Goal: Task Accomplishment & Management: Complete application form

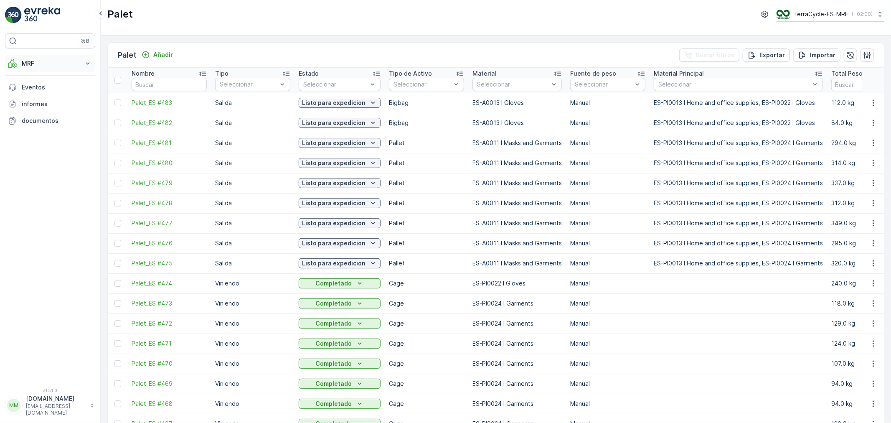
click at [53, 63] on p "MRF" at bounding box center [50, 63] width 57 height 8
click at [43, 101] on link "Palet" at bounding box center [56, 101] width 77 height 12
click at [165, 55] on p "Añadir" at bounding box center [163, 55] width 20 height 8
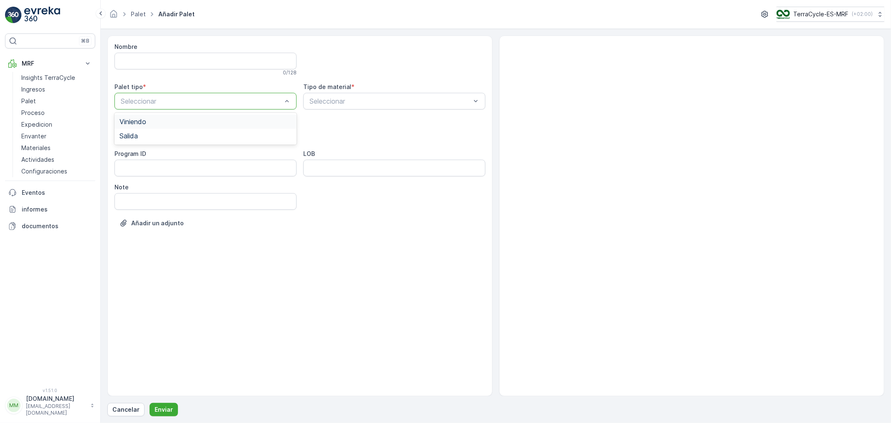
click at [152, 122] on div "Viniendo" at bounding box center [205, 122] width 172 height 8
click at [143, 183] on div "Cage" at bounding box center [205, 184] width 172 height 8
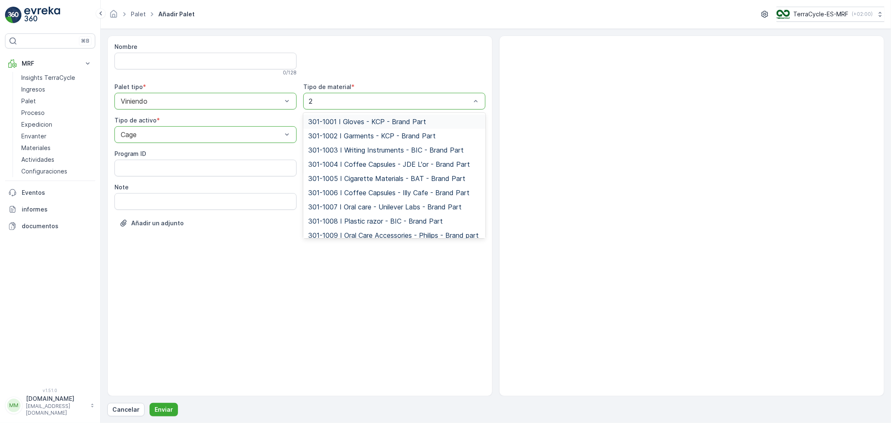
type input "24"
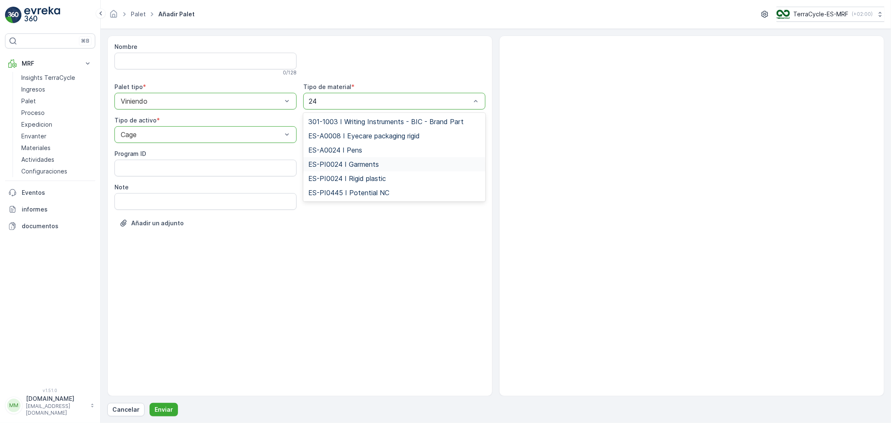
click at [365, 165] on span "ES-PI0024 I Garments" at bounding box center [343, 164] width 71 height 8
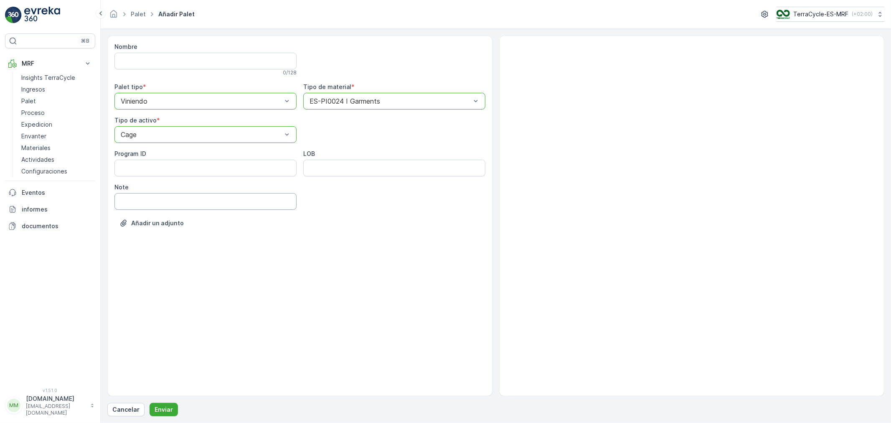
click at [198, 197] on input "Note" at bounding box center [205, 201] width 182 height 17
type input "[DATE]"
click at [169, 411] on p "Enviar" at bounding box center [164, 409] width 18 height 8
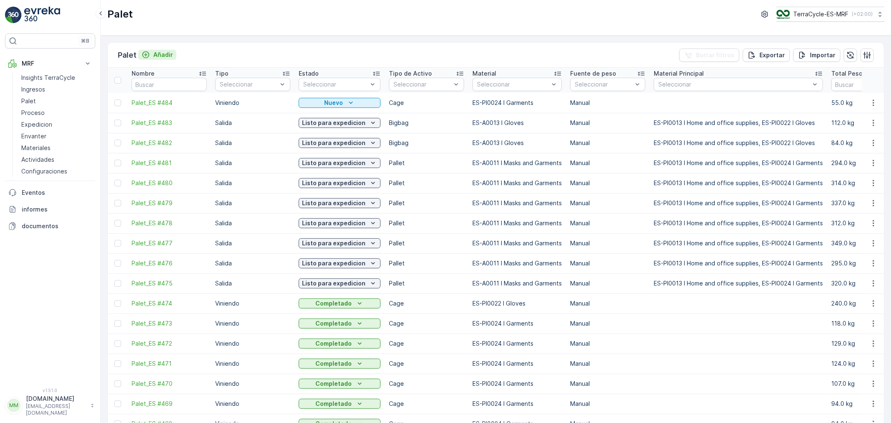
click at [164, 52] on p "Añadir" at bounding box center [163, 55] width 20 height 8
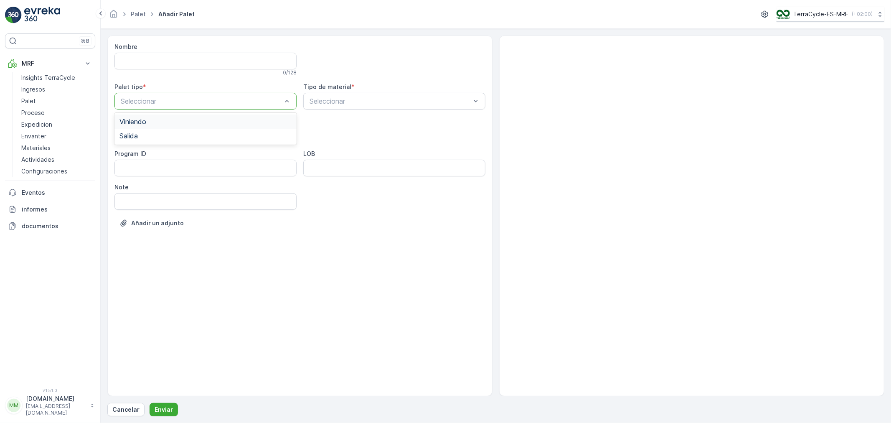
click at [174, 121] on div "Viniendo" at bounding box center [205, 122] width 172 height 8
click at [156, 183] on div "Cage" at bounding box center [205, 184] width 172 height 8
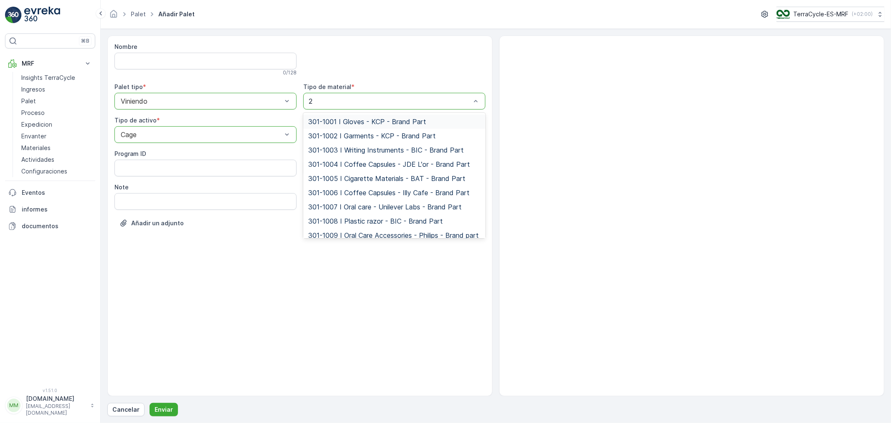
type input "24"
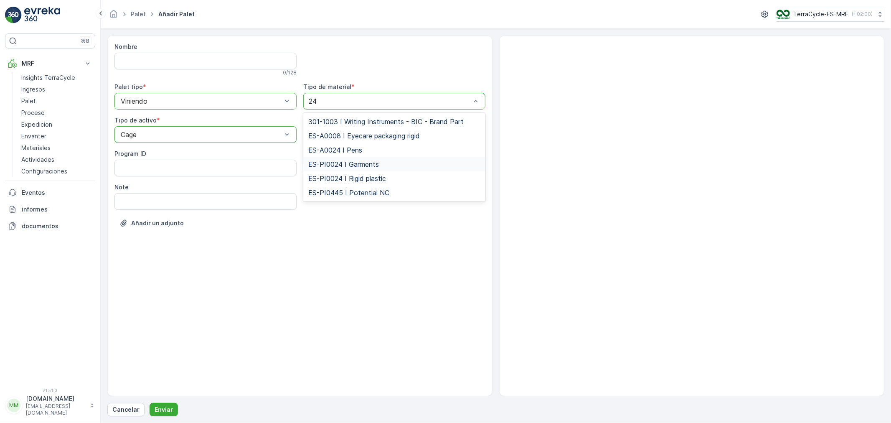
click at [349, 165] on span "ES-PI0024 I Garments" at bounding box center [343, 164] width 71 height 8
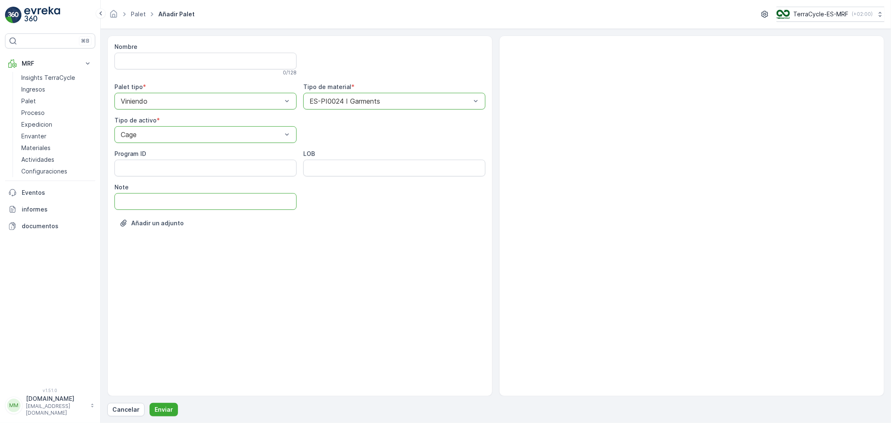
click at [188, 200] on input "Note" at bounding box center [205, 201] width 182 height 17
type input "[DATE]"
click at [162, 411] on p "Enviar" at bounding box center [164, 409] width 18 height 8
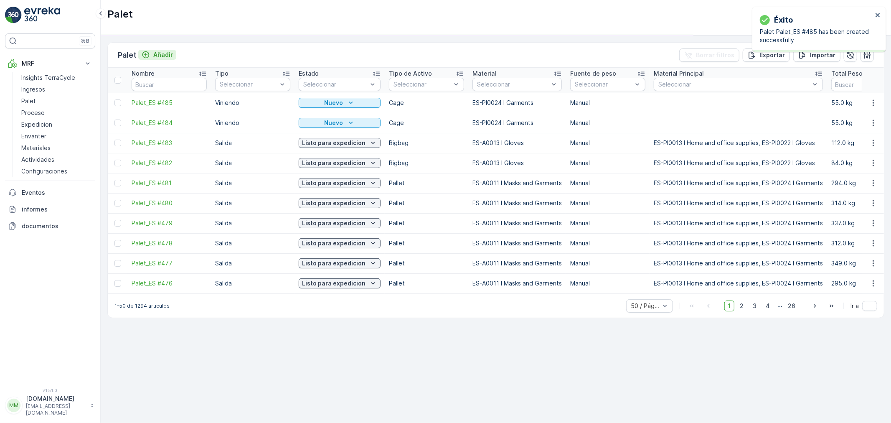
click at [165, 53] on p "Añadir" at bounding box center [163, 55] width 20 height 8
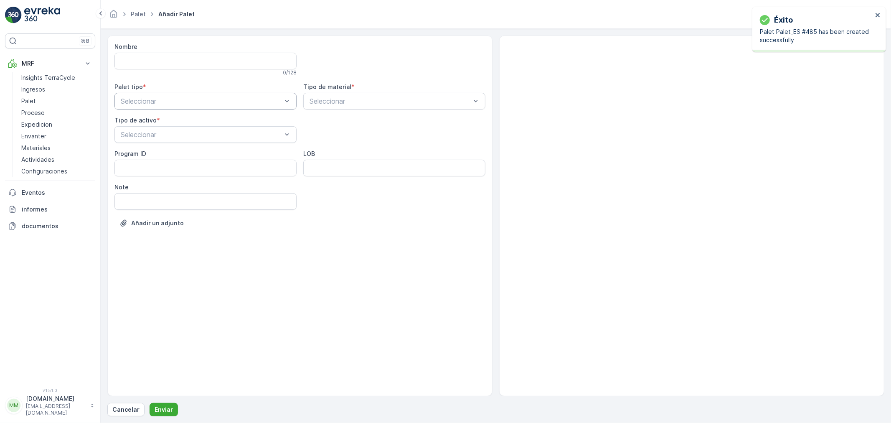
click at [184, 106] on div "Seleccionar" at bounding box center [205, 101] width 182 height 17
click at [139, 123] on span "Viniendo" at bounding box center [132, 122] width 27 height 8
click at [141, 184] on div "Cage" at bounding box center [205, 184] width 172 height 8
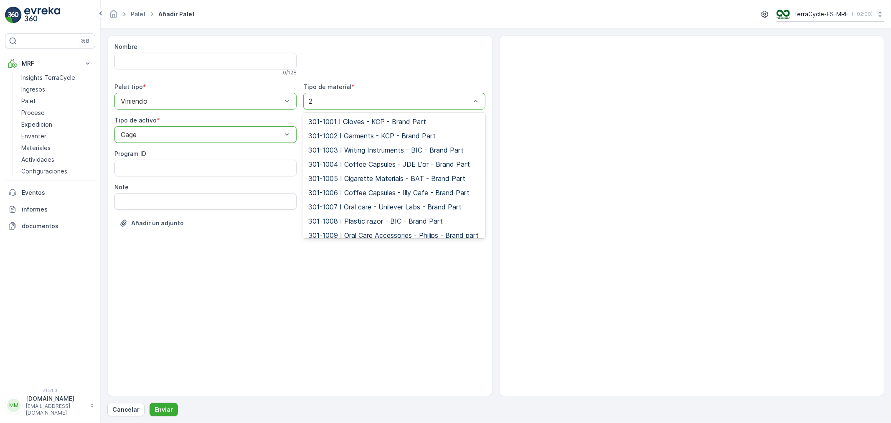
type input "24"
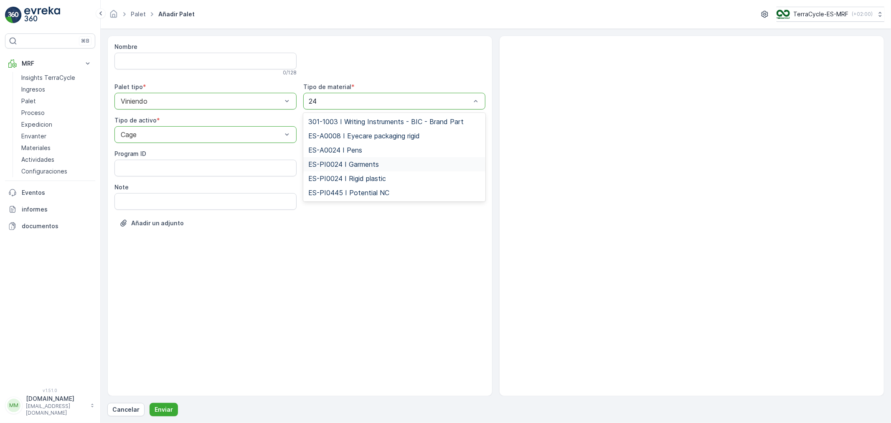
click at [353, 166] on span "ES-PI0024 I Garments" at bounding box center [343, 164] width 71 height 8
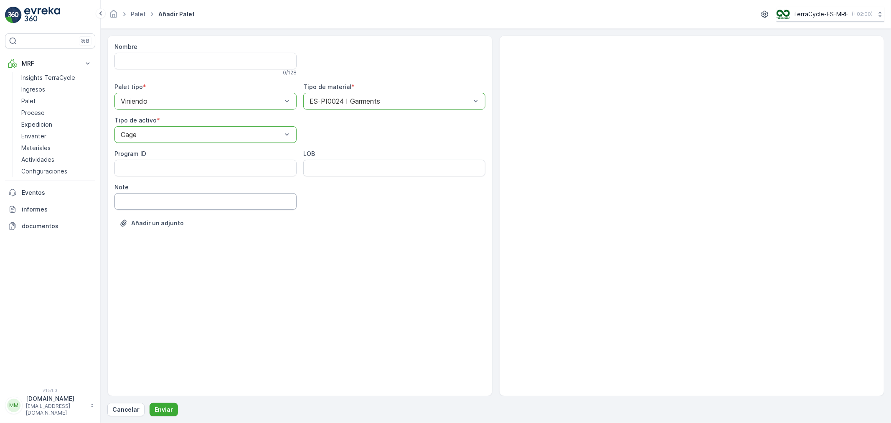
click at [167, 201] on input "Note" at bounding box center [205, 201] width 182 height 17
type input "[DATE]"
click at [161, 406] on p "Enviar" at bounding box center [164, 409] width 18 height 8
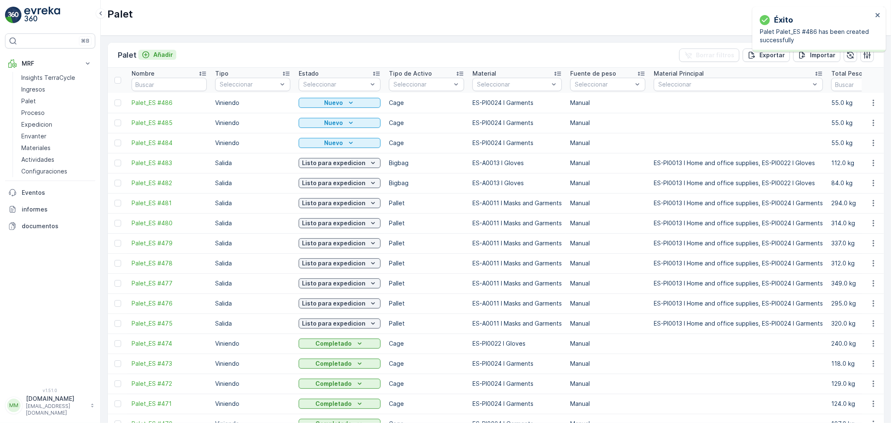
click at [166, 51] on p "Añadir" at bounding box center [163, 55] width 20 height 8
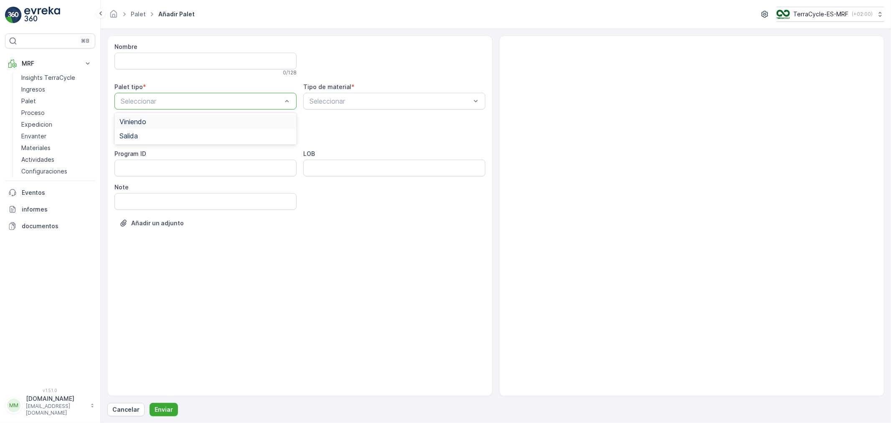
click at [155, 121] on div "Viniendo" at bounding box center [205, 122] width 172 height 8
click at [135, 182] on span "Cage" at bounding box center [127, 184] width 16 height 8
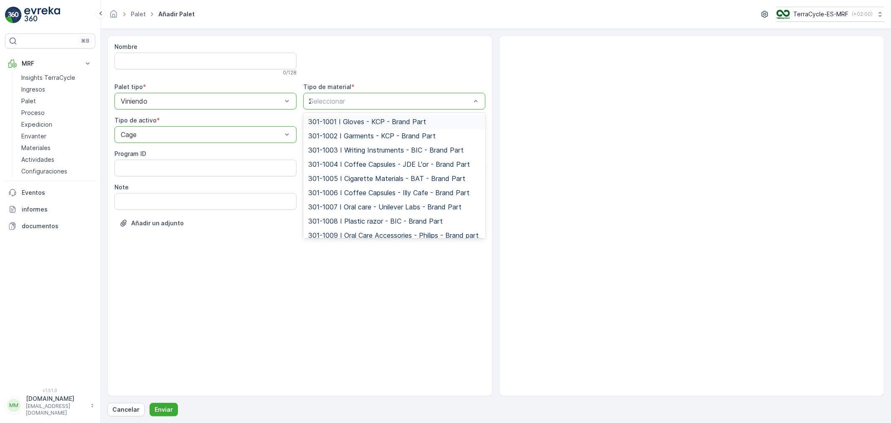
type input "24"
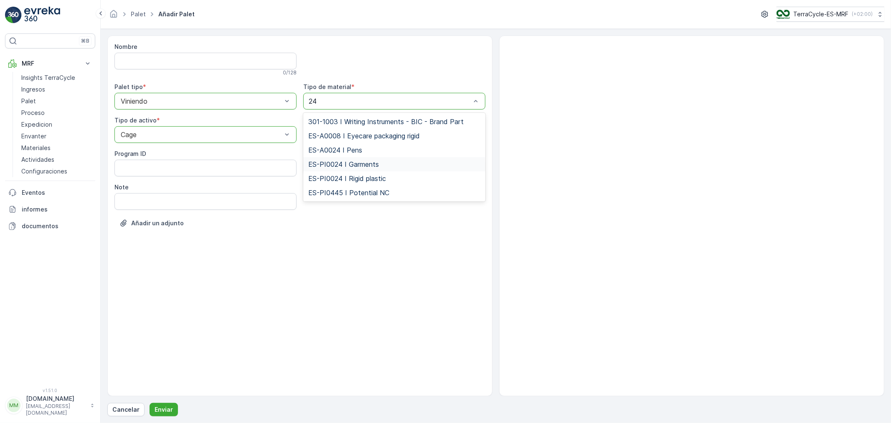
click at [343, 162] on span "ES-PI0024 I Garments" at bounding box center [343, 164] width 71 height 8
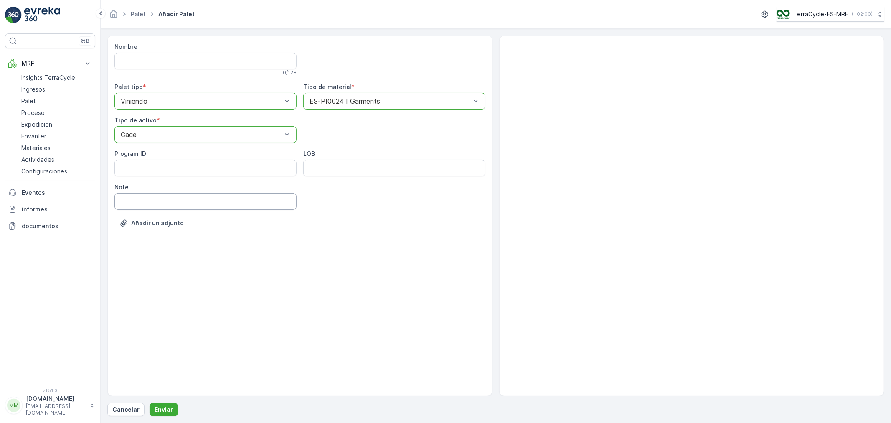
click at [142, 203] on input "Note" at bounding box center [205, 201] width 182 height 17
type input "[DATE]"
click at [166, 408] on p "Enviar" at bounding box center [164, 409] width 18 height 8
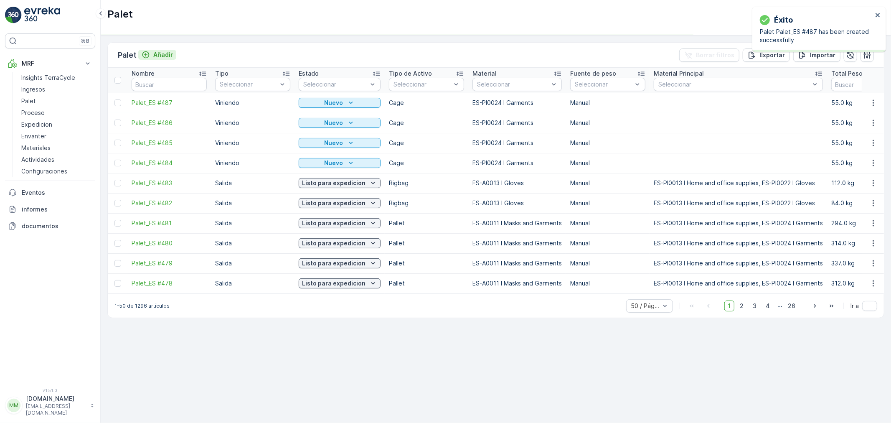
click at [159, 57] on p "Añadir" at bounding box center [163, 55] width 20 height 8
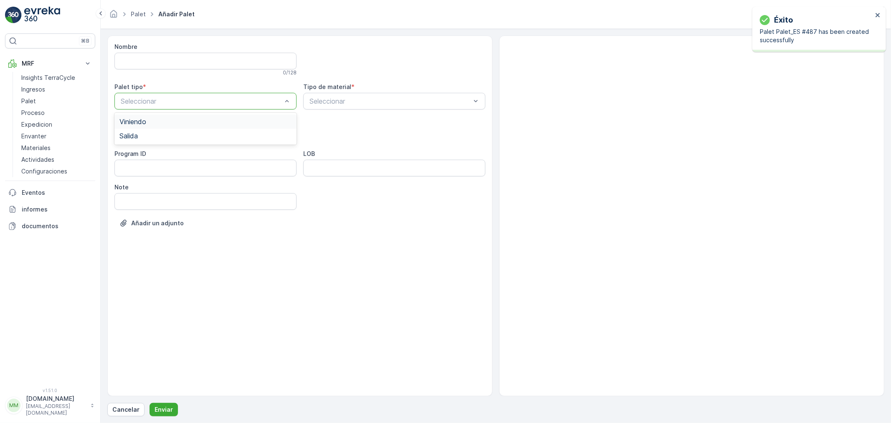
click at [144, 120] on span "Viniendo" at bounding box center [132, 122] width 27 height 8
click at [137, 185] on div "Cage" at bounding box center [205, 184] width 172 height 8
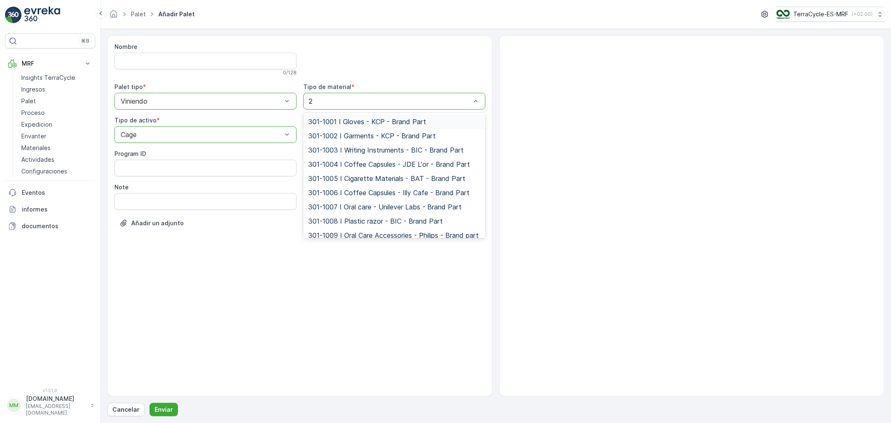
type input "24"
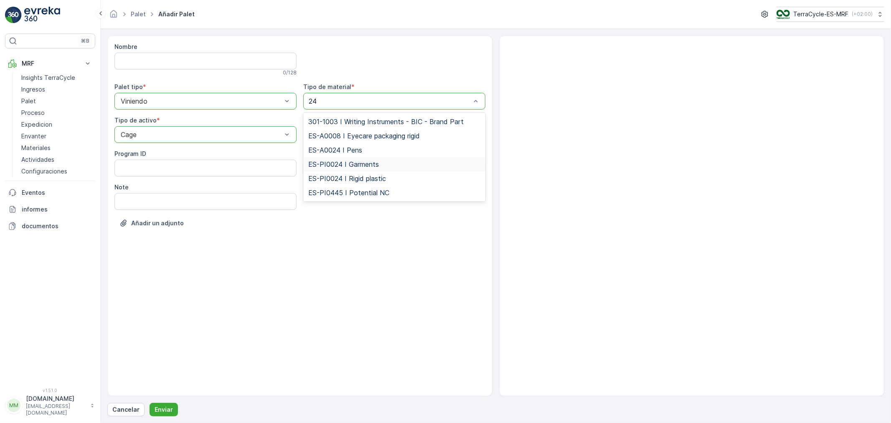
click at [347, 167] on span "ES-PI0024 I Garments" at bounding box center [343, 164] width 71 height 8
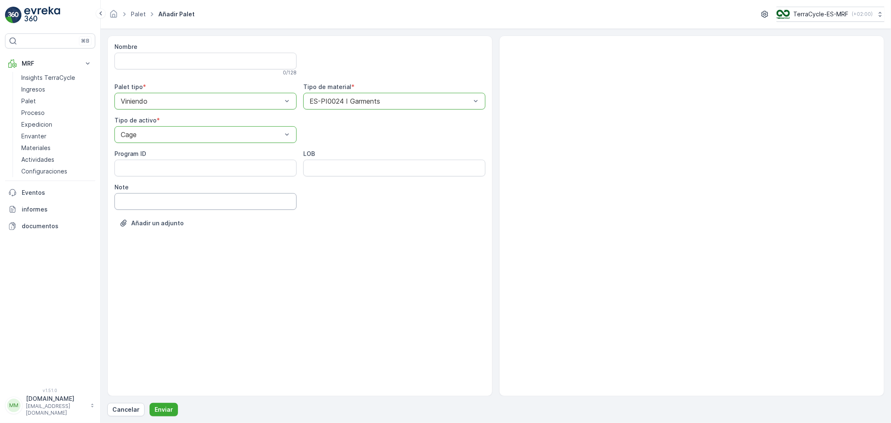
click at [148, 203] on input "Note" at bounding box center [205, 201] width 182 height 17
type input "[DATE]"
click at [164, 403] on button "Enviar" at bounding box center [164, 409] width 28 height 13
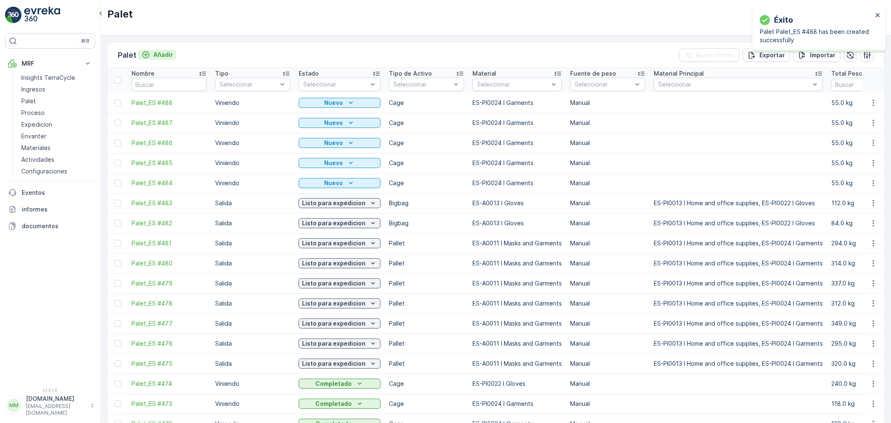
click at [159, 55] on p "Añadir" at bounding box center [163, 55] width 20 height 8
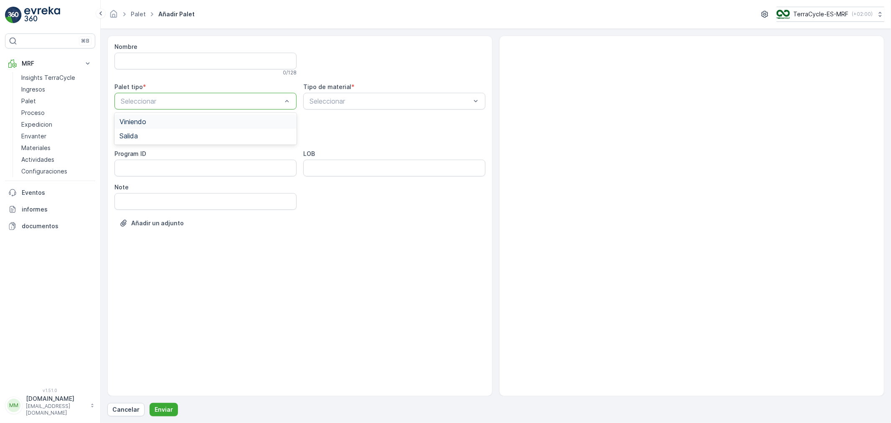
click at [140, 123] on span "Viniendo" at bounding box center [132, 122] width 27 height 8
click at [143, 180] on div "Cage" at bounding box center [205, 184] width 172 height 8
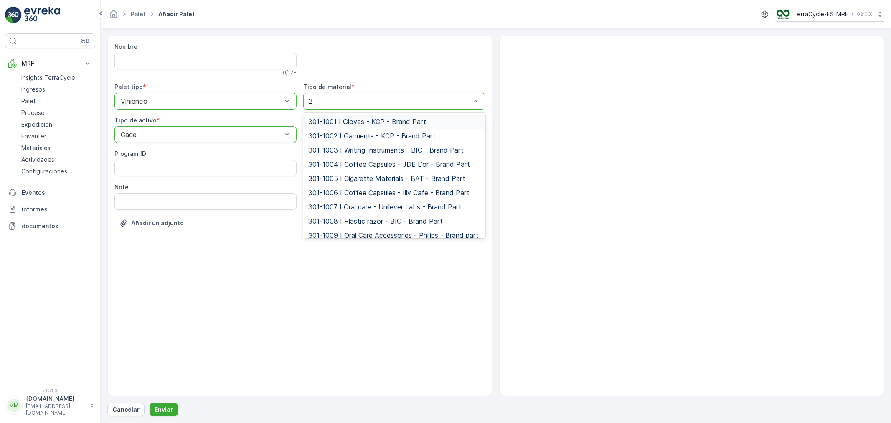
type input "24"
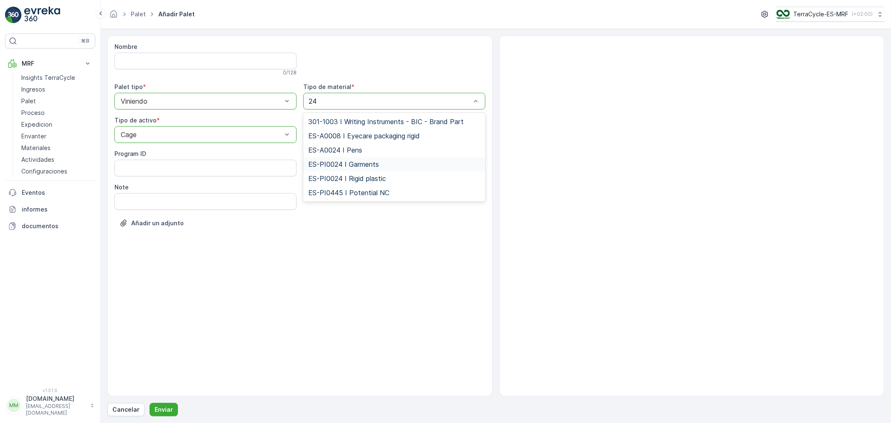
click at [360, 166] on span "ES-PI0024 I Garments" at bounding box center [343, 164] width 71 height 8
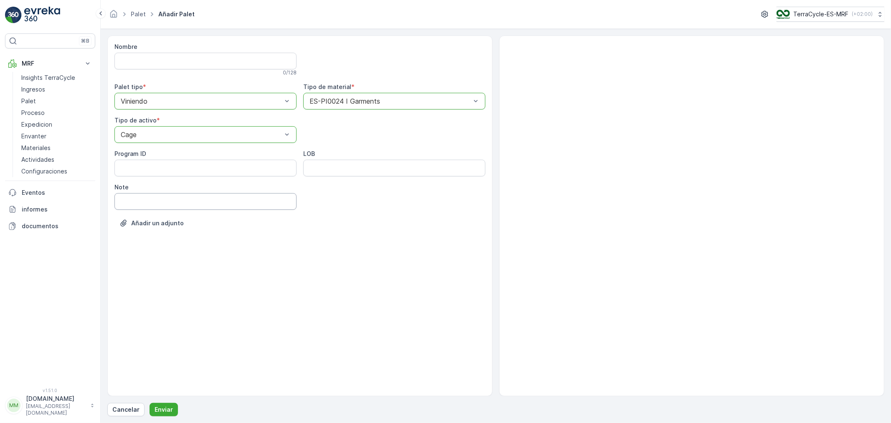
click at [215, 208] on input "Note" at bounding box center [205, 201] width 182 height 17
type input "[DATE]"
click at [165, 408] on p "Enviar" at bounding box center [164, 409] width 18 height 8
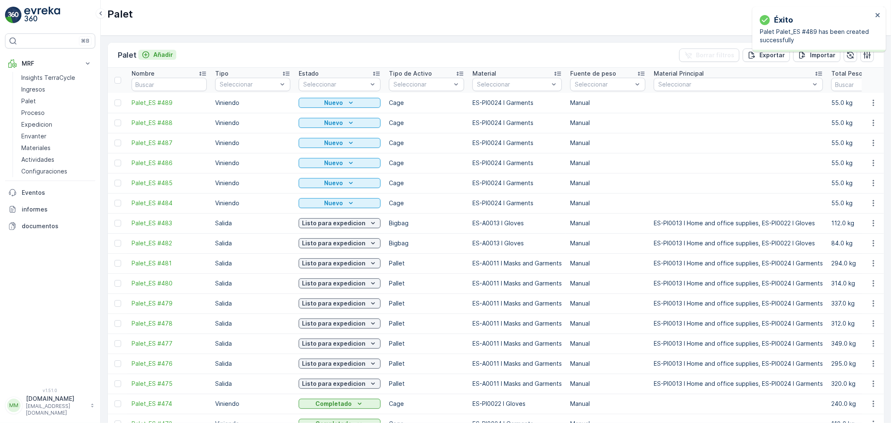
click at [166, 55] on p "Añadir" at bounding box center [163, 55] width 20 height 8
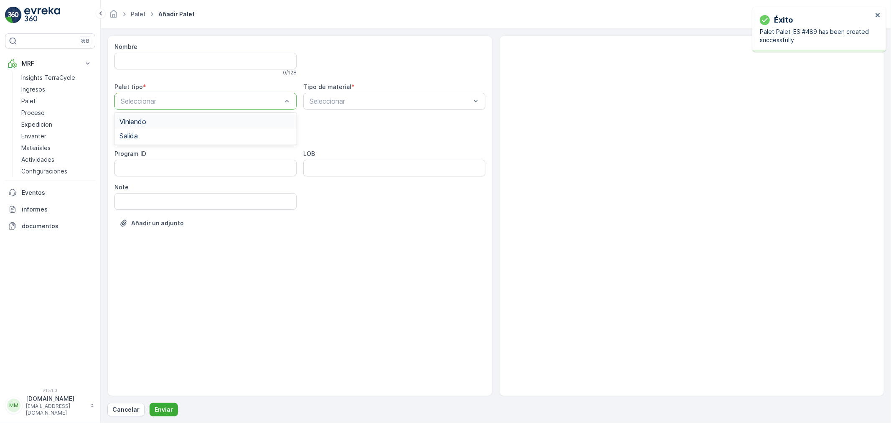
click at [145, 123] on span "Viniendo" at bounding box center [132, 122] width 27 height 8
click at [148, 141] on div "Seleccionar" at bounding box center [205, 134] width 182 height 17
click at [139, 186] on div "Cage" at bounding box center [205, 184] width 172 height 8
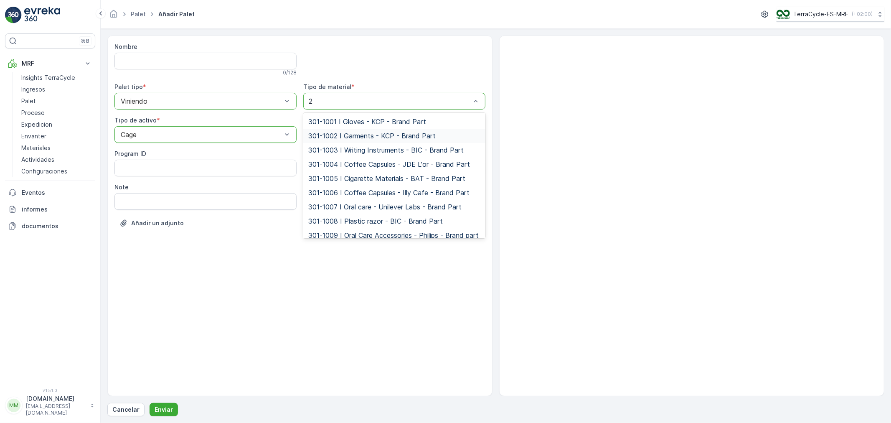
type input "24"
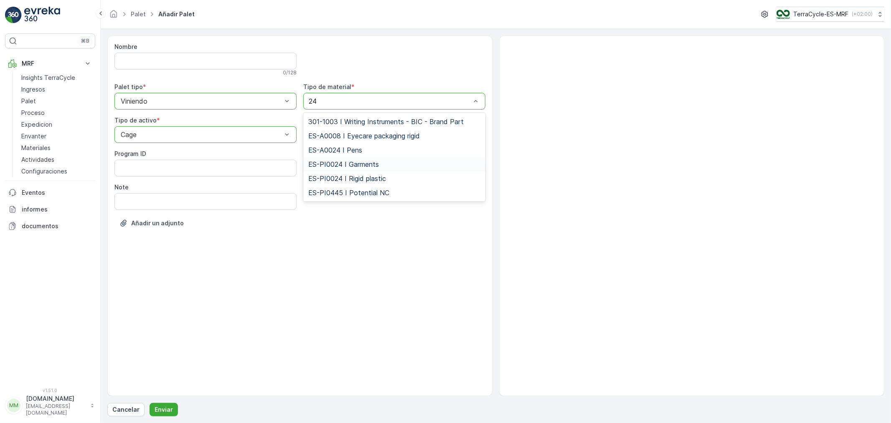
click at [358, 165] on span "ES-PI0024 I Garments" at bounding box center [343, 164] width 71 height 8
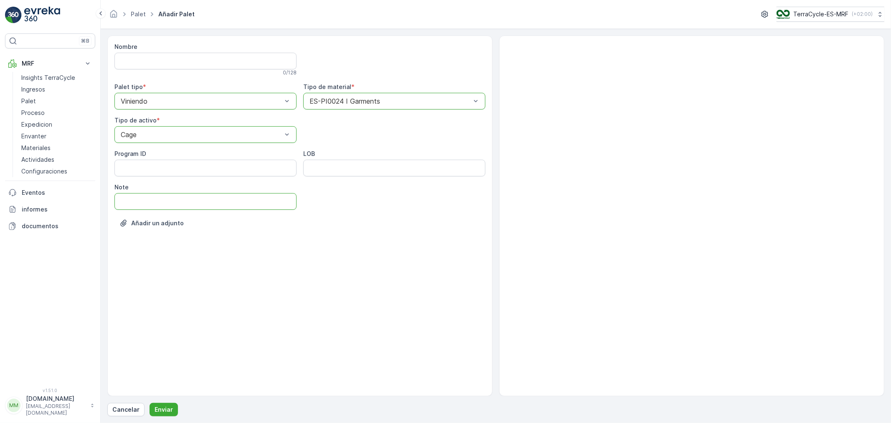
click at [164, 203] on input "Note" at bounding box center [205, 201] width 182 height 17
type input "[DATE]"
click at [164, 408] on p "Enviar" at bounding box center [164, 409] width 18 height 8
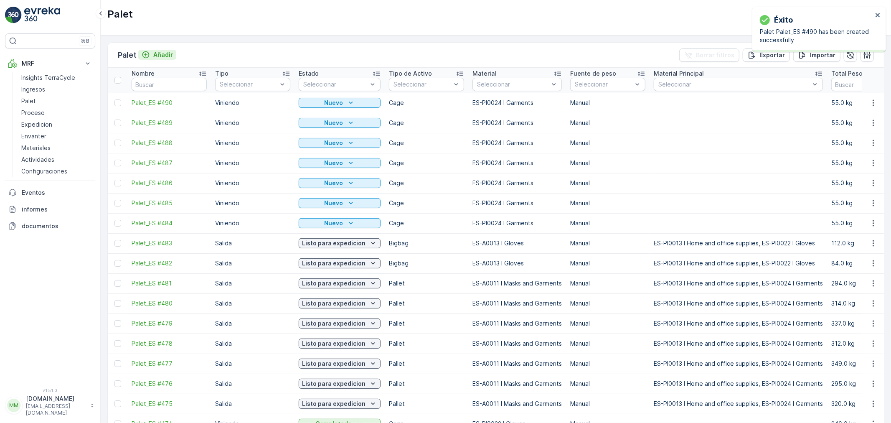
click at [162, 56] on p "Añadir" at bounding box center [163, 55] width 20 height 8
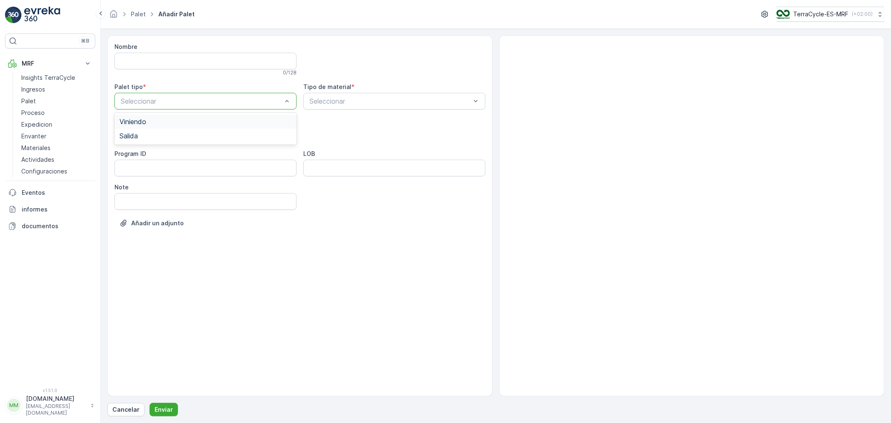
click at [139, 120] on span "Viniendo" at bounding box center [132, 122] width 27 height 8
click at [138, 186] on div "Cage" at bounding box center [205, 184] width 172 height 8
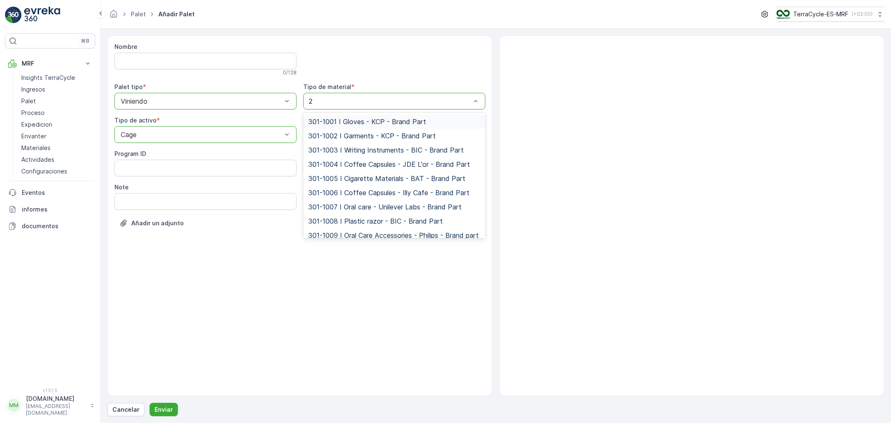
type input "24"
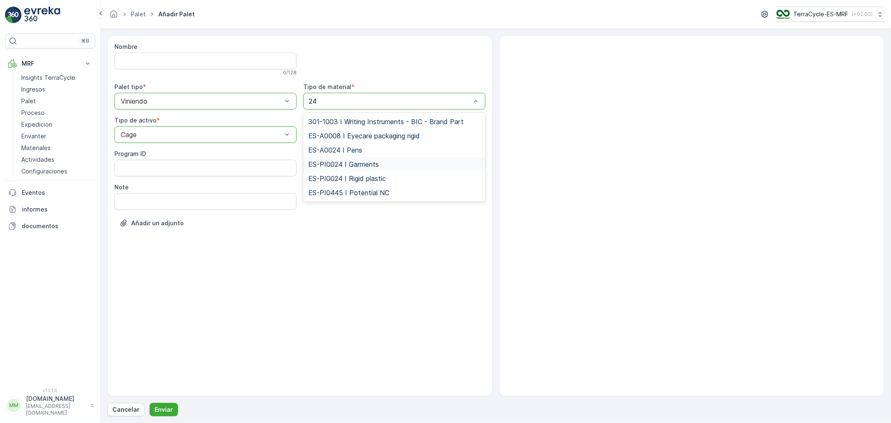
click at [359, 164] on span "ES-PI0024 I Garments" at bounding box center [343, 164] width 71 height 8
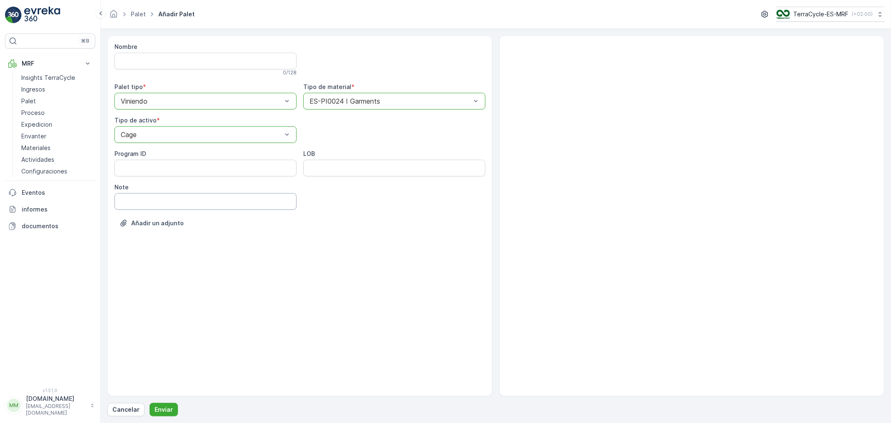
click at [157, 201] on input "Note" at bounding box center [205, 201] width 182 height 17
type input "[DATE]"
click at [158, 410] on p "Enviar" at bounding box center [164, 409] width 18 height 8
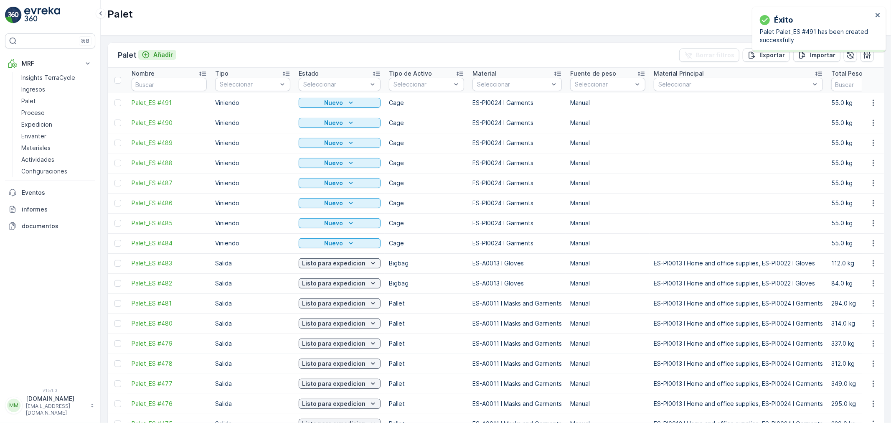
click at [161, 56] on p "Añadir" at bounding box center [163, 55] width 20 height 8
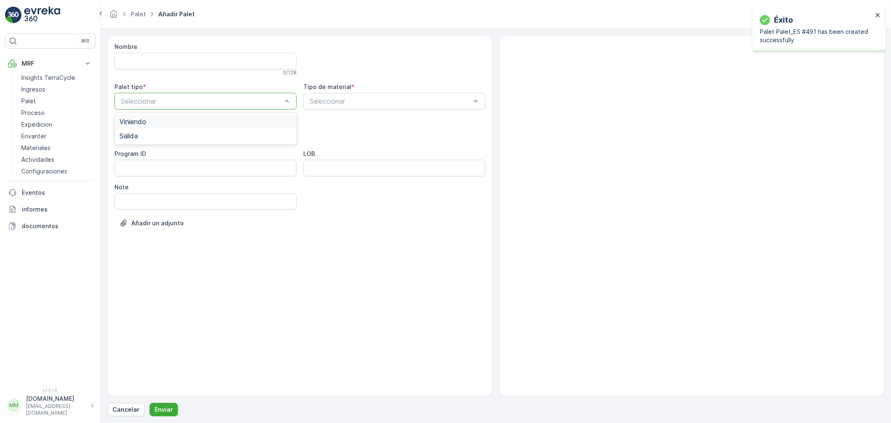
click at [141, 119] on span "Viniendo" at bounding box center [132, 122] width 27 height 8
click at [139, 184] on div "Cage" at bounding box center [205, 184] width 172 height 8
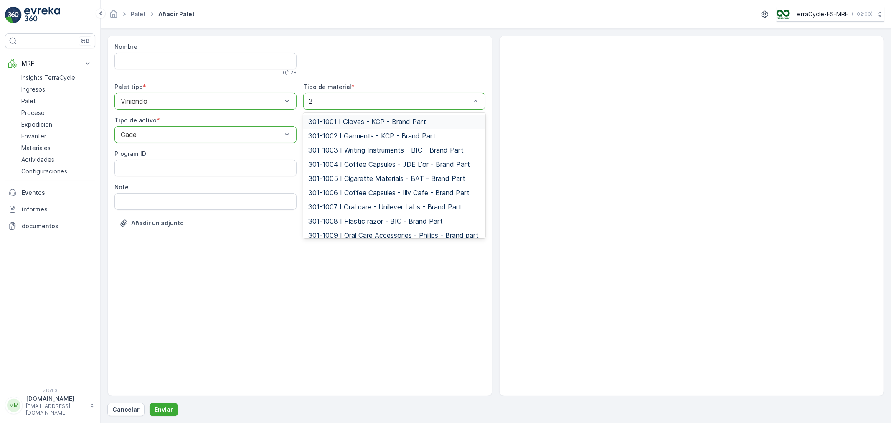
type input "24"
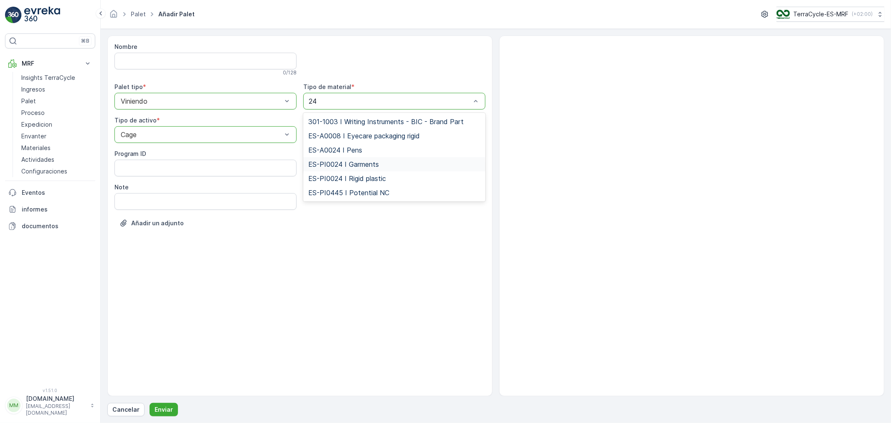
click at [331, 165] on span "ES-PI0024 I Garments" at bounding box center [343, 164] width 71 height 8
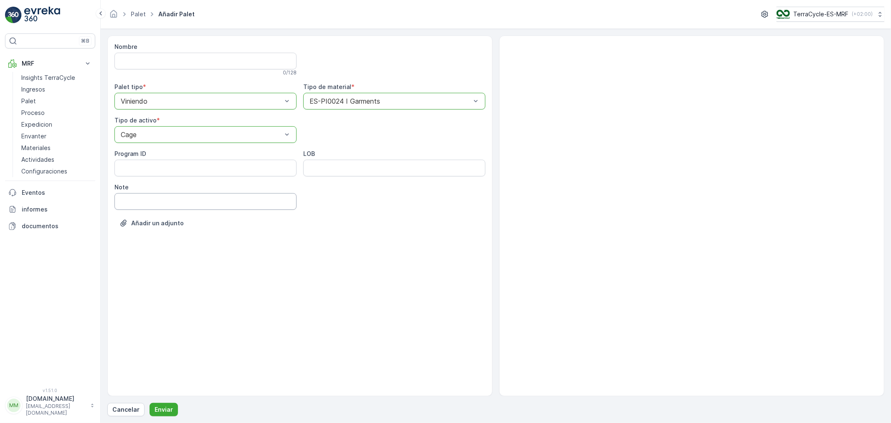
click at [180, 205] on input "Note" at bounding box center [205, 201] width 182 height 17
type input "[DATE]"
click at [169, 413] on p "Enviar" at bounding box center [164, 409] width 18 height 8
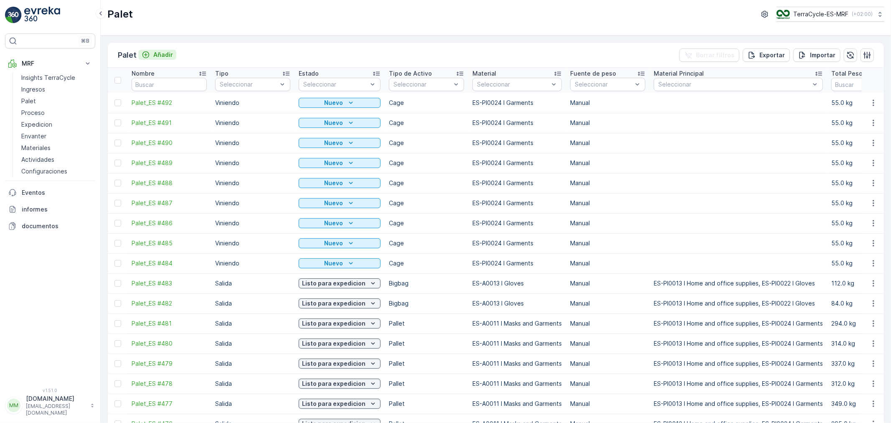
click at [157, 55] on p "Añadir" at bounding box center [163, 55] width 20 height 8
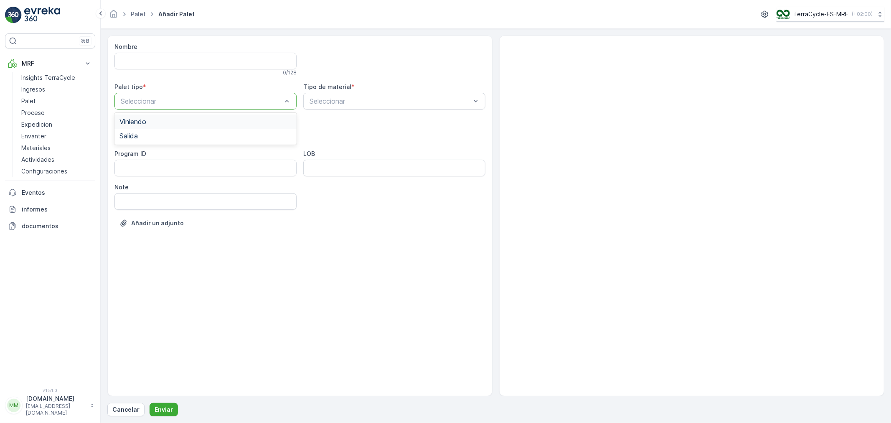
click at [145, 124] on span "Viniendo" at bounding box center [132, 122] width 27 height 8
click at [134, 184] on span "Cage" at bounding box center [127, 184] width 16 height 8
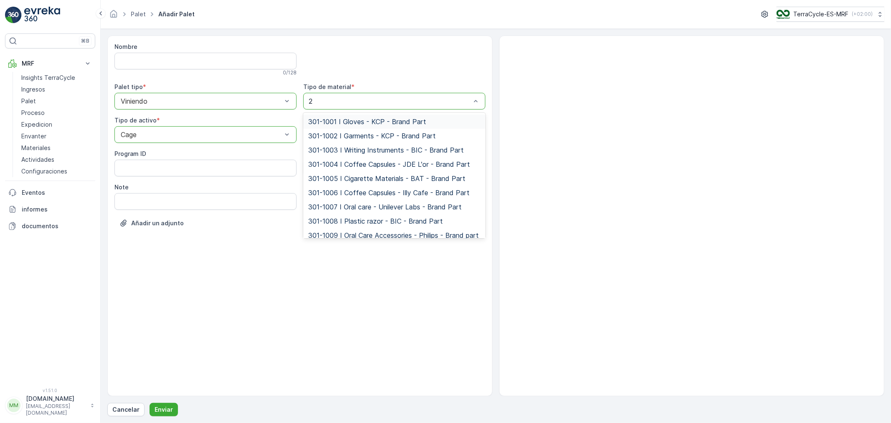
type input "24"
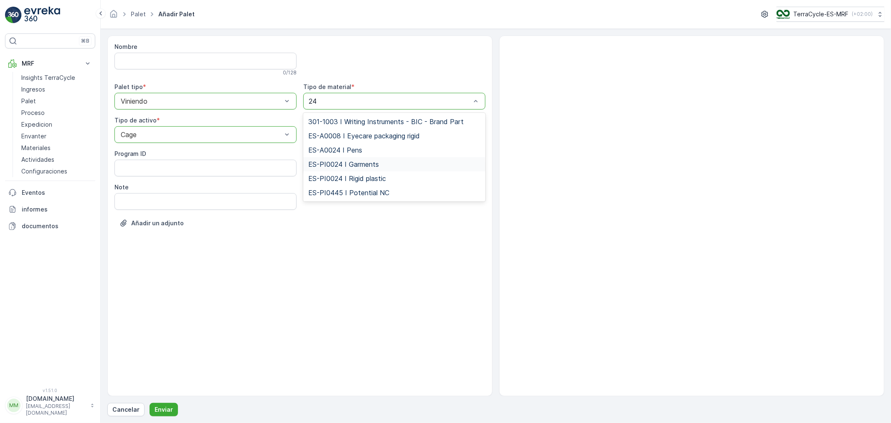
click at [358, 164] on span "ES-PI0024 I Garments" at bounding box center [343, 164] width 71 height 8
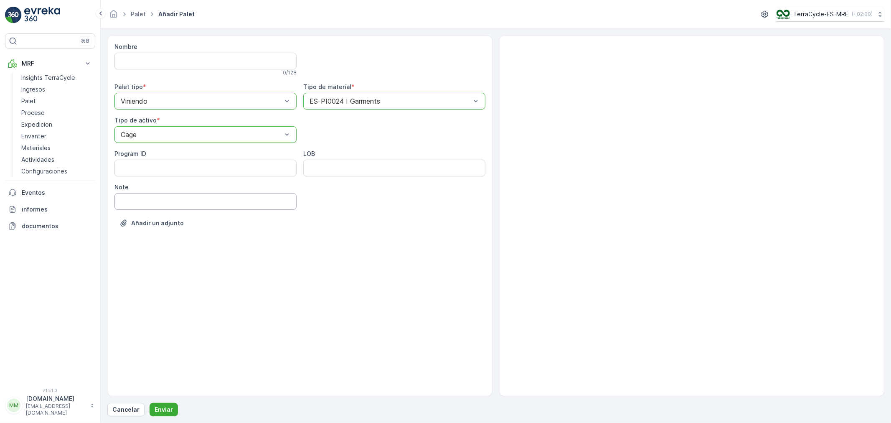
click at [173, 204] on input "Note" at bounding box center [205, 201] width 182 height 17
type input "[DATE]"
click at [163, 408] on p "Enviar" at bounding box center [164, 409] width 18 height 8
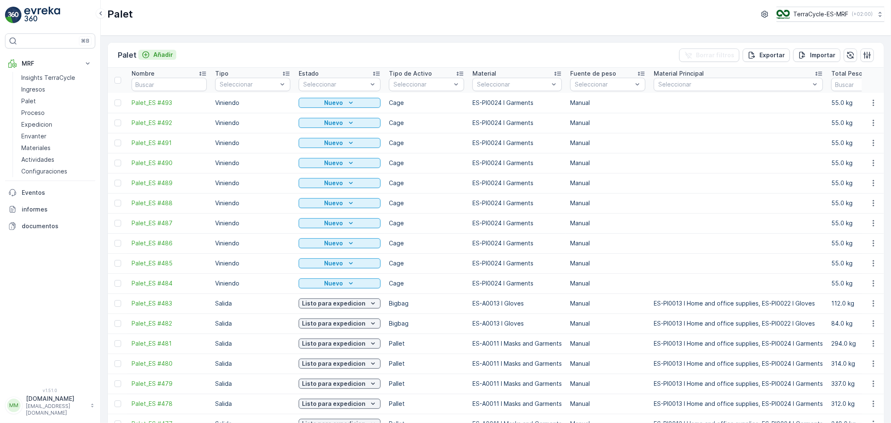
click at [152, 56] on div "Añadir" at bounding box center [157, 55] width 31 height 8
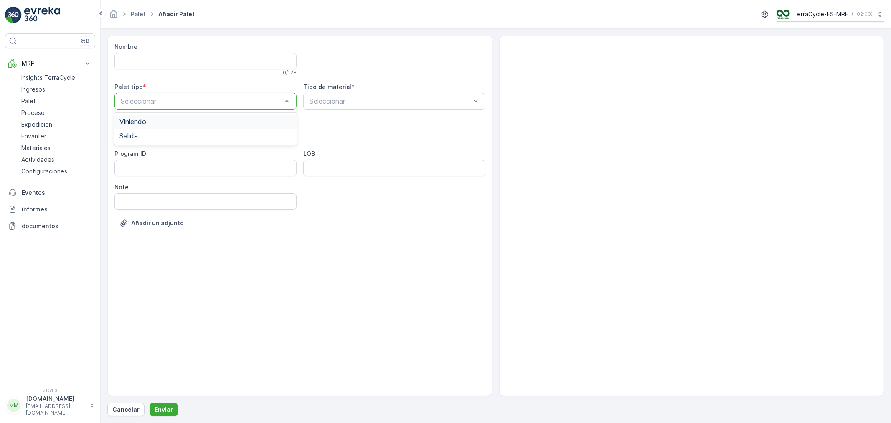
click at [149, 119] on div "Viniendo" at bounding box center [205, 122] width 172 height 8
click at [132, 182] on span "Cage" at bounding box center [127, 184] width 16 height 8
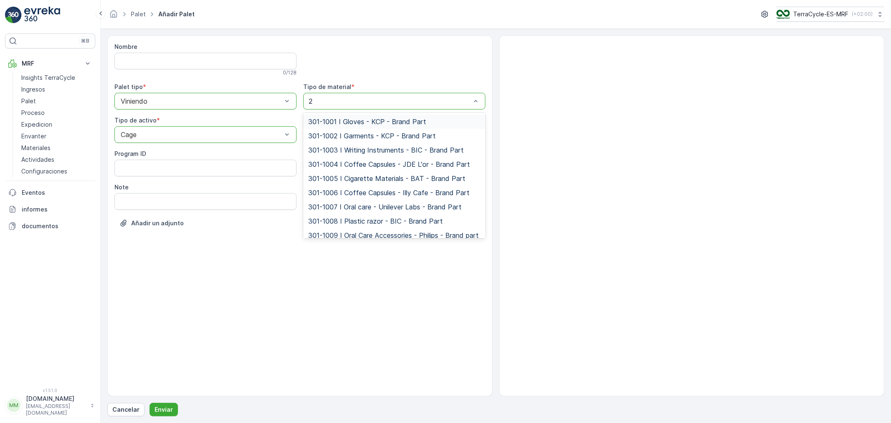
type input "24"
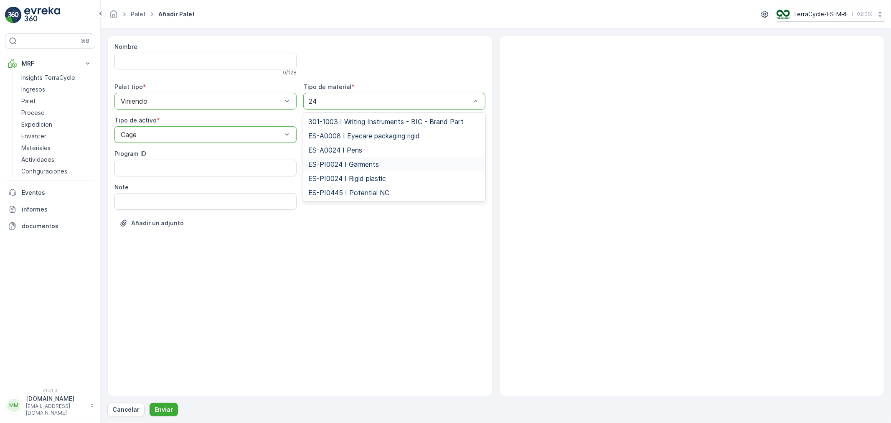
click at [344, 163] on span "ES-PI0024 I Garments" at bounding box center [343, 164] width 71 height 8
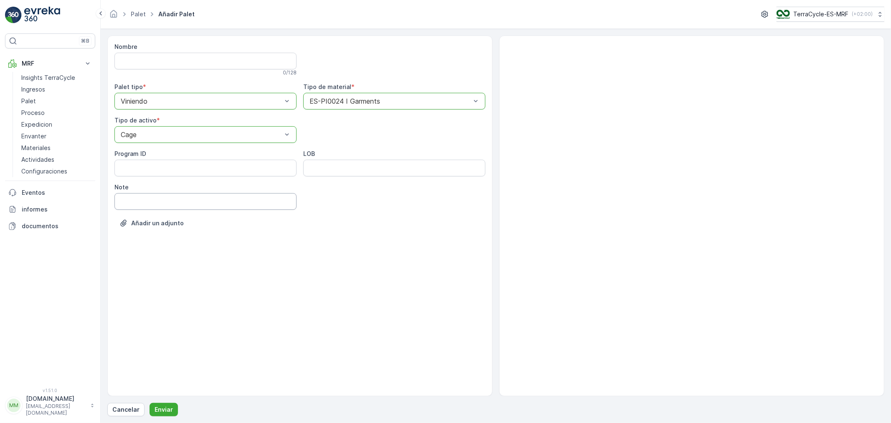
click at [169, 206] on input "Note" at bounding box center [205, 201] width 182 height 17
type input "[DATE]"
click at [161, 410] on p "Enviar" at bounding box center [164, 409] width 18 height 8
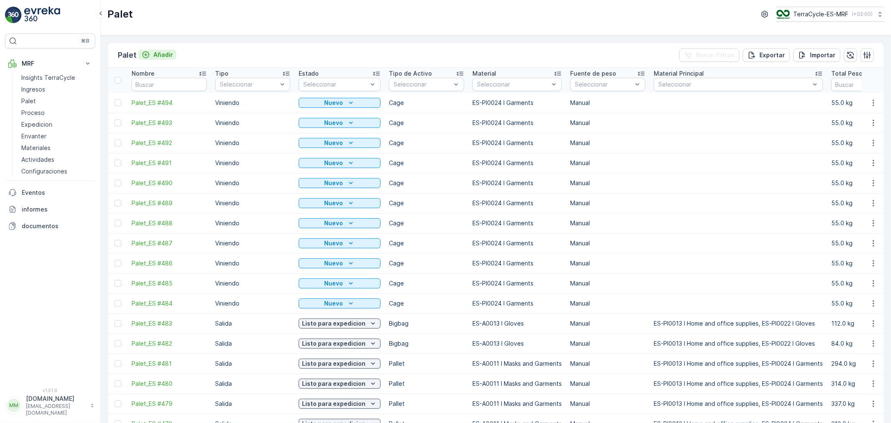
click at [165, 57] on p "Añadir" at bounding box center [163, 55] width 20 height 8
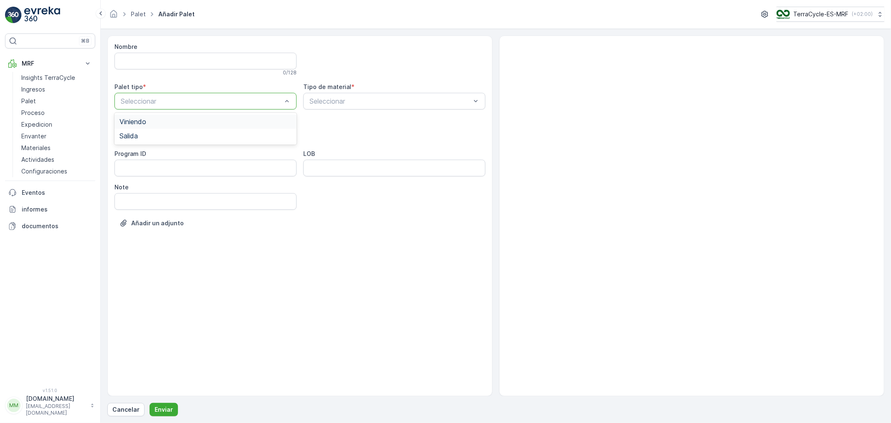
click at [147, 120] on div "Viniendo" at bounding box center [205, 122] width 172 height 8
click at [135, 185] on span "Cage" at bounding box center [127, 184] width 16 height 8
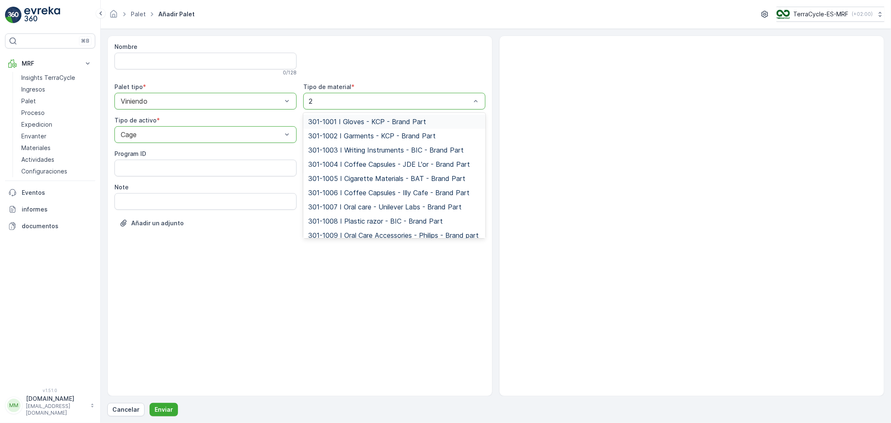
type input "24"
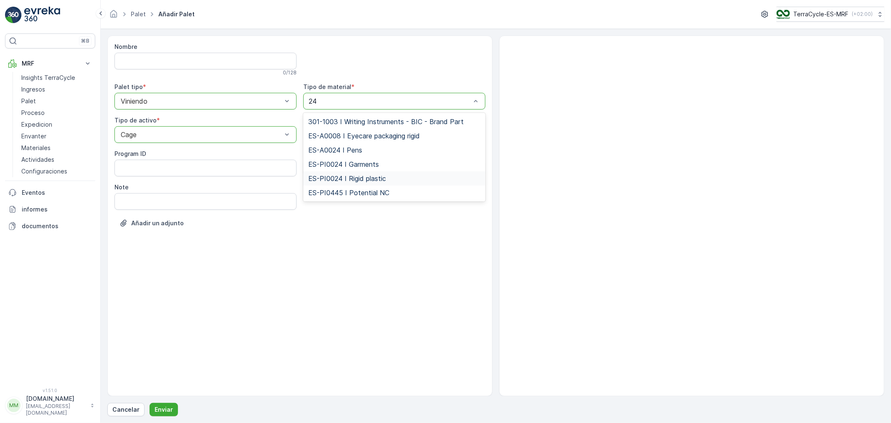
click at [347, 171] on div "ES-PI0024 I Rigid plastic" at bounding box center [394, 178] width 182 height 14
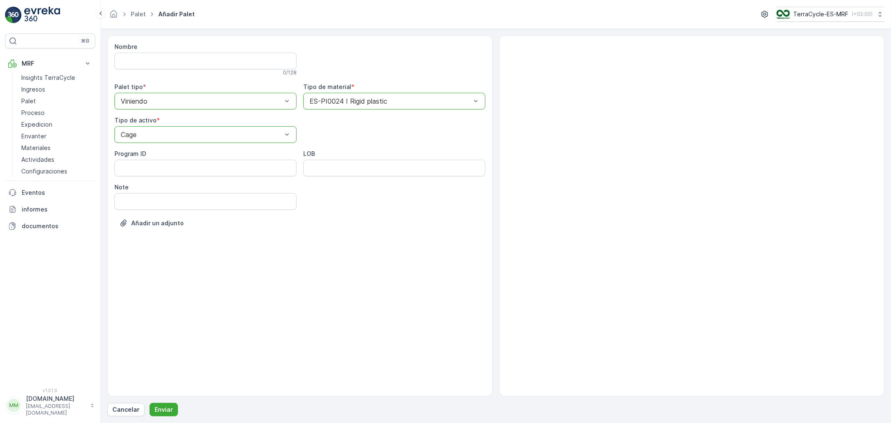
click at [352, 97] on div at bounding box center [390, 101] width 163 height 8
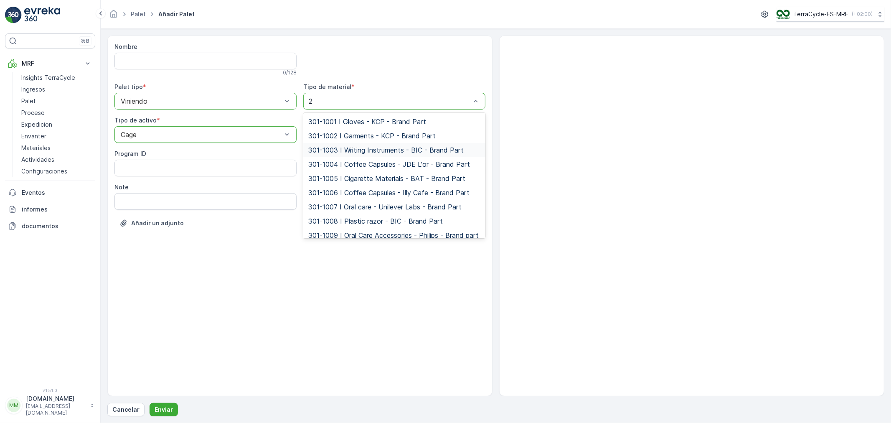
type input "24"
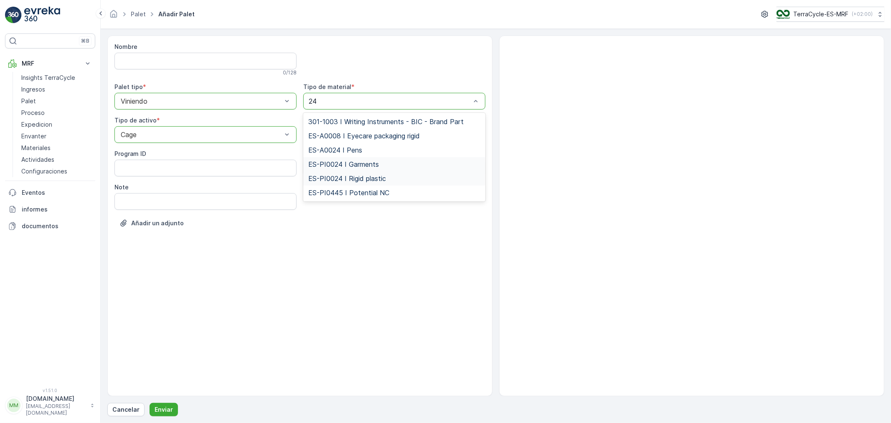
click at [350, 160] on div "ES-PI0024 I Garments" at bounding box center [394, 164] width 182 height 14
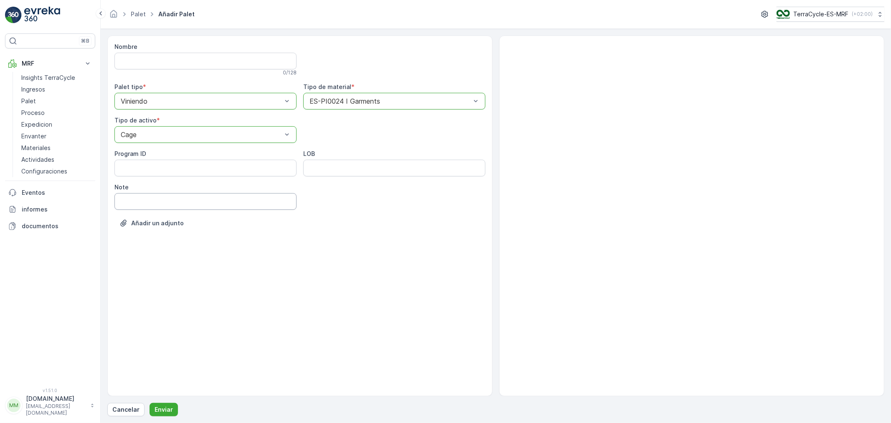
click at [165, 195] on input "Note" at bounding box center [205, 201] width 182 height 17
type input "[DATE]"
click at [163, 407] on p "Enviar" at bounding box center [164, 409] width 18 height 8
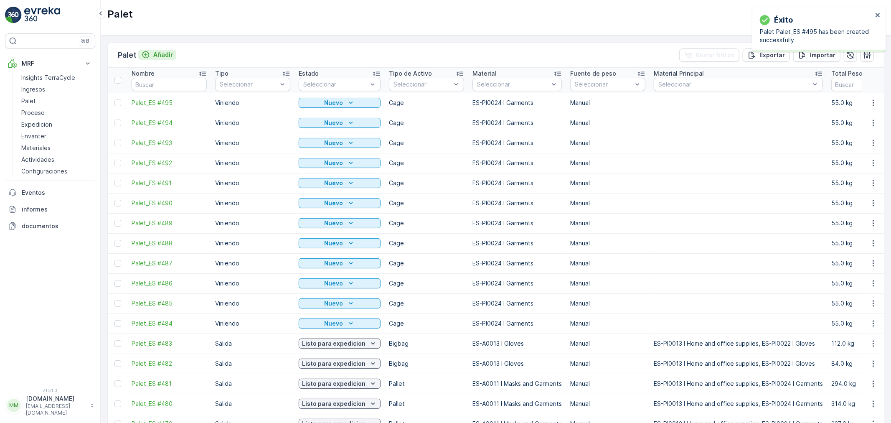
click at [159, 57] on p "Añadir" at bounding box center [163, 55] width 20 height 8
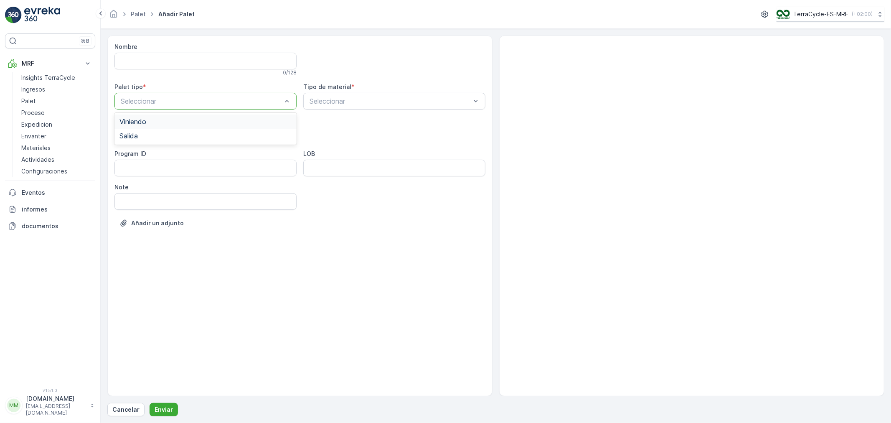
click at [147, 120] on div "Viniendo" at bounding box center [205, 122] width 172 height 8
click at [143, 186] on div "Cage" at bounding box center [205, 184] width 172 height 8
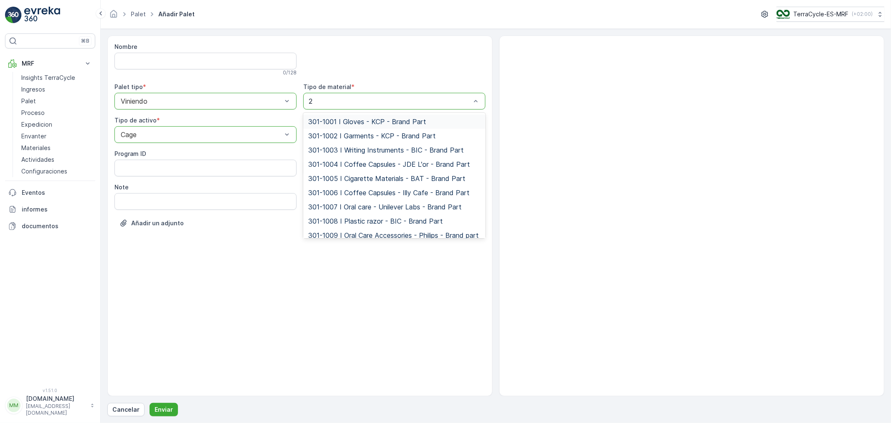
type input "24"
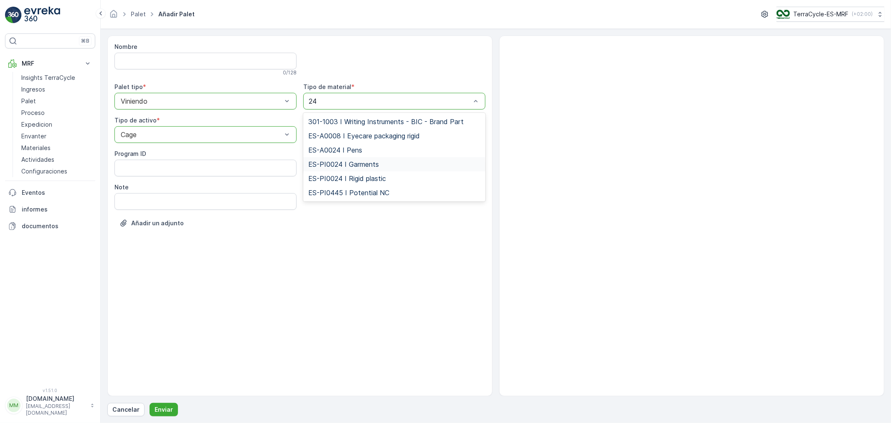
click at [349, 165] on span "ES-PI0024 I Garments" at bounding box center [343, 164] width 71 height 8
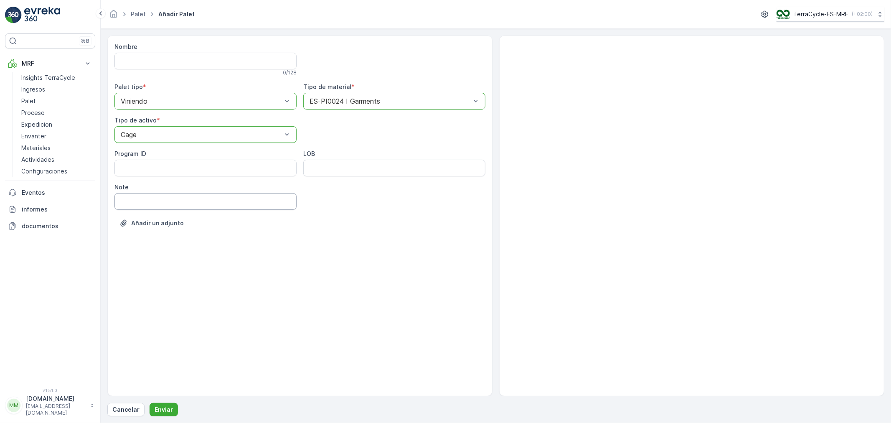
click at [162, 203] on input "Note" at bounding box center [205, 201] width 182 height 17
type input "[DATE]"
click at [163, 405] on p "Enviar" at bounding box center [164, 409] width 18 height 8
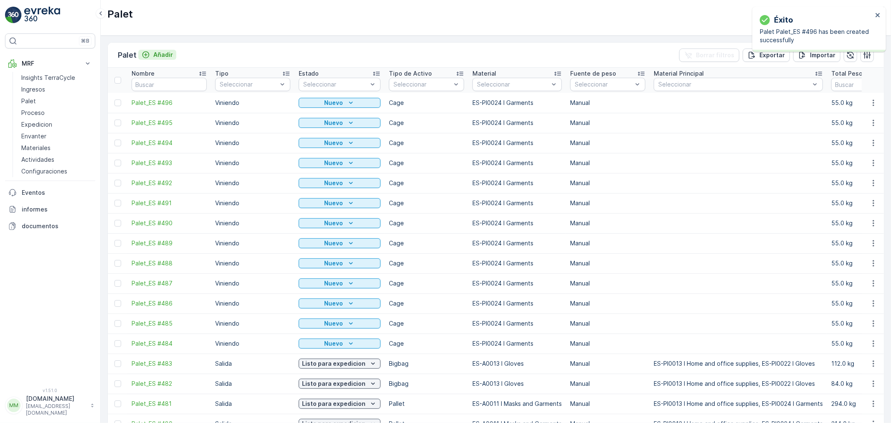
click at [159, 56] on p "Añadir" at bounding box center [163, 55] width 20 height 8
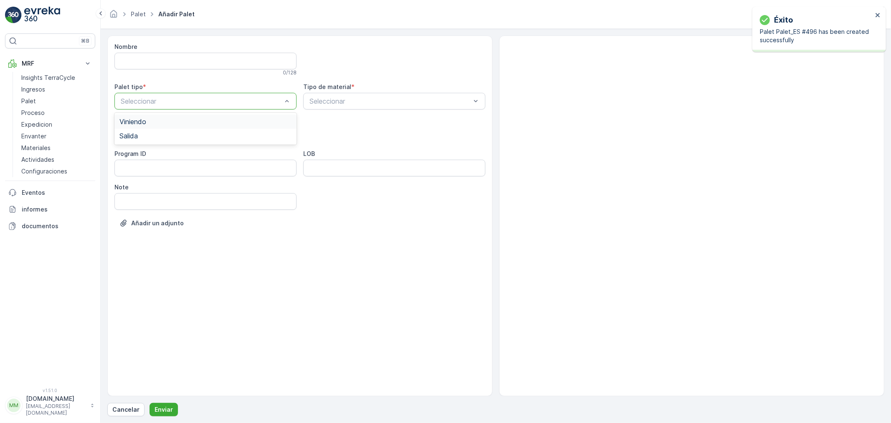
click at [143, 119] on span "Viniendo" at bounding box center [132, 122] width 27 height 8
click at [134, 184] on span "Cage" at bounding box center [127, 184] width 16 height 8
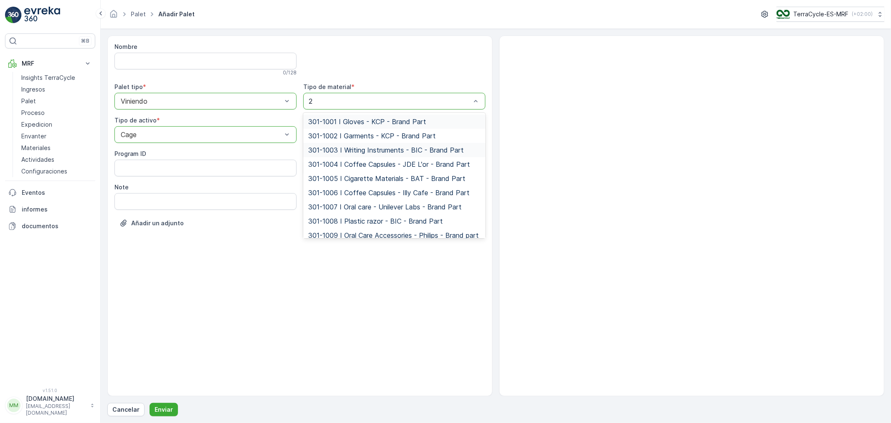
type input "24"
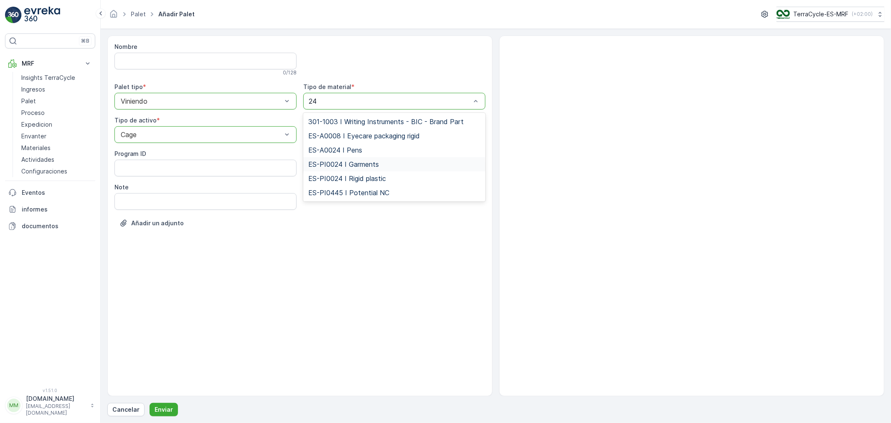
click at [344, 161] on span "ES-PI0024 I Garments" at bounding box center [343, 164] width 71 height 8
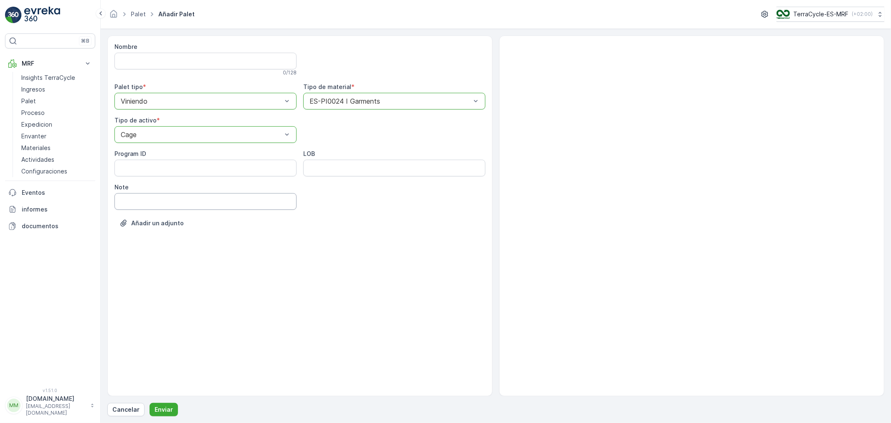
click at [143, 203] on input "Note" at bounding box center [205, 201] width 182 height 17
type input "[DATE]"
click at [164, 408] on p "Enviar" at bounding box center [164, 409] width 18 height 8
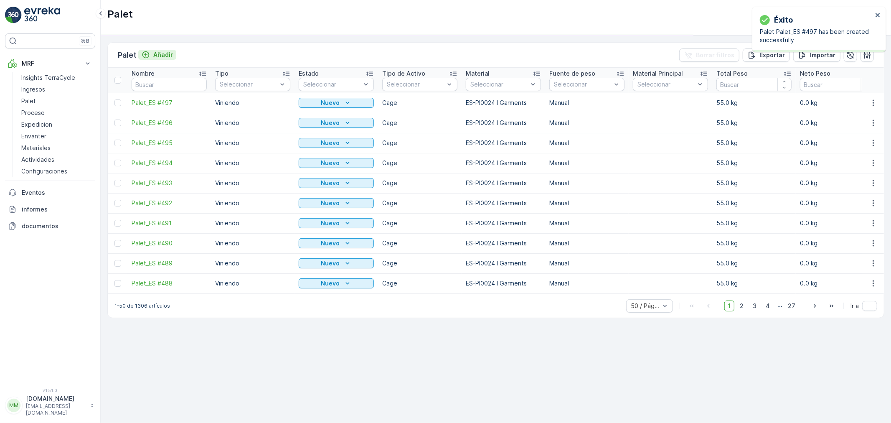
click at [160, 54] on p "Añadir" at bounding box center [163, 55] width 20 height 8
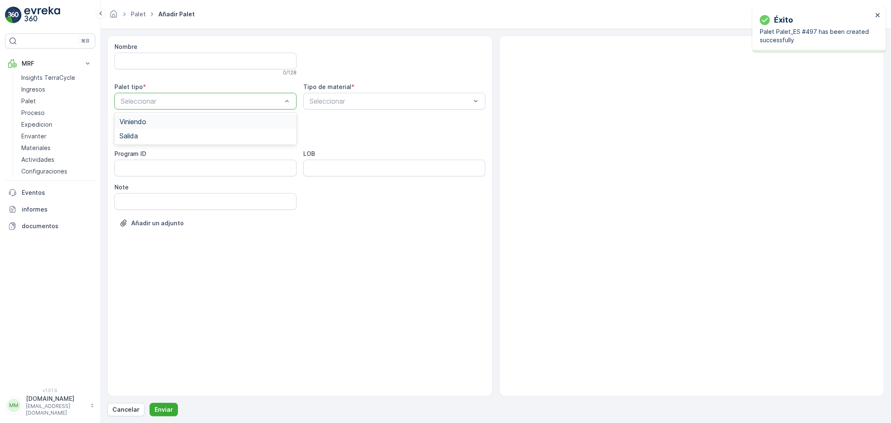
click at [145, 123] on span "Viniendo" at bounding box center [132, 122] width 27 height 8
type input "23"
click at [152, 136] on div at bounding box center [201, 135] width 163 height 8
click at [136, 184] on div "Cage" at bounding box center [205, 184] width 172 height 8
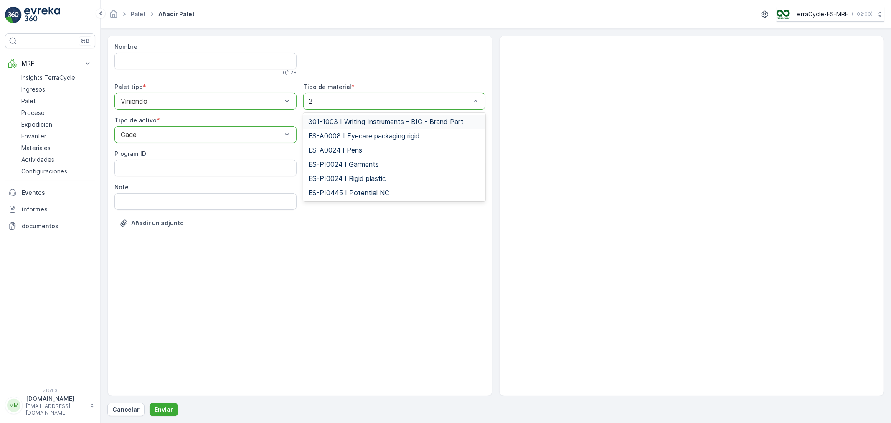
type input "24"
click at [359, 160] on span "ES-PI0024 I Garments" at bounding box center [343, 164] width 71 height 8
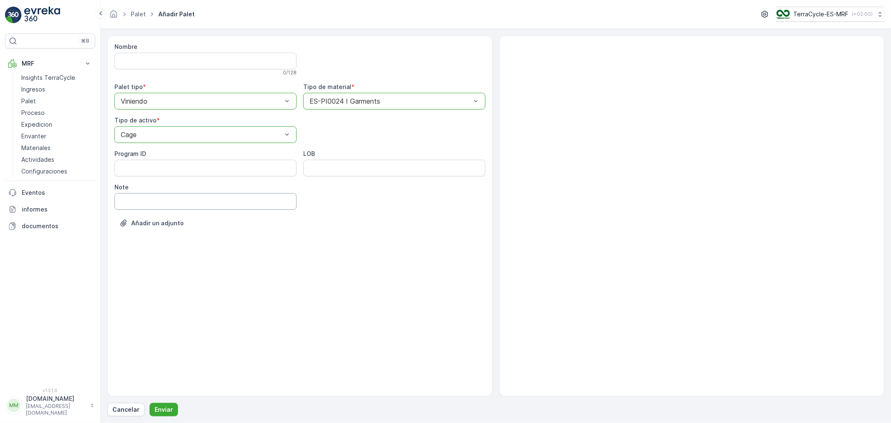
click at [150, 198] on input "Note" at bounding box center [205, 201] width 182 height 17
type input "[DATE]"
click at [157, 407] on p "Enviar" at bounding box center [164, 409] width 18 height 8
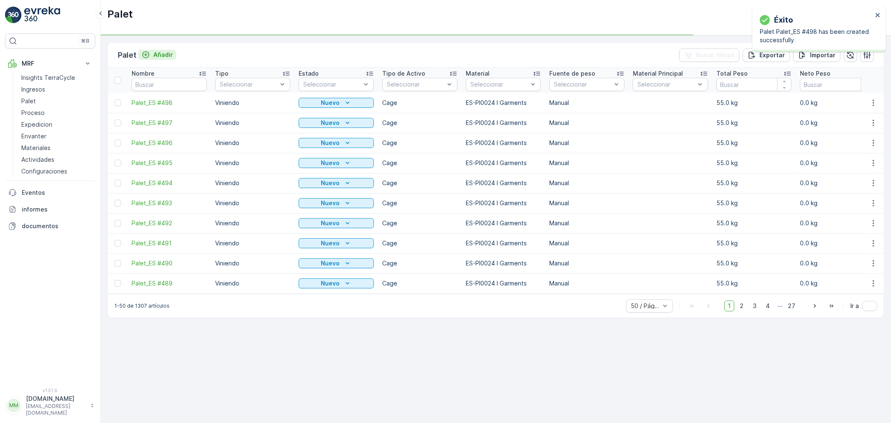
click at [165, 56] on p "Añadir" at bounding box center [163, 55] width 20 height 8
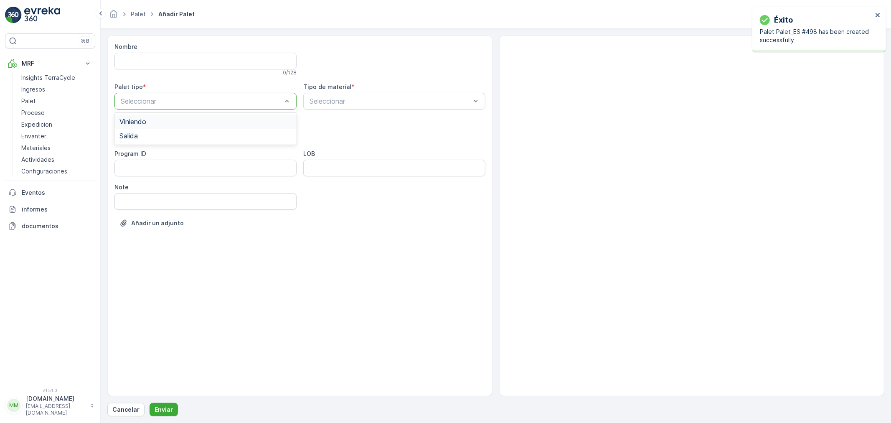
click at [153, 120] on div "Viniendo" at bounding box center [205, 122] width 172 height 8
click at [135, 184] on span "Cage" at bounding box center [127, 184] width 16 height 8
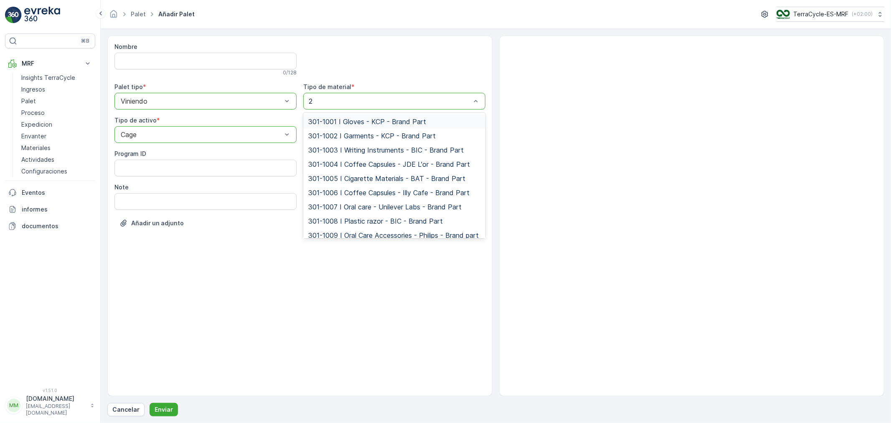
type input "24"
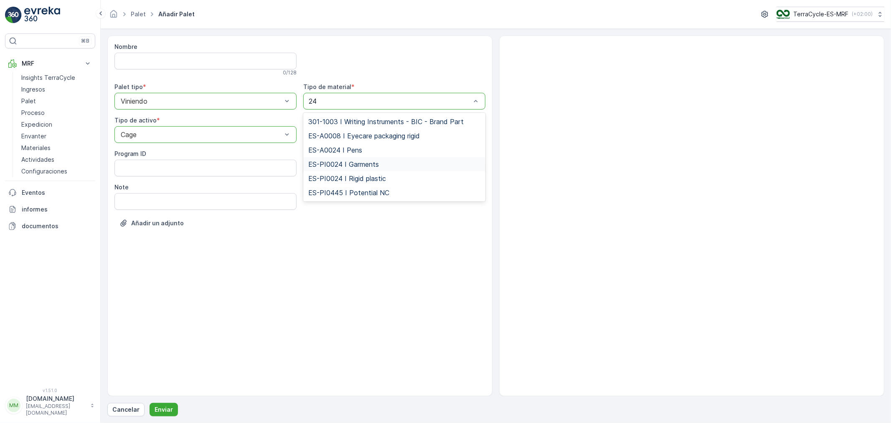
click at [351, 161] on span "ES-PI0024 I Garments" at bounding box center [343, 164] width 71 height 8
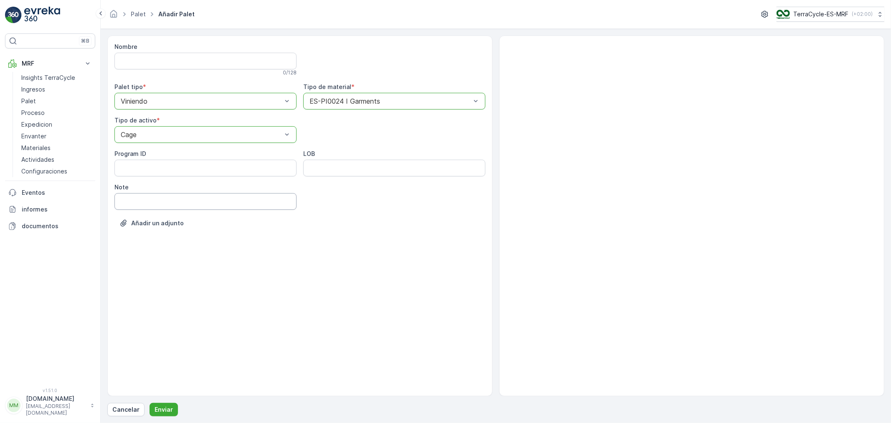
click at [165, 207] on input "Note" at bounding box center [205, 201] width 182 height 17
type input "[DATE]"
click at [165, 408] on p "Enviar" at bounding box center [164, 409] width 18 height 8
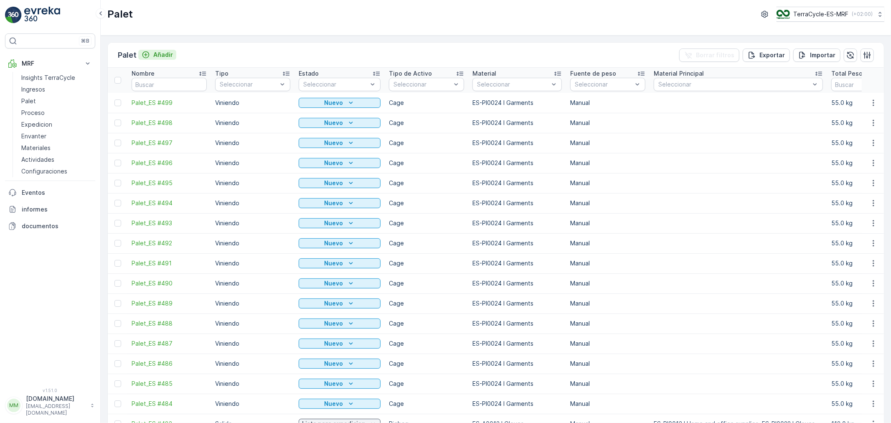
click at [162, 53] on p "Añadir" at bounding box center [163, 55] width 20 height 8
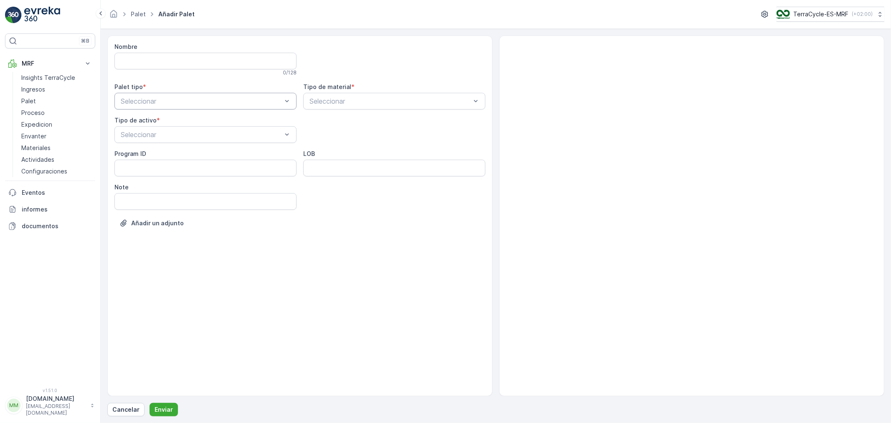
click at [160, 106] on div "Seleccionar" at bounding box center [205, 101] width 182 height 17
click at [141, 121] on span "Viniendo" at bounding box center [132, 122] width 27 height 8
click at [134, 181] on span "Cage" at bounding box center [127, 184] width 16 height 8
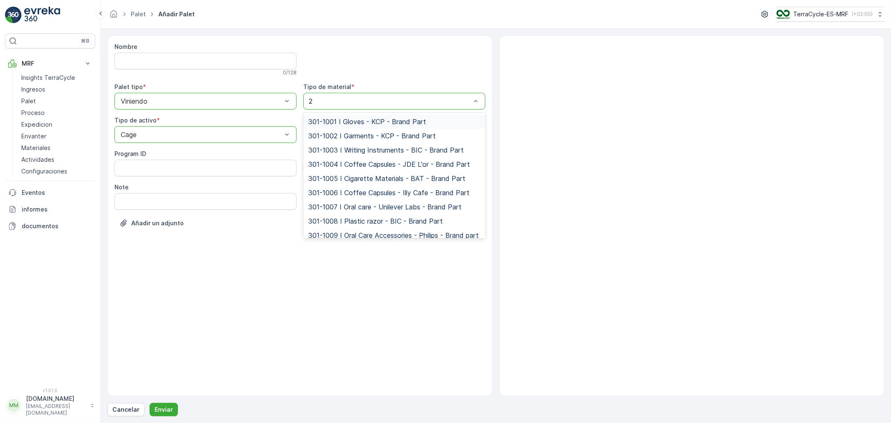
type input "24"
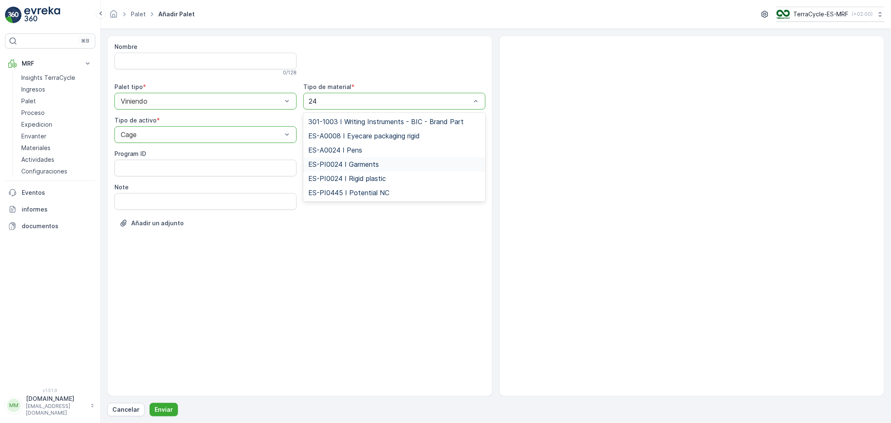
click at [354, 161] on span "ES-PI0024 I Garments" at bounding box center [343, 164] width 71 height 8
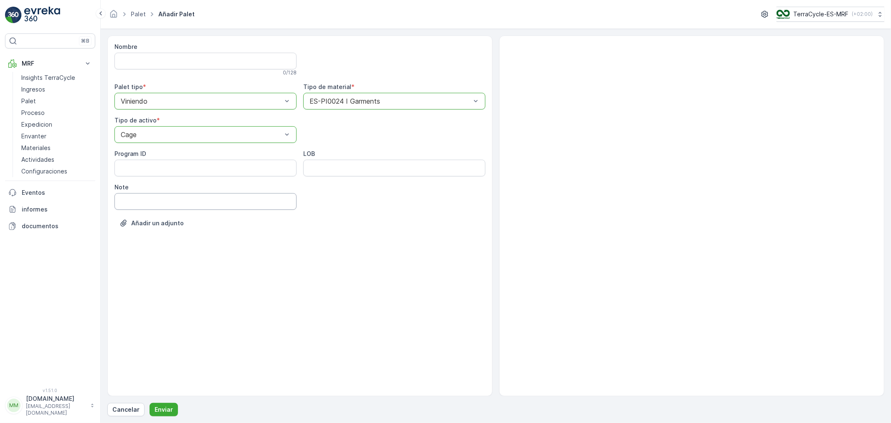
click at [151, 205] on input "Note" at bounding box center [205, 201] width 182 height 17
type input "[DATE]"
click at [166, 411] on p "Enviar" at bounding box center [164, 409] width 18 height 8
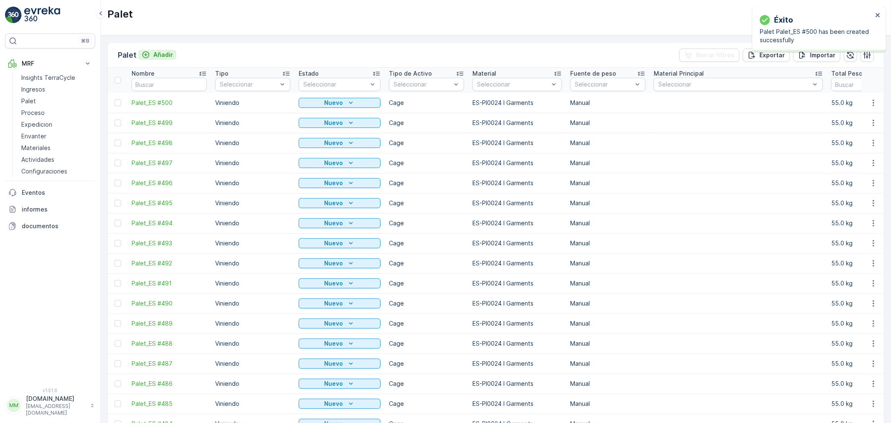
click at [164, 57] on p "Añadir" at bounding box center [163, 55] width 20 height 8
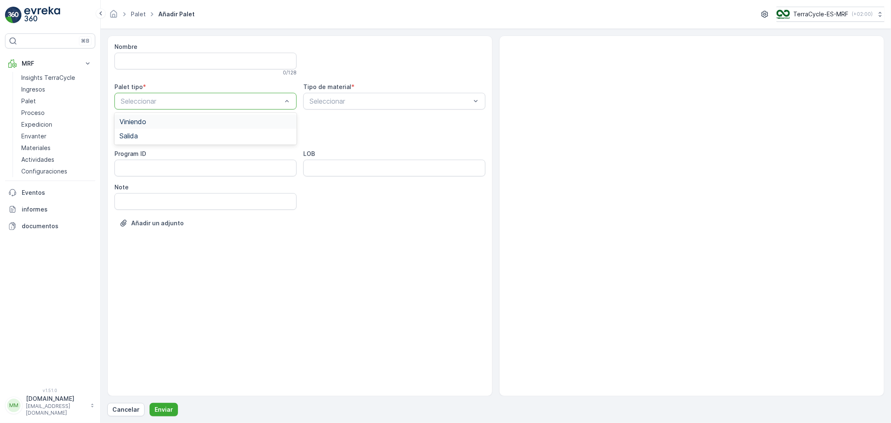
click at [134, 124] on span "Viniendo" at bounding box center [132, 122] width 27 height 8
click at [134, 184] on span "Cage" at bounding box center [127, 184] width 16 height 8
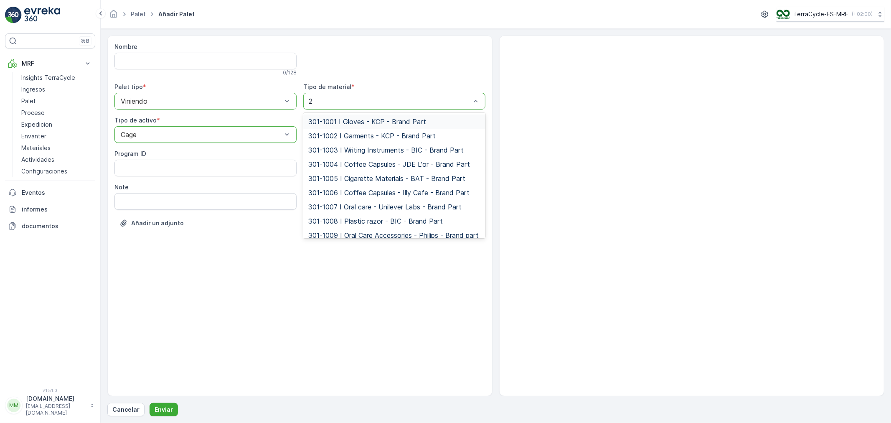
type input "24"
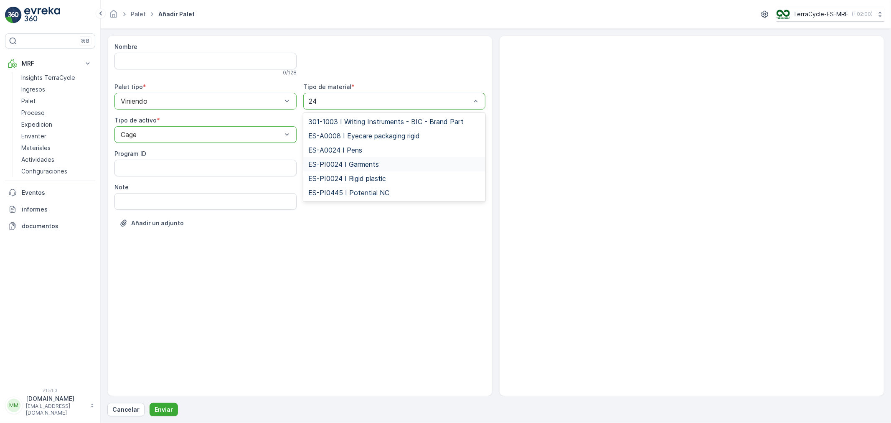
click at [347, 167] on span "ES-PI0024 I Garments" at bounding box center [343, 164] width 71 height 8
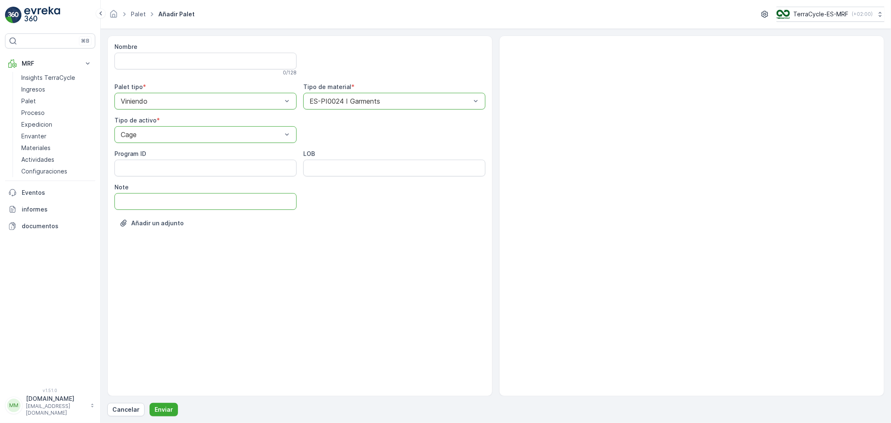
click at [133, 203] on input "Note" at bounding box center [205, 201] width 182 height 17
type input "[DATE]"
click at [167, 404] on button "Enviar" at bounding box center [164, 409] width 28 height 13
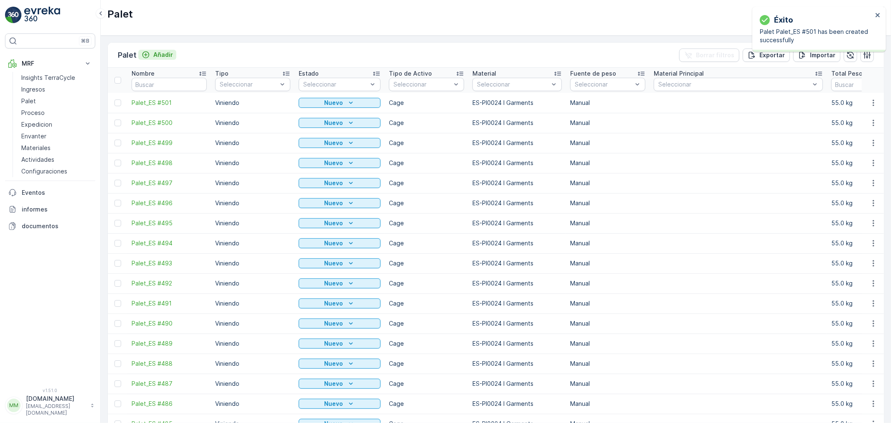
click at [156, 54] on p "Añadir" at bounding box center [163, 55] width 20 height 8
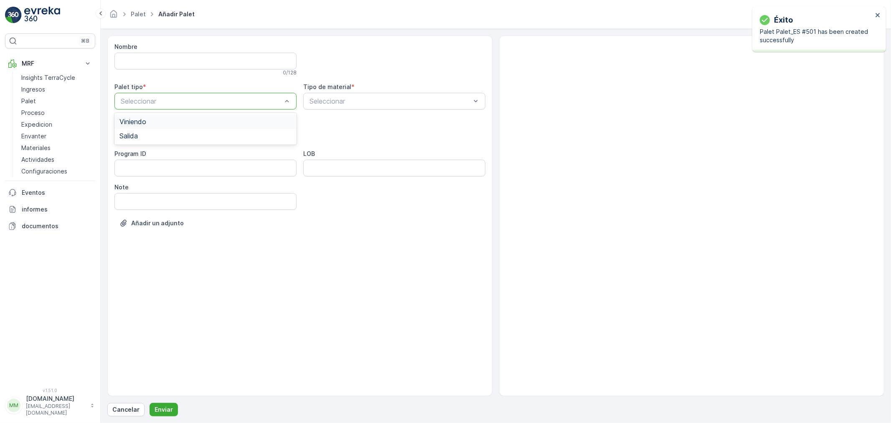
click at [136, 122] on span "Viniendo" at bounding box center [132, 122] width 27 height 8
click at [133, 182] on span "Cage" at bounding box center [127, 184] width 16 height 8
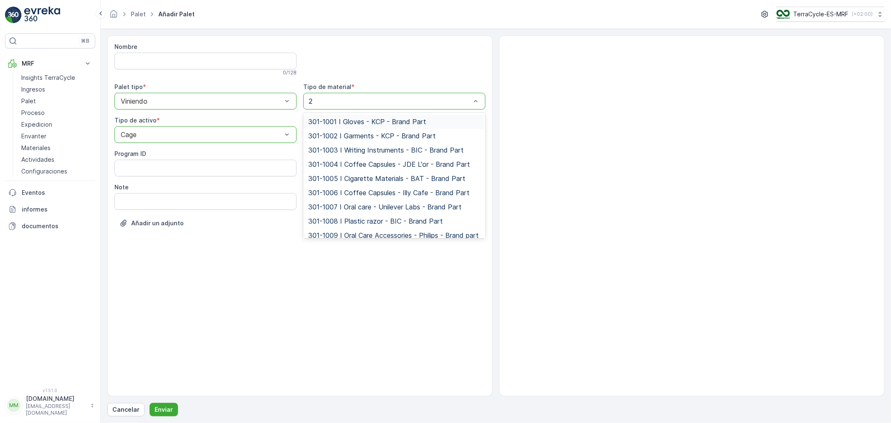
type input "24"
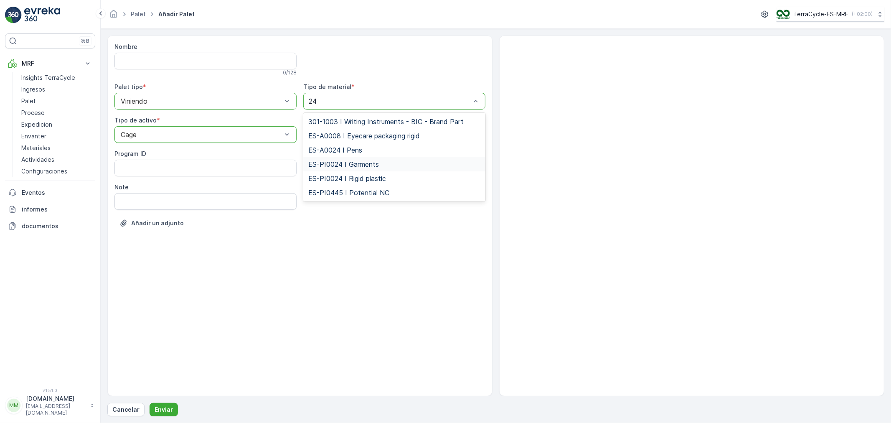
click at [357, 160] on span "ES-PI0024 I Garments" at bounding box center [343, 164] width 71 height 8
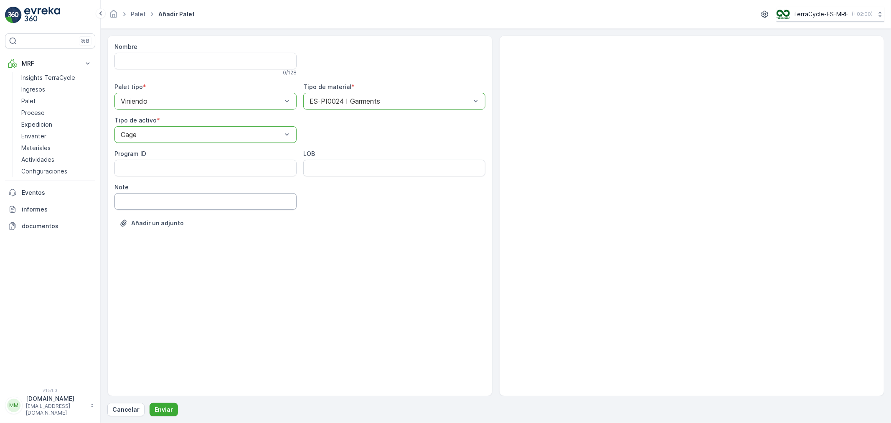
click at [136, 203] on input "Note" at bounding box center [205, 201] width 182 height 17
type input "[DATE]"
click at [158, 406] on p "Enviar" at bounding box center [164, 409] width 18 height 8
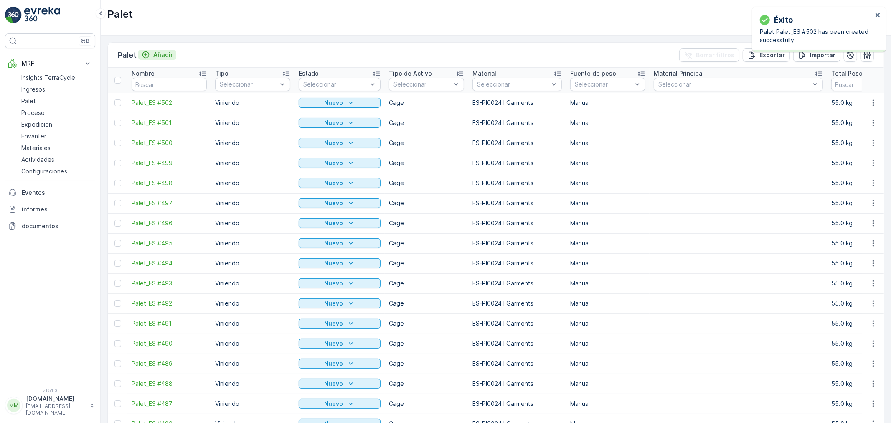
click at [164, 56] on p "Añadir" at bounding box center [163, 55] width 20 height 8
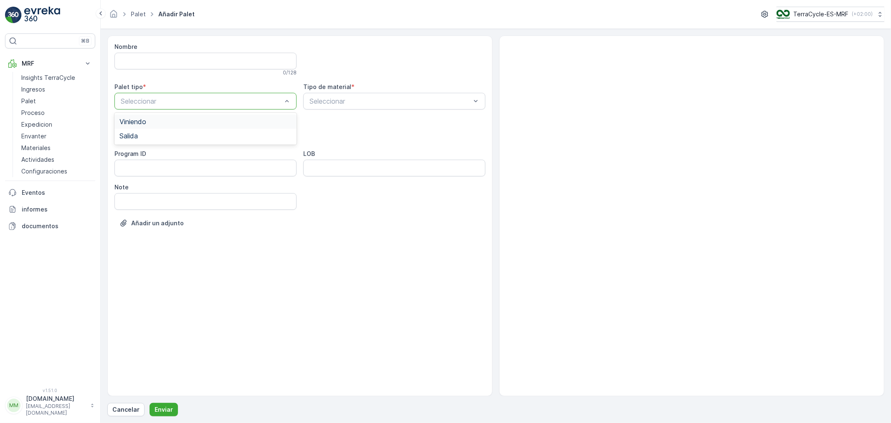
click at [146, 120] on span "Viniendo" at bounding box center [132, 122] width 27 height 8
click at [138, 183] on div "Cage" at bounding box center [205, 184] width 172 height 8
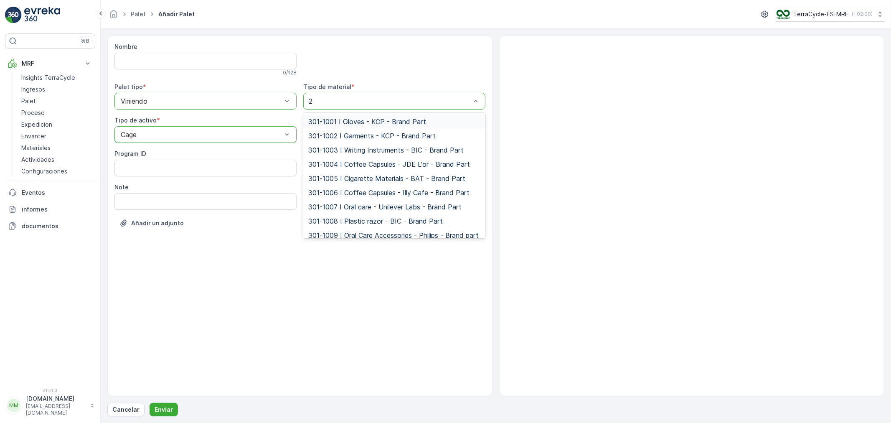
type input "24"
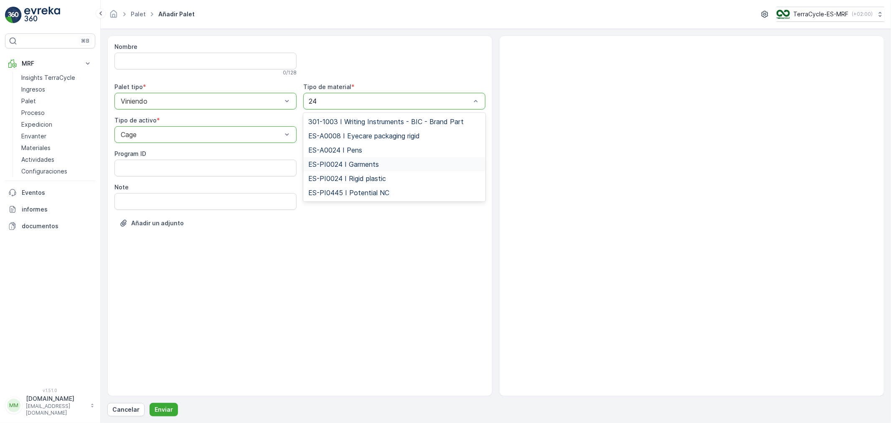
click at [361, 162] on span "ES-PI0024 I Garments" at bounding box center [343, 164] width 71 height 8
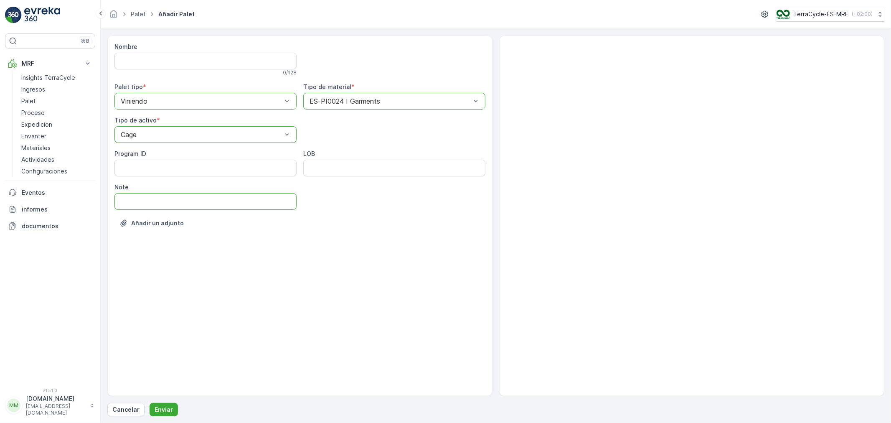
click at [125, 203] on input "Note" at bounding box center [205, 201] width 182 height 17
type input "[DATE]"
click at [169, 411] on p "Enviar" at bounding box center [164, 409] width 18 height 8
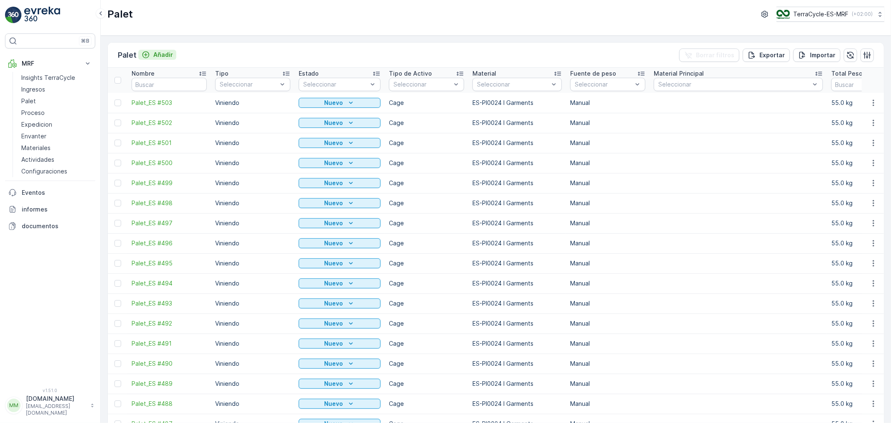
click at [160, 58] on p "Añadir" at bounding box center [163, 55] width 20 height 8
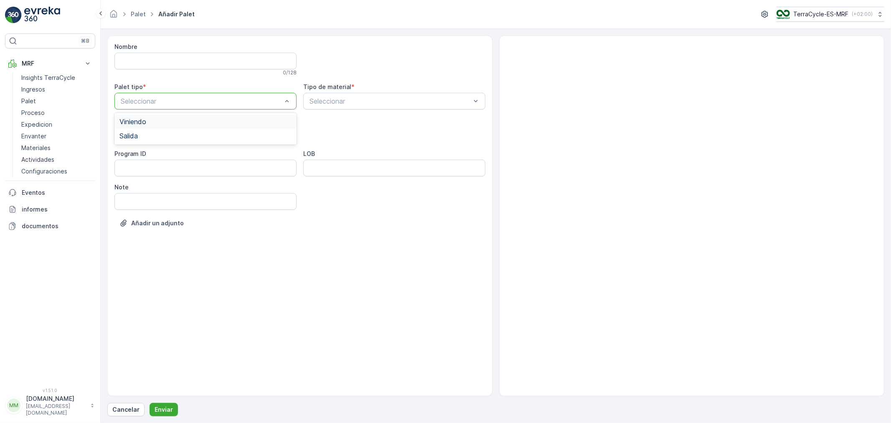
click at [140, 122] on span "Viniendo" at bounding box center [132, 122] width 27 height 8
click at [135, 183] on span "Cage" at bounding box center [127, 184] width 16 height 8
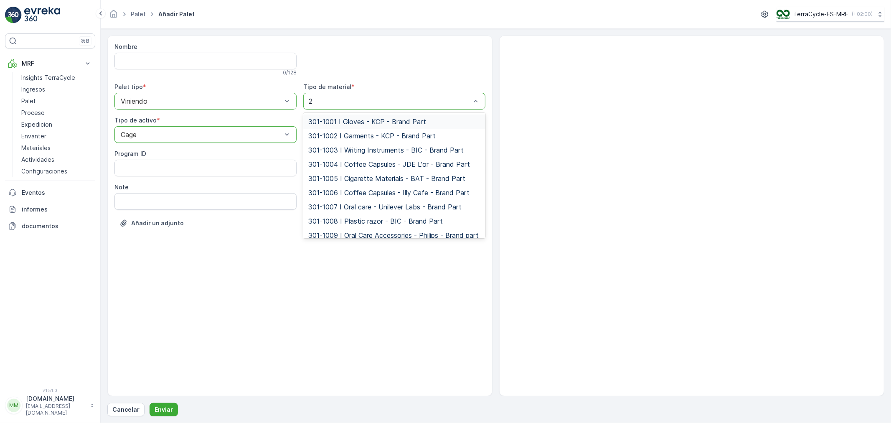
type input "24"
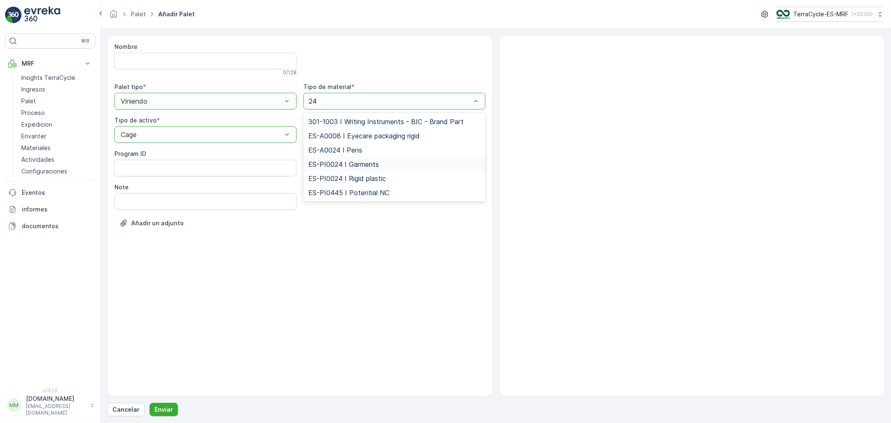
click at [340, 167] on span "ES-PI0024 I Garments" at bounding box center [343, 164] width 71 height 8
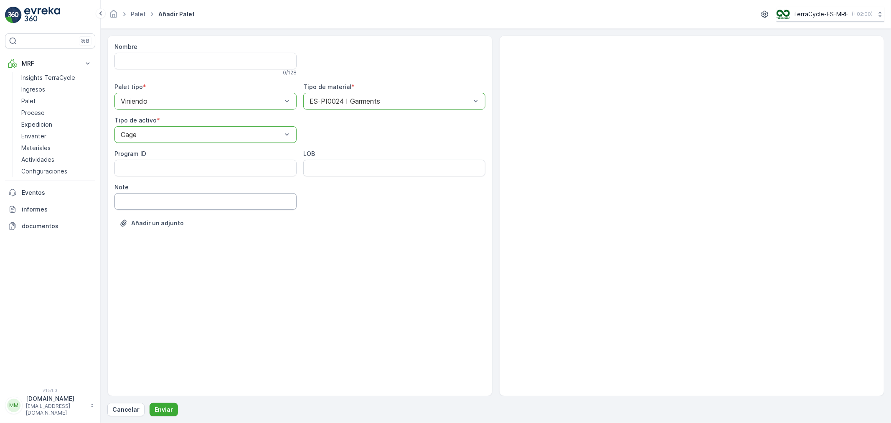
click at [146, 202] on input "Note" at bounding box center [205, 201] width 182 height 17
type input "[DATE]"
click at [167, 407] on p "Enviar" at bounding box center [164, 409] width 18 height 8
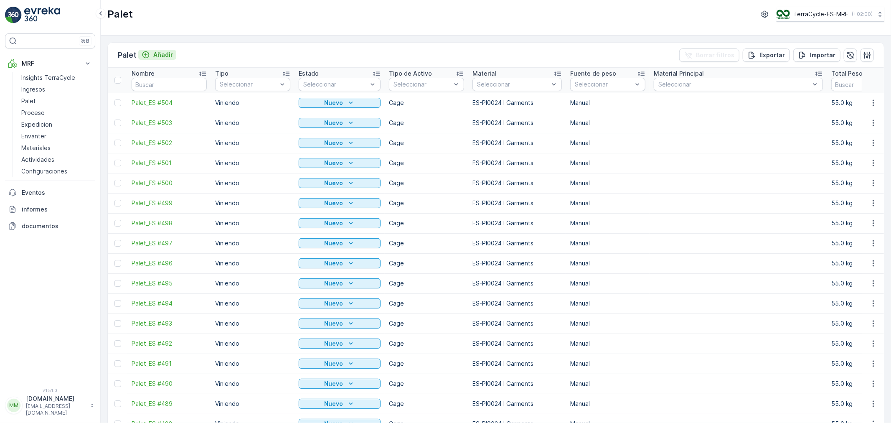
click at [164, 54] on p "Añadir" at bounding box center [163, 55] width 20 height 8
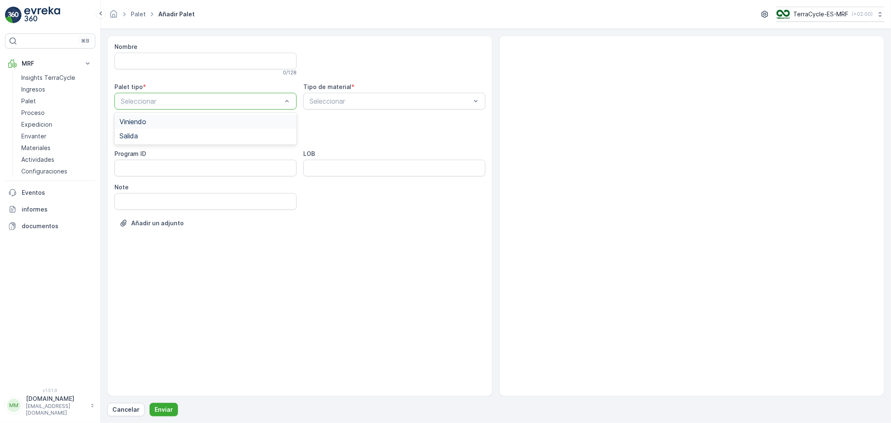
click at [133, 123] on span "Viniendo" at bounding box center [132, 122] width 27 height 8
click at [133, 180] on span "Cage" at bounding box center [127, 184] width 16 height 8
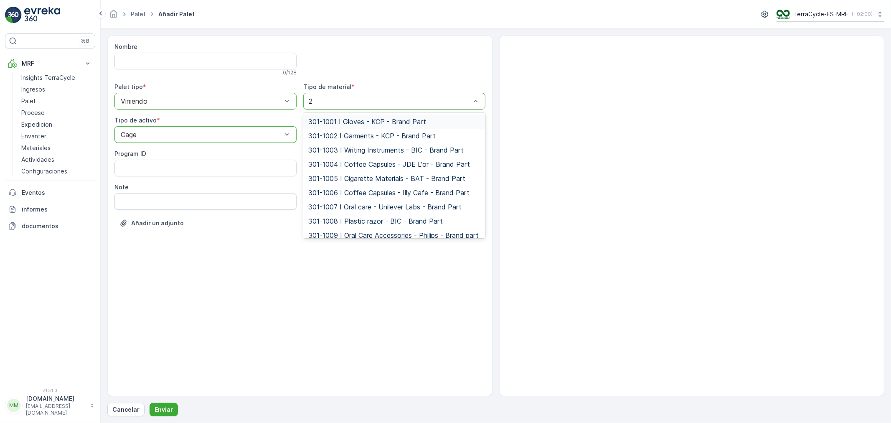
type input "24"
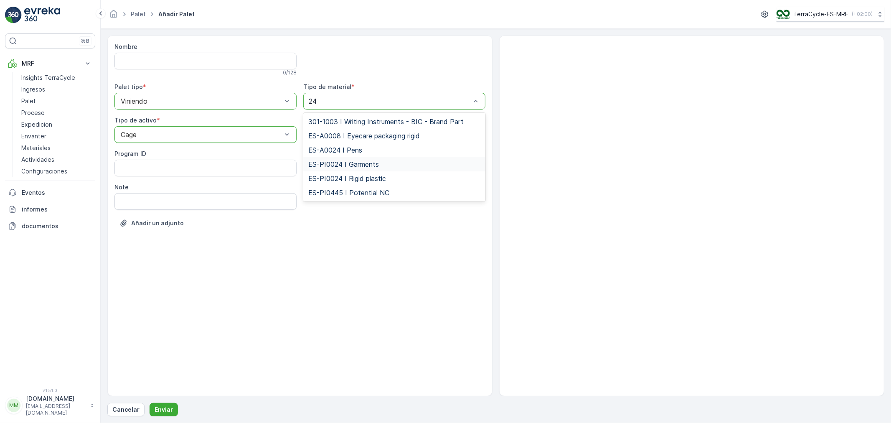
click at [338, 162] on span "ES-PI0024 I Garments" at bounding box center [343, 164] width 71 height 8
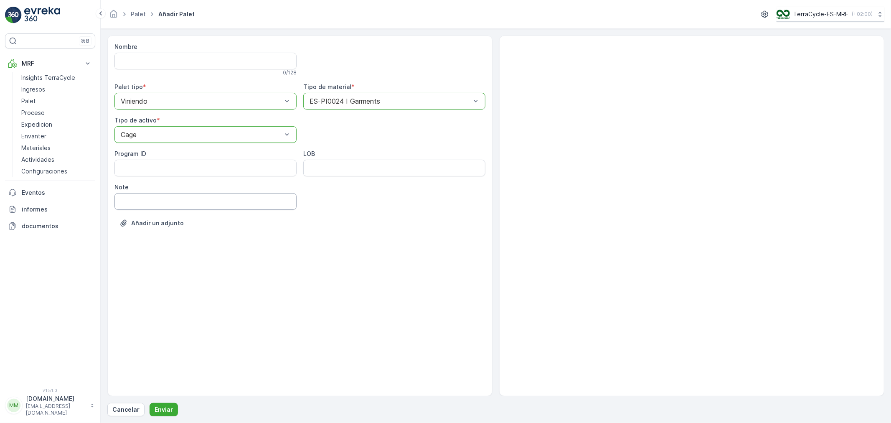
click at [139, 202] on input "Note" at bounding box center [205, 201] width 182 height 17
type input "[DATE]"
click at [161, 404] on button "Enviar" at bounding box center [164, 409] width 28 height 13
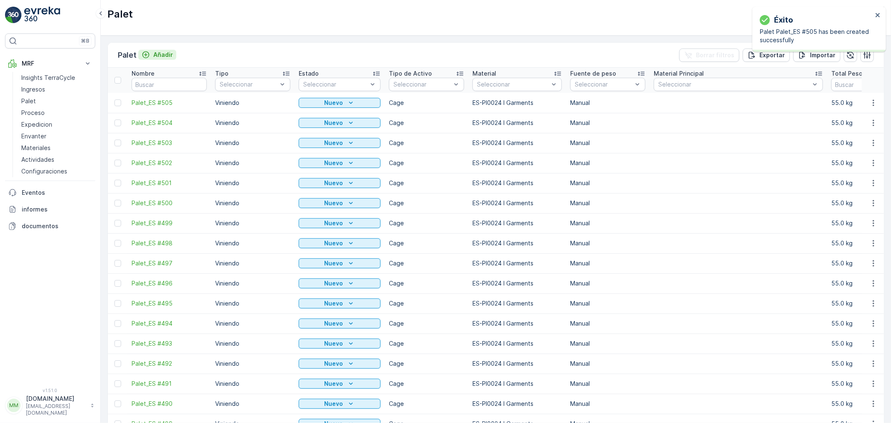
click at [163, 53] on p "Añadir" at bounding box center [163, 55] width 20 height 8
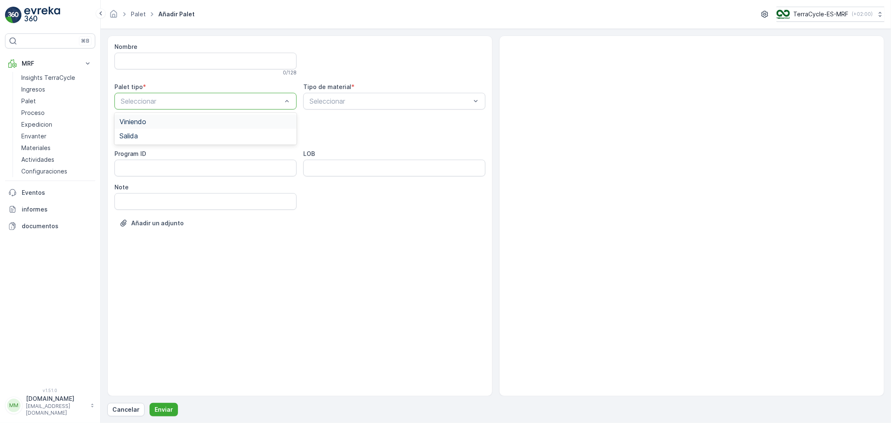
click at [145, 118] on span "Viniendo" at bounding box center [132, 122] width 27 height 8
click at [130, 184] on span "Cage" at bounding box center [127, 184] width 16 height 8
click at [337, 94] on div "Seleccionar" at bounding box center [394, 101] width 182 height 17
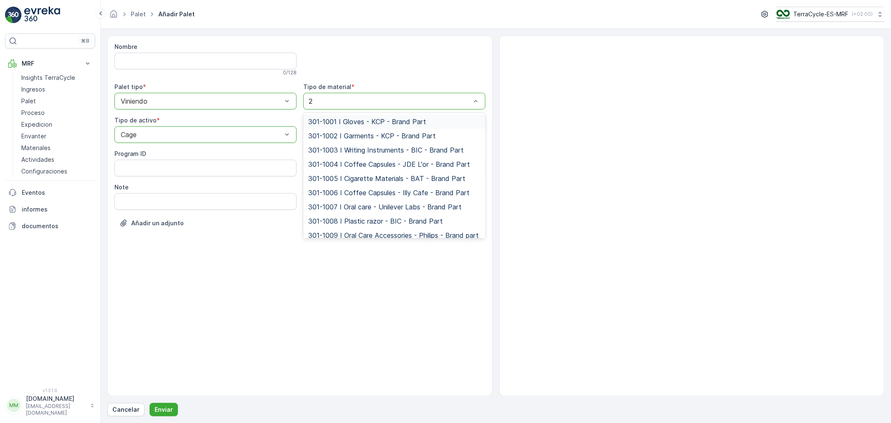
type input "24"
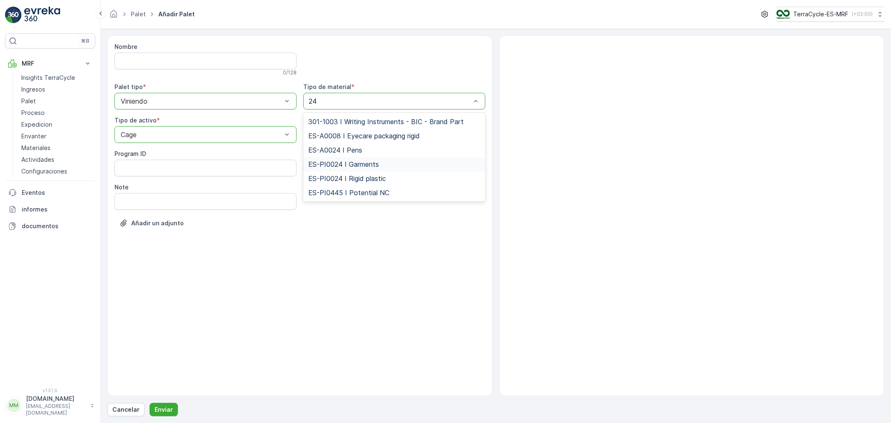
click at [342, 164] on span "ES-PI0024 I Garments" at bounding box center [343, 164] width 71 height 8
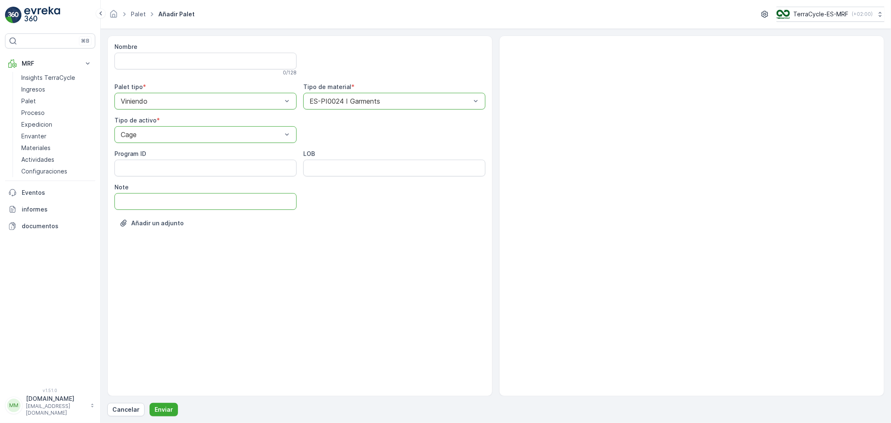
click at [135, 204] on input "Note" at bounding box center [205, 201] width 182 height 17
type input "[DATE]"
click at [165, 408] on p "Enviar" at bounding box center [164, 409] width 18 height 8
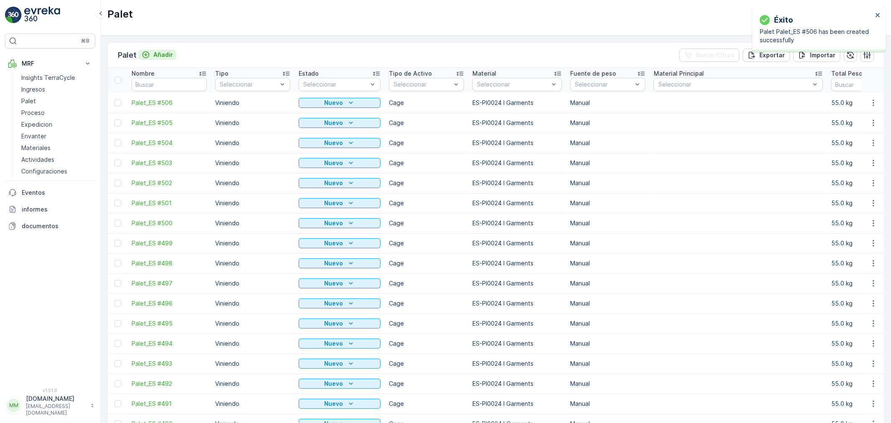
click at [161, 51] on p "Añadir" at bounding box center [163, 55] width 20 height 8
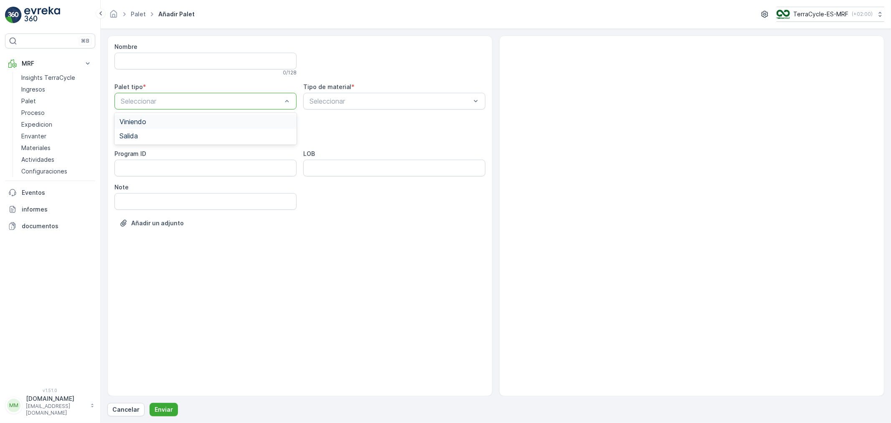
click at [155, 119] on div "Viniendo" at bounding box center [205, 122] width 172 height 8
click at [154, 185] on div "Cage" at bounding box center [205, 184] width 172 height 8
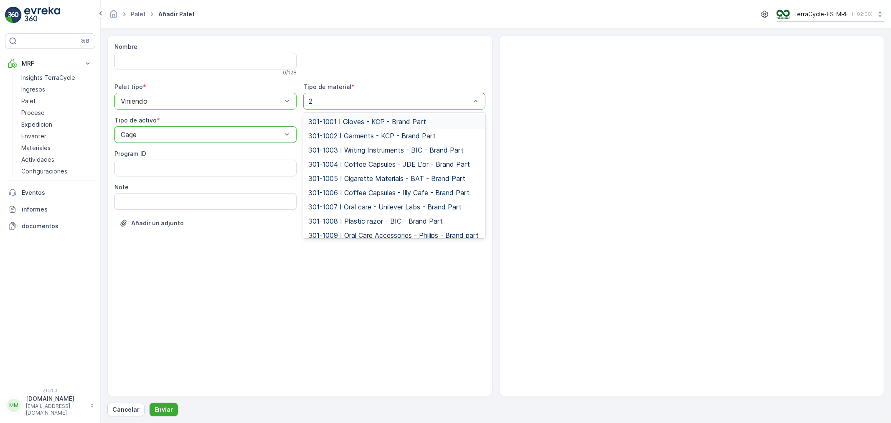
type input "24"
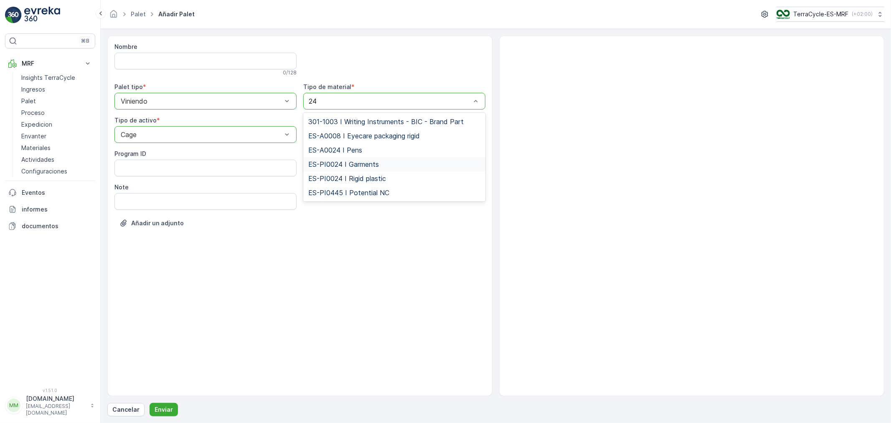
click at [363, 161] on span "ES-PI0024 I Garments" at bounding box center [343, 164] width 71 height 8
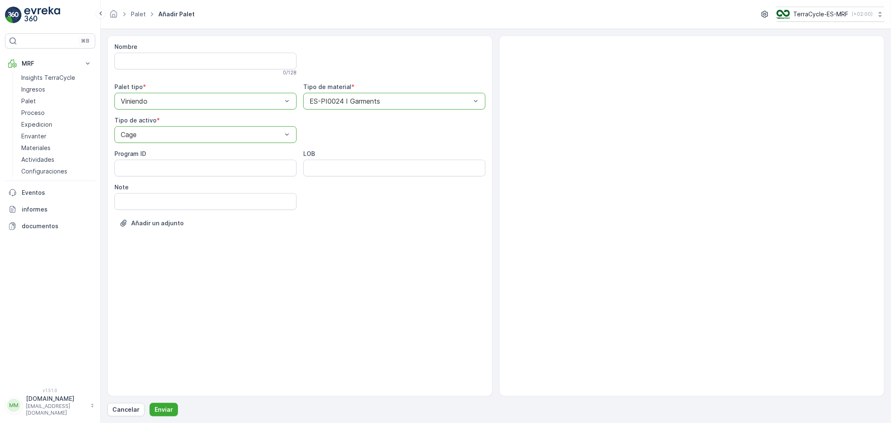
click at [176, 212] on div "Nombre 0 / 128 Palet tipo * option Viniendo, selected. Viniendo Tipo de materia…" at bounding box center [299, 141] width 371 height 197
click at [153, 202] on input "Note" at bounding box center [205, 201] width 182 height 17
type input "[DATE]"
click at [157, 407] on p "Enviar" at bounding box center [164, 409] width 18 height 8
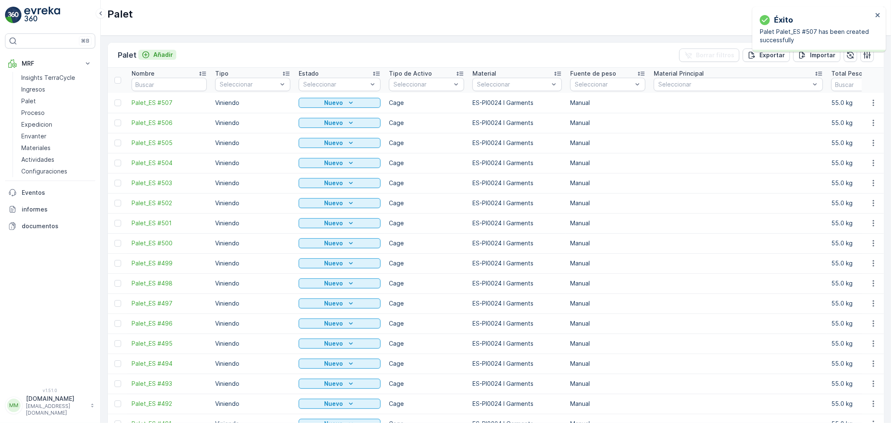
click at [164, 56] on p "Añadir" at bounding box center [163, 55] width 20 height 8
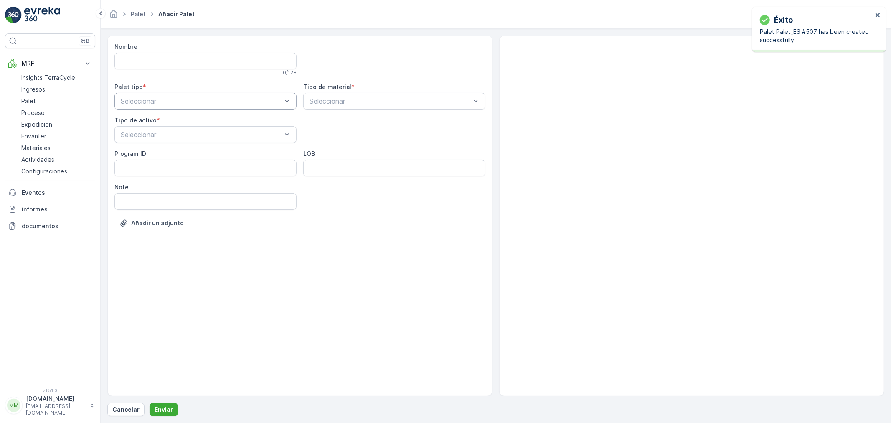
click at [143, 95] on div "Seleccionar" at bounding box center [205, 101] width 182 height 17
click at [139, 119] on span "Viniendo" at bounding box center [132, 122] width 27 height 8
click at [132, 182] on span "Cage" at bounding box center [127, 184] width 16 height 8
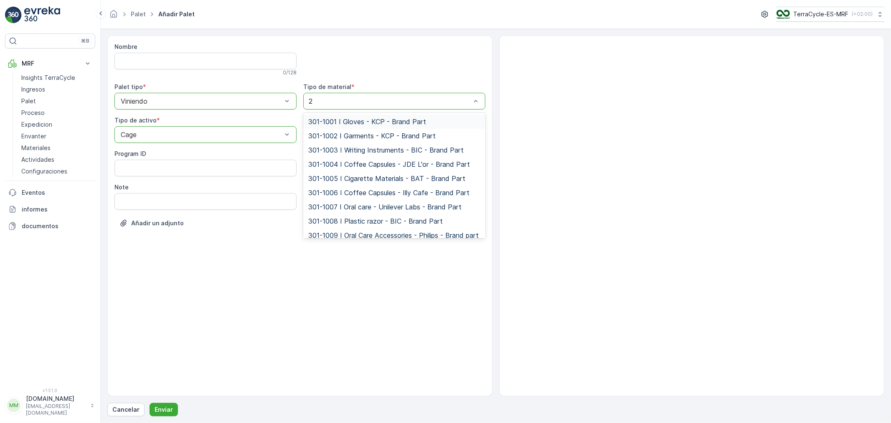
type input "24"
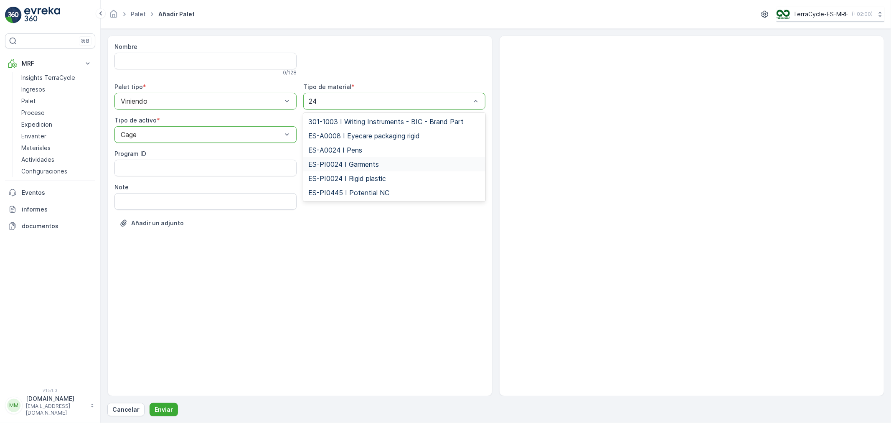
click at [340, 160] on span "ES-PI0024 I Garments" at bounding box center [343, 164] width 71 height 8
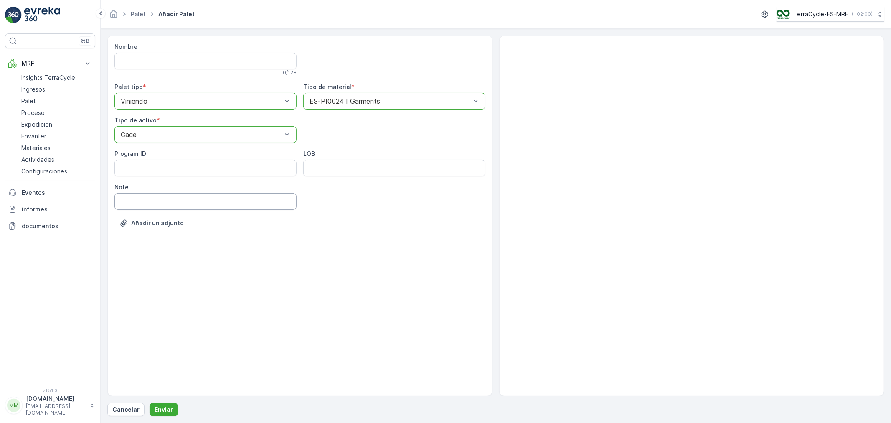
click at [148, 205] on input "Note" at bounding box center [205, 201] width 182 height 17
type input "[DATE]"
click at [160, 401] on div "Nombre 0 / 128 Palet tipo * option Viniendo, selected. Viniendo Tipo de materia…" at bounding box center [495, 226] width 777 height 381
click at [160, 407] on p "Enviar" at bounding box center [164, 409] width 18 height 8
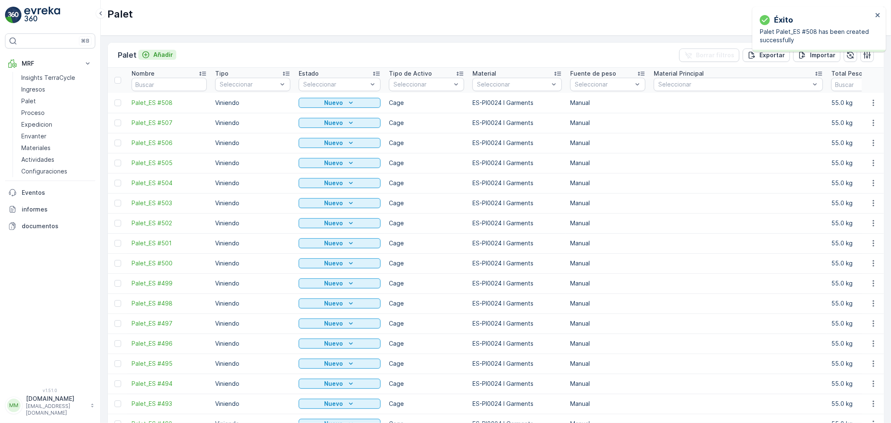
click at [163, 54] on p "Añadir" at bounding box center [163, 55] width 20 height 8
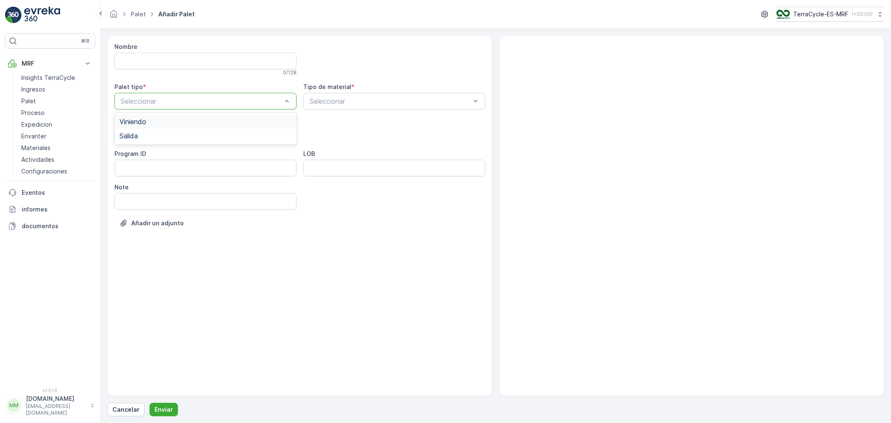
click at [139, 119] on span "Viniendo" at bounding box center [132, 122] width 27 height 8
click at [130, 184] on span "Cage" at bounding box center [127, 184] width 16 height 8
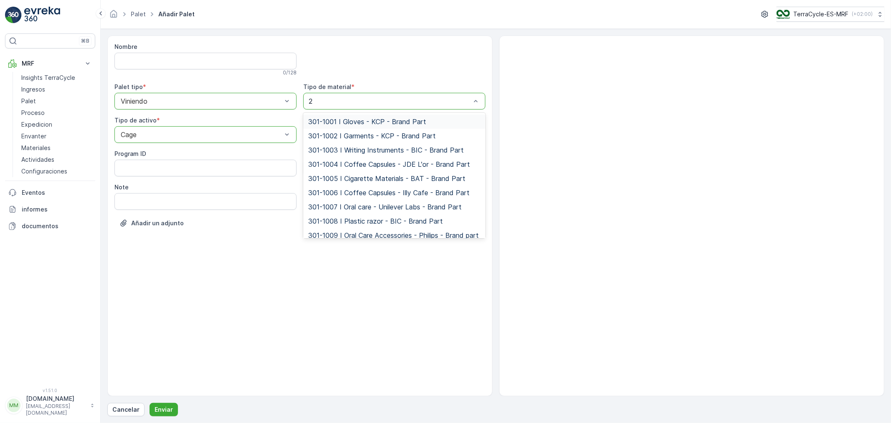
type input "24"
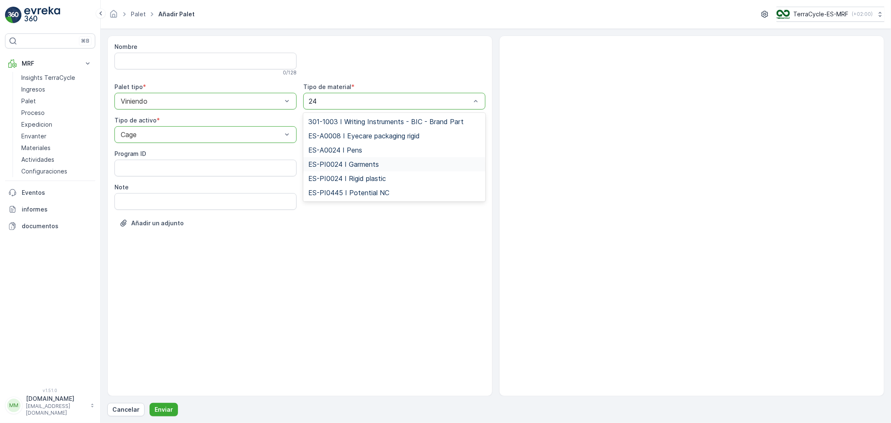
click at [352, 164] on span "ES-PI0024 I Garments" at bounding box center [343, 164] width 71 height 8
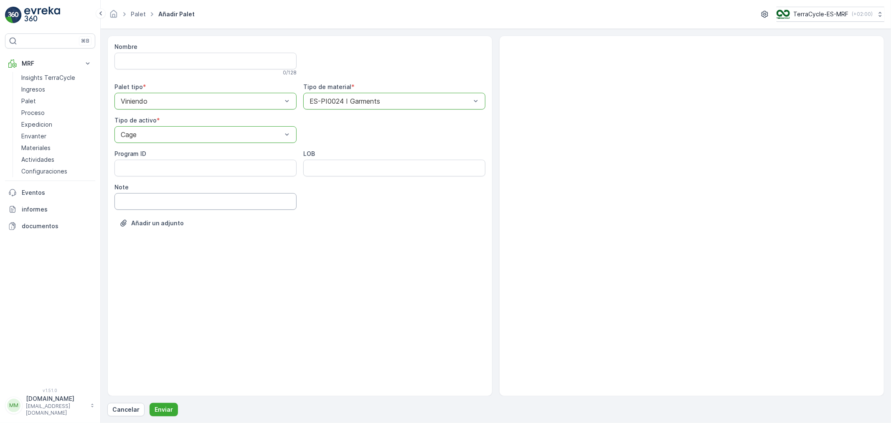
click at [136, 203] on input "Note" at bounding box center [205, 201] width 182 height 17
type input "[DATE]"
click at [159, 408] on p "Enviar" at bounding box center [164, 409] width 18 height 8
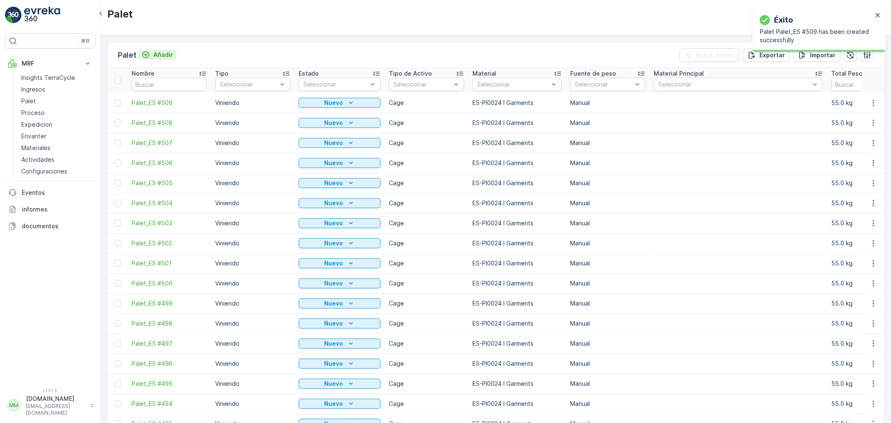
click at [164, 56] on p "Añadir" at bounding box center [163, 55] width 20 height 8
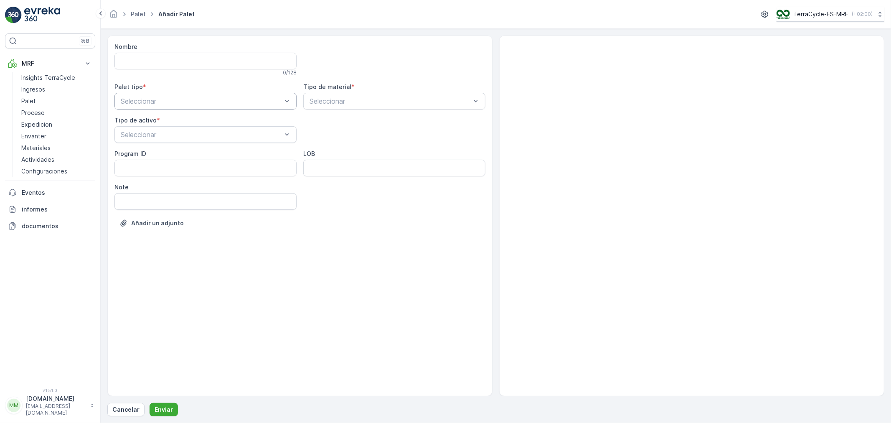
click at [137, 107] on div "Seleccionar" at bounding box center [205, 101] width 182 height 17
click at [134, 121] on span "Viniendo" at bounding box center [132, 122] width 27 height 8
click at [129, 181] on span "Cage" at bounding box center [127, 184] width 16 height 8
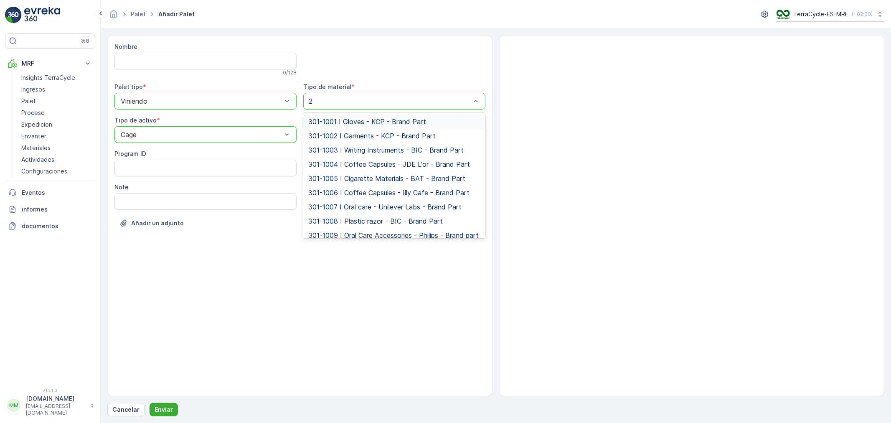
type input "24"
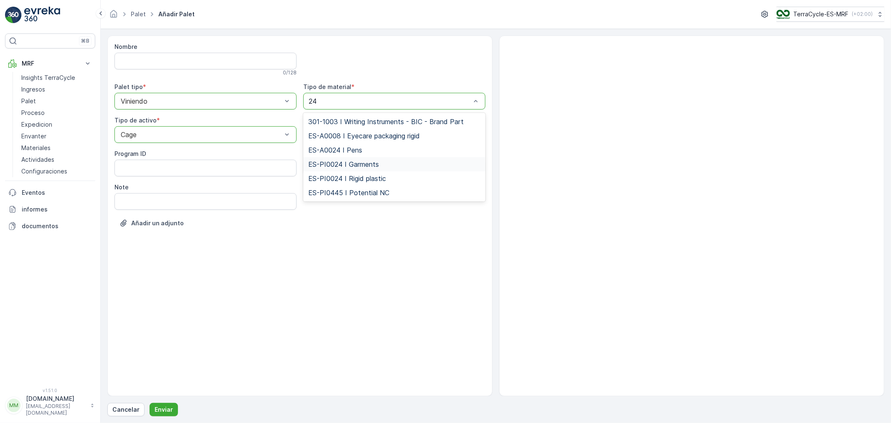
click at [348, 165] on span "ES-PI0024 I Garments" at bounding box center [343, 164] width 71 height 8
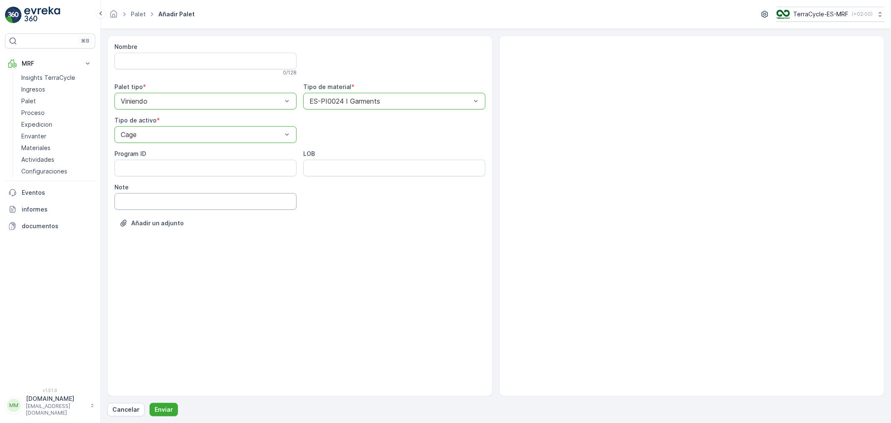
click at [130, 201] on input "Note" at bounding box center [205, 201] width 182 height 17
type input "[DATE]"
click at [160, 405] on p "Enviar" at bounding box center [164, 409] width 18 height 8
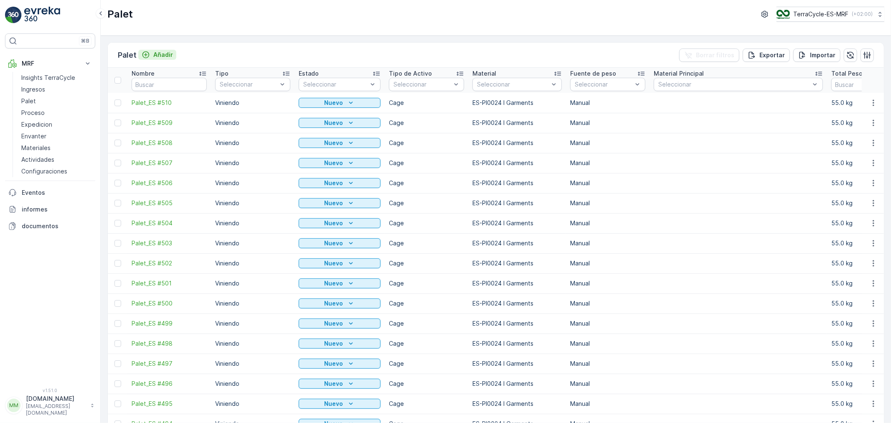
click at [164, 53] on p "Añadir" at bounding box center [163, 55] width 20 height 8
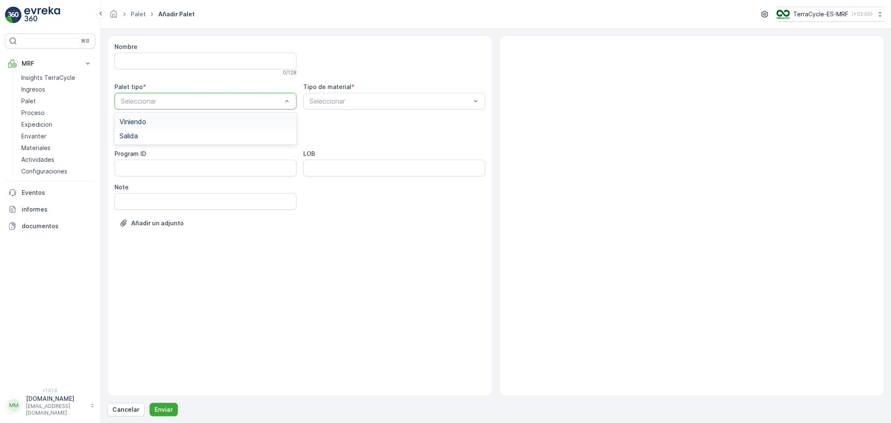
click at [140, 122] on span "Viniendo" at bounding box center [132, 122] width 27 height 8
click at [130, 184] on span "Cage" at bounding box center [127, 184] width 16 height 8
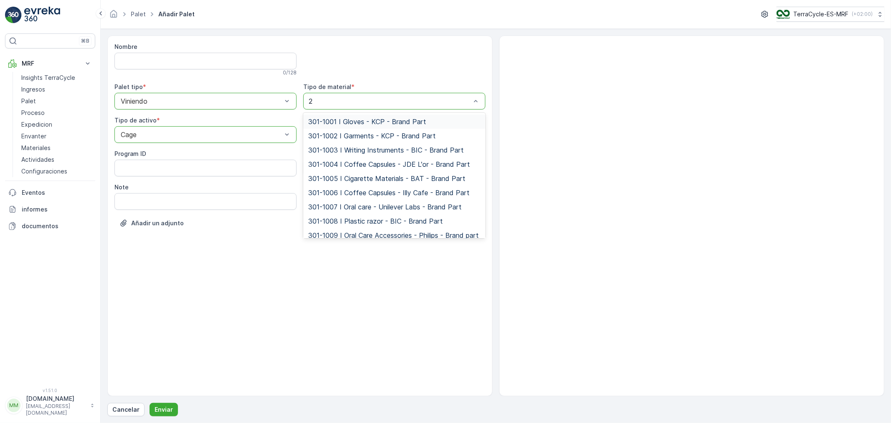
type input "24"
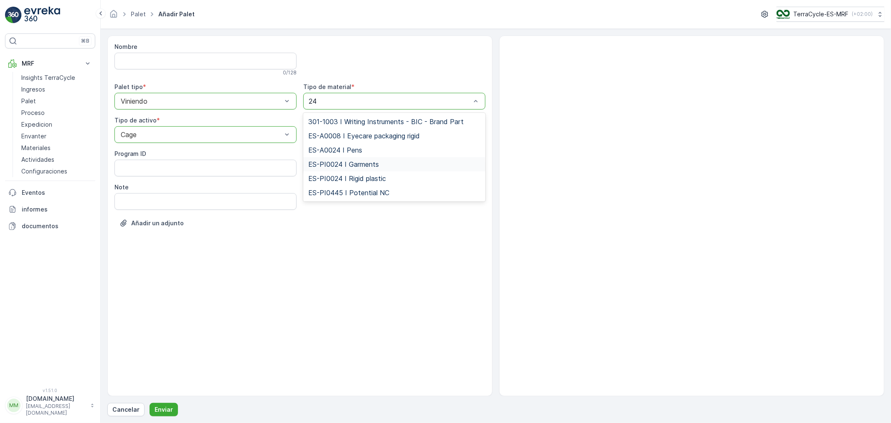
click at [343, 165] on span "ES-PI0024 I Garments" at bounding box center [343, 164] width 71 height 8
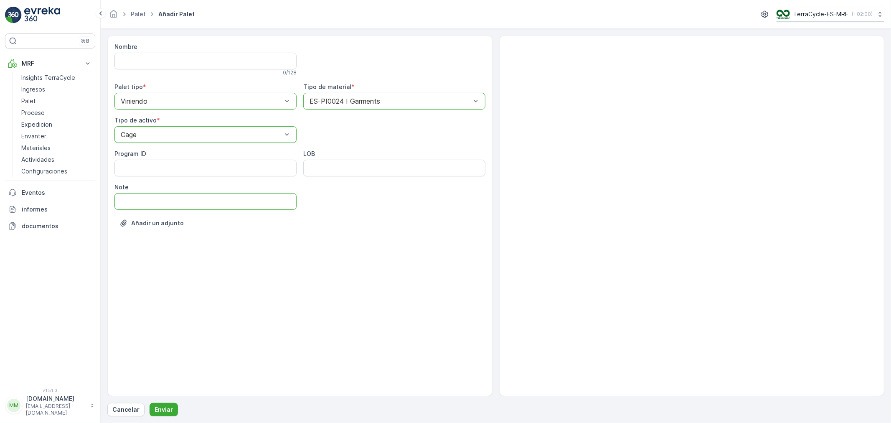
click at [132, 205] on input "Note" at bounding box center [205, 201] width 182 height 17
type input "[DATE]"
drag, startPoint x: 176, startPoint y: 249, endPoint x: 149, endPoint y: 325, distance: 80.3
click at [156, 302] on div "Nombre 0 / 128 Palet tipo * option Viniendo, selected. Viniendo Tipo de materia…" at bounding box center [299, 216] width 385 height 360
click at [167, 412] on p "Enviar" at bounding box center [164, 409] width 18 height 8
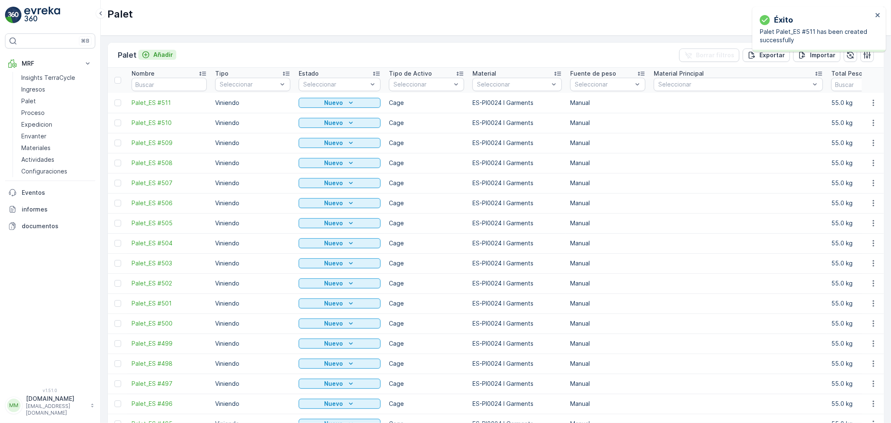
click at [159, 56] on p "Añadir" at bounding box center [163, 55] width 20 height 8
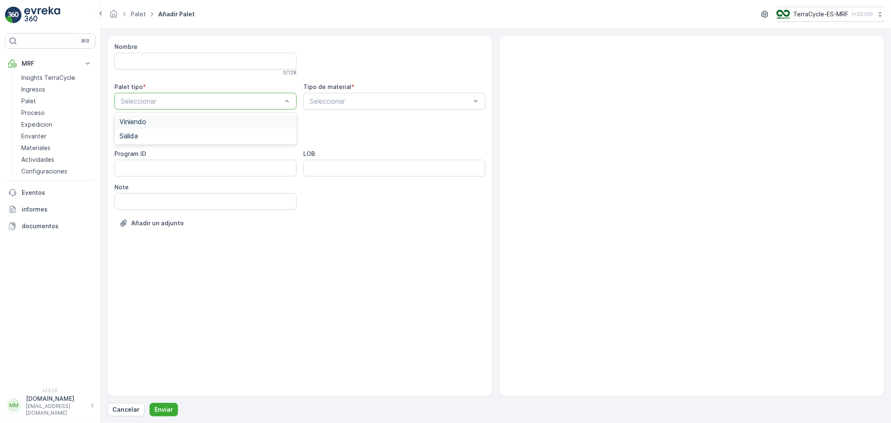
click at [132, 119] on span "Viniendo" at bounding box center [132, 122] width 27 height 8
click at [139, 180] on div "Cage" at bounding box center [205, 184] width 172 height 8
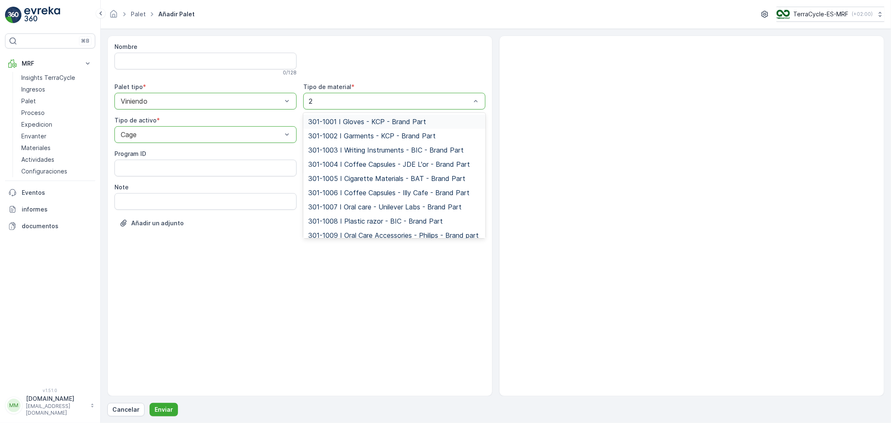
type input "24"
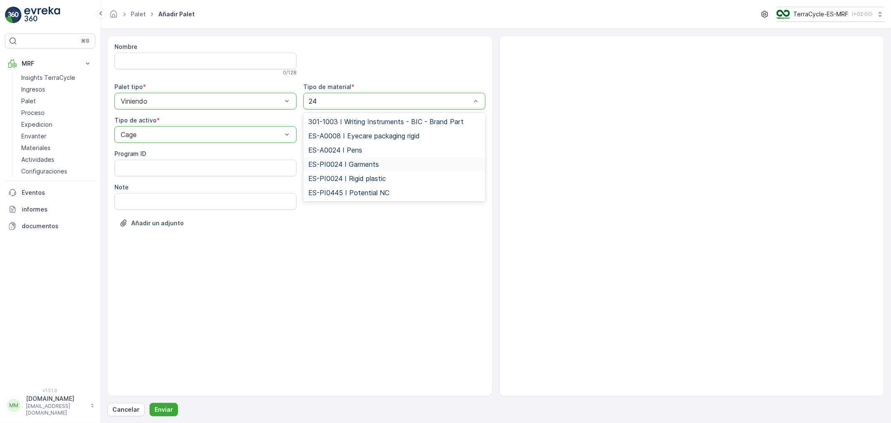
click at [338, 161] on span "ES-PI0024 I Garments" at bounding box center [343, 164] width 71 height 8
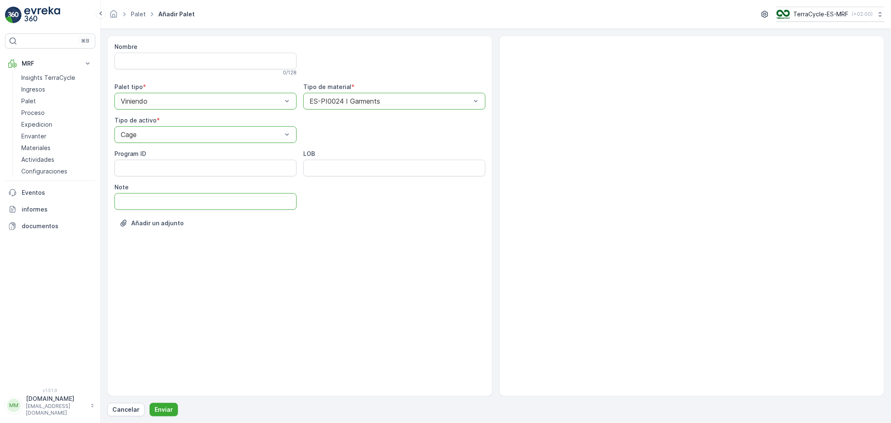
click at [126, 203] on input "Note" at bounding box center [205, 201] width 182 height 17
type input "[DATE]"
click at [170, 411] on p "Enviar" at bounding box center [164, 409] width 18 height 8
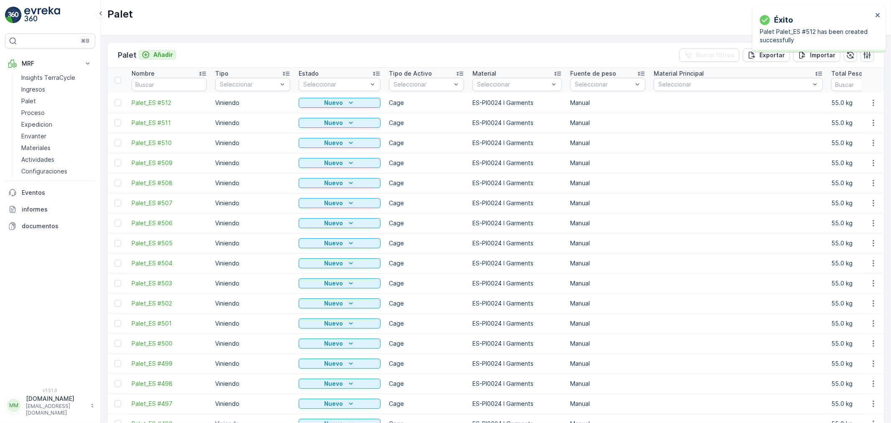
click at [165, 53] on p "Añadir" at bounding box center [163, 55] width 20 height 8
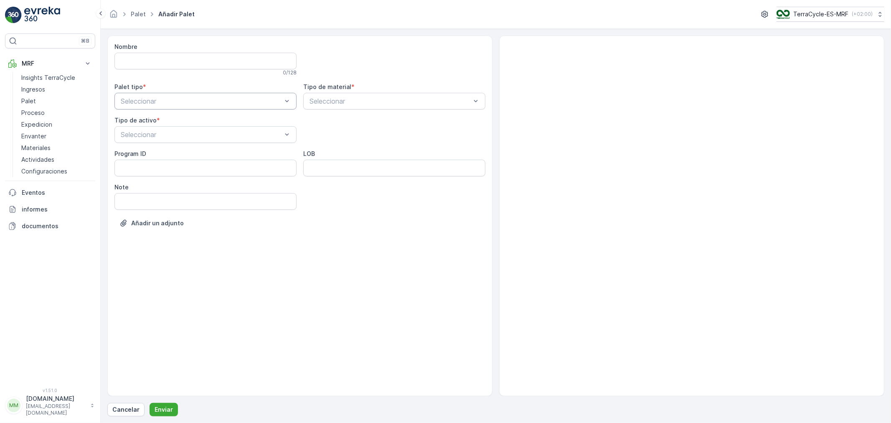
click at [152, 107] on div "Seleccionar" at bounding box center [205, 101] width 182 height 17
click at [141, 120] on span "Viniendo" at bounding box center [132, 122] width 27 height 8
click at [131, 182] on span "Cage" at bounding box center [127, 184] width 16 height 8
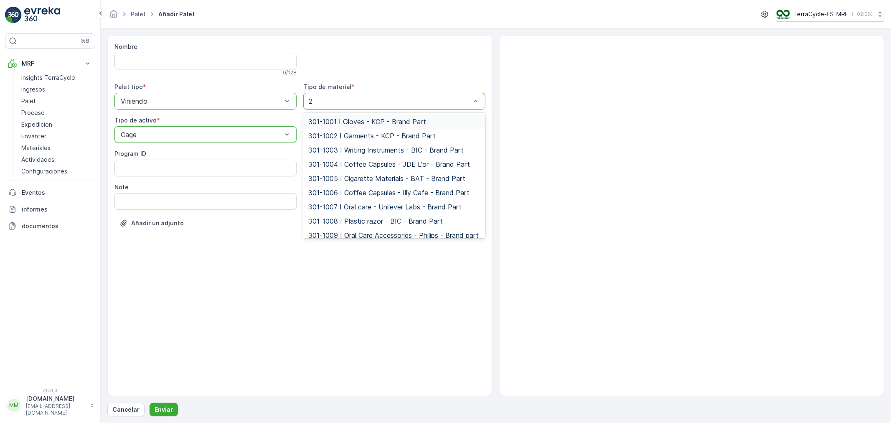
type input "24"
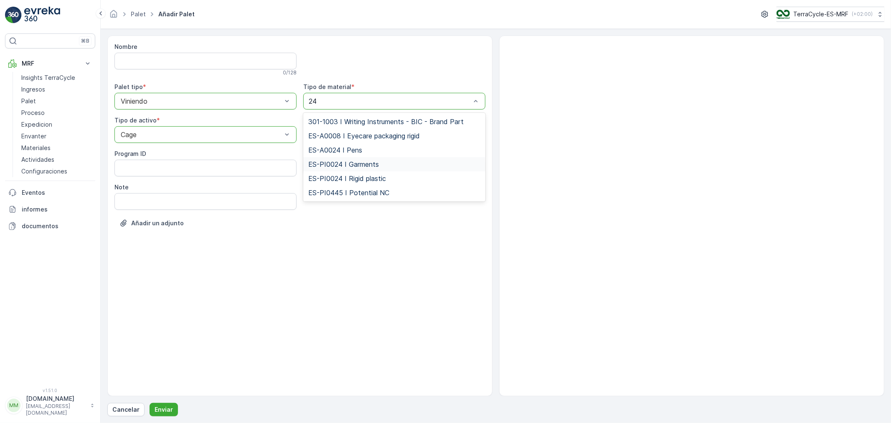
click at [353, 160] on span "ES-PI0024 I Garments" at bounding box center [343, 164] width 71 height 8
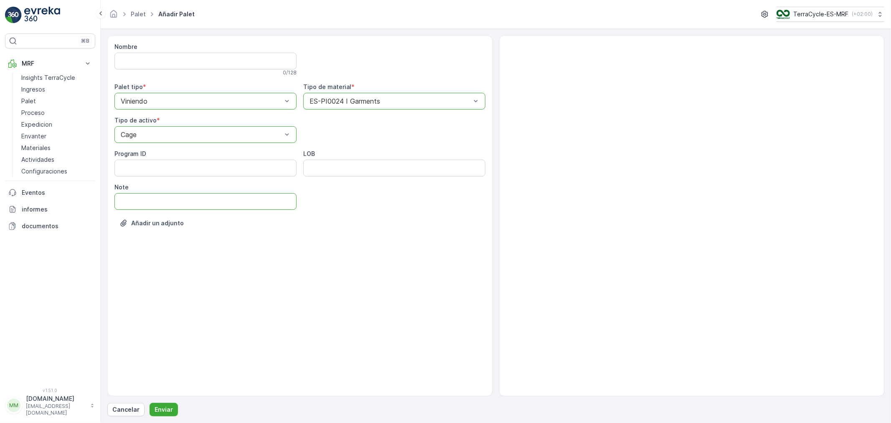
click at [119, 201] on input "Note" at bounding box center [205, 201] width 182 height 17
type input "[DATE]"
click at [166, 407] on p "Enviar" at bounding box center [164, 409] width 18 height 8
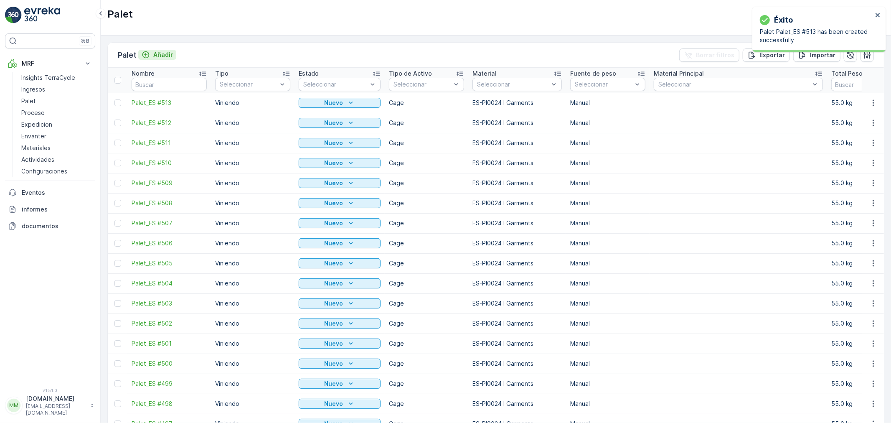
click at [163, 57] on p "Añadir" at bounding box center [163, 55] width 20 height 8
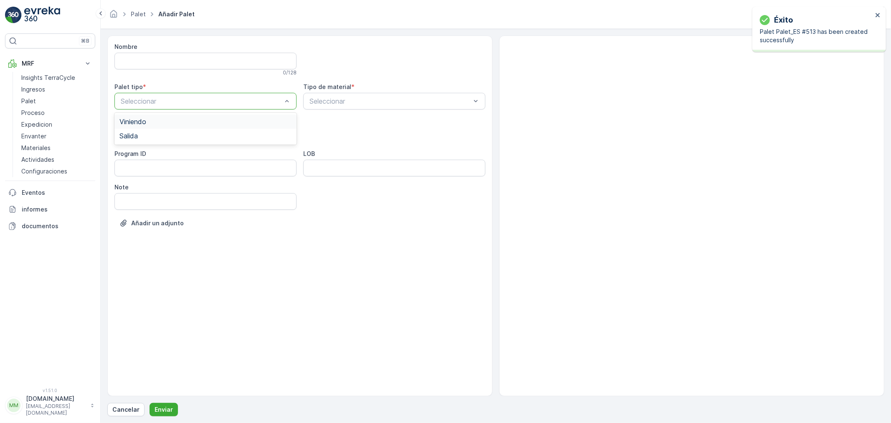
click at [143, 120] on span "Viniendo" at bounding box center [132, 122] width 27 height 8
click at [137, 182] on div "Cage" at bounding box center [205, 184] width 172 height 8
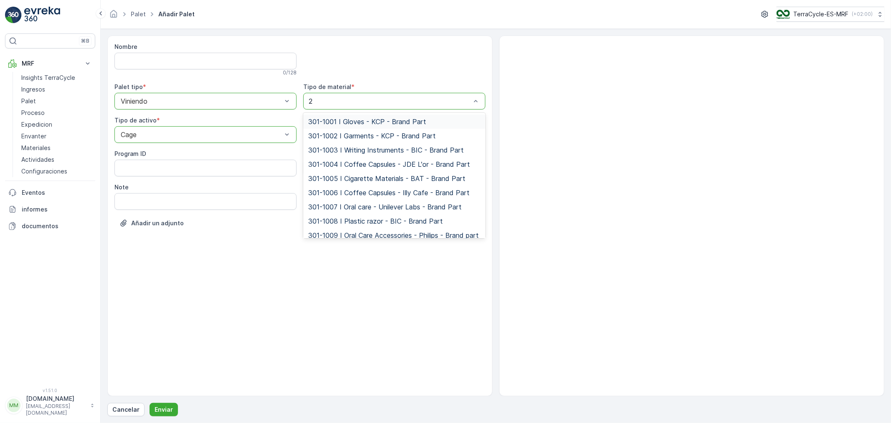
type input "24"
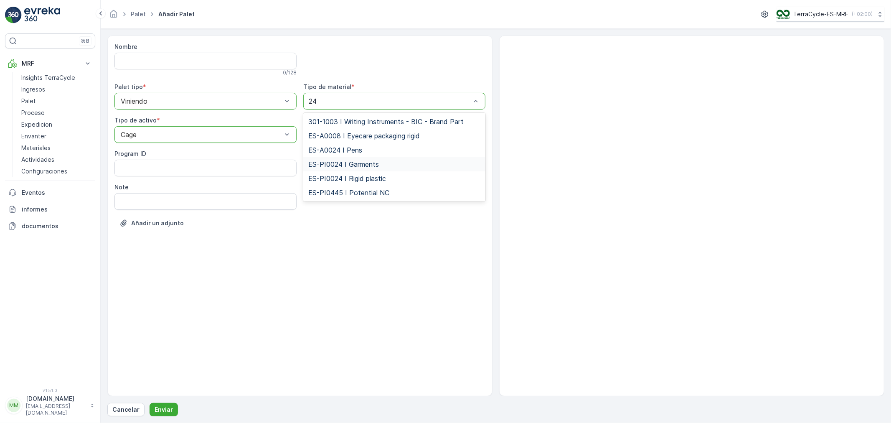
click at [360, 162] on span "ES-PI0024 I Garments" at bounding box center [343, 164] width 71 height 8
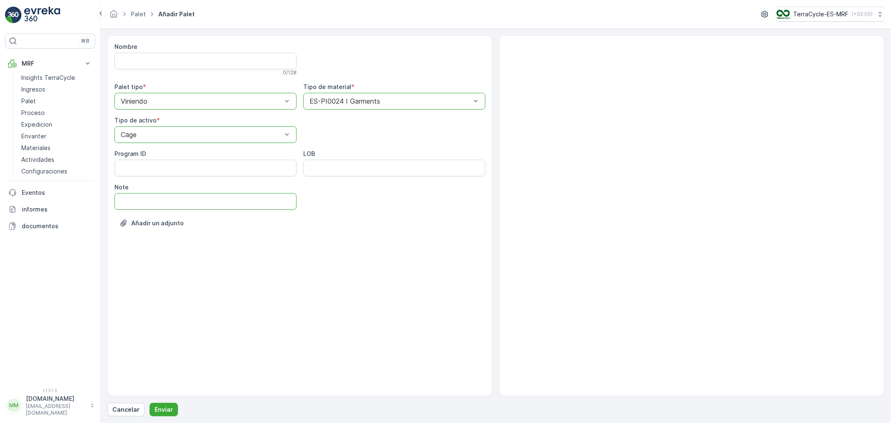
click at [126, 205] on input "Note" at bounding box center [205, 201] width 182 height 17
type input "[DATE]"
click at [164, 407] on p "Enviar" at bounding box center [164, 409] width 18 height 8
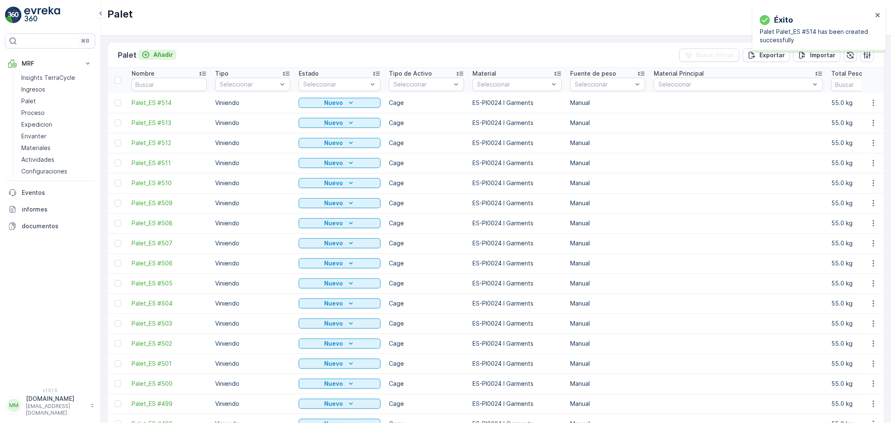
click at [159, 55] on p "Añadir" at bounding box center [163, 55] width 20 height 8
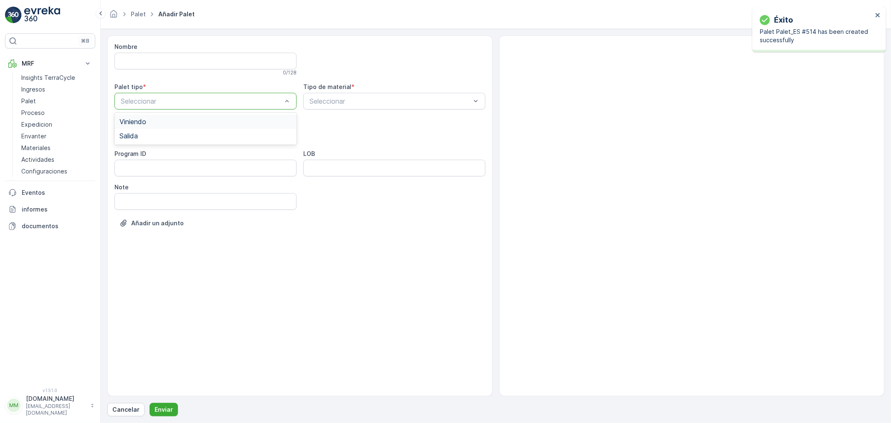
click at [135, 122] on span "Viniendo" at bounding box center [132, 122] width 27 height 8
click at [132, 182] on span "Cage" at bounding box center [127, 184] width 16 height 8
click at [340, 94] on div "Seleccionar" at bounding box center [394, 101] width 182 height 17
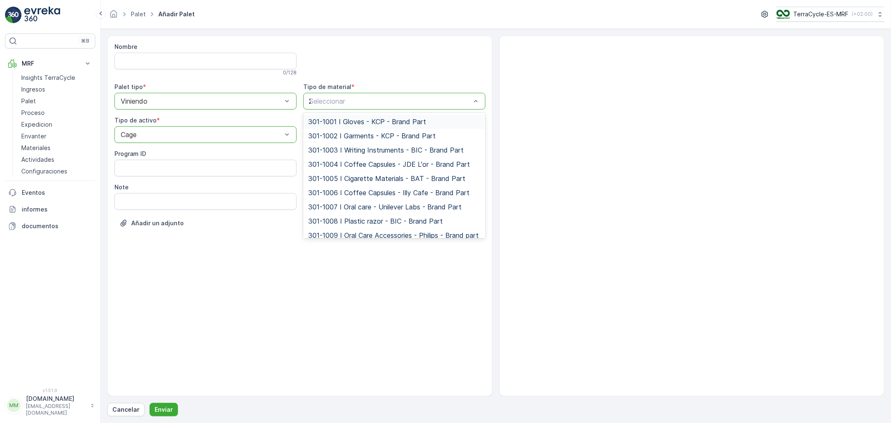
type input "24"
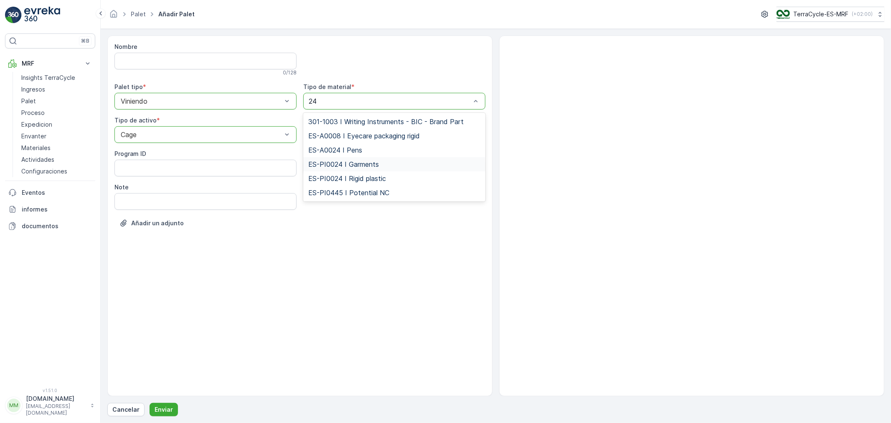
click at [344, 163] on span "ES-PI0024 I Garments" at bounding box center [343, 164] width 71 height 8
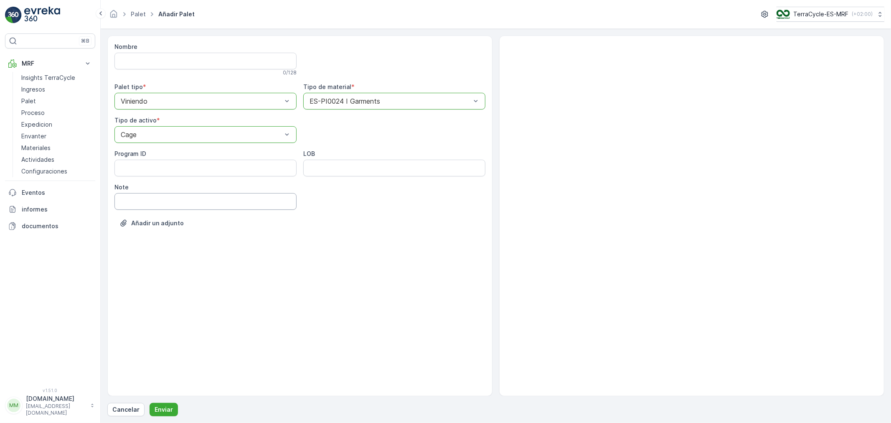
click at [122, 201] on input "Note" at bounding box center [205, 201] width 182 height 17
type input "[DATE]"
click at [155, 405] on p "Enviar" at bounding box center [164, 409] width 18 height 8
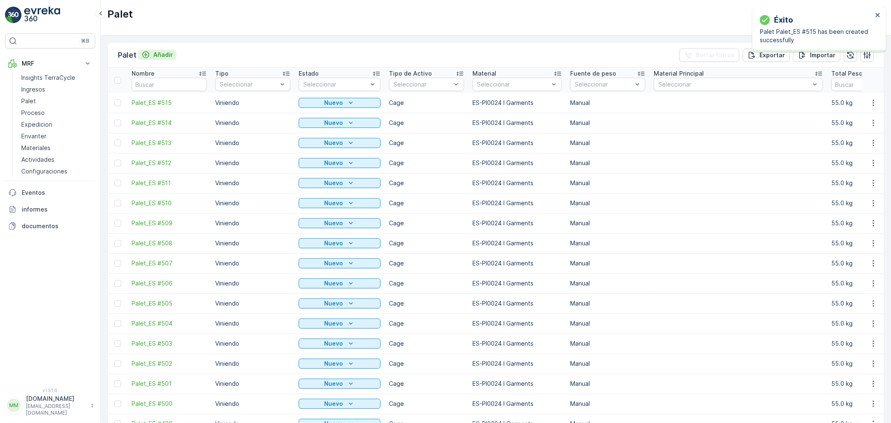
click at [162, 57] on p "Añadir" at bounding box center [163, 55] width 20 height 8
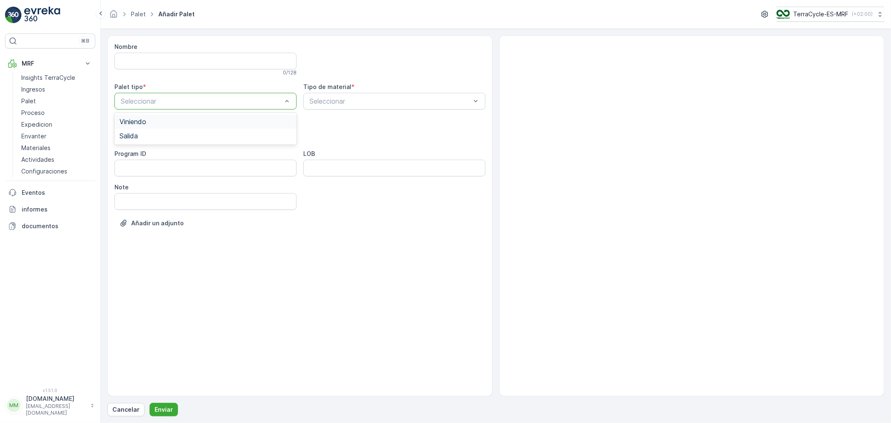
click at [133, 119] on span "Viniendo" at bounding box center [132, 122] width 27 height 8
click at [131, 184] on span "Cage" at bounding box center [127, 184] width 16 height 8
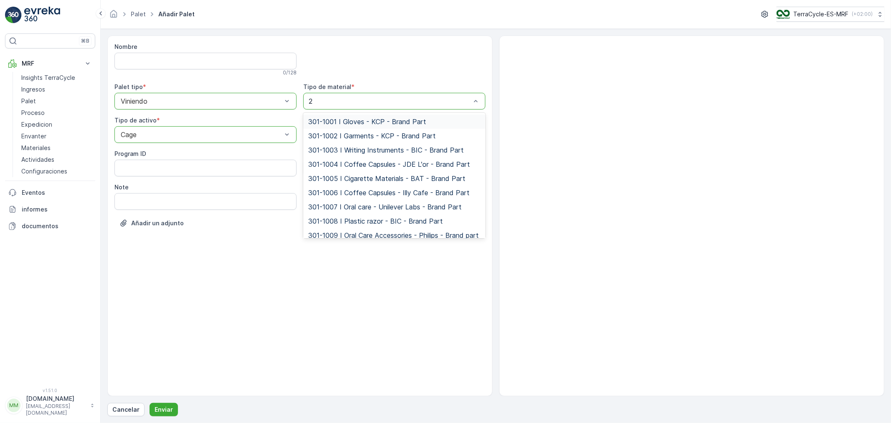
type input "24"
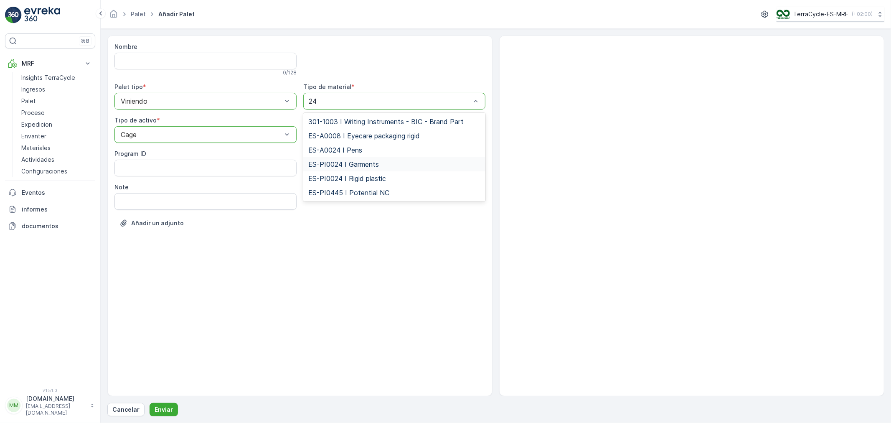
click at [336, 165] on span "ES-PI0024 I Garments" at bounding box center [343, 164] width 71 height 8
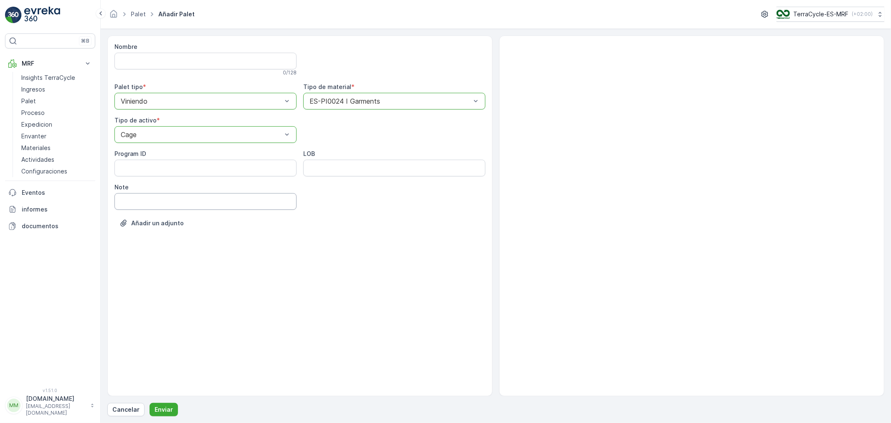
click at [121, 203] on input "Note" at bounding box center [205, 201] width 182 height 17
type input "[DATE]"
click at [163, 407] on p "Enviar" at bounding box center [164, 409] width 18 height 8
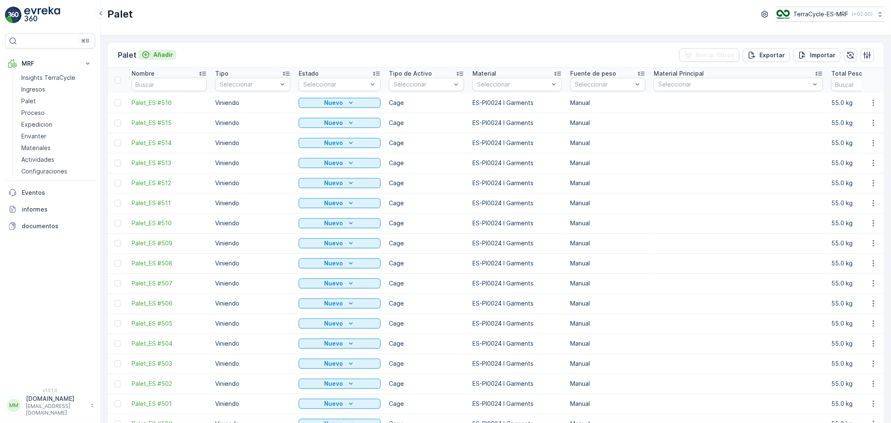
click at [164, 56] on p "Añadir" at bounding box center [163, 55] width 20 height 8
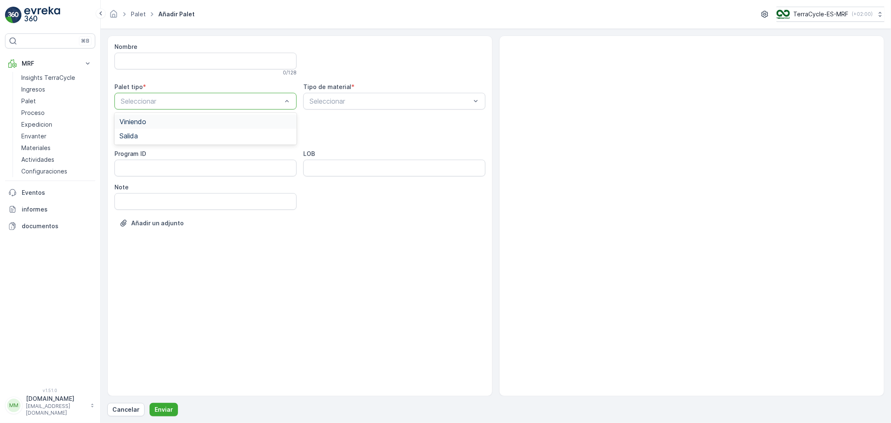
click at [149, 123] on div "Viniendo" at bounding box center [205, 122] width 172 height 8
click at [138, 185] on div "Cage" at bounding box center [205, 184] width 172 height 8
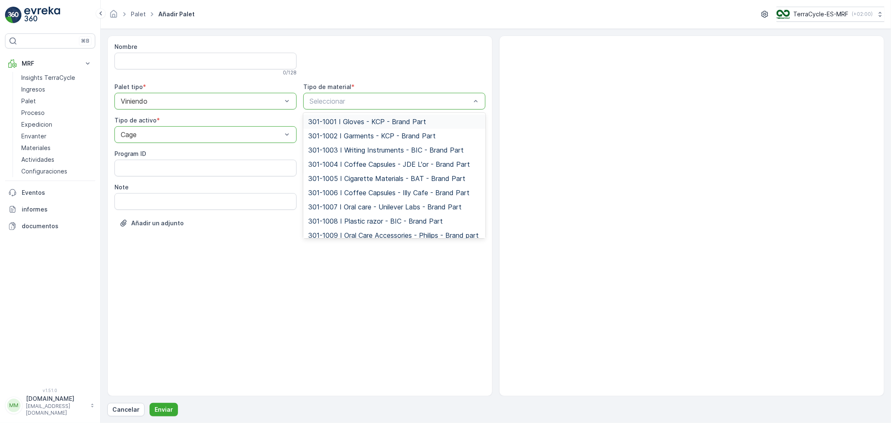
click at [326, 107] on div "Seleccionar" at bounding box center [394, 101] width 182 height 17
type input "24"
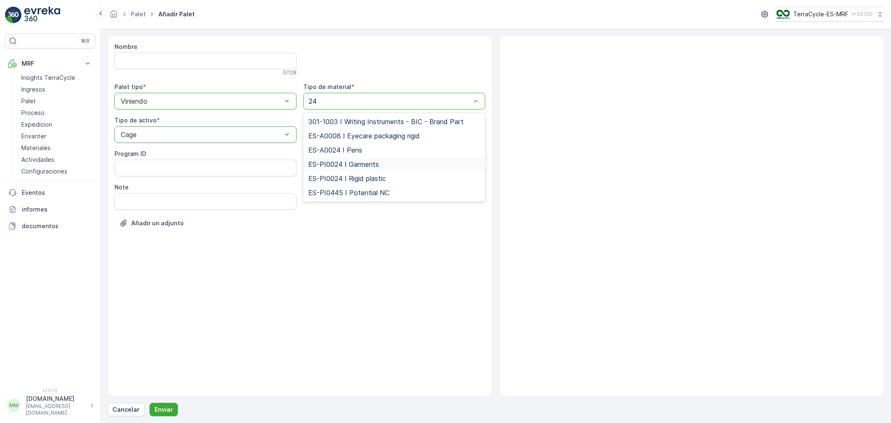
click at [365, 166] on span "ES-PI0024 I Garments" at bounding box center [343, 164] width 71 height 8
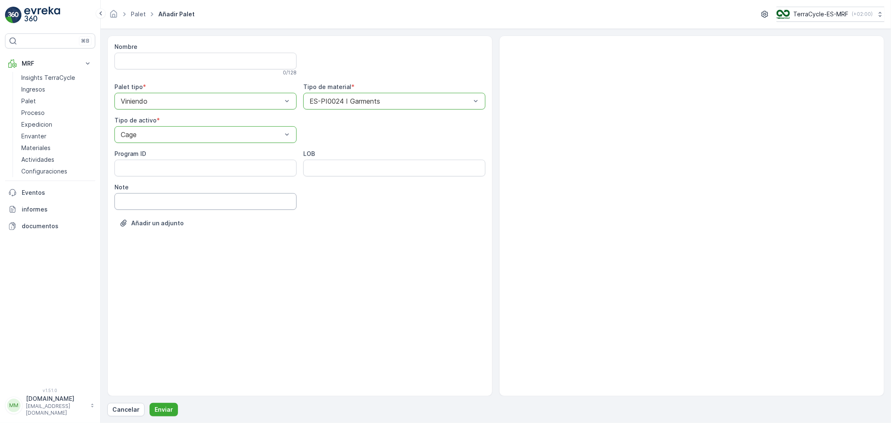
click at [140, 204] on input "Note" at bounding box center [205, 201] width 182 height 17
type input "[DATE]"
click at [161, 408] on p "Enviar" at bounding box center [164, 409] width 18 height 8
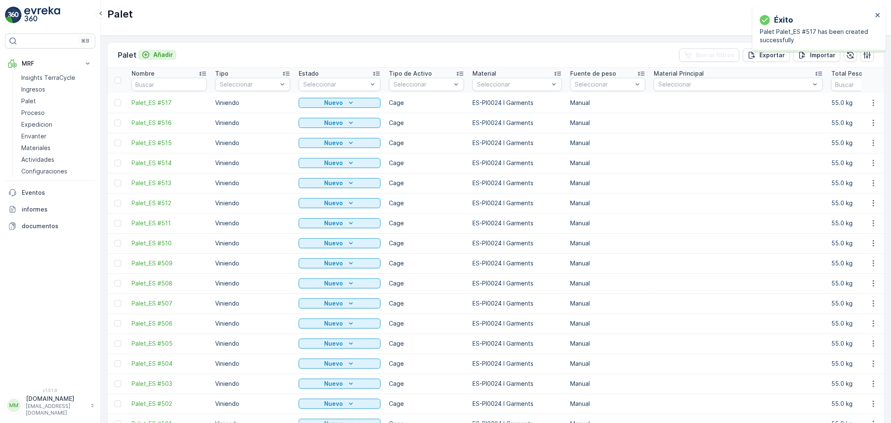
click at [168, 56] on p "Añadir" at bounding box center [163, 55] width 20 height 8
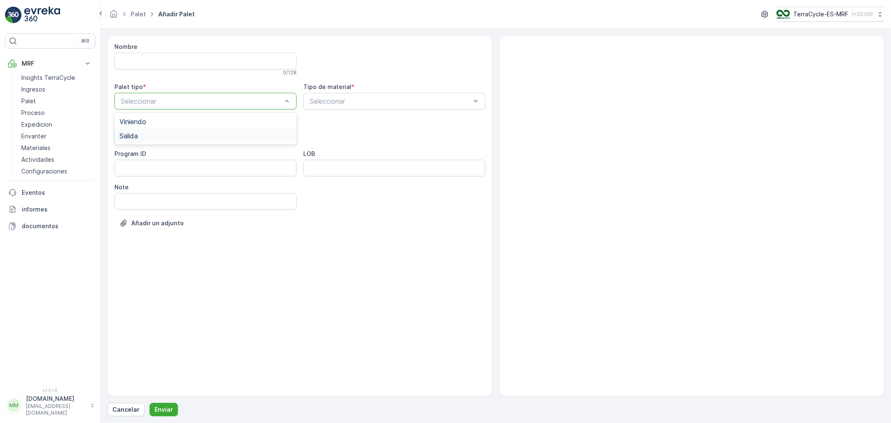
click at [136, 133] on span "Salida" at bounding box center [128, 136] width 18 height 8
click at [165, 98] on div at bounding box center [201, 101] width 163 height 8
click at [169, 105] on div at bounding box center [201, 101] width 163 height 8
click at [155, 120] on div "Viniendo" at bounding box center [205, 122] width 172 height 8
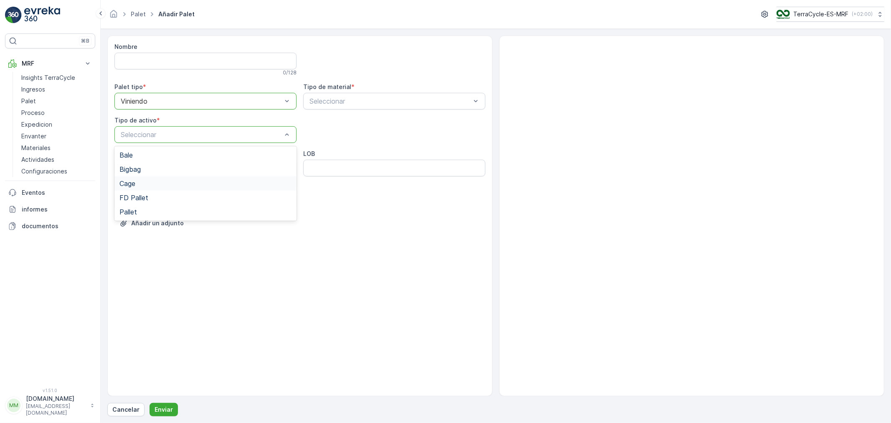
click at [143, 185] on div "Cage" at bounding box center [205, 184] width 172 height 8
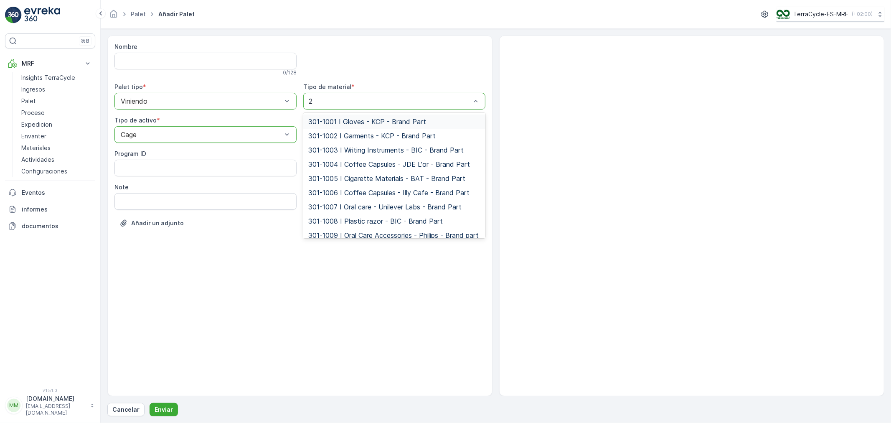
type input "24"
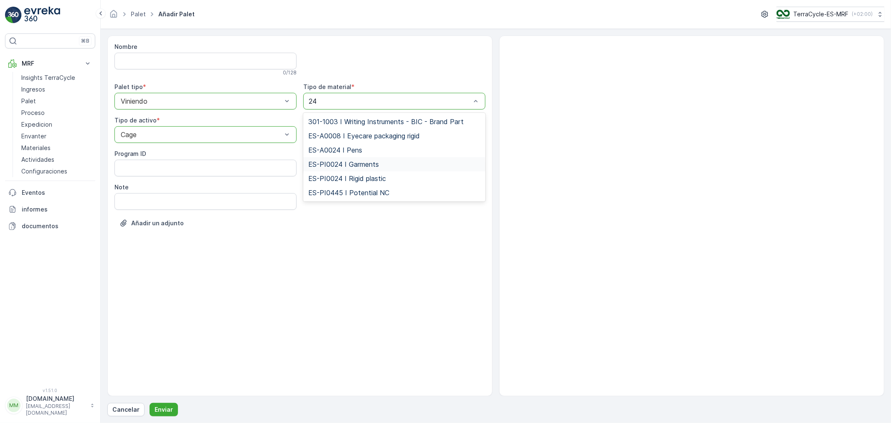
click at [351, 162] on span "ES-PI0024 I Garments" at bounding box center [343, 164] width 71 height 8
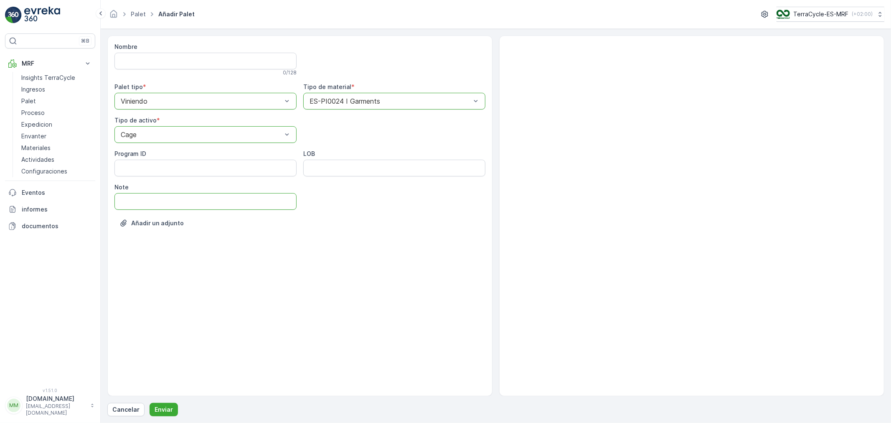
click at [129, 197] on input "Note" at bounding box center [205, 201] width 182 height 17
type input "[DATE]"
click at [163, 407] on p "Enviar" at bounding box center [164, 409] width 18 height 8
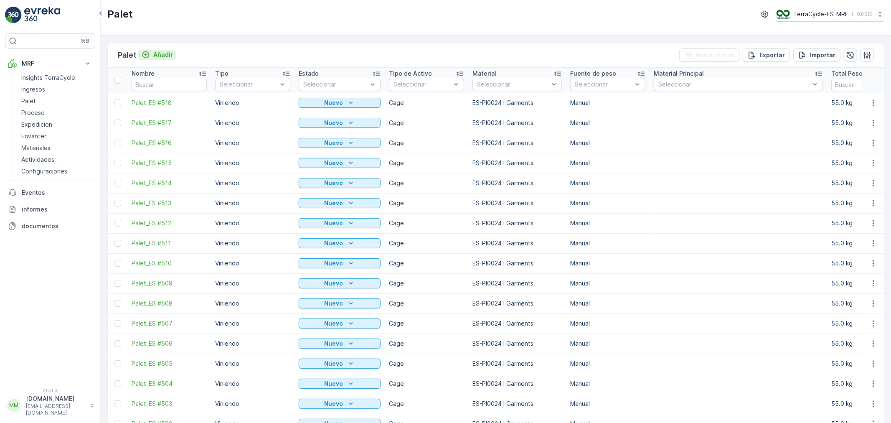
click at [166, 52] on p "Añadir" at bounding box center [163, 55] width 20 height 8
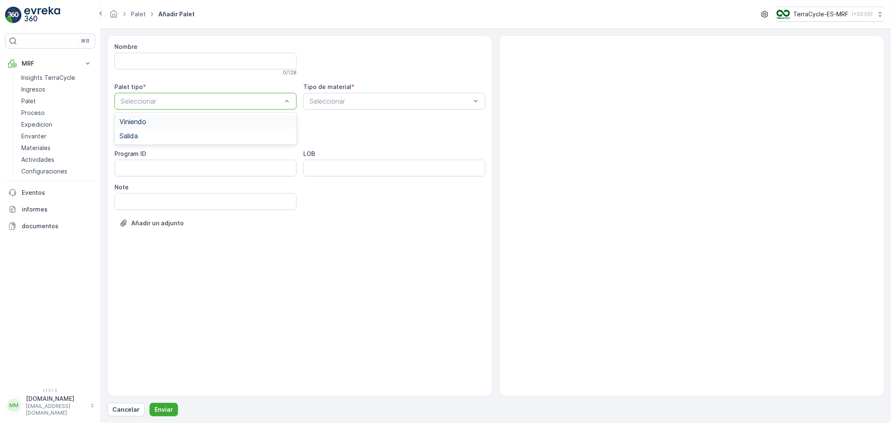
click at [148, 123] on div "Viniendo" at bounding box center [205, 122] width 172 height 8
click at [159, 140] on div "Seleccionar" at bounding box center [205, 134] width 182 height 17
click at [141, 181] on div "Cage" at bounding box center [205, 184] width 172 height 8
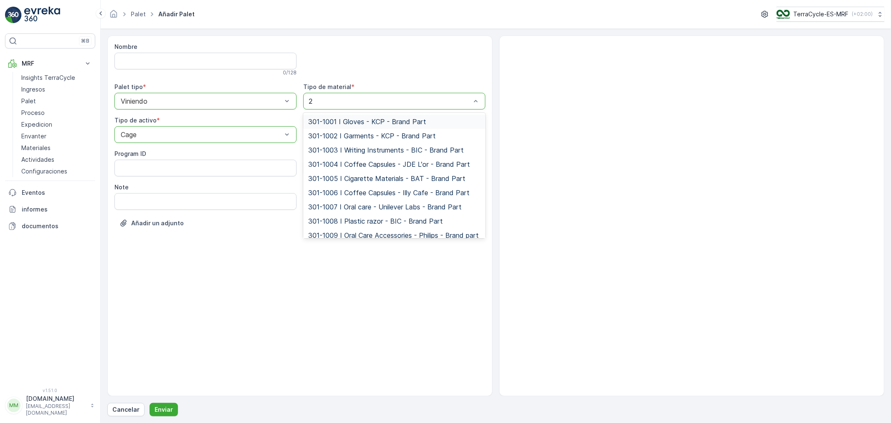
type input "24"
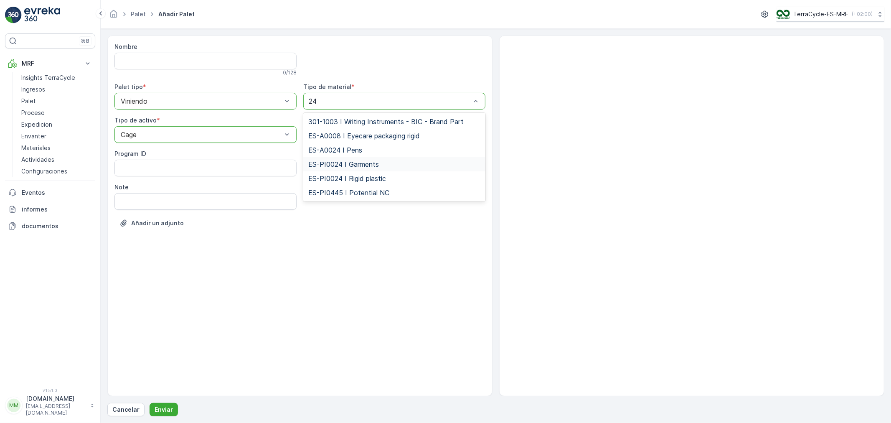
click at [372, 163] on span "ES-PI0024 I Garments" at bounding box center [343, 164] width 71 height 8
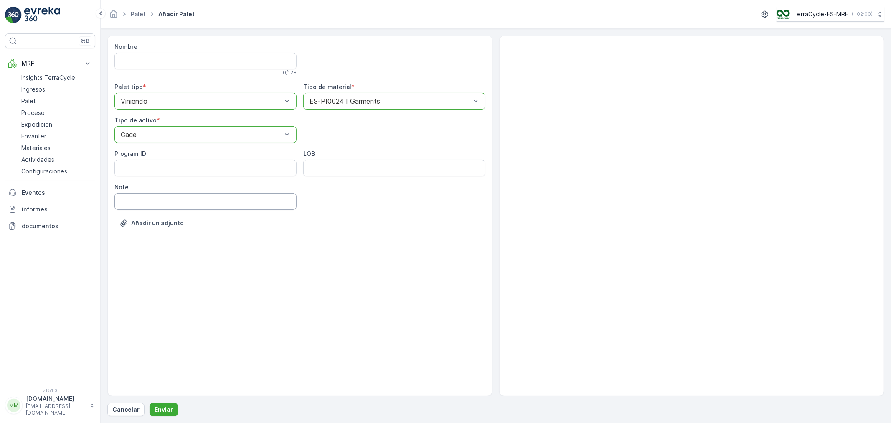
click at [157, 198] on input "Note" at bounding box center [205, 201] width 182 height 17
type input "[DATE]"
click at [163, 412] on p "Enviar" at bounding box center [164, 409] width 18 height 8
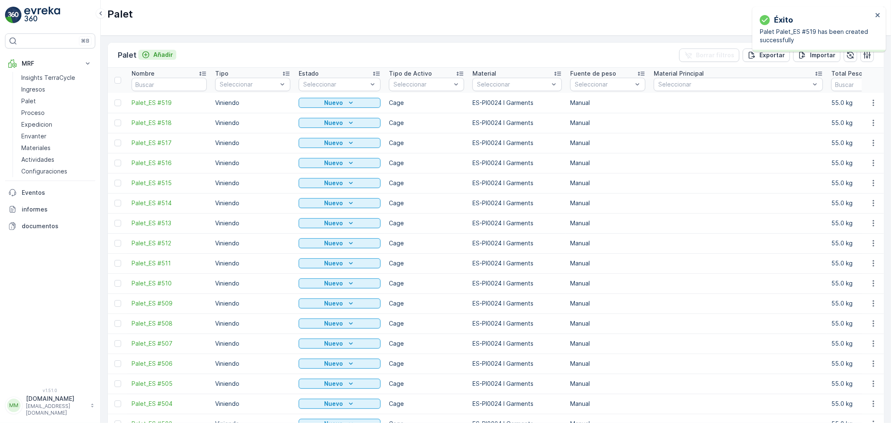
click at [154, 53] on div "Añadir" at bounding box center [157, 55] width 31 height 8
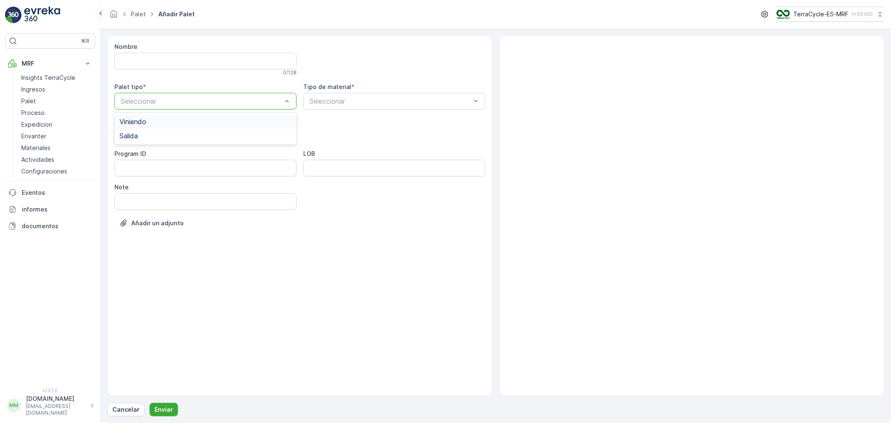
click at [150, 123] on div "Viniendo" at bounding box center [205, 122] width 172 height 8
click at [135, 180] on span "Cage" at bounding box center [127, 184] width 16 height 8
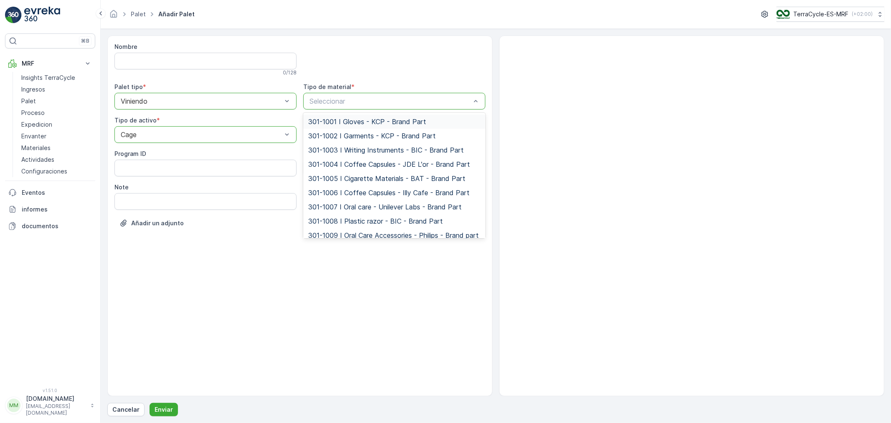
click at [357, 109] on div "Seleccionar" at bounding box center [394, 101] width 182 height 17
type input "24"
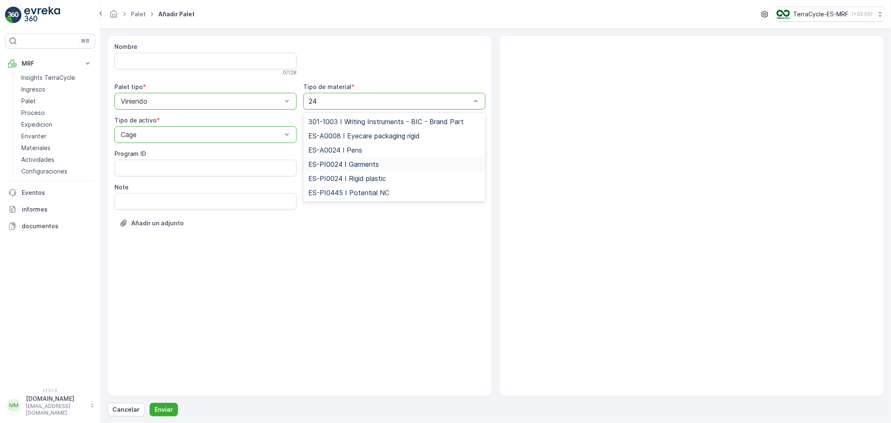
click at [372, 165] on span "ES-PI0024 I Garments" at bounding box center [343, 164] width 71 height 8
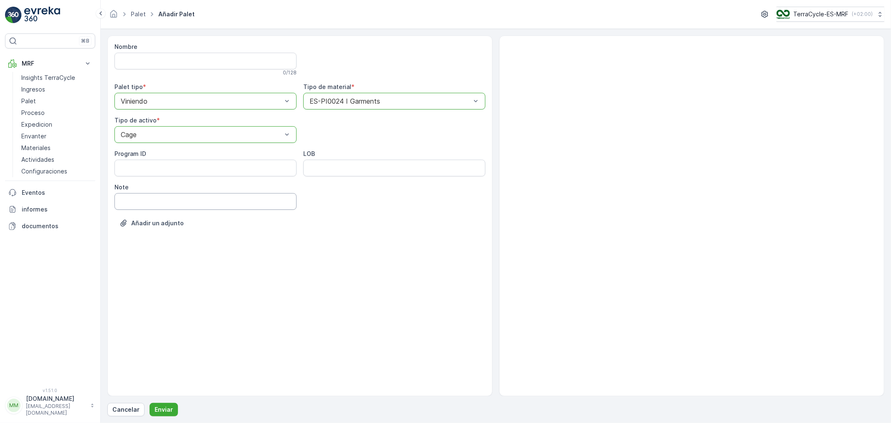
click at [134, 208] on input "Note" at bounding box center [205, 201] width 182 height 17
type input "[DATE]"
click at [162, 407] on p "Enviar" at bounding box center [164, 409] width 18 height 8
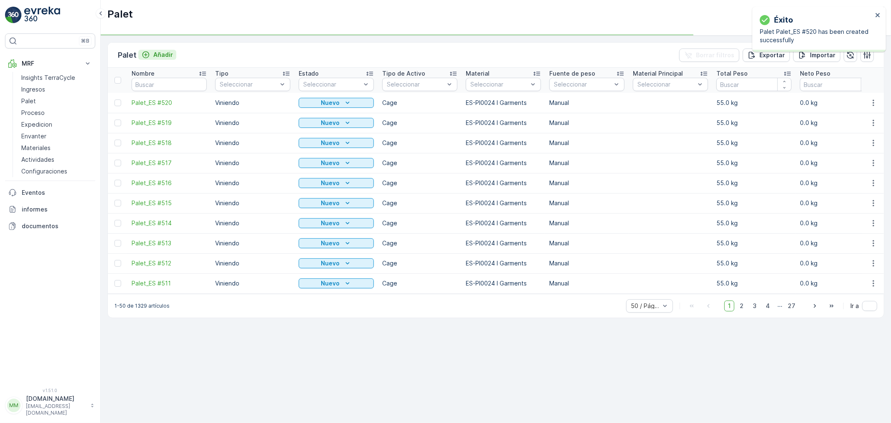
click at [166, 55] on p "Añadir" at bounding box center [163, 55] width 20 height 8
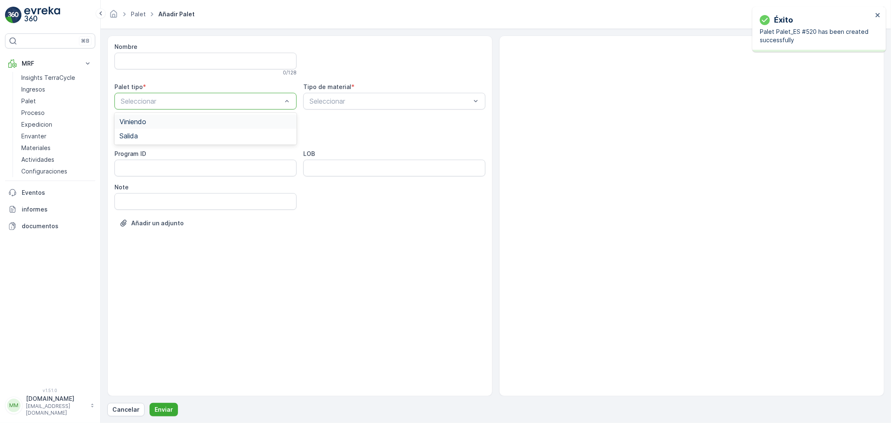
click at [139, 123] on span "Viniendo" at bounding box center [132, 122] width 27 height 8
click at [140, 184] on div "Cage" at bounding box center [205, 184] width 172 height 8
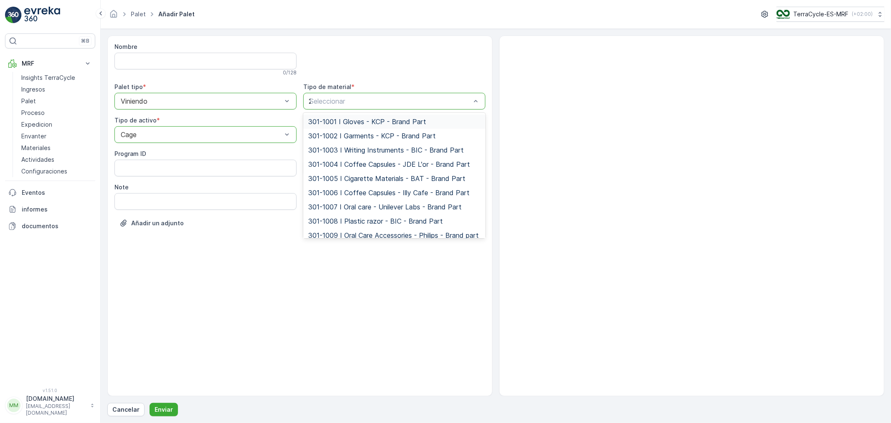
type input "24"
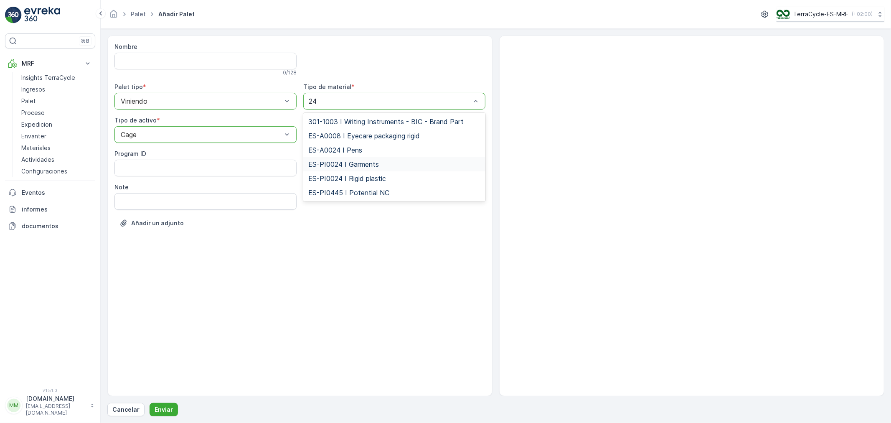
click at [354, 165] on span "ES-PI0024 I Garments" at bounding box center [343, 164] width 71 height 8
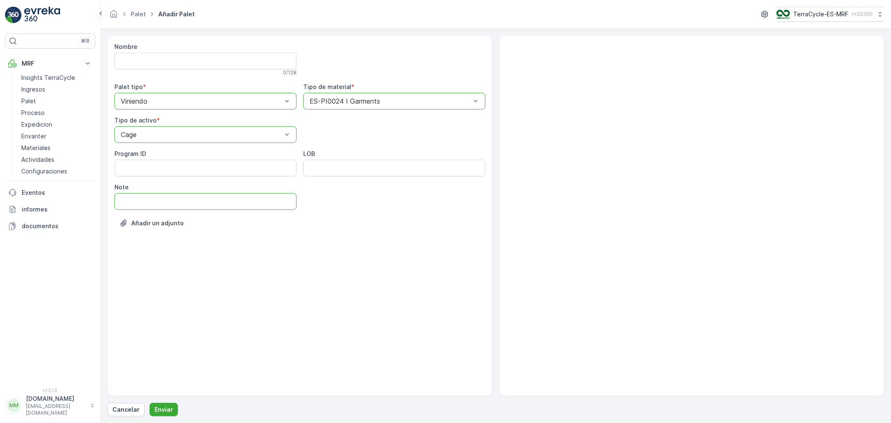
click at [124, 199] on input "Note" at bounding box center [205, 201] width 182 height 17
type input "[DATE]"
click at [165, 407] on p "Enviar" at bounding box center [164, 409] width 18 height 8
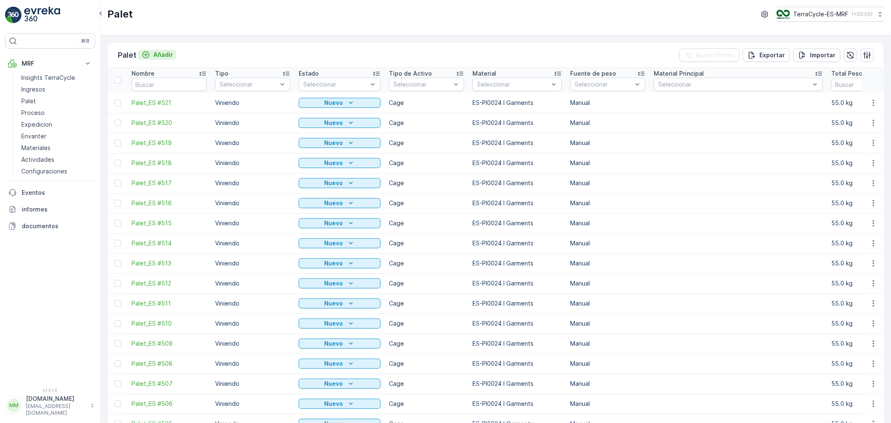
click at [163, 51] on p "Añadir" at bounding box center [163, 55] width 20 height 8
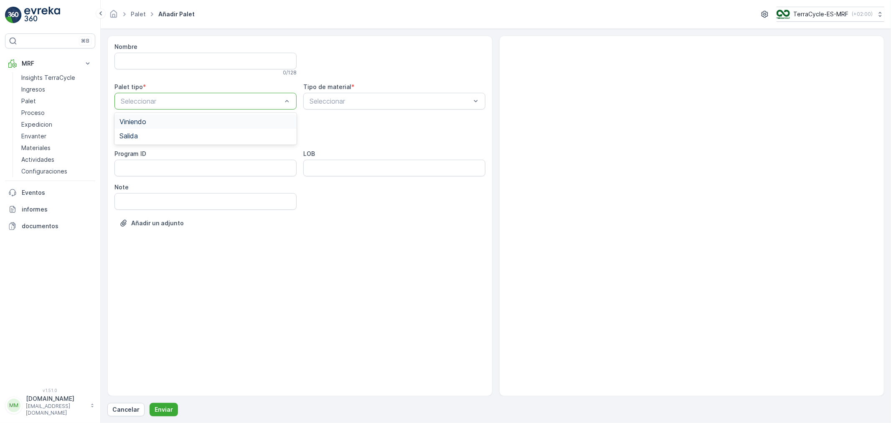
click at [147, 118] on div "Viniendo" at bounding box center [205, 122] width 172 height 8
click at [134, 181] on span "Cage" at bounding box center [127, 184] width 16 height 8
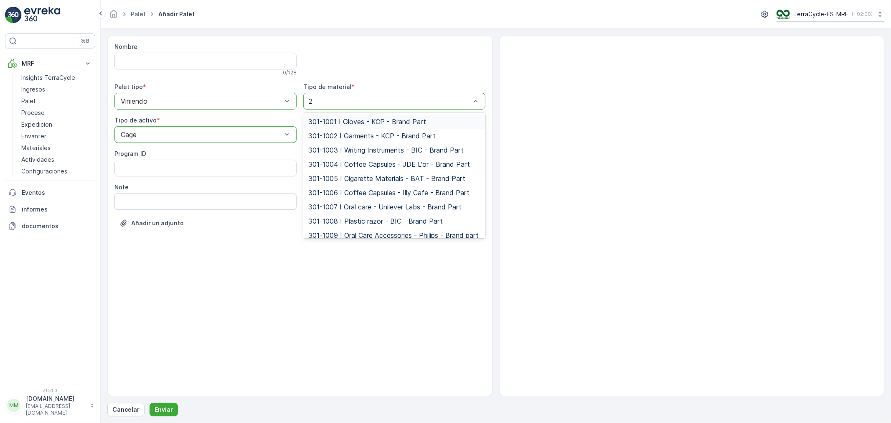
type input "24"
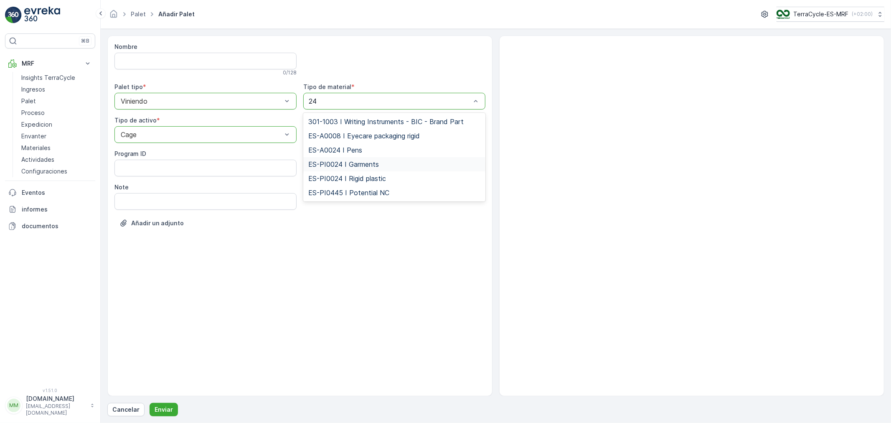
click at [362, 166] on span "ES-PI0024 I Garments" at bounding box center [343, 164] width 71 height 8
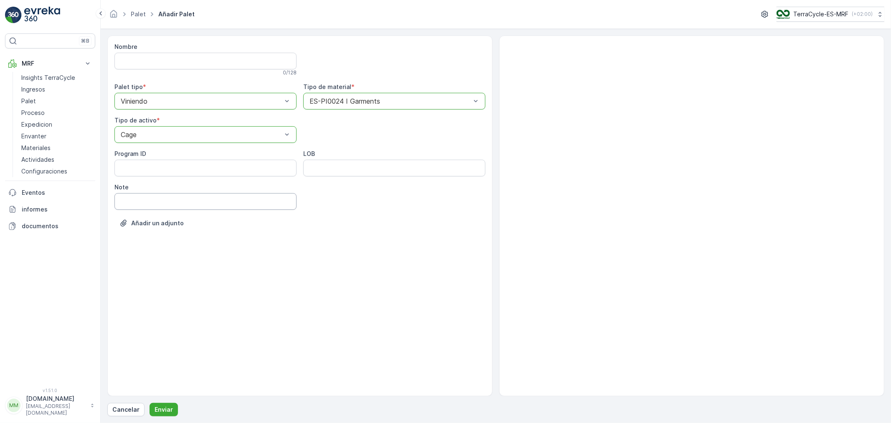
click at [147, 205] on input "Note" at bounding box center [205, 201] width 182 height 17
type input "[DATE]"
click at [162, 408] on p "Enviar" at bounding box center [164, 409] width 18 height 8
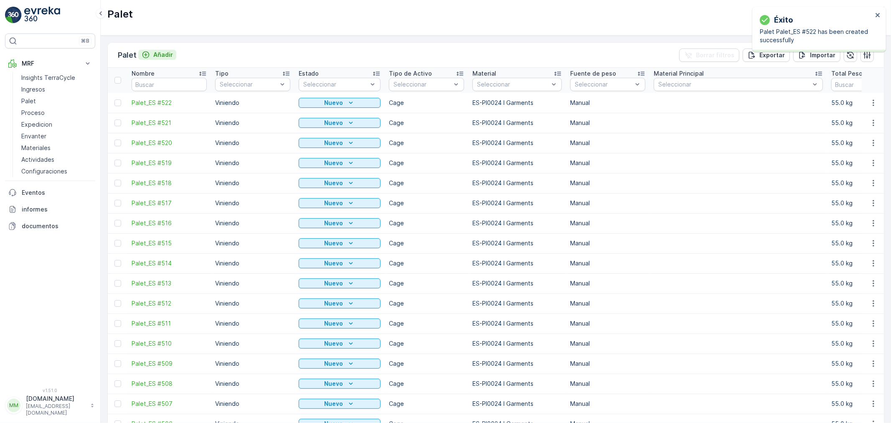
click at [164, 56] on p "Añadir" at bounding box center [163, 55] width 20 height 8
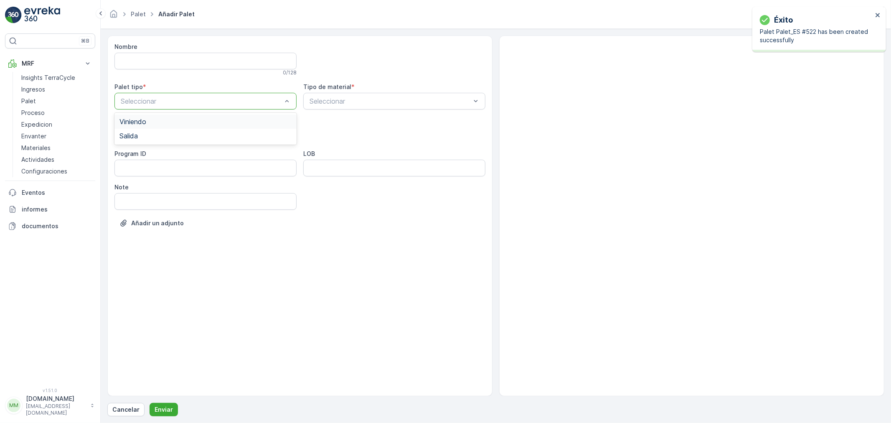
click at [140, 124] on span "Viniendo" at bounding box center [132, 122] width 27 height 8
click at [133, 181] on span "Cage" at bounding box center [127, 184] width 16 height 8
click at [376, 106] on div "Seleccionar" at bounding box center [394, 101] width 182 height 17
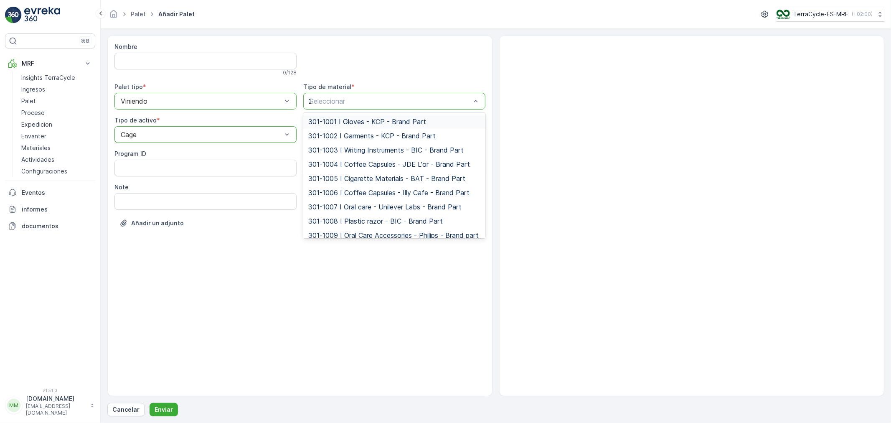
type input "24"
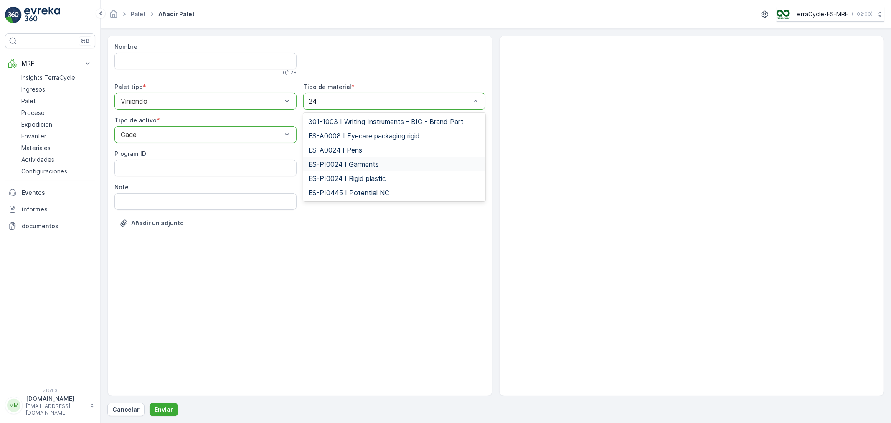
click at [364, 159] on div "ES-PI0024 I Garments" at bounding box center [394, 164] width 182 height 14
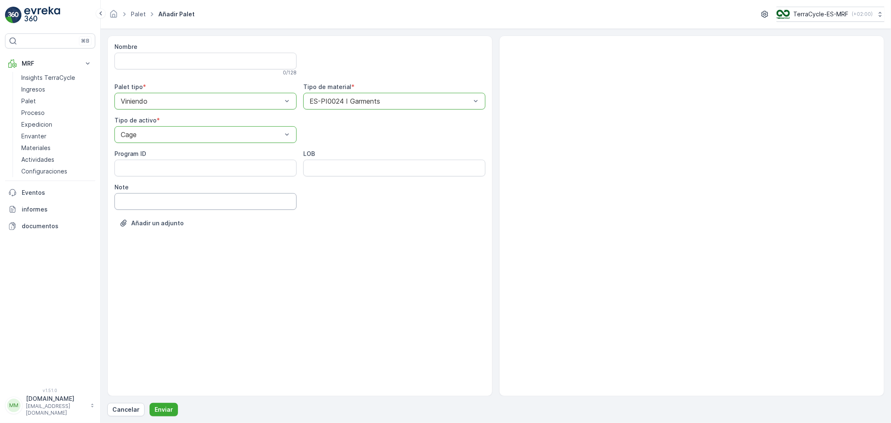
click at [148, 206] on input "Note" at bounding box center [205, 201] width 182 height 17
type input "[DATE]"
click at [157, 404] on button "Enviar" at bounding box center [164, 409] width 28 height 13
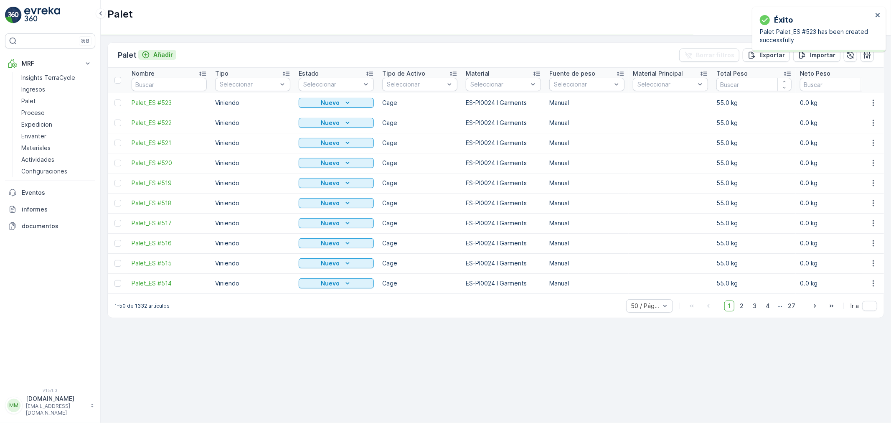
click at [164, 51] on p "Añadir" at bounding box center [163, 55] width 20 height 8
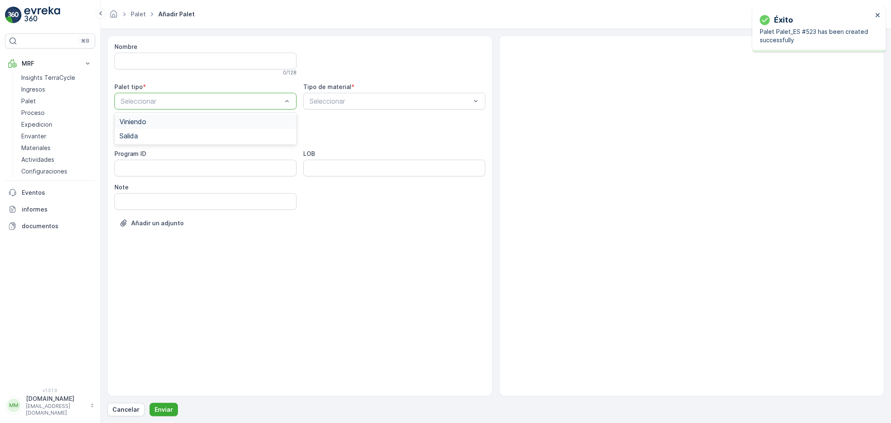
click at [148, 121] on div "Viniendo" at bounding box center [205, 122] width 172 height 8
click at [135, 184] on span "Cage" at bounding box center [127, 184] width 16 height 8
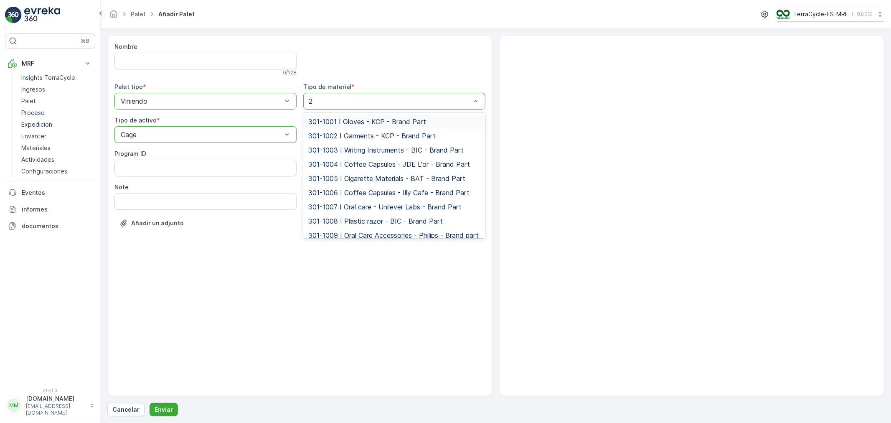
type input "24"
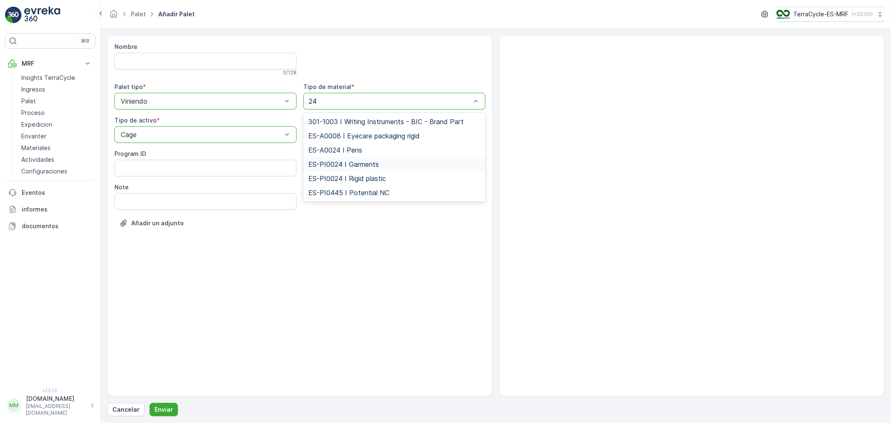
click at [358, 162] on span "ES-PI0024 I Garments" at bounding box center [343, 164] width 71 height 8
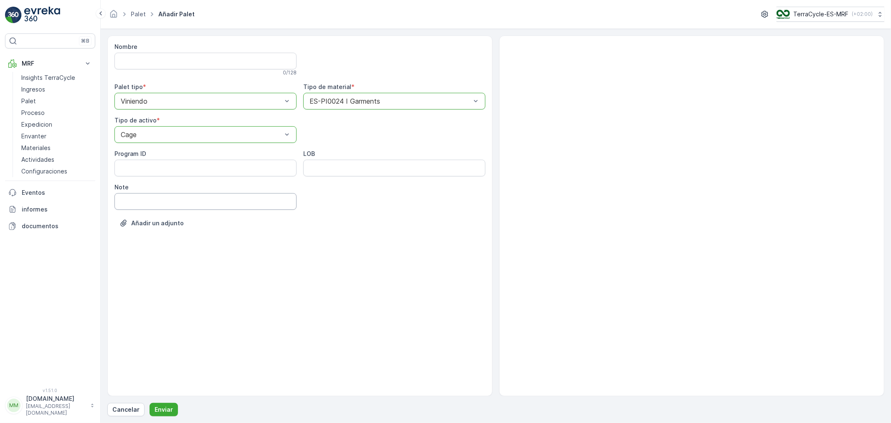
click at [156, 199] on input "Note" at bounding box center [205, 201] width 182 height 17
type input "[DATE]"
click at [163, 409] on p "Enviar" at bounding box center [164, 409] width 18 height 8
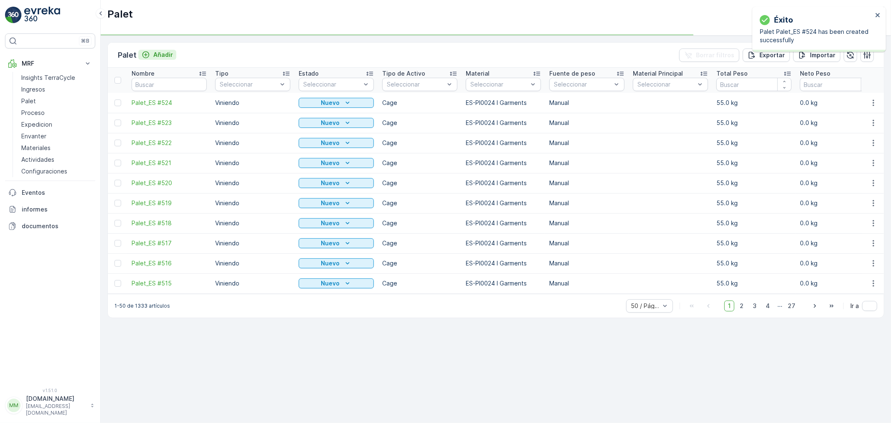
click at [159, 58] on p "Añadir" at bounding box center [163, 55] width 20 height 8
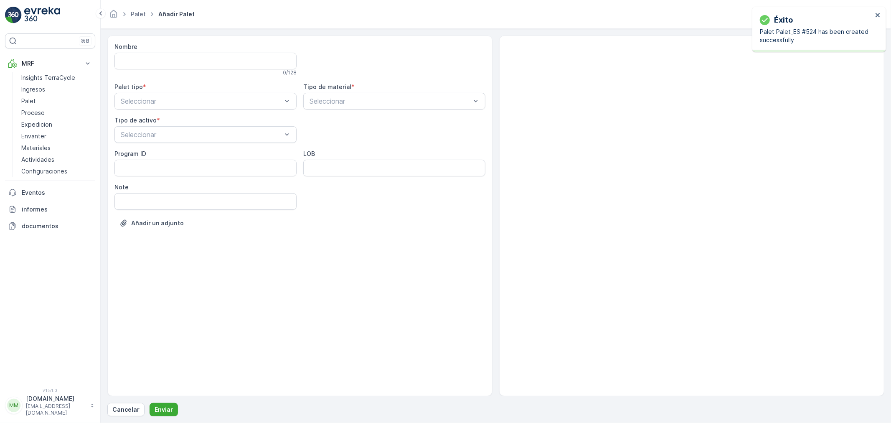
click at [161, 111] on div "Nombre 0 / 128 Palet tipo * Seleccionar Tipo de material * Seleccionar Tipo de …" at bounding box center [299, 141] width 371 height 197
click at [145, 126] on div "Viniendo" at bounding box center [205, 121] width 182 height 14
click at [145, 141] on div "Seleccionar" at bounding box center [205, 134] width 182 height 17
click at [132, 183] on span "Cage" at bounding box center [127, 184] width 16 height 8
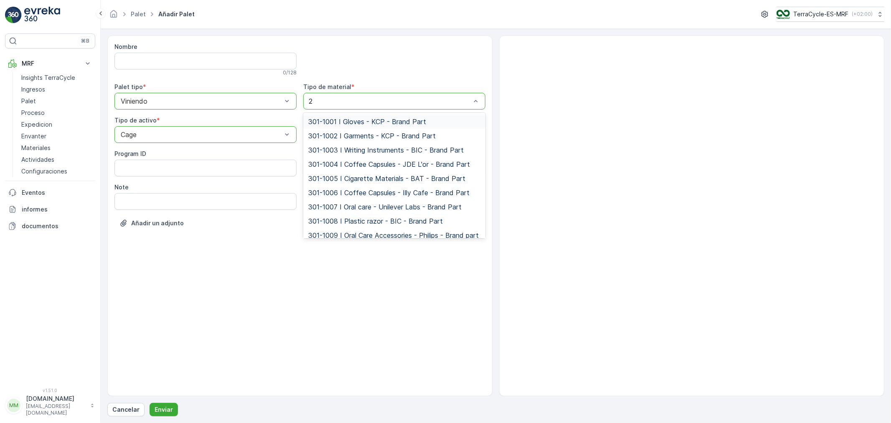
type input "24"
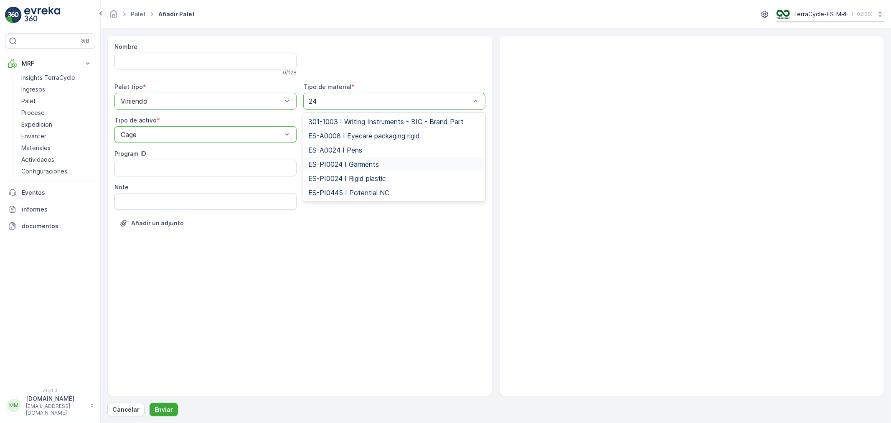
click at [345, 164] on span "ES-PI0024 I Garments" at bounding box center [343, 164] width 71 height 8
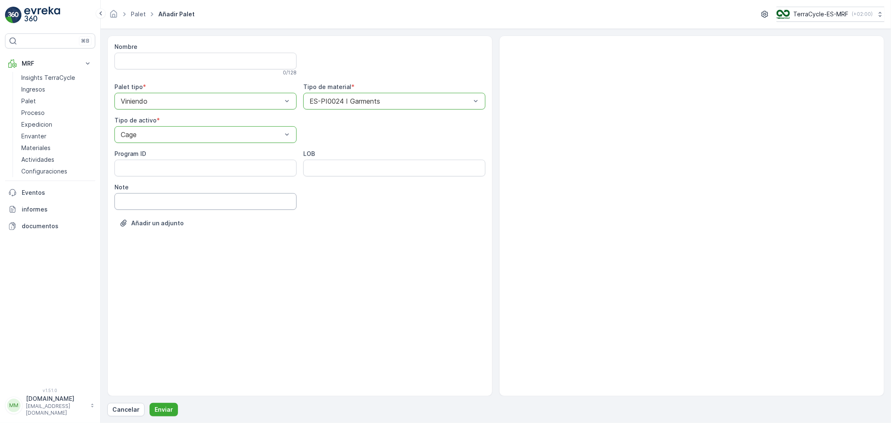
click at [129, 200] on input "Note" at bounding box center [205, 201] width 182 height 17
type input "[DATE]"
click at [166, 408] on p "Enviar" at bounding box center [164, 409] width 18 height 8
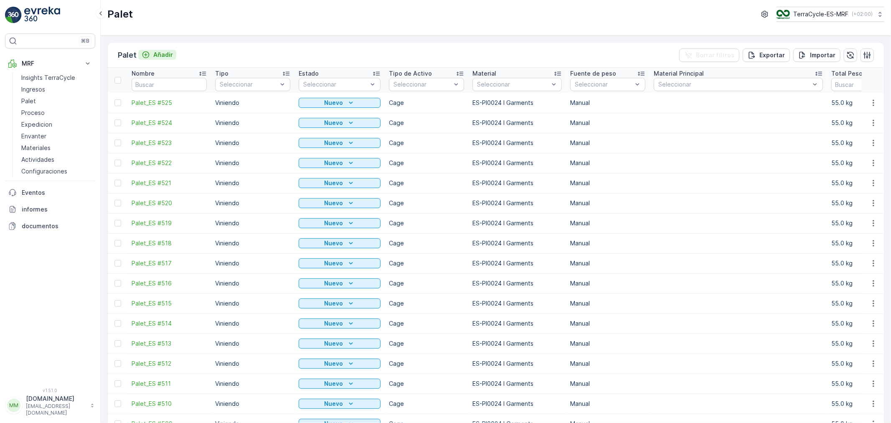
click at [166, 55] on p "Añadir" at bounding box center [163, 55] width 20 height 8
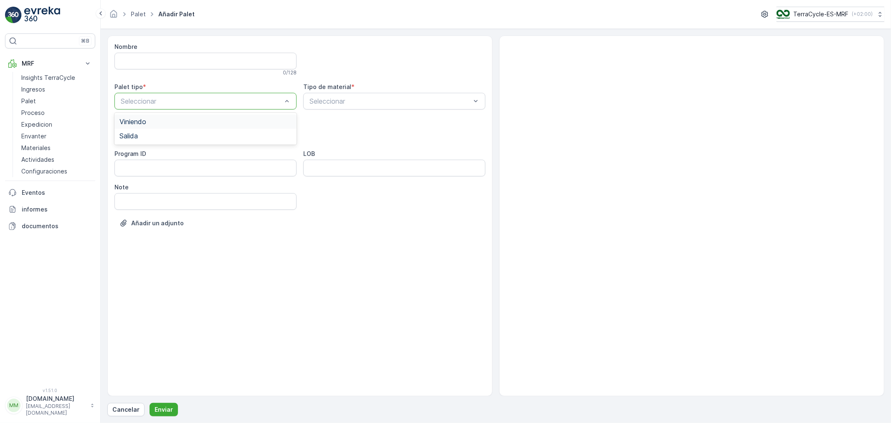
click at [149, 122] on div "Viniendo" at bounding box center [205, 122] width 172 height 8
click at [140, 186] on div "Cage" at bounding box center [205, 184] width 172 height 8
click at [137, 202] on input "Note" at bounding box center [205, 201] width 182 height 17
type input "[DATE]"
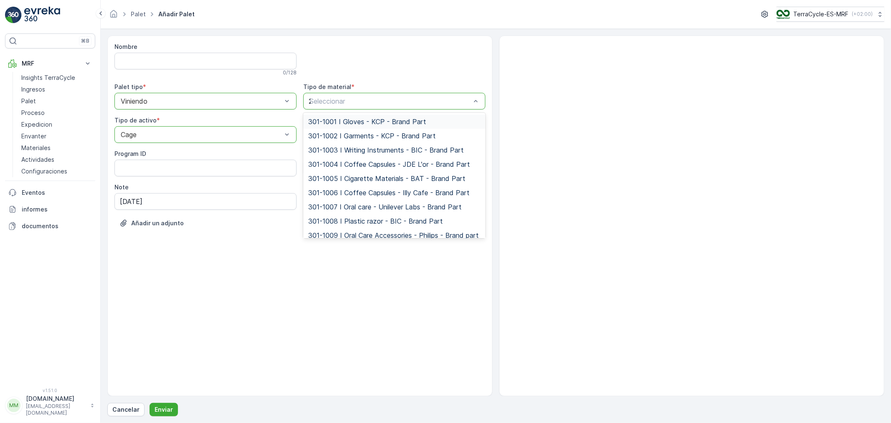
type input "24"
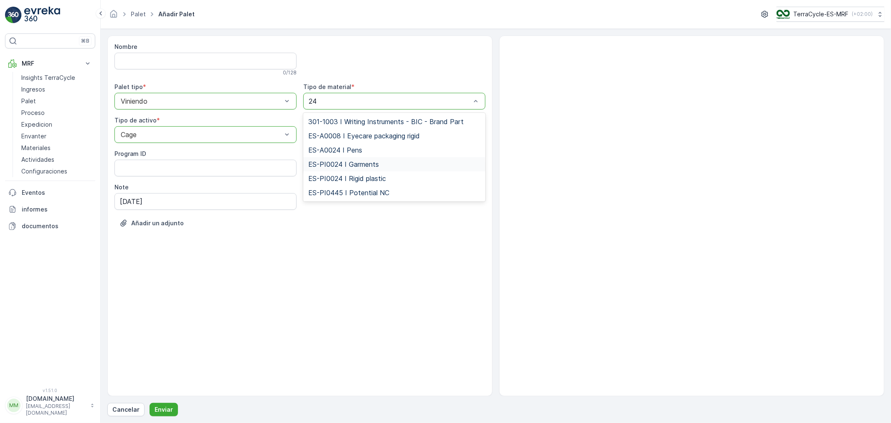
click at [353, 167] on span "ES-PI0024 I Garments" at bounding box center [343, 164] width 71 height 8
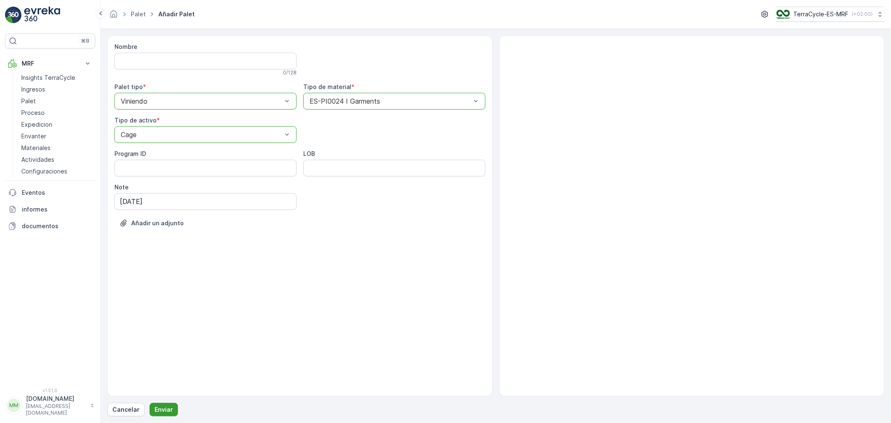
click at [164, 412] on p "Enviar" at bounding box center [164, 409] width 18 height 8
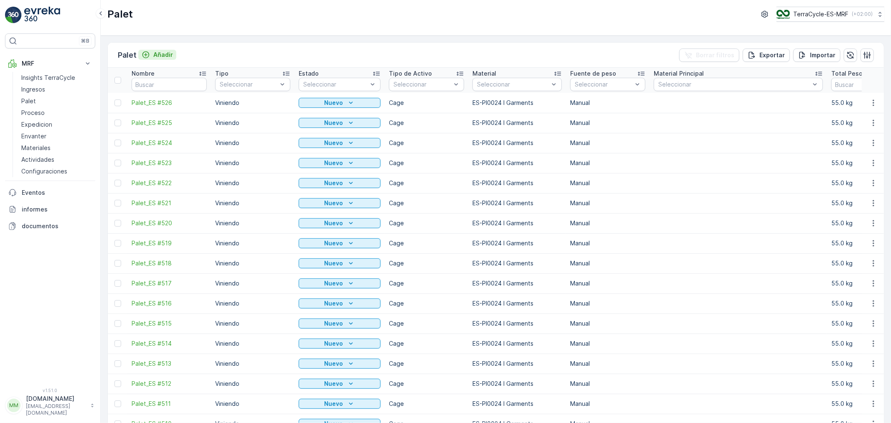
click at [162, 56] on p "Añadir" at bounding box center [163, 55] width 20 height 8
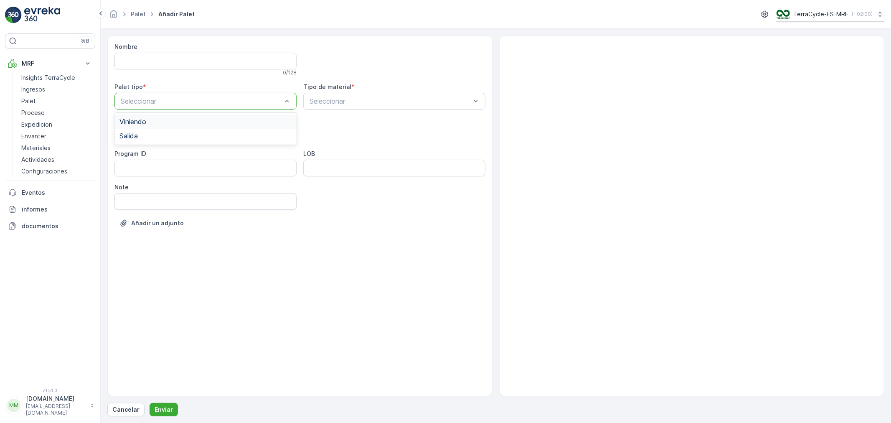
click at [150, 123] on div "Viniendo" at bounding box center [205, 122] width 172 height 8
click at [141, 183] on div "Cage" at bounding box center [205, 184] width 172 height 8
click at [147, 203] on input "Note" at bounding box center [205, 201] width 182 height 17
type input "[DATE]"
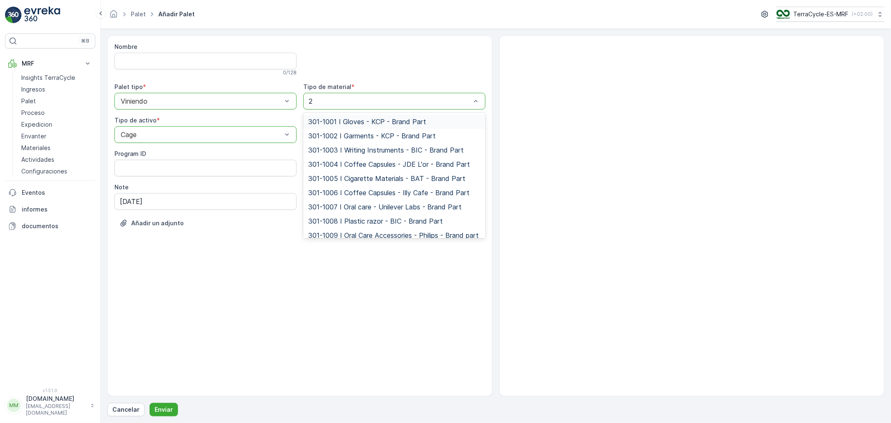
type input "24"
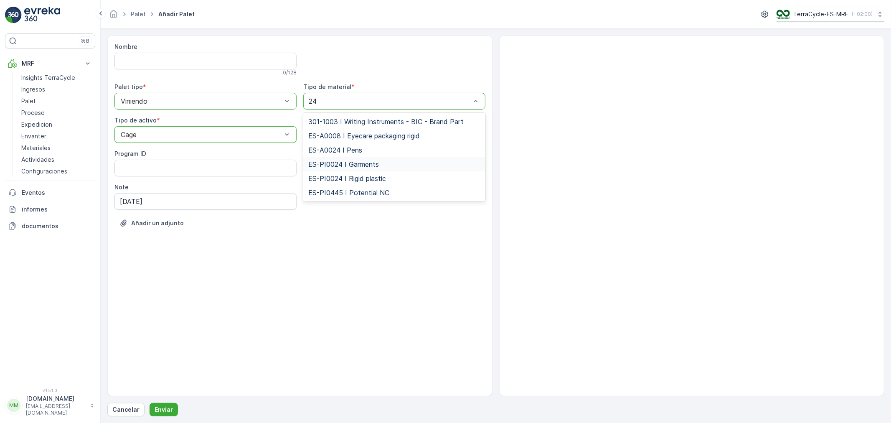
click at [359, 165] on span "ES-PI0024 I Garments" at bounding box center [343, 164] width 71 height 8
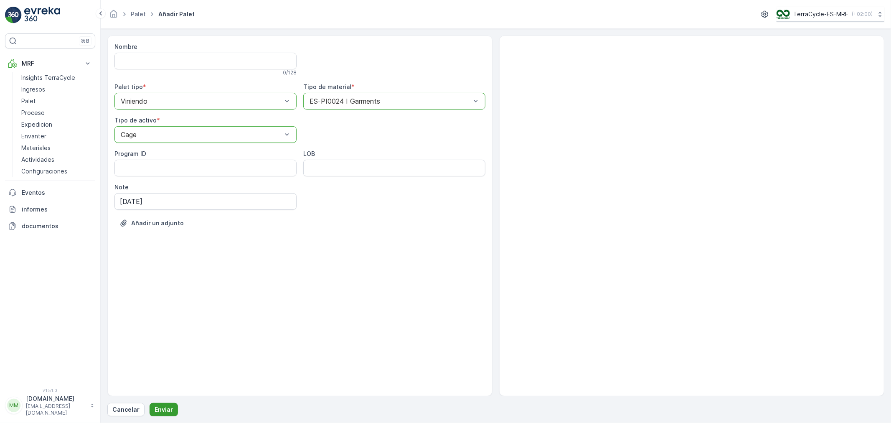
click at [165, 406] on p "Enviar" at bounding box center [164, 409] width 18 height 8
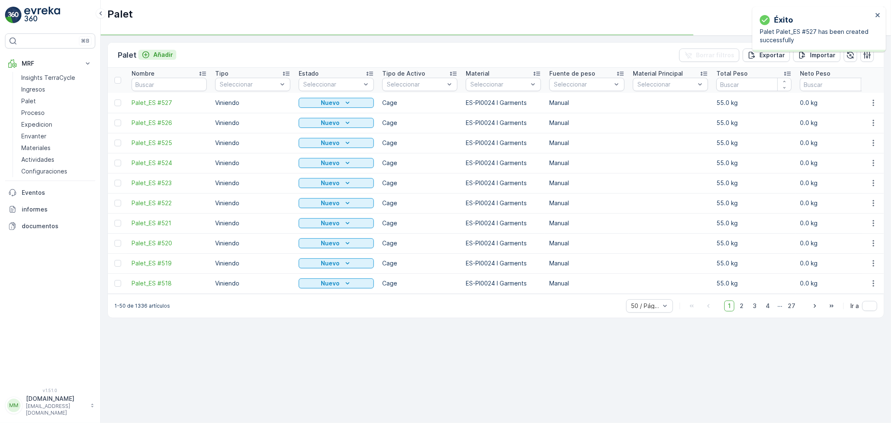
click at [163, 56] on p "Añadir" at bounding box center [163, 55] width 20 height 8
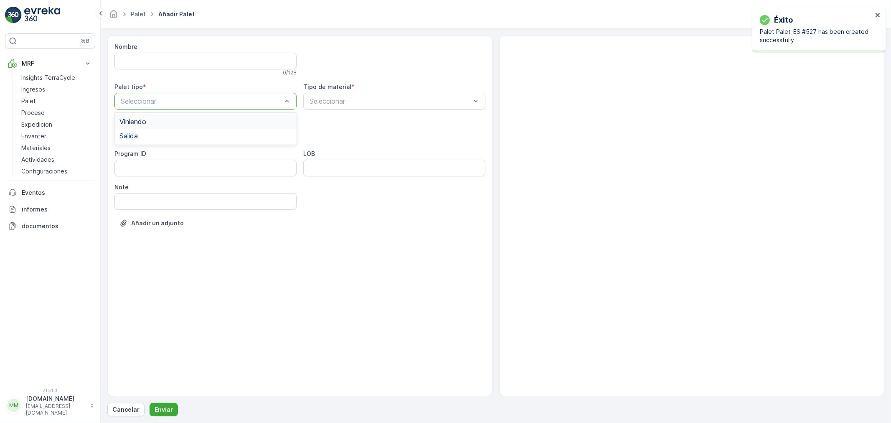
click at [143, 122] on span "Viniendo" at bounding box center [132, 122] width 27 height 8
click at [139, 184] on div "Cage" at bounding box center [205, 184] width 172 height 8
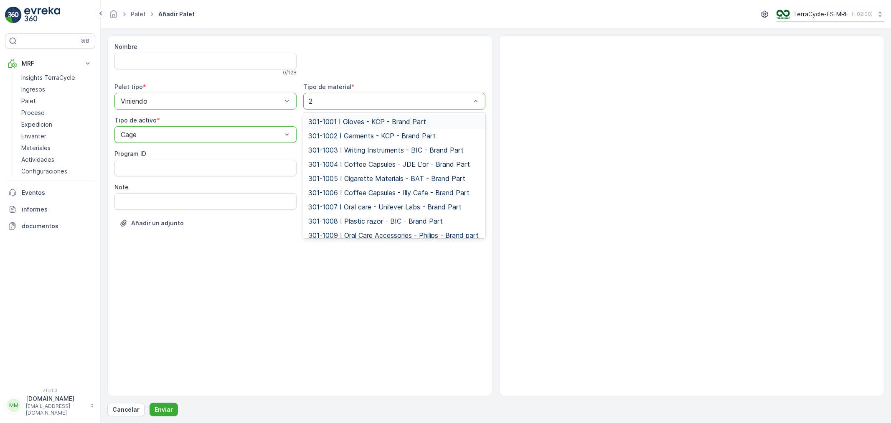
type input "24"
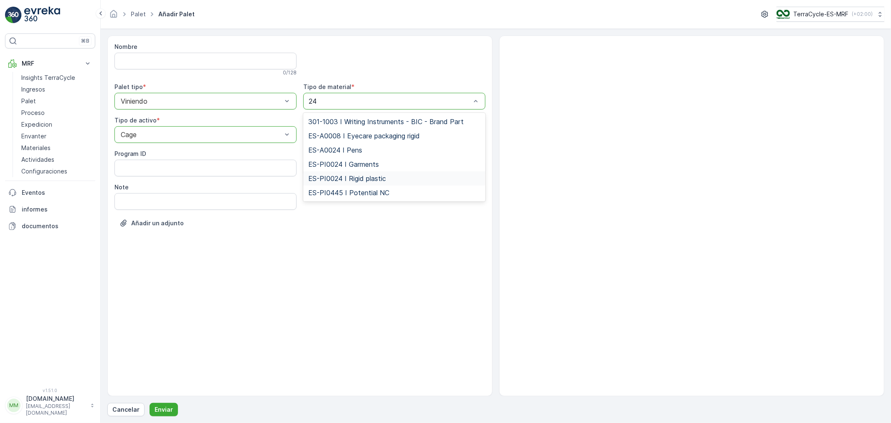
click at [344, 171] on div "ES-PI0024 I Rigid plastic" at bounding box center [394, 178] width 182 height 14
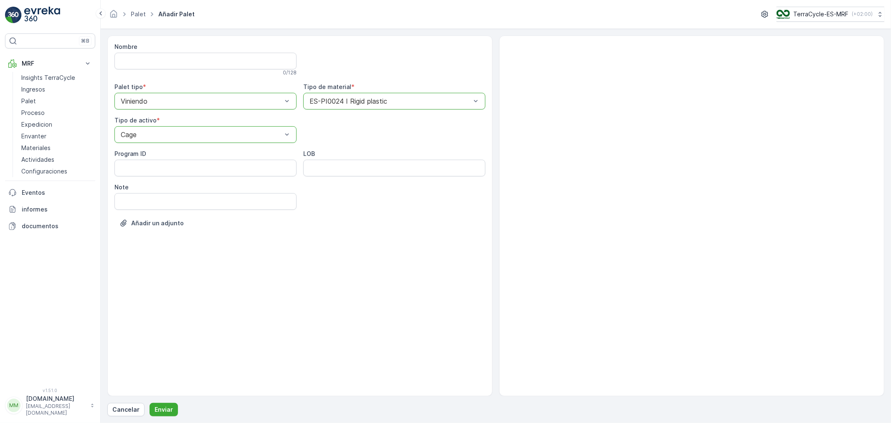
click at [361, 99] on div at bounding box center [390, 101] width 163 height 8
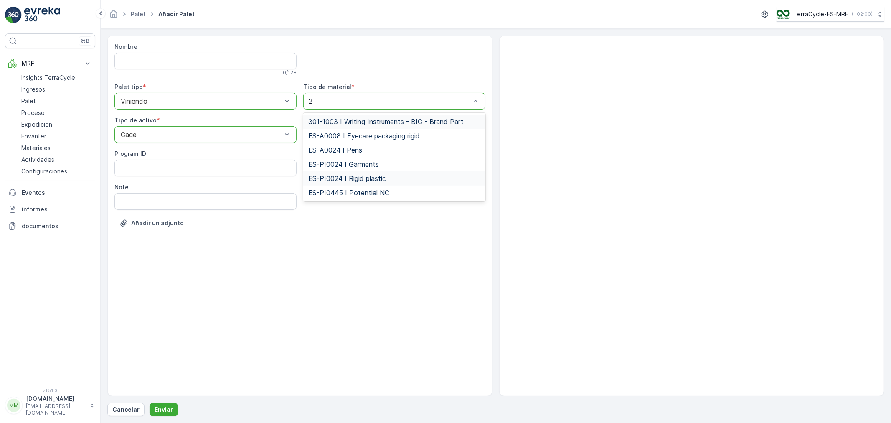
type input "24"
click at [356, 159] on div "ES-PI0024 I Garments" at bounding box center [394, 164] width 182 height 14
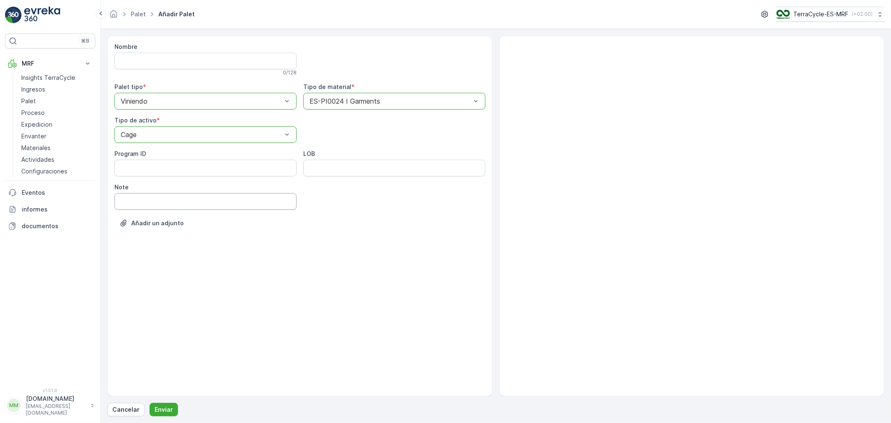
click at [127, 201] on input "Note" at bounding box center [205, 201] width 182 height 17
type input "[DATE]"
click at [167, 410] on p "Enviar" at bounding box center [164, 409] width 18 height 8
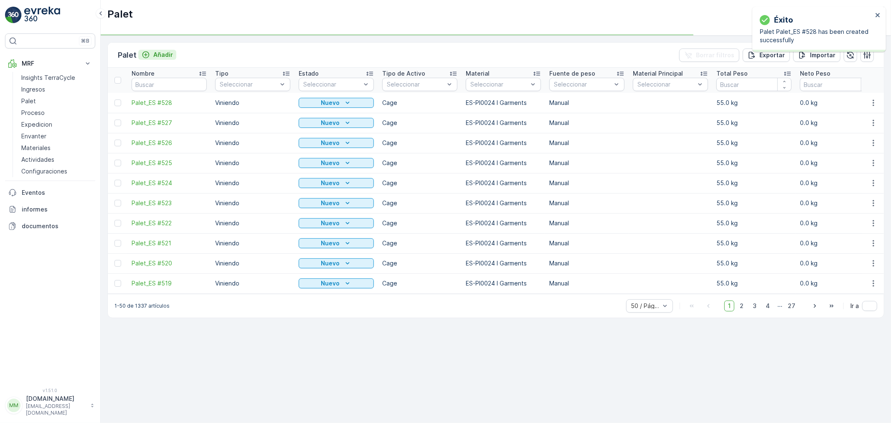
click at [162, 54] on p "Añadir" at bounding box center [163, 55] width 20 height 8
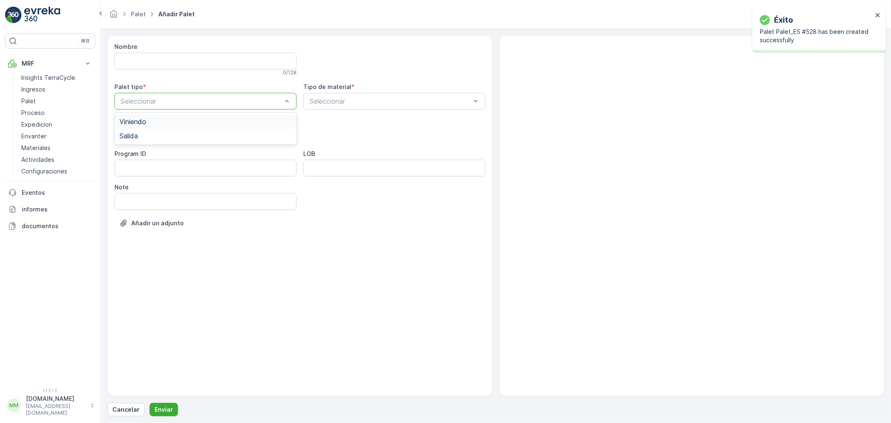
click at [143, 124] on span "Viniendo" at bounding box center [132, 122] width 27 height 8
click at [137, 179] on div "Cage" at bounding box center [205, 183] width 182 height 14
click at [322, 109] on div "Seleccionar" at bounding box center [394, 101] width 182 height 17
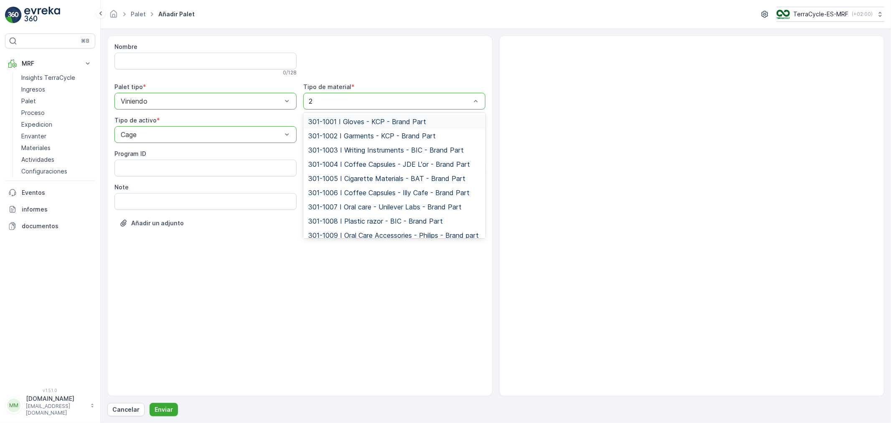
type input "24"
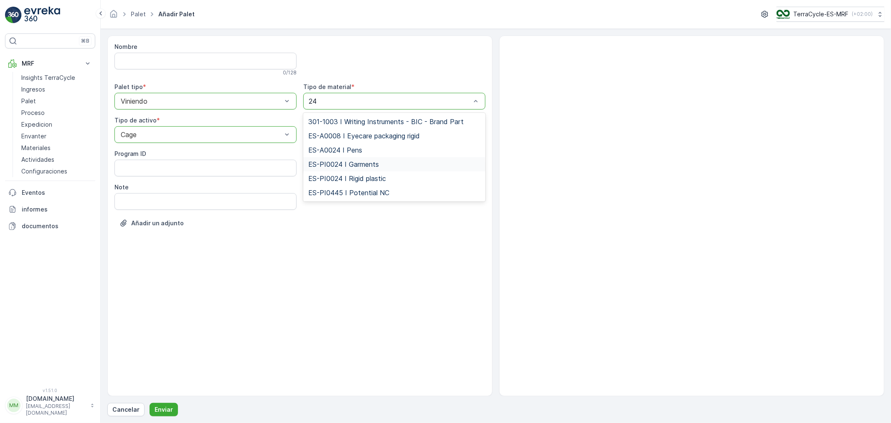
click at [343, 163] on span "ES-PI0024 I Garments" at bounding box center [343, 164] width 71 height 8
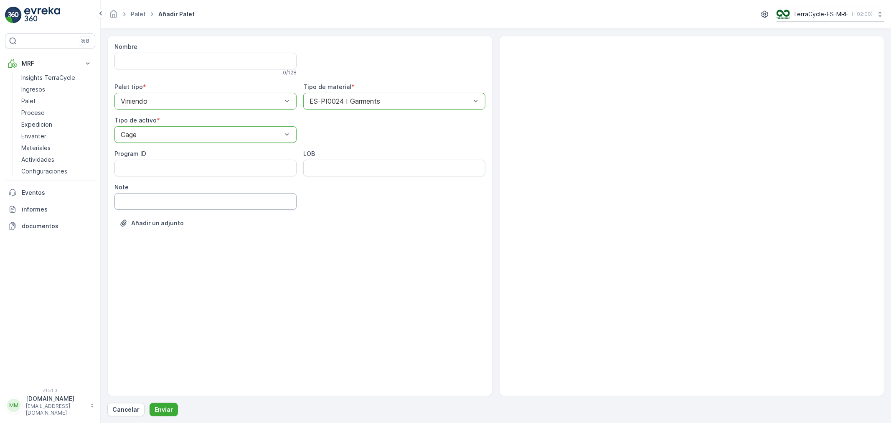
click at [130, 201] on input "Note" at bounding box center [205, 201] width 182 height 17
type input "[DATE]"
click at [159, 408] on p "Enviar" at bounding box center [164, 409] width 18 height 8
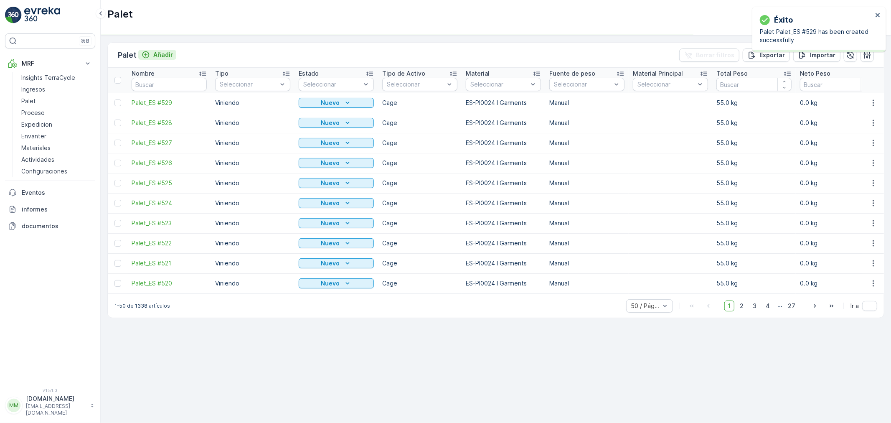
click at [162, 57] on p "Añadir" at bounding box center [163, 55] width 20 height 8
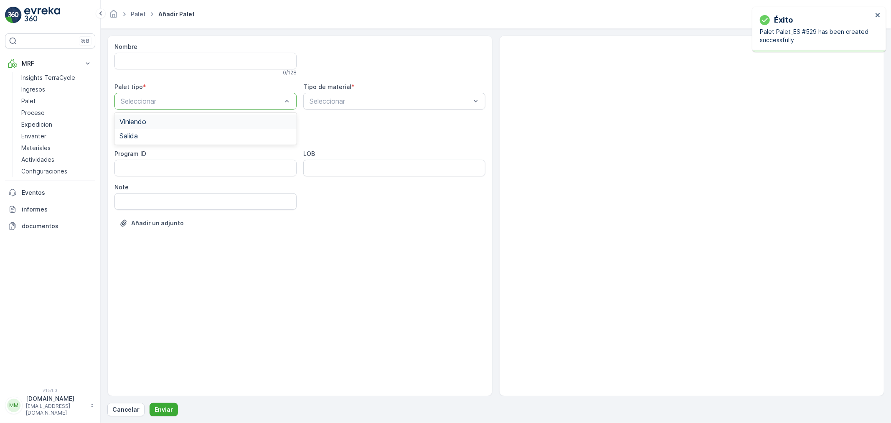
click at [140, 122] on span "Viniendo" at bounding box center [132, 122] width 27 height 8
click at [136, 185] on div "Cage" at bounding box center [205, 184] width 172 height 8
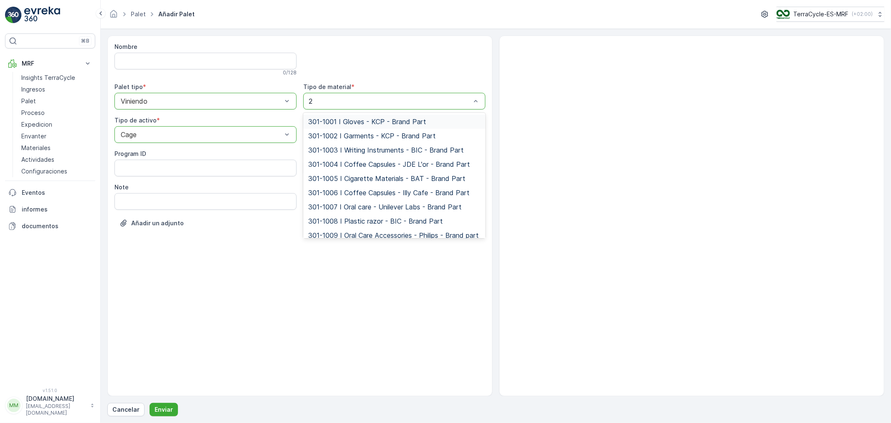
type input "24"
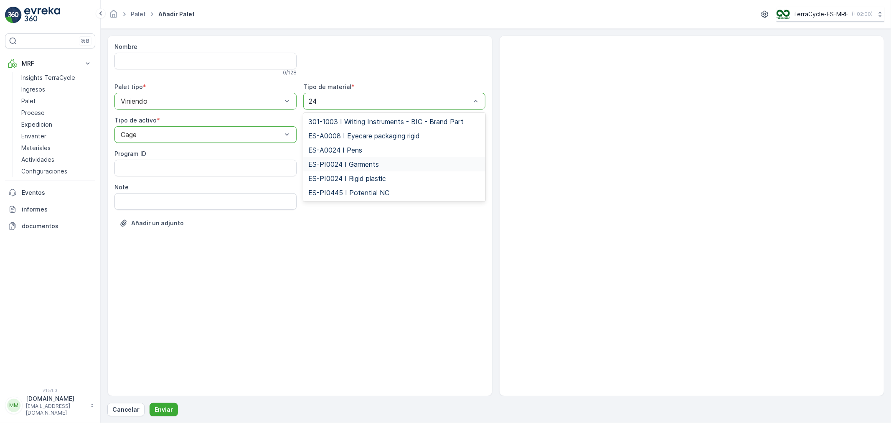
click at [350, 162] on span "ES-PI0024 I Garments" at bounding box center [343, 164] width 71 height 8
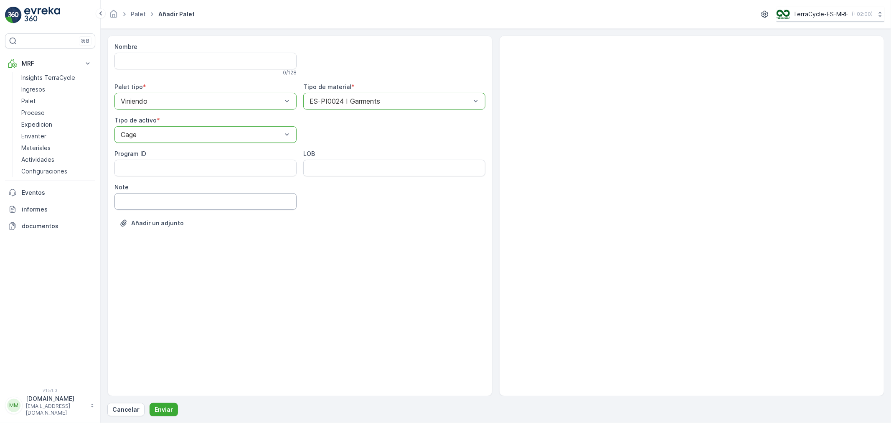
click at [145, 200] on input "Note" at bounding box center [205, 201] width 182 height 17
type input "[DATE]"
click at [159, 400] on div "Nombre 0 / 128 Palet tipo * option Viniendo, selected. Viniendo Tipo de materia…" at bounding box center [495, 226] width 777 height 381
click at [162, 407] on p "Enviar" at bounding box center [164, 409] width 18 height 8
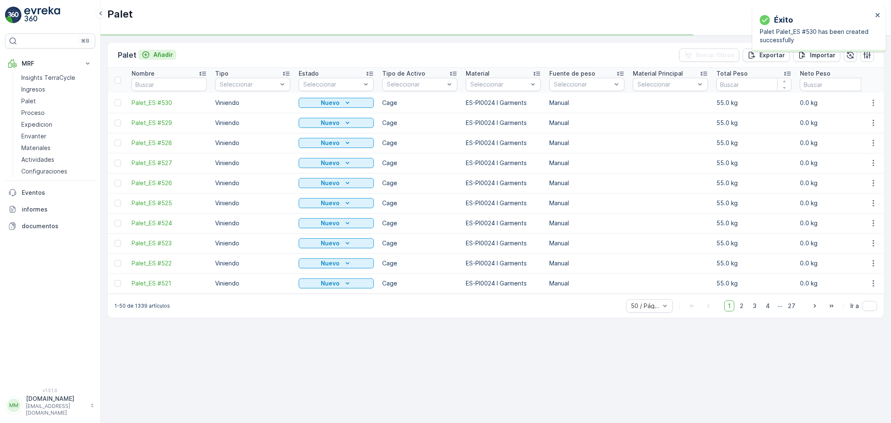
click at [157, 56] on p "Añadir" at bounding box center [163, 55] width 20 height 8
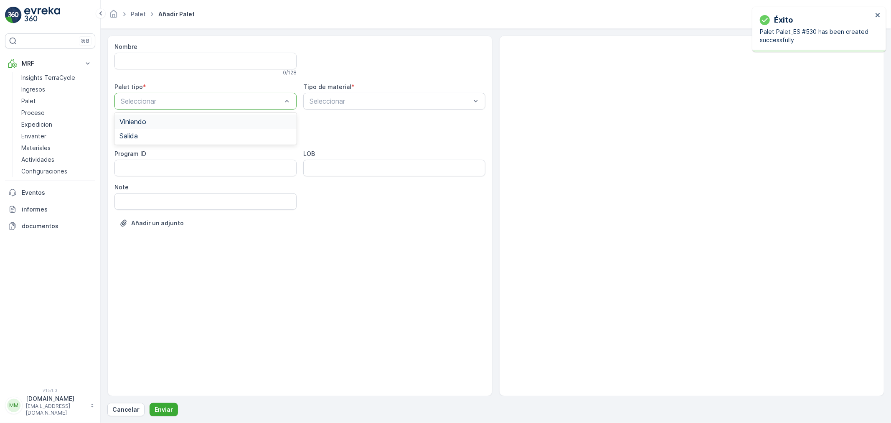
click at [147, 117] on div "Viniendo" at bounding box center [205, 121] width 182 height 14
click at [135, 184] on span "Cage" at bounding box center [127, 184] width 16 height 8
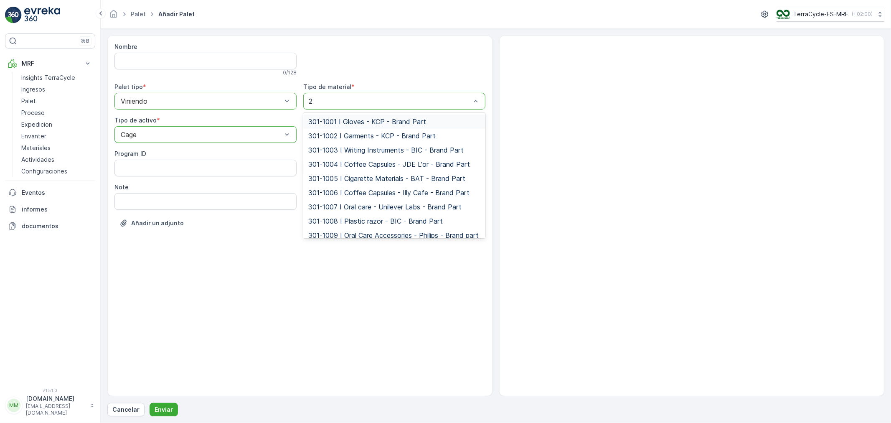
type input "24"
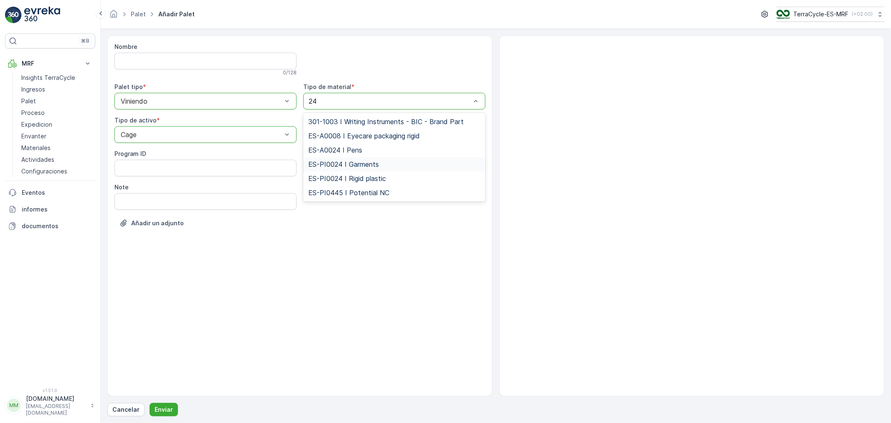
click at [348, 165] on span "ES-PI0024 I Garments" at bounding box center [343, 164] width 71 height 8
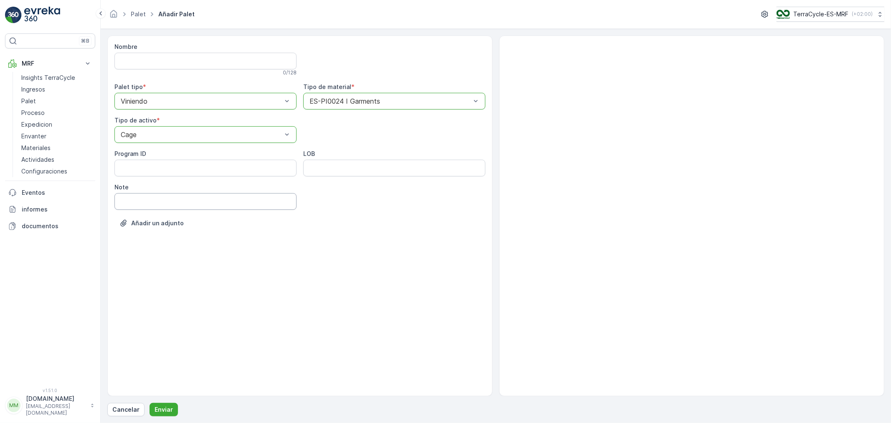
click at [137, 203] on input "Note" at bounding box center [205, 201] width 182 height 17
type input "[DATE]"
click at [159, 407] on p "Enviar" at bounding box center [164, 409] width 18 height 8
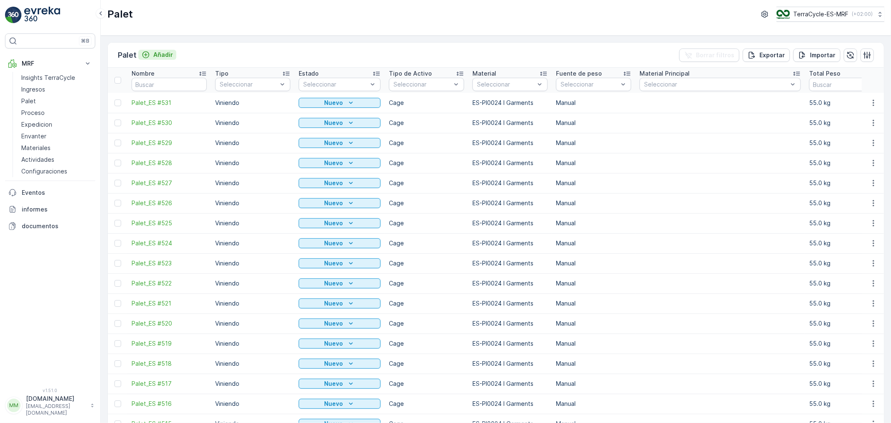
click at [168, 51] on p "Añadir" at bounding box center [163, 55] width 20 height 8
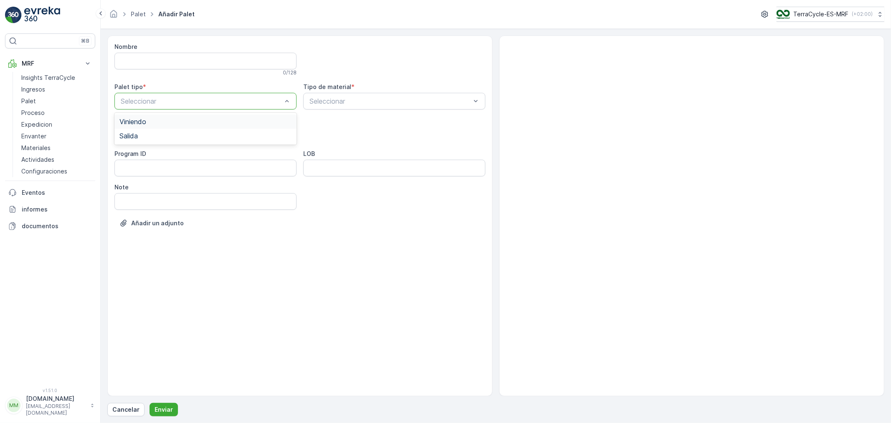
click at [152, 122] on div "Viniendo" at bounding box center [205, 122] width 172 height 8
click at [137, 182] on div "Cage" at bounding box center [205, 184] width 172 height 8
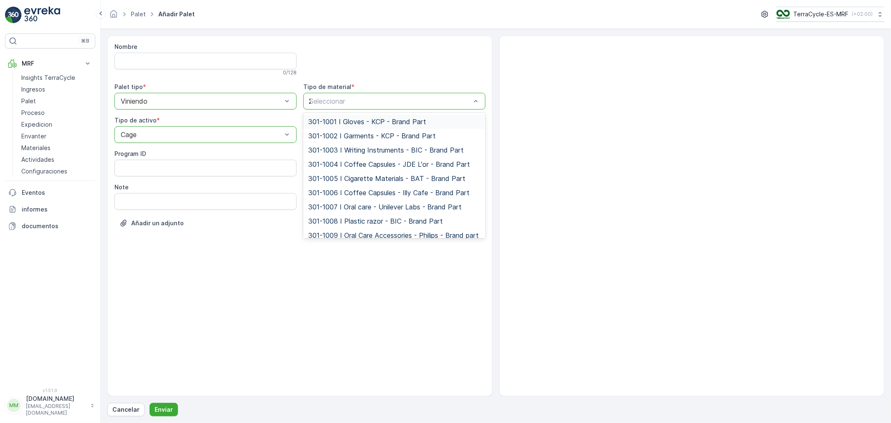
type input "24"
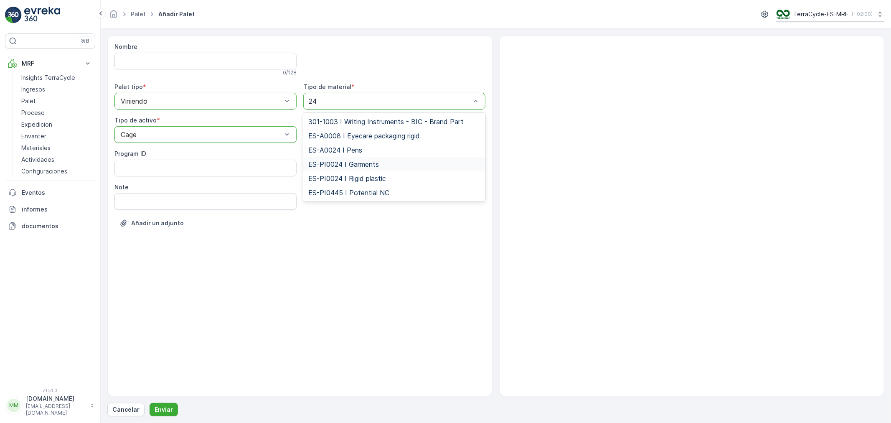
click at [354, 168] on span "ES-PI0024 I Garments" at bounding box center [343, 164] width 71 height 8
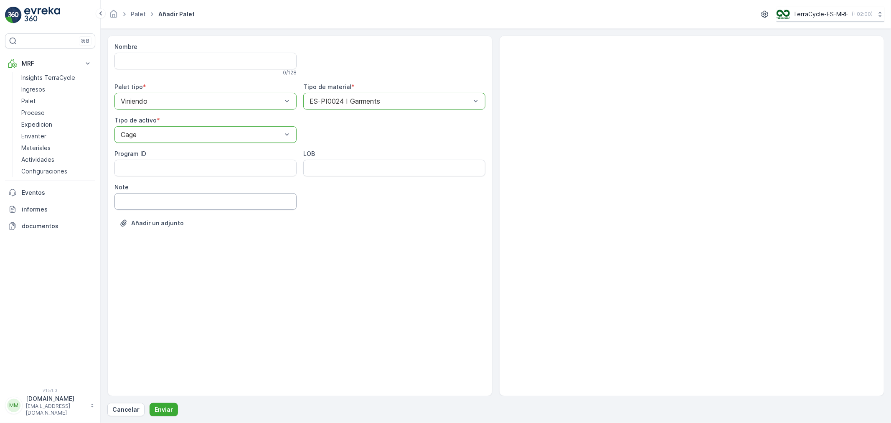
click at [137, 207] on input "Note" at bounding box center [205, 201] width 182 height 17
type input "[DATE]"
click at [163, 410] on p "Enviar" at bounding box center [164, 409] width 18 height 8
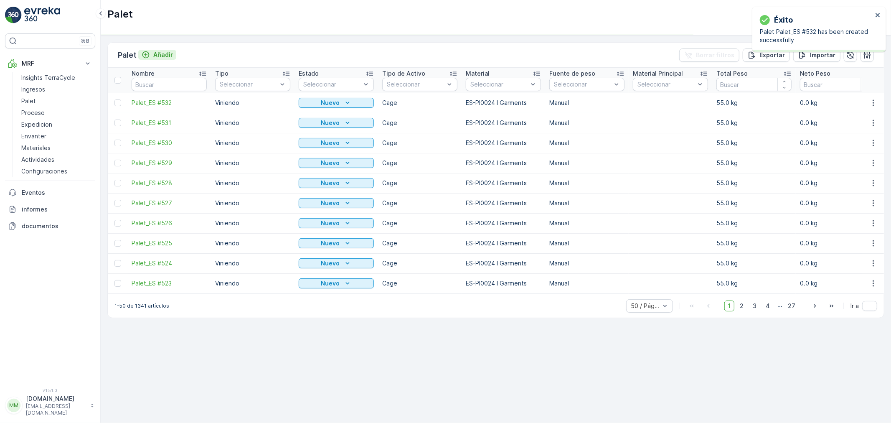
click at [161, 53] on p "Añadir" at bounding box center [163, 55] width 20 height 8
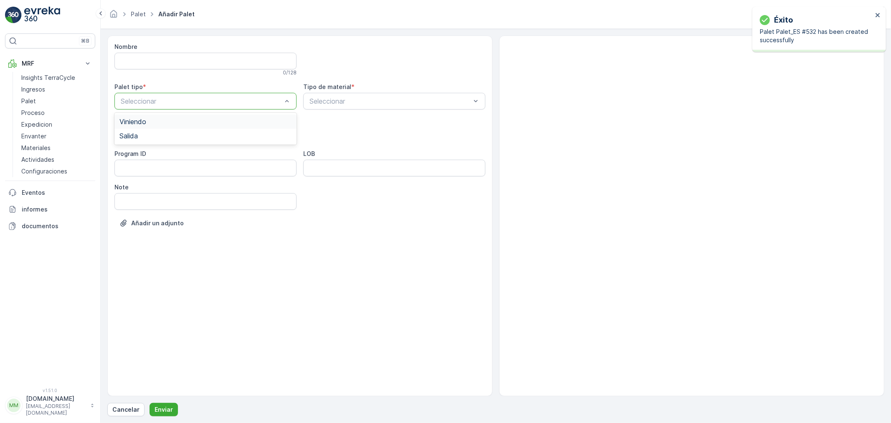
click at [144, 122] on span "Viniendo" at bounding box center [132, 122] width 27 height 8
click at [132, 185] on span "Cage" at bounding box center [127, 184] width 16 height 8
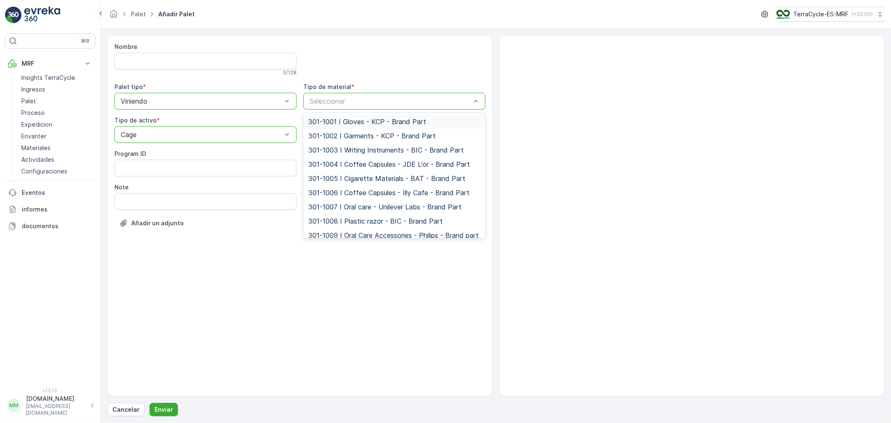
click at [326, 106] on div "Seleccionar" at bounding box center [394, 101] width 182 height 17
type input "24"
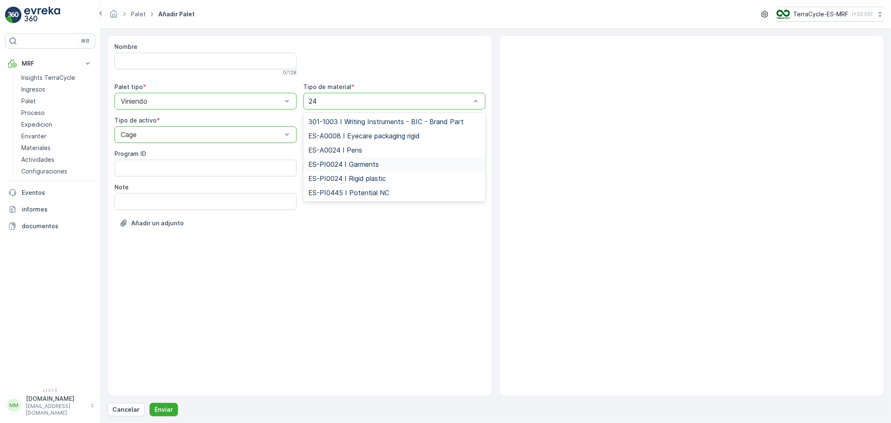
click at [343, 160] on span "ES-PI0024 I Garments" at bounding box center [343, 164] width 71 height 8
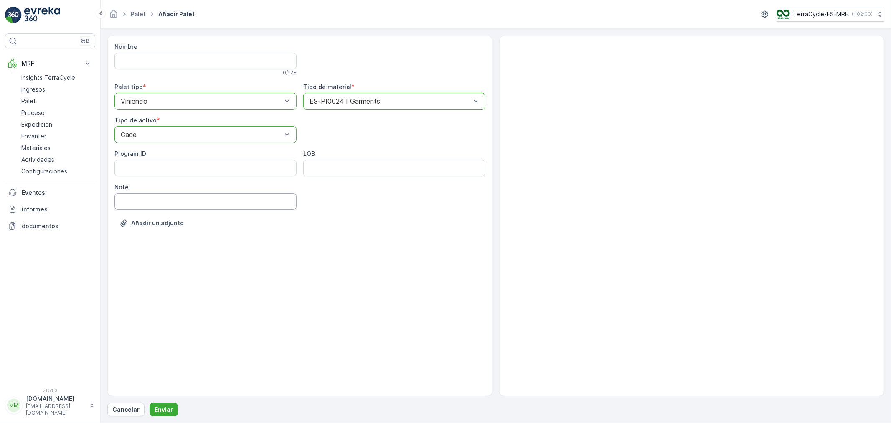
click at [138, 202] on input "Note" at bounding box center [205, 201] width 182 height 17
type input "[DATE]"
click at [159, 412] on p "Enviar" at bounding box center [164, 409] width 18 height 8
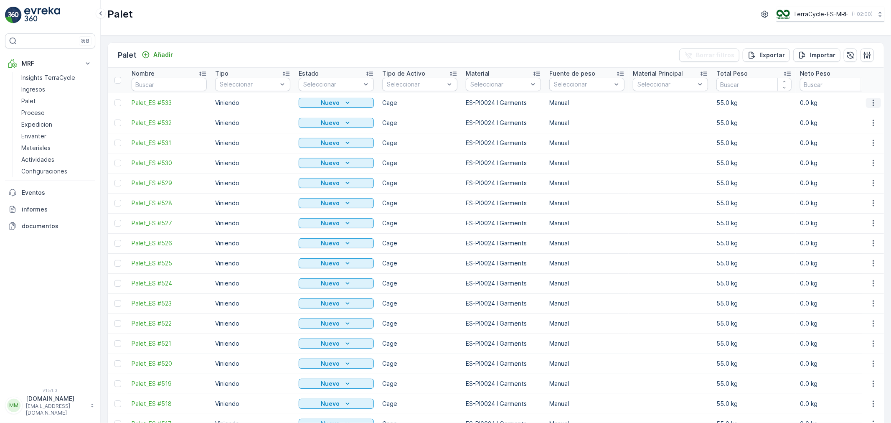
click at [869, 102] on icon "button" at bounding box center [873, 103] width 8 height 8
click at [856, 126] on span "Editar Palet" at bounding box center [856, 127] width 33 height 8
click at [870, 99] on icon "button" at bounding box center [873, 103] width 8 height 8
click at [857, 147] on span "Actualizar Peso" at bounding box center [861, 150] width 43 height 8
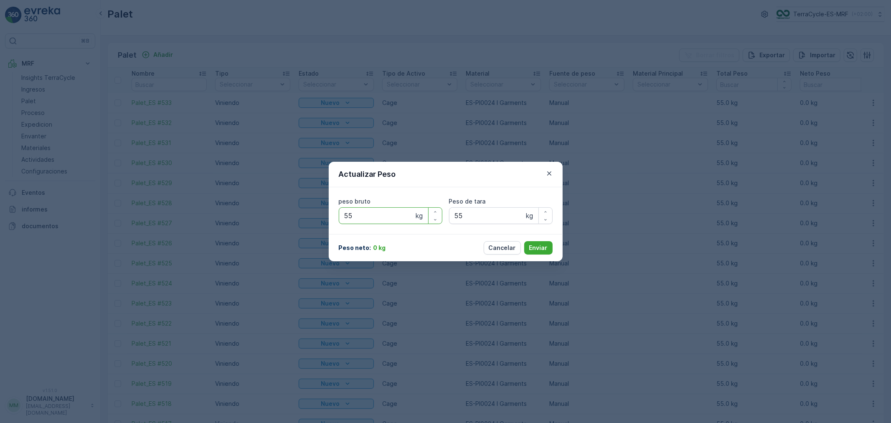
drag, startPoint x: 357, startPoint y: 219, endPoint x: 282, endPoint y: 224, distance: 75.3
click at [282, 224] on div "Actualizar Peso peso bruto 55 kg Peso de tara 55 kg Peso neto : 0 kg Cancelar E…" at bounding box center [445, 211] width 891 height 423
type bruto "87"
click at [546, 248] on p "Enviar" at bounding box center [538, 248] width 18 height 8
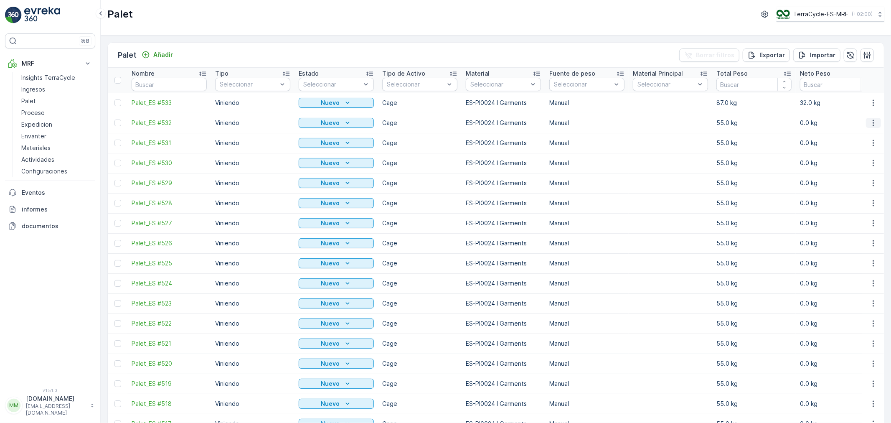
click at [875, 124] on icon "button" at bounding box center [873, 123] width 8 height 8
click at [859, 167] on span "Actualizar Peso" at bounding box center [861, 170] width 43 height 8
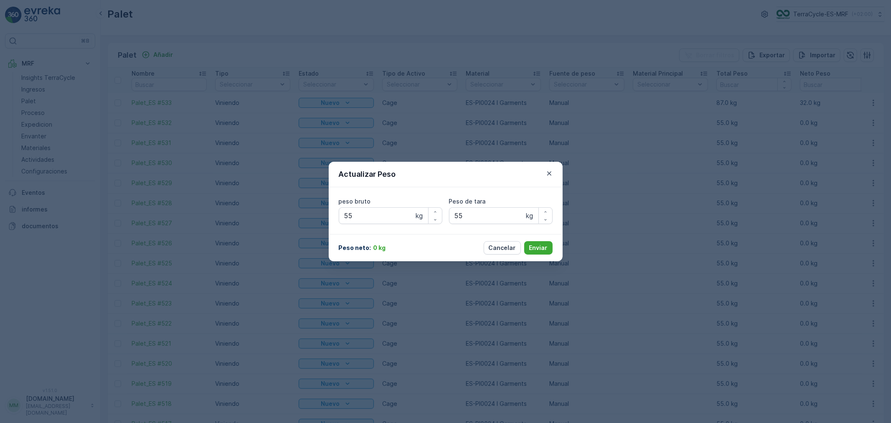
type bruto "55"
type tara "55"
drag, startPoint x: 361, startPoint y: 214, endPoint x: 304, endPoint y: 215, distance: 56.8
click at [304, 215] on div "Actualizar Peso peso bruto 55 kg Peso de tara 55 kg Peso neto : 0 kg Cancelar E…" at bounding box center [445, 211] width 891 height 423
type bruto "106"
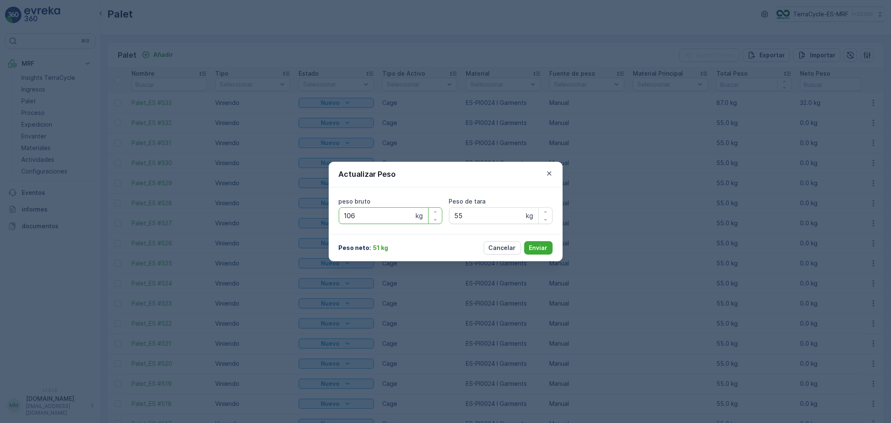
click at [524, 241] on button "Enviar" at bounding box center [538, 247] width 28 height 13
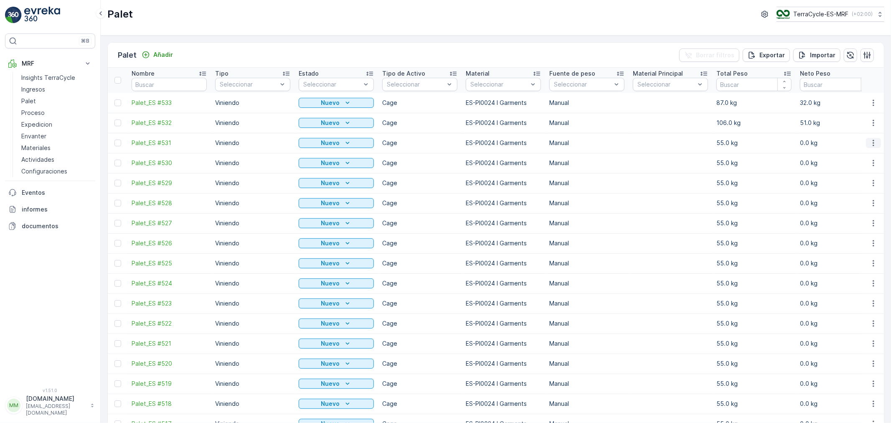
click at [870, 144] on icon "button" at bounding box center [873, 143] width 8 height 8
click at [855, 190] on span "Actualizar Peso" at bounding box center [861, 190] width 43 height 8
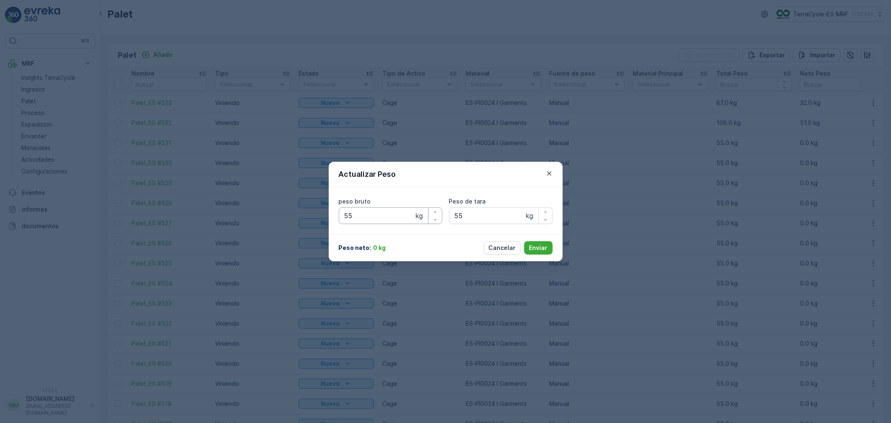
type bruto "55"
type tara "55"
drag, startPoint x: 365, startPoint y: 213, endPoint x: 286, endPoint y: 210, distance: 79.0
click at [307, 216] on div "Actualizar Peso peso bruto 55 kg Peso de tara 55 kg Peso neto : 0 kg Cancelar E…" at bounding box center [445, 211] width 891 height 423
type bruto "139"
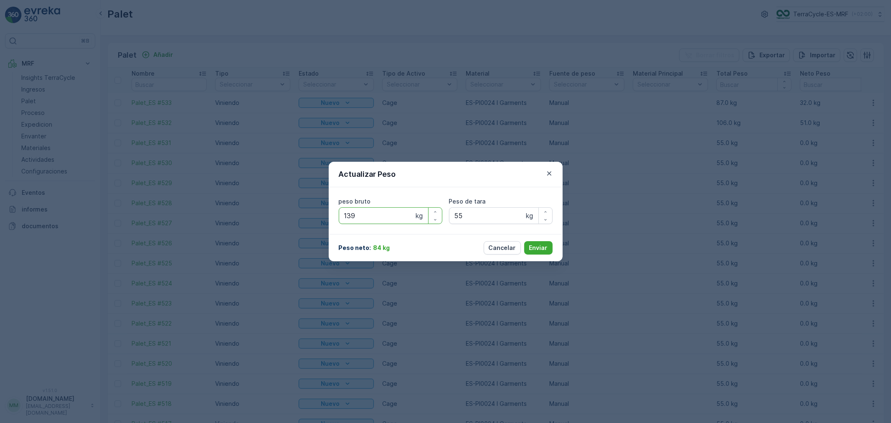
click at [524, 241] on button "Enviar" at bounding box center [538, 247] width 28 height 13
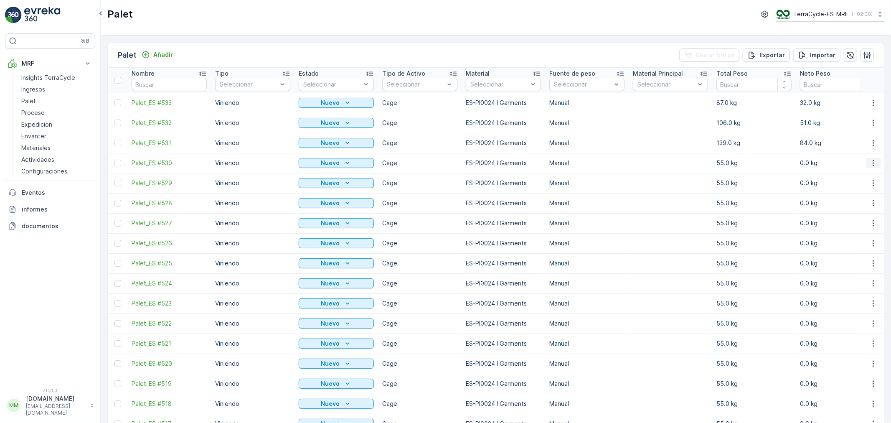
click at [874, 164] on icon "button" at bounding box center [873, 163] width 8 height 8
click at [857, 211] on span "Actualizar Peso" at bounding box center [861, 210] width 43 height 8
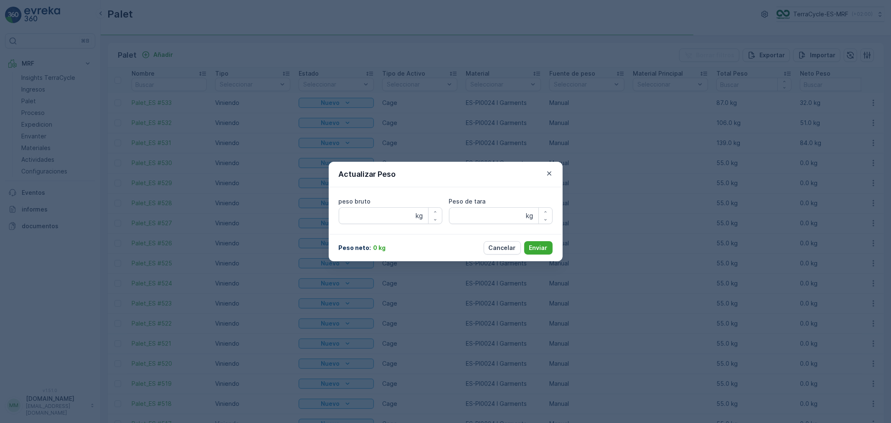
type bruto "55"
type tara "55"
drag, startPoint x: 366, startPoint y: 216, endPoint x: 282, endPoint y: 210, distance: 84.6
click at [286, 212] on div "Actualizar Peso peso bruto 55 kg Peso de tara 55 kg Peso neto : 0 kg Cancelar E…" at bounding box center [445, 211] width 891 height 423
type bruto "125"
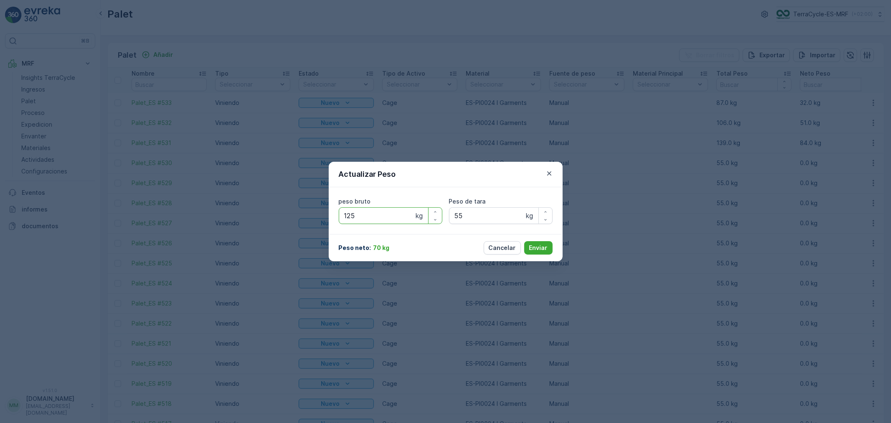
click at [524, 241] on button "Enviar" at bounding box center [538, 247] width 28 height 13
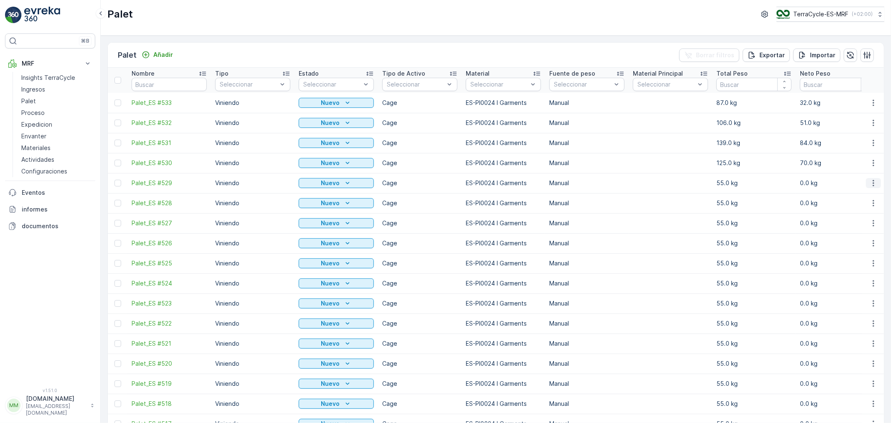
click at [871, 184] on icon "button" at bounding box center [873, 183] width 8 height 8
click at [860, 230] on span "Actualizar Peso" at bounding box center [861, 230] width 43 height 8
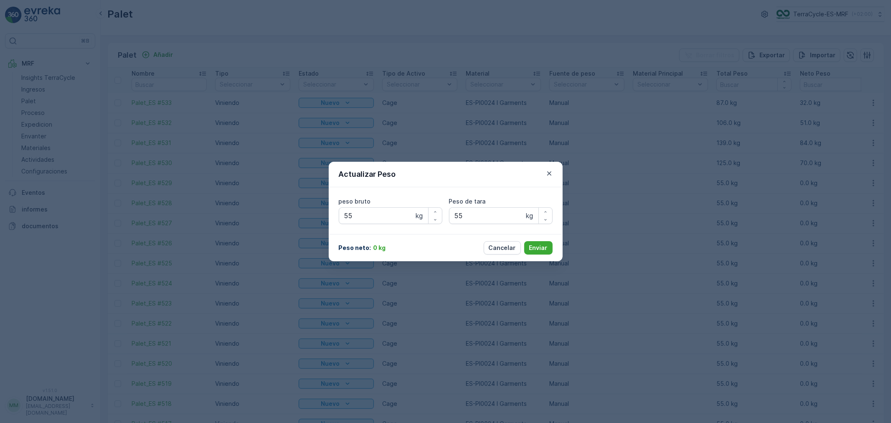
type bruto "55"
type tara "55"
drag, startPoint x: 363, startPoint y: 213, endPoint x: 265, endPoint y: 203, distance: 97.9
click at [265, 203] on div "Actualizar Peso peso bruto 55 kg Peso de tara 55 kg Peso neto : 0 kg Cancelar E…" at bounding box center [445, 211] width 891 height 423
type bruto "130"
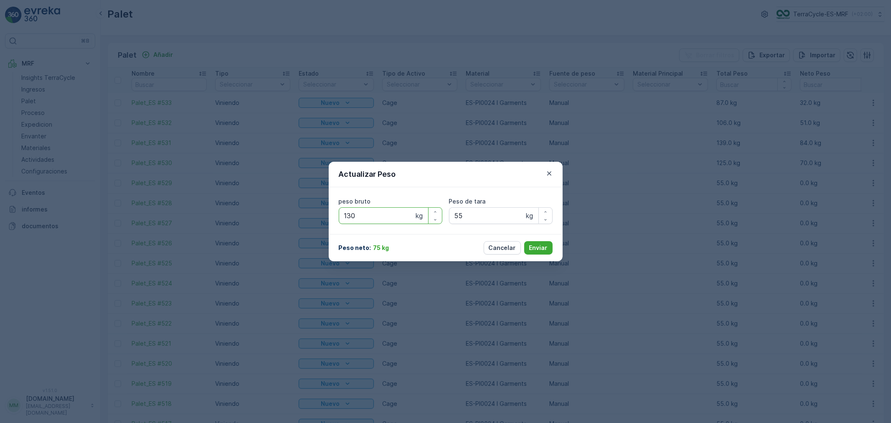
click at [524, 241] on button "Enviar" at bounding box center [538, 247] width 28 height 13
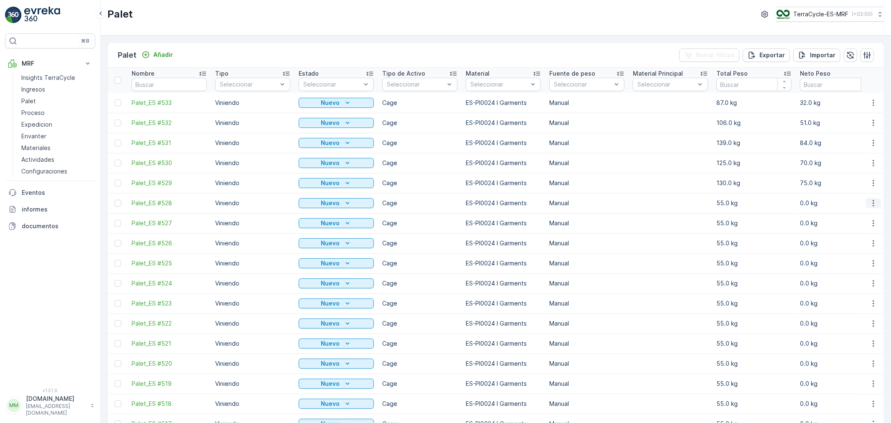
click at [872, 205] on icon "button" at bounding box center [873, 203] width 8 height 8
click at [856, 252] on span "Actualizar Peso" at bounding box center [861, 250] width 43 height 8
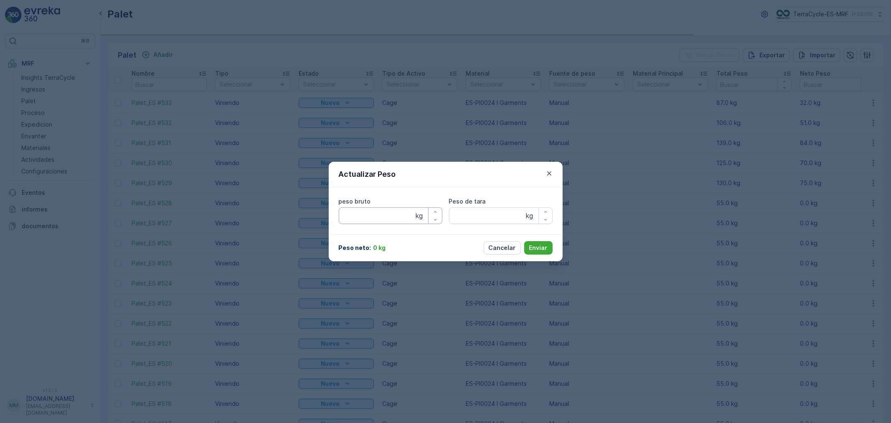
type bruto "55"
type tara "55"
drag, startPoint x: 359, startPoint y: 216, endPoint x: 287, endPoint y: 212, distance: 72.8
click at [287, 214] on div "Actualizar Peso peso bruto 55 kg Peso de tara 55 kg Peso neto : 0 kg Cancelar E…" at bounding box center [445, 211] width 891 height 423
type bruto "79"
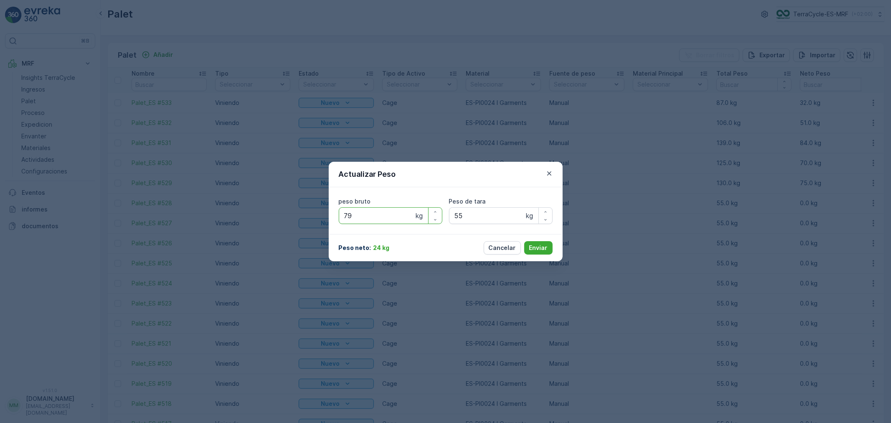
click at [524, 241] on button "Enviar" at bounding box center [538, 247] width 28 height 13
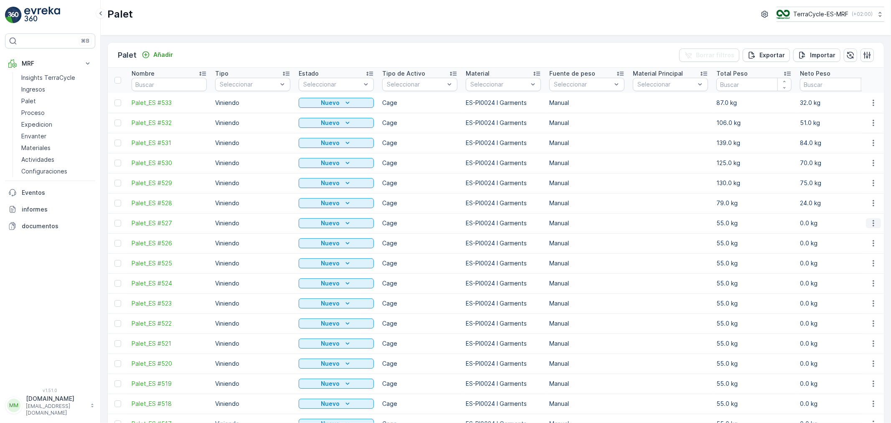
click at [873, 226] on icon "button" at bounding box center [873, 223] width 1 height 6
click at [861, 272] on span "Actualizar Peso" at bounding box center [861, 270] width 43 height 8
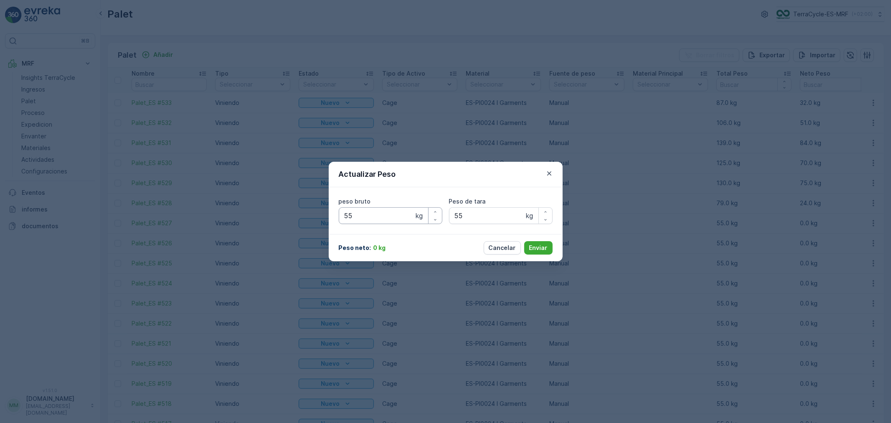
type bruto "55"
type tara "55"
drag, startPoint x: 370, startPoint y: 220, endPoint x: 247, endPoint y: 199, distance: 124.5
click at [255, 205] on div "Actualizar Peso peso bruto 55 kg Peso de tara 55 kg Peso neto : 0 kg Cancelar E…" at bounding box center [445, 211] width 891 height 423
type bruto "113"
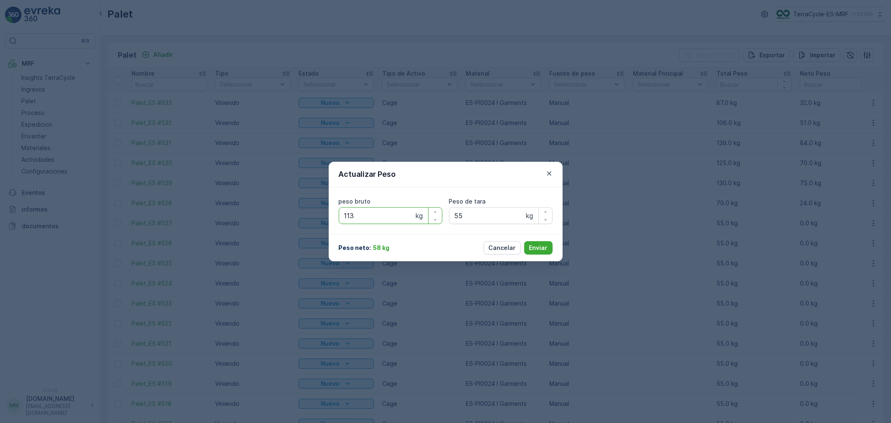
click at [524, 241] on button "Enviar" at bounding box center [538, 247] width 28 height 13
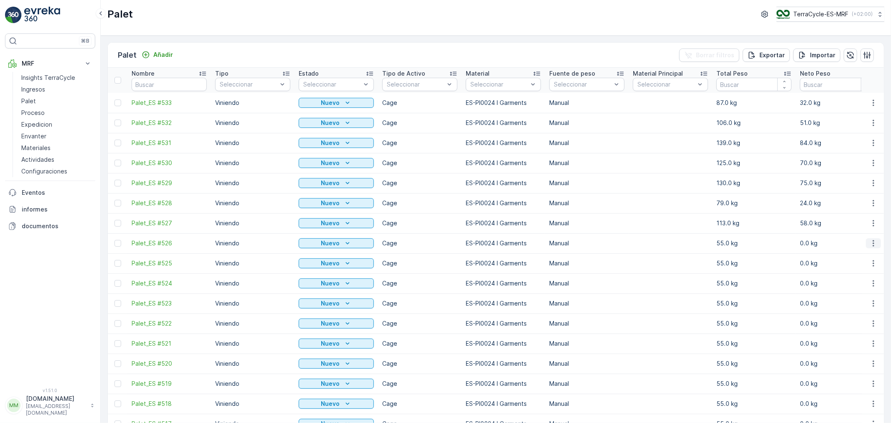
click at [870, 241] on icon "button" at bounding box center [873, 243] width 8 height 8
click at [861, 290] on span "Actualizar Peso" at bounding box center [861, 291] width 43 height 8
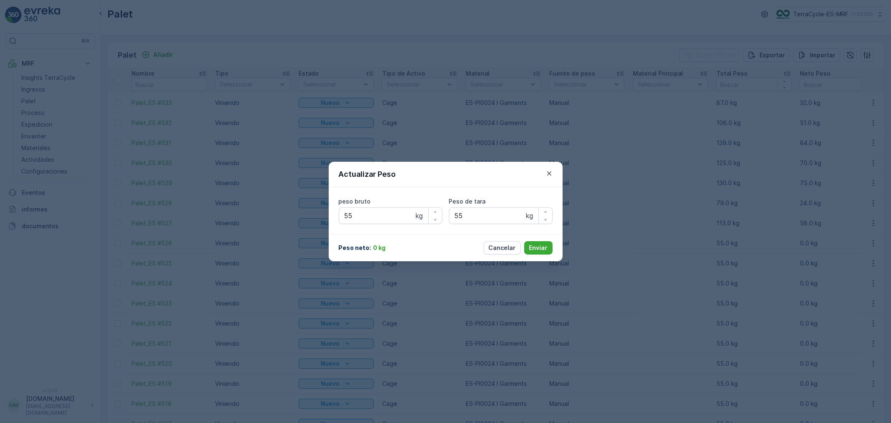
type bruto "55"
type tara "55"
drag, startPoint x: 365, startPoint y: 217, endPoint x: 307, endPoint y: 213, distance: 58.2
click at [307, 213] on div "Actualizar Peso peso bruto 55 kg Peso de tara 55 kg Peso neto : 0 kg Cancelar E…" at bounding box center [445, 211] width 891 height 423
type bruto "102"
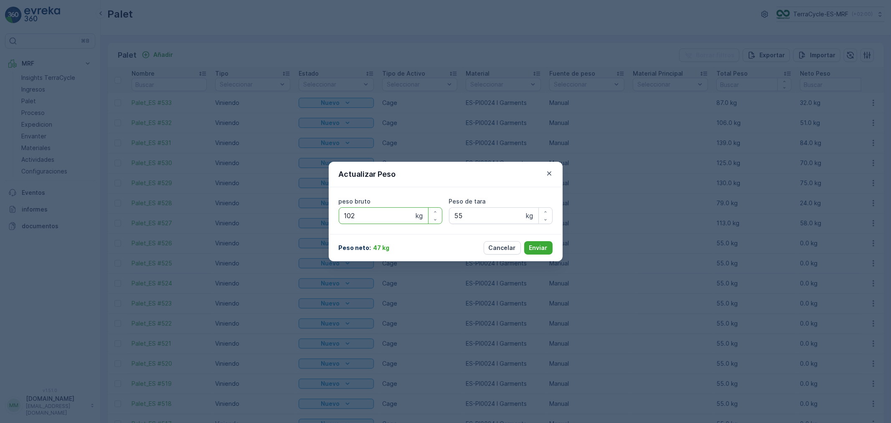
click at [524, 241] on button "Enviar" at bounding box center [538, 247] width 28 height 13
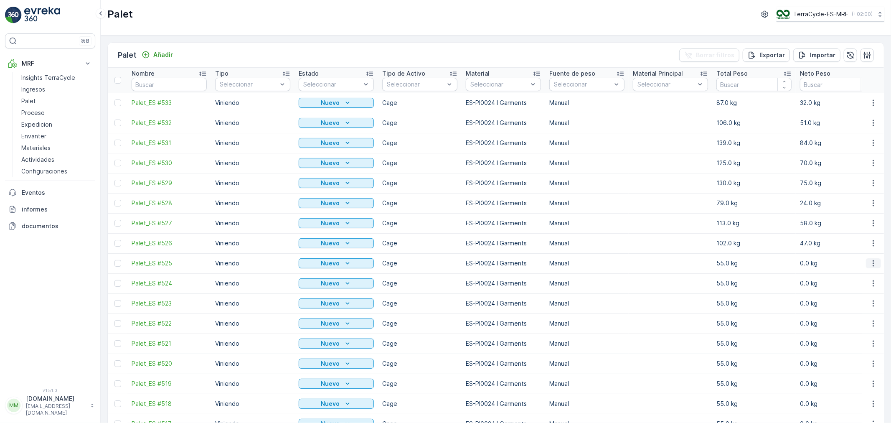
click at [870, 262] on icon "button" at bounding box center [873, 263] width 8 height 8
click at [864, 310] on span "Actualizar Peso" at bounding box center [861, 311] width 43 height 8
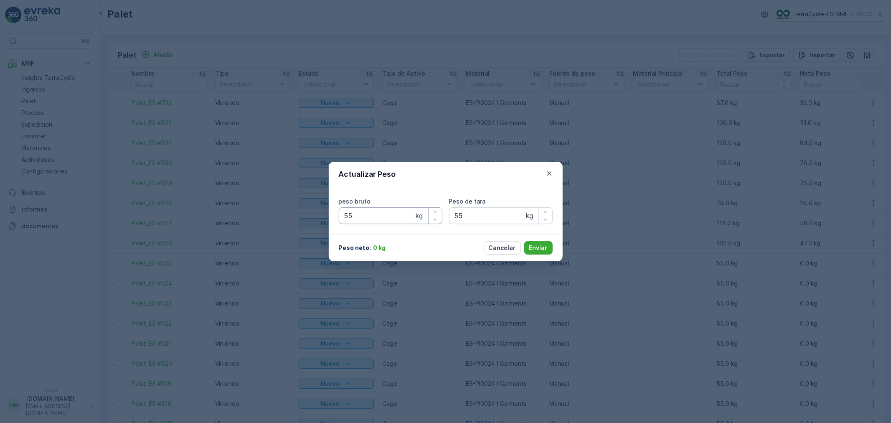
type bruto "55"
type tara "55"
drag, startPoint x: 361, startPoint y: 215, endPoint x: 307, endPoint y: 211, distance: 53.6
click at [307, 211] on div "Actualizar Peso peso bruto 55 kg Peso de tara 55 kg Peso neto : 0 kg Cancelar E…" at bounding box center [445, 211] width 891 height 423
type bruto "95"
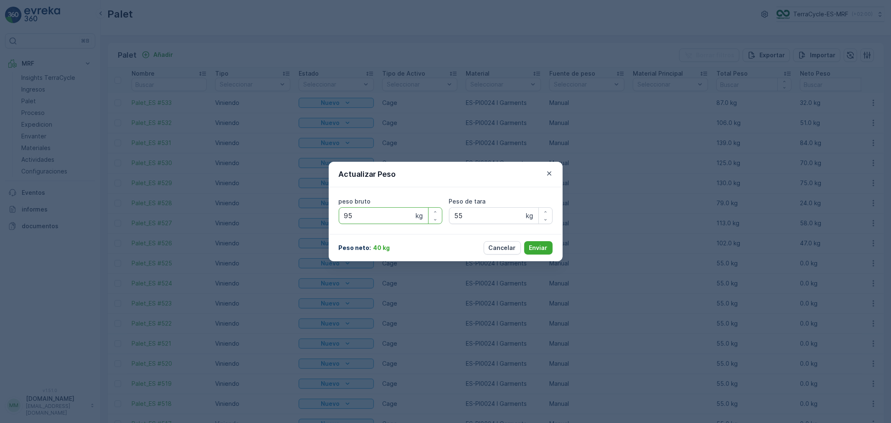
click at [524, 241] on button "Enviar" at bounding box center [538, 247] width 28 height 13
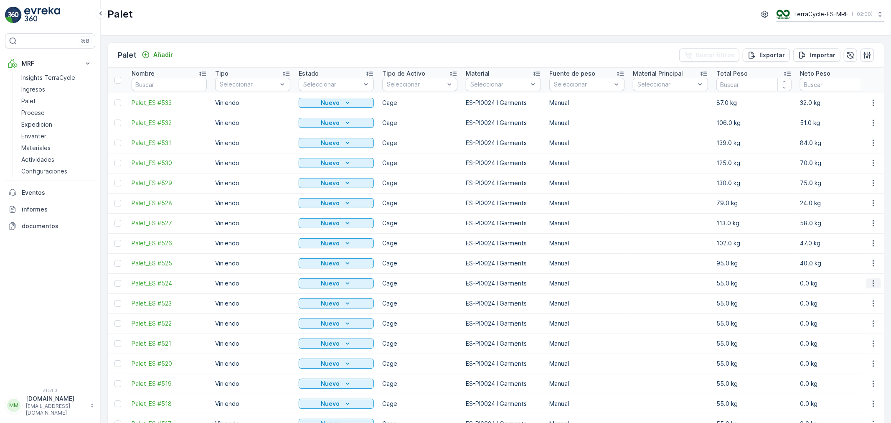
click at [871, 284] on icon "button" at bounding box center [873, 283] width 8 height 8
click at [859, 329] on span "Actualizar Peso" at bounding box center [861, 331] width 43 height 8
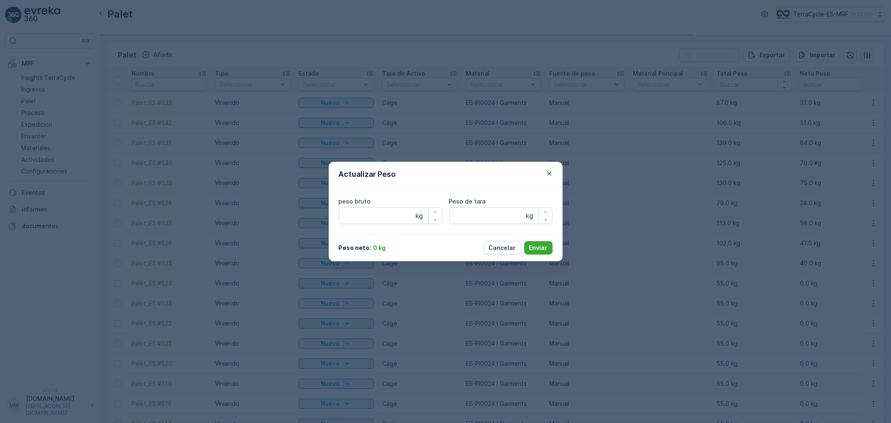
type bruto "55"
type tara "55"
drag, startPoint x: 368, startPoint y: 218, endPoint x: 287, endPoint y: 212, distance: 80.9
click at [291, 212] on div "Actualizar Peso peso bruto 55 kg Peso de tara 55 kg Peso neto : 0 kg Cancelar E…" at bounding box center [445, 211] width 891 height 423
type bruto "99"
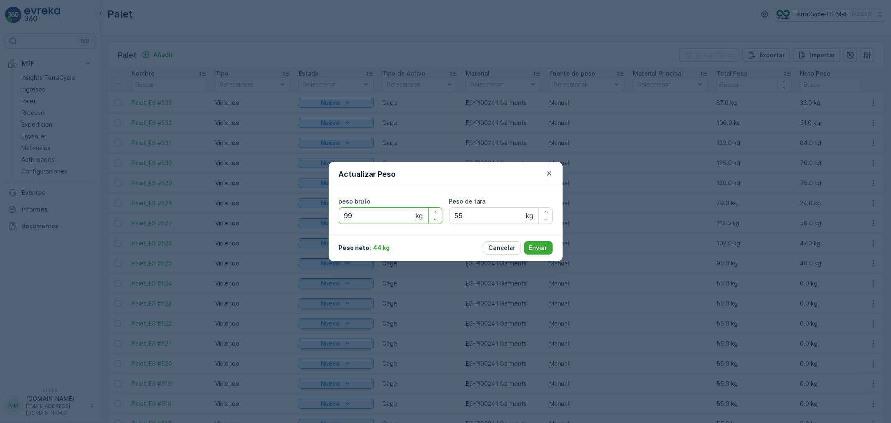
click at [524, 241] on button "Enviar" at bounding box center [538, 247] width 28 height 13
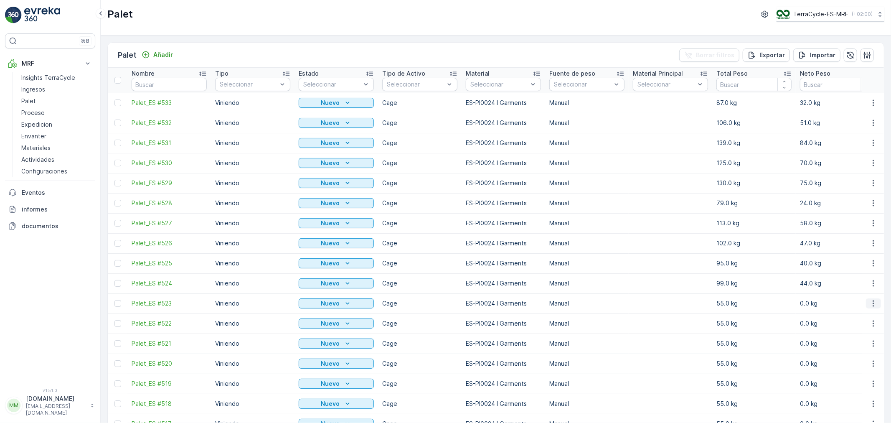
click at [870, 307] on icon "button" at bounding box center [873, 303] width 8 height 8
click at [863, 350] on span "Actualizar Peso" at bounding box center [861, 351] width 43 height 8
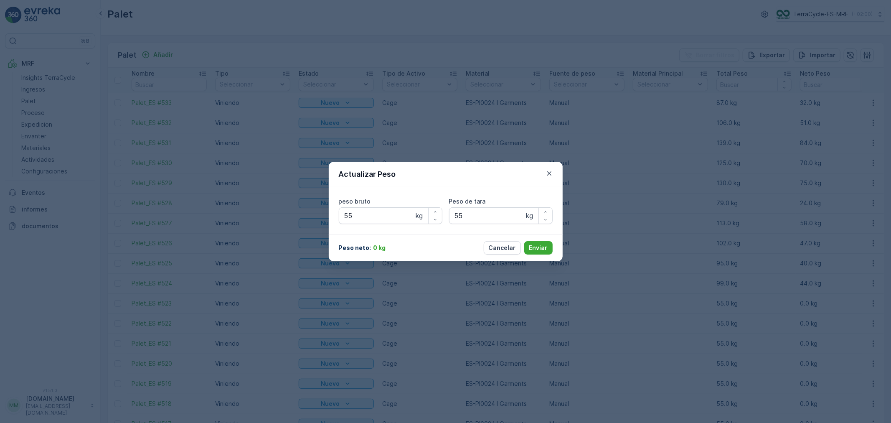
type bruto "55"
type tara "55"
drag, startPoint x: 361, startPoint y: 216, endPoint x: 319, endPoint y: 212, distance: 42.8
click at [319, 212] on div "Actualizar Peso peso bruto 55 kg Peso de tara 55 kg Peso neto : 0 kg Cancelar E…" at bounding box center [445, 211] width 891 height 423
type bruto "97"
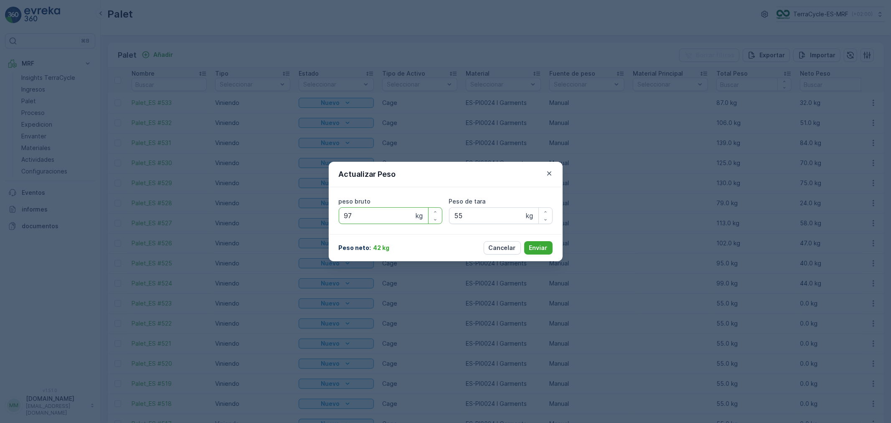
click at [524, 241] on button "Enviar" at bounding box center [538, 247] width 28 height 13
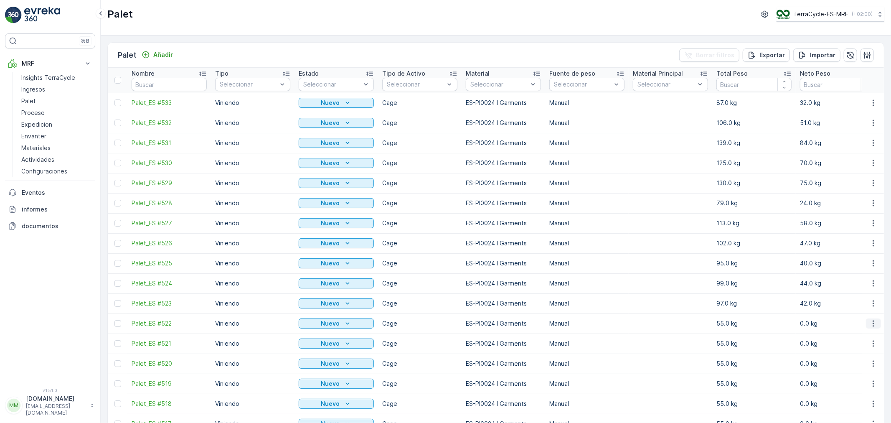
click at [873, 326] on icon "button" at bounding box center [873, 323] width 1 height 6
click at [860, 370] on span "Actualizar Peso" at bounding box center [861, 371] width 43 height 8
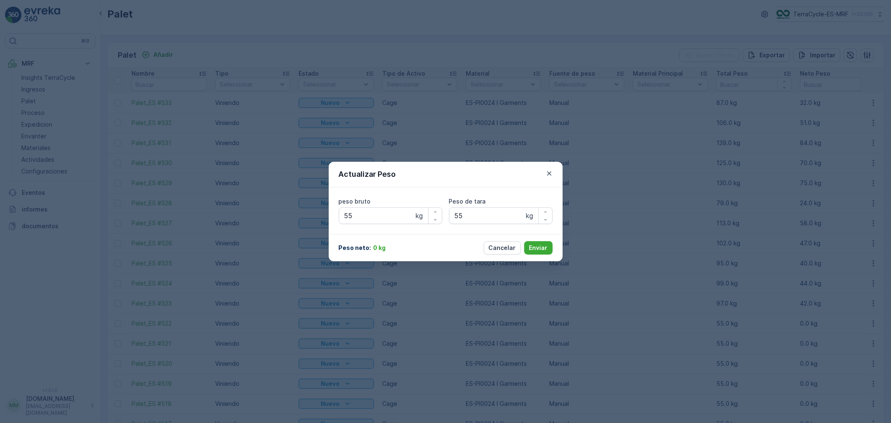
type bruto "55"
type tara "55"
drag, startPoint x: 364, startPoint y: 217, endPoint x: 293, endPoint y: 213, distance: 71.1
click at [299, 213] on div "Actualizar Peso peso bruto 55 kg Peso de tara 55 kg Peso neto : 0 kg Cancelar E…" at bounding box center [445, 211] width 891 height 423
type bruto "102"
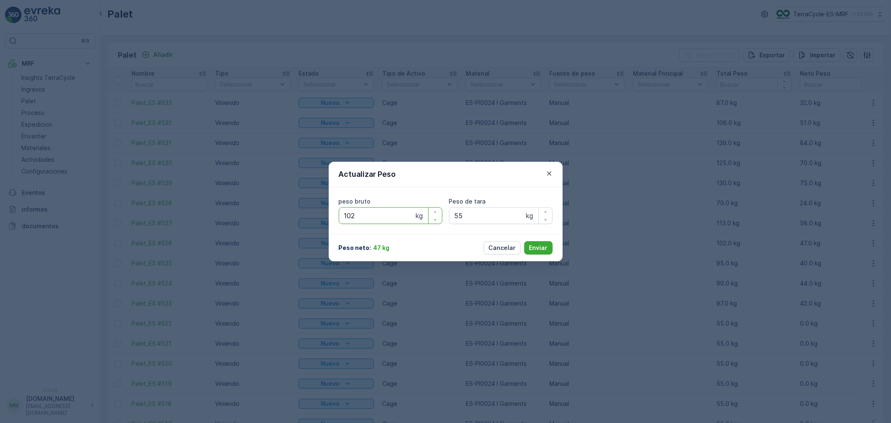
click at [524, 241] on button "Enviar" at bounding box center [538, 247] width 28 height 13
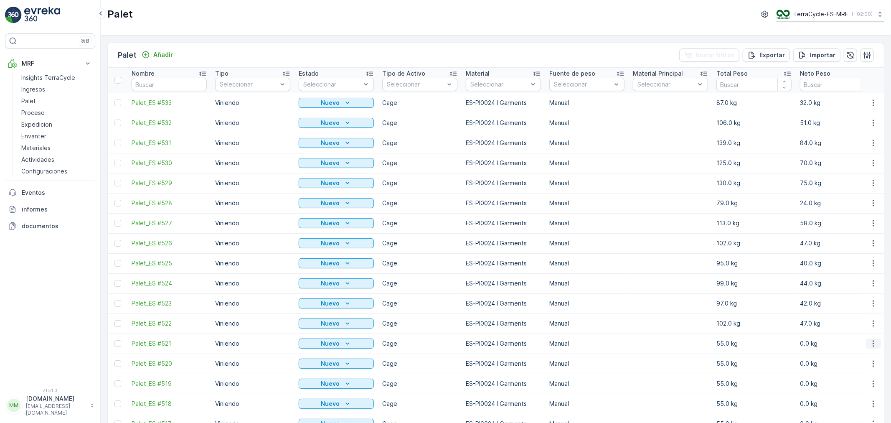
click at [873, 345] on icon "button" at bounding box center [873, 343] width 1 height 6
click at [851, 302] on span "Actualizar Peso" at bounding box center [861, 303] width 43 height 8
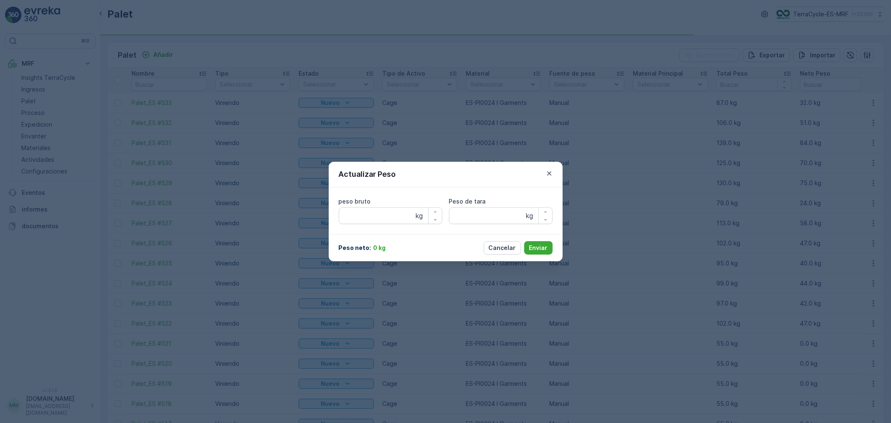
type bruto "55"
type tara "55"
drag, startPoint x: 368, startPoint y: 216, endPoint x: 266, endPoint y: 202, distance: 103.3
click at [266, 202] on div "Actualizar Peso peso bruto 55 kg Peso de tara 55 kg Peso neto : 0 kg Cancelar E…" at bounding box center [445, 211] width 891 height 423
type bruto "127"
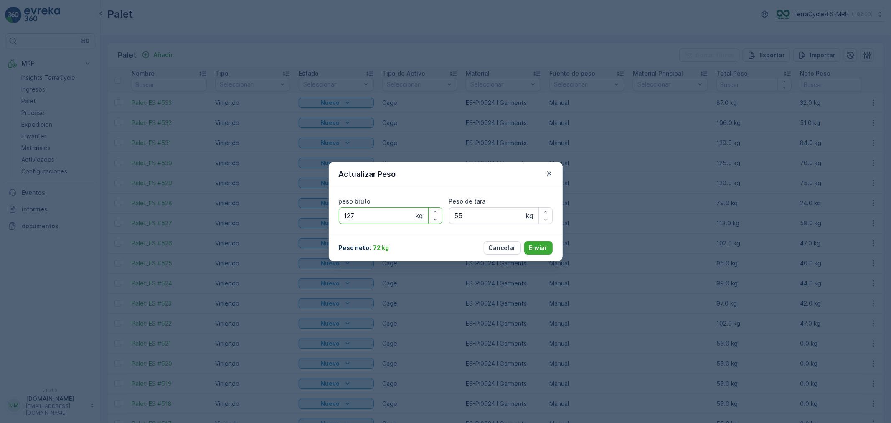
click at [524, 241] on button "Enviar" at bounding box center [538, 247] width 28 height 13
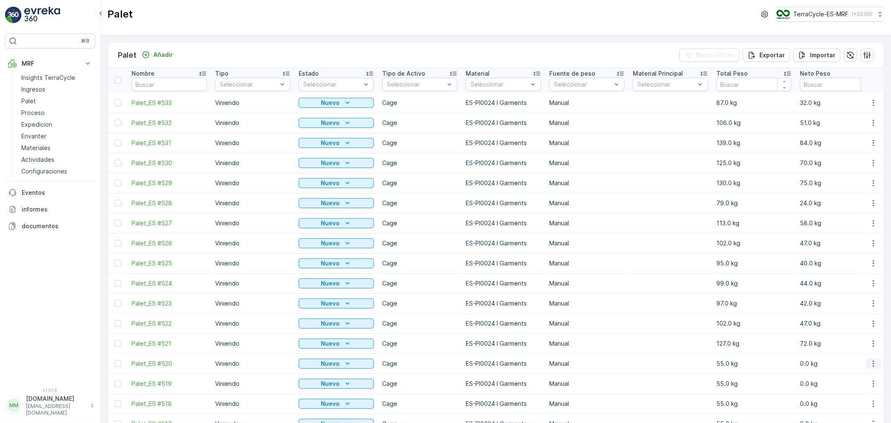
click at [870, 365] on icon "button" at bounding box center [873, 363] width 8 height 8
click at [857, 323] on span "Actualizar Peso" at bounding box center [861, 324] width 43 height 8
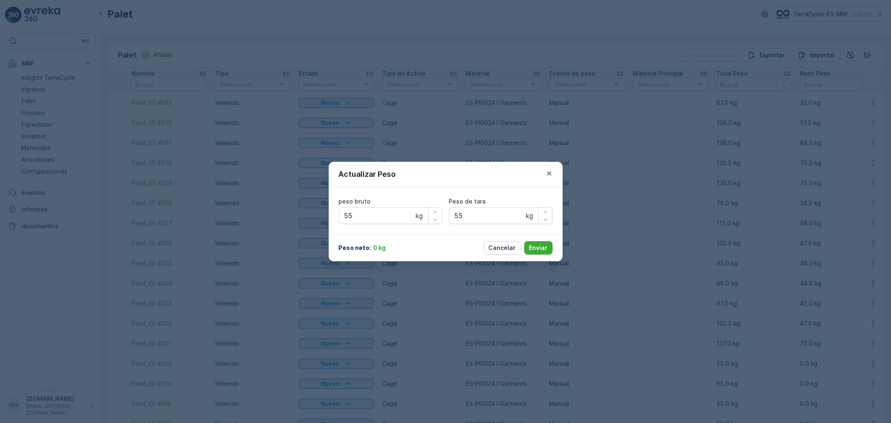
type bruto "55"
type tara "55"
drag, startPoint x: 358, startPoint y: 215, endPoint x: 328, endPoint y: 216, distance: 29.3
click at [329, 216] on div "peso bruto 55 kg Peso de [PERSON_NAME] 55 kg" at bounding box center [446, 210] width 234 height 47
type bruto "97"
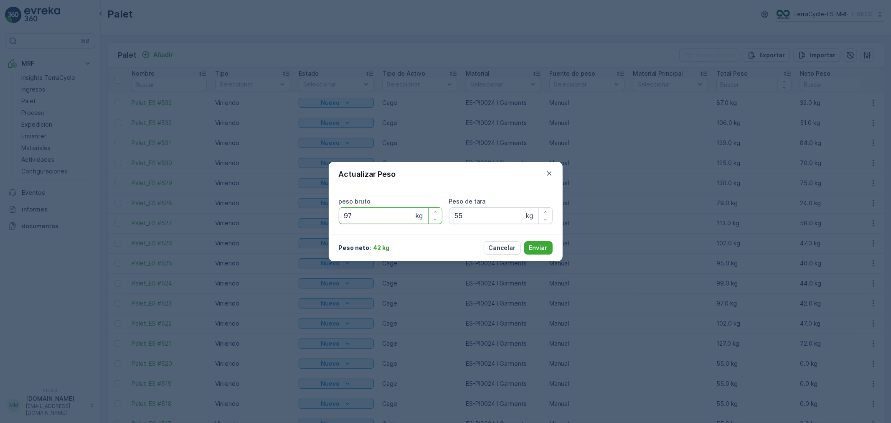
click at [524, 241] on button "Enviar" at bounding box center [538, 247] width 28 height 13
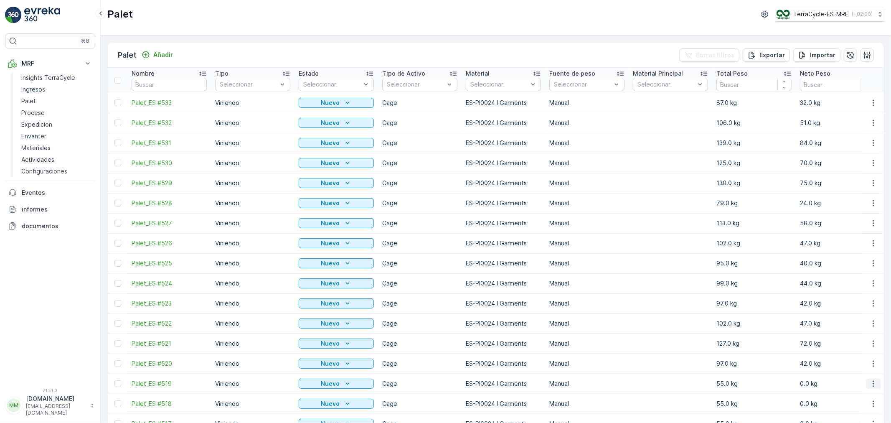
click at [873, 385] on icon "button" at bounding box center [873, 383] width 8 height 8
click at [857, 343] on span "Actualizar Peso" at bounding box center [861, 344] width 43 height 8
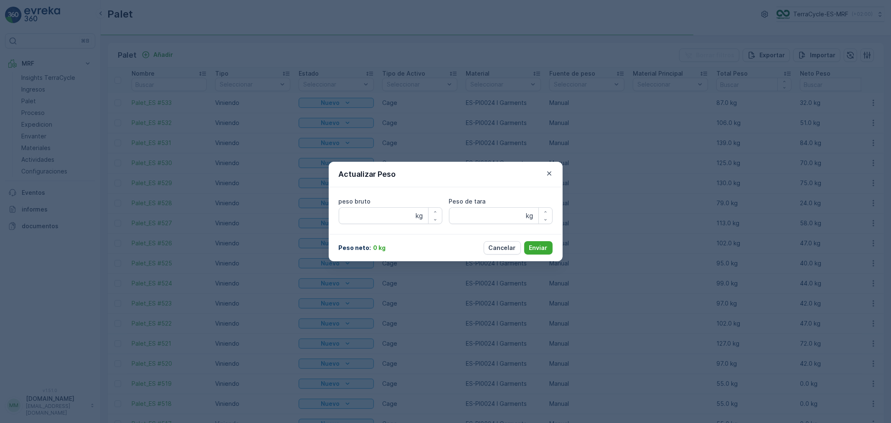
type bruto "55"
type tara "55"
drag, startPoint x: 377, startPoint y: 218, endPoint x: 289, endPoint y: 206, distance: 88.4
click at [295, 204] on div "Actualizar Peso peso bruto 55 kg Peso de tara 55 kg Peso neto : 0 kg Cancelar E…" at bounding box center [445, 211] width 891 height 423
type bruto "126"
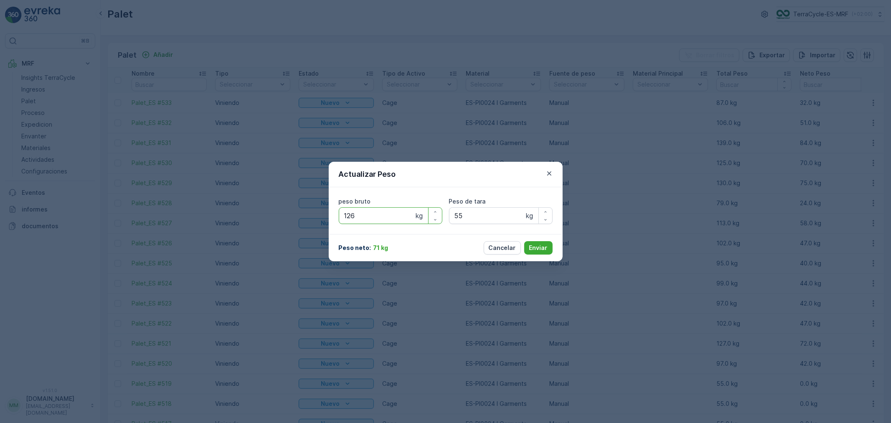
click at [524, 241] on button "Enviar" at bounding box center [538, 247] width 28 height 13
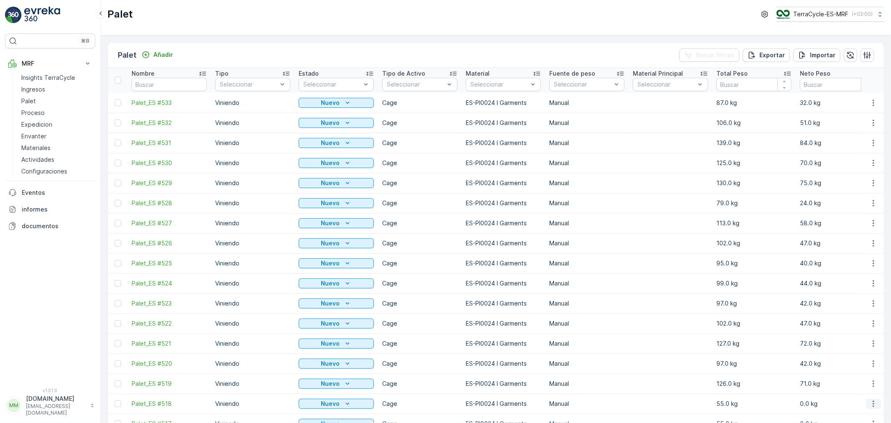
click at [874, 407] on icon "button" at bounding box center [873, 403] width 8 height 8
click at [862, 365] on span "Actualizar Peso" at bounding box center [861, 364] width 43 height 8
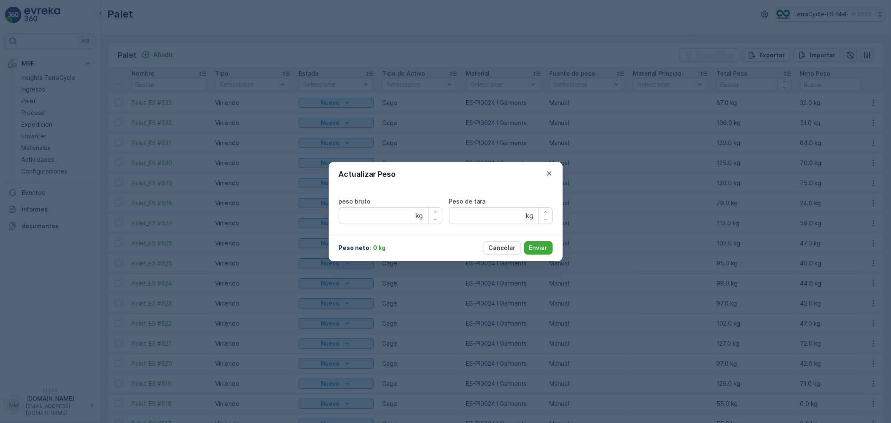
type bruto "55"
type tara "55"
drag, startPoint x: 369, startPoint y: 218, endPoint x: 280, endPoint y: 210, distance: 88.9
click at [287, 208] on div "Actualizar Peso peso bruto 55 kg Peso de tara 55 kg Peso neto : 0 kg Cancelar E…" at bounding box center [445, 211] width 891 height 423
type bruto "97"
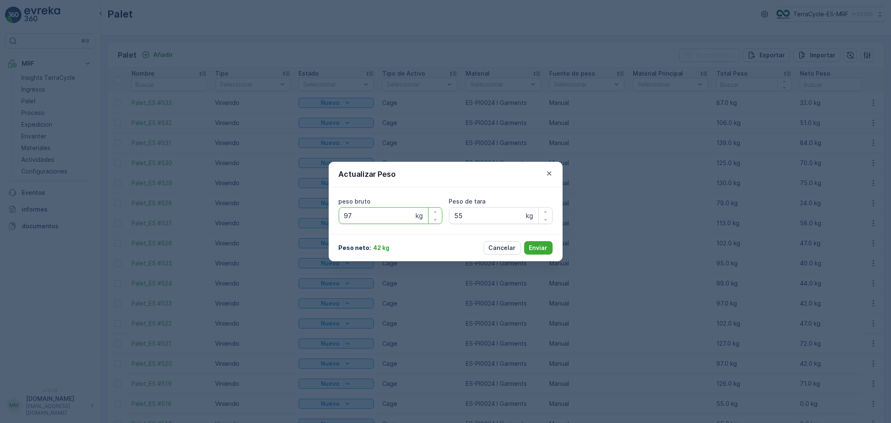
click at [524, 241] on button "Enviar" at bounding box center [538, 247] width 28 height 13
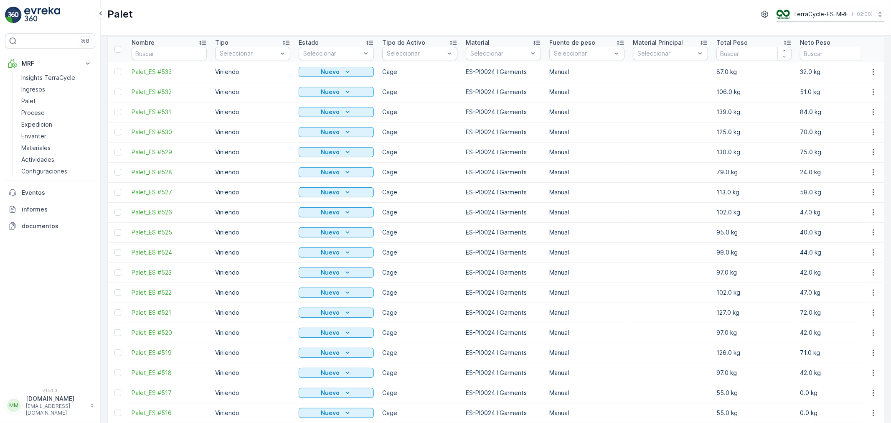
scroll to position [46, 0]
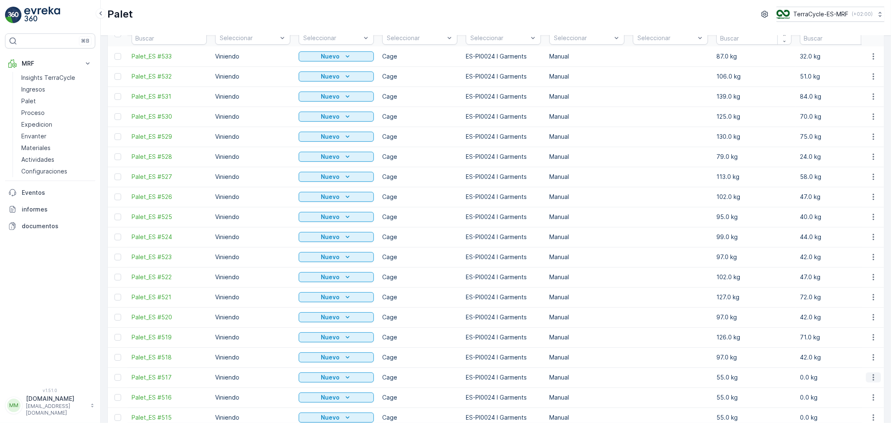
click at [873, 377] on icon "button" at bounding box center [873, 377] width 1 height 6
click at [857, 337] on span "Actualizar Peso" at bounding box center [861, 337] width 43 height 8
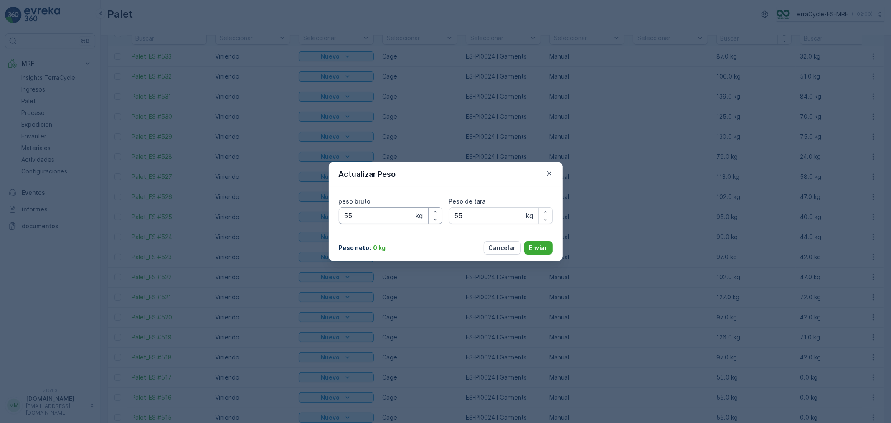
type bruto "55"
type tara "55"
drag, startPoint x: 360, startPoint y: 216, endPoint x: 300, endPoint y: 209, distance: 60.1
click at [300, 209] on div "Actualizar Peso peso bruto 55 kg Peso de tara 55 kg Peso neto : 0 kg Cancelar E…" at bounding box center [445, 211] width 891 height 423
type bruto "115"
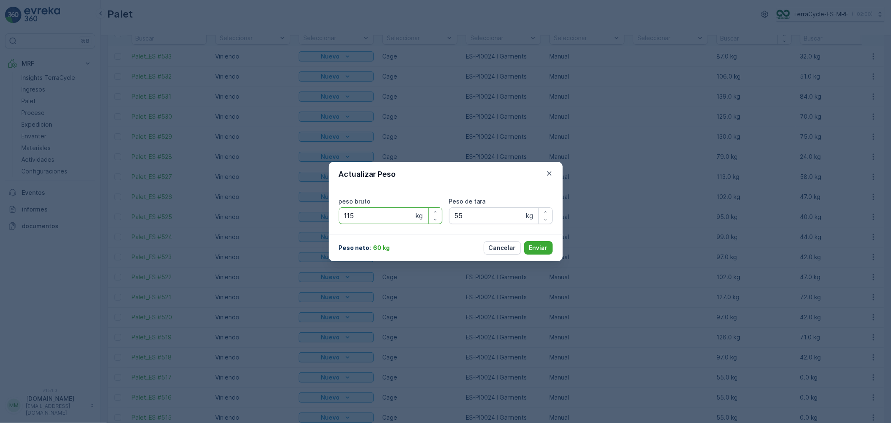
click at [524, 241] on button "Enviar" at bounding box center [538, 247] width 28 height 13
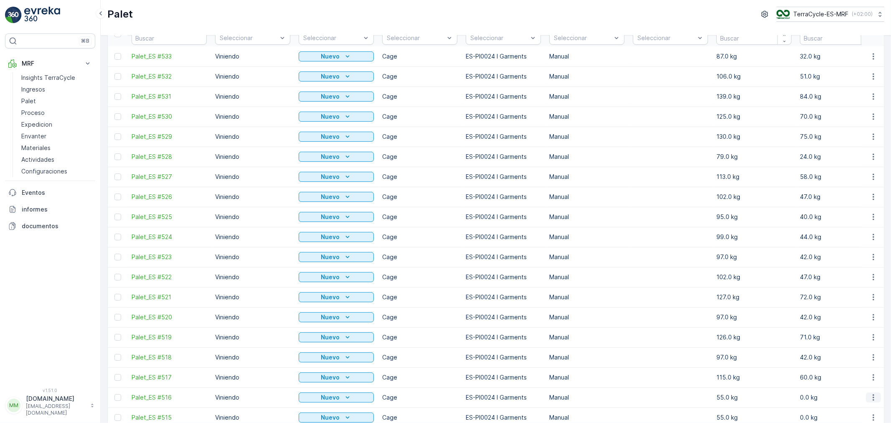
click at [870, 400] on icon "button" at bounding box center [873, 397] width 8 height 8
click at [853, 358] on span "Actualizar Peso" at bounding box center [861, 357] width 43 height 8
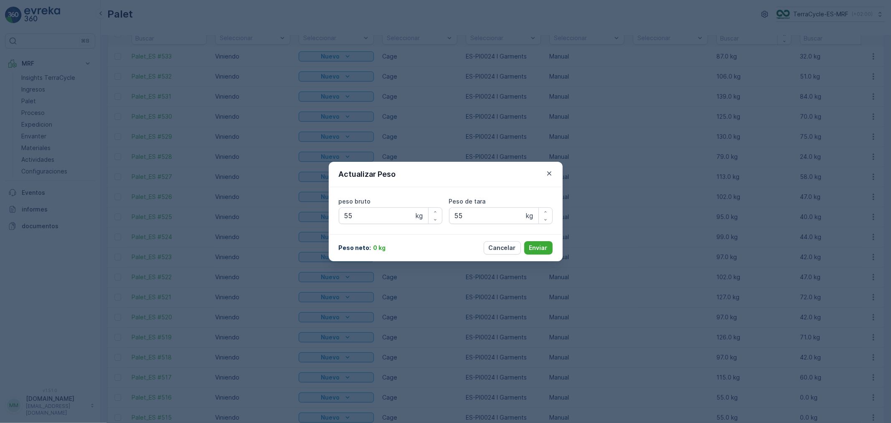
type bruto "55"
type tara "55"
drag, startPoint x: 364, startPoint y: 212, endPoint x: 295, endPoint y: 214, distance: 68.5
click at [300, 214] on div "Actualizar Peso peso bruto 55 kg Peso de tara 55 kg Peso neto : 0 kg Cancelar E…" at bounding box center [445, 211] width 891 height 423
type bruto "94"
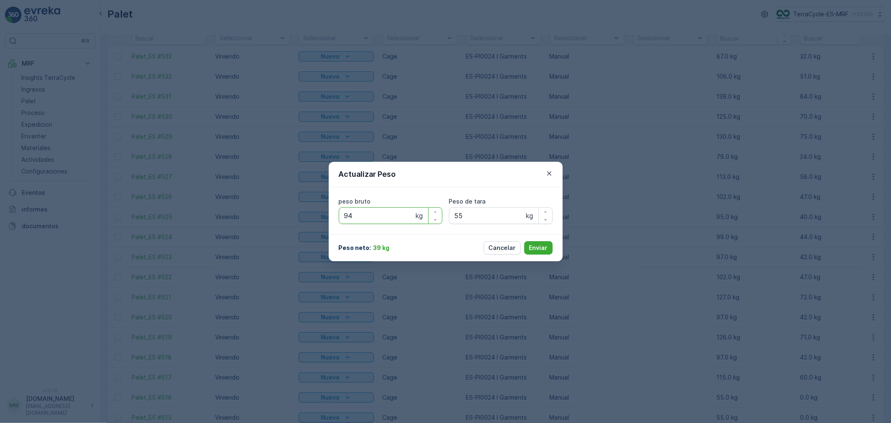
click at [524, 241] on button "Enviar" at bounding box center [538, 247] width 28 height 13
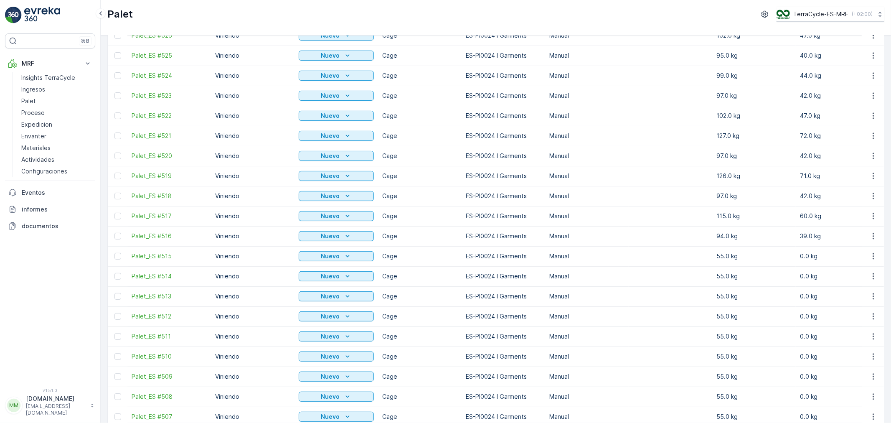
scroll to position [232, 0]
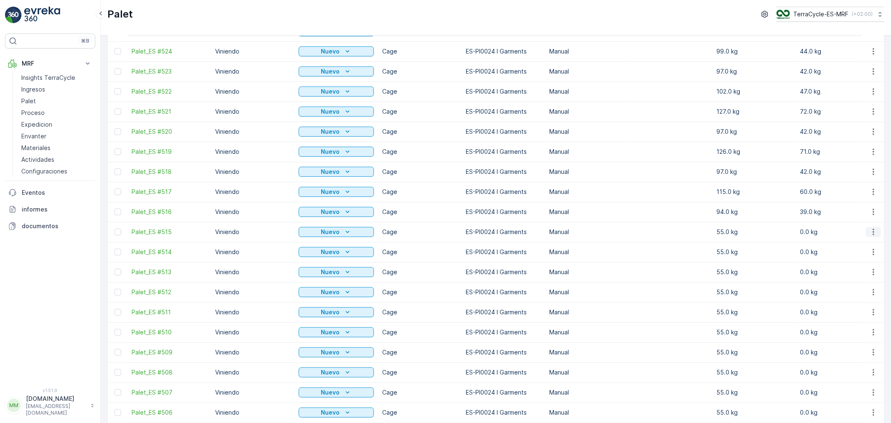
click at [870, 234] on icon "button" at bounding box center [873, 232] width 8 height 8
click at [860, 278] on span "Actualizar Peso" at bounding box center [861, 279] width 43 height 8
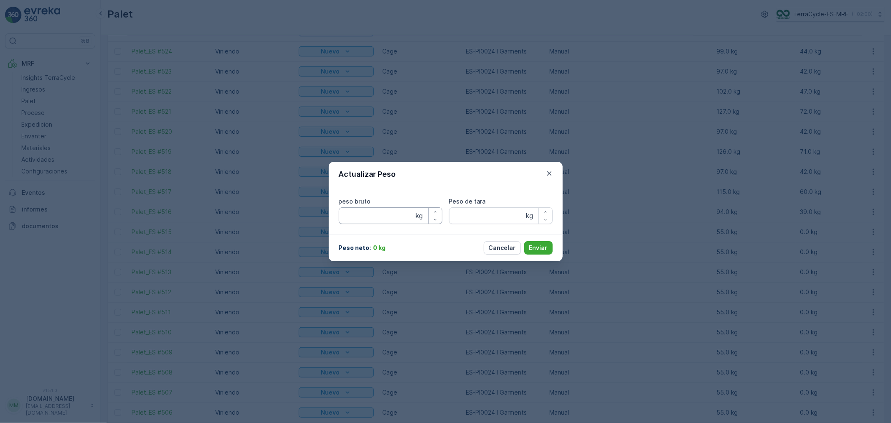
type bruto "55"
type tara "55"
drag, startPoint x: 353, startPoint y: 214, endPoint x: 328, endPoint y: 214, distance: 24.2
click at [329, 214] on div "peso bruto 55 kg Peso de [PERSON_NAME] 55 kg" at bounding box center [446, 210] width 234 height 47
type bruto "95"
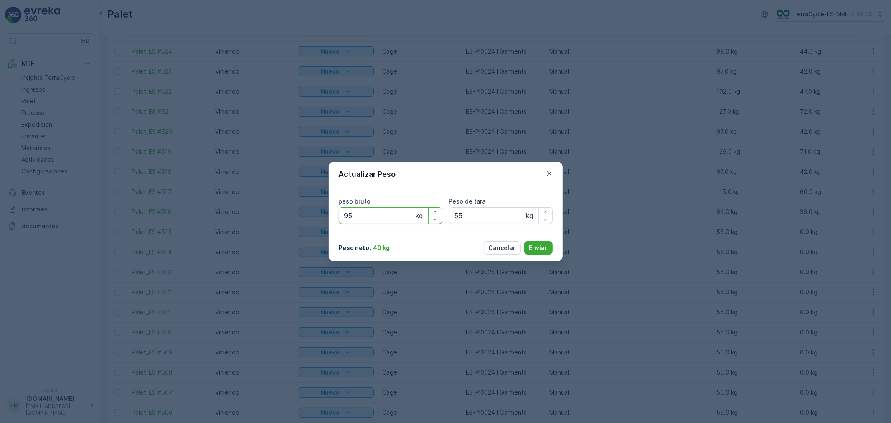
click at [524, 241] on button "Enviar" at bounding box center [538, 247] width 28 height 13
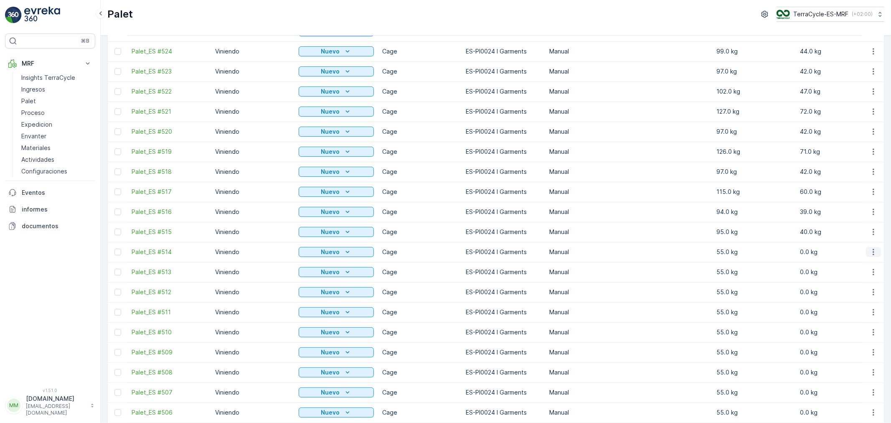
click at [873, 251] on icon "button" at bounding box center [873, 252] width 8 height 8
click at [865, 297] on span "Actualizar Peso" at bounding box center [861, 299] width 43 height 8
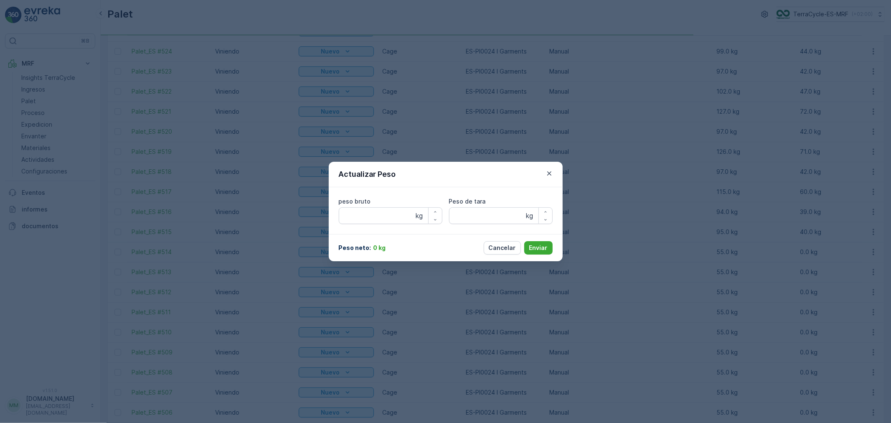
type bruto "55"
type tara "55"
drag, startPoint x: 355, startPoint y: 216, endPoint x: 256, endPoint y: 217, distance: 99.0
click at [256, 218] on div "Actualizar Peso peso bruto 55 kg Peso de tara 55 kg Peso neto : 0 kg Cancelar E…" at bounding box center [445, 211] width 891 height 423
type bruto "119"
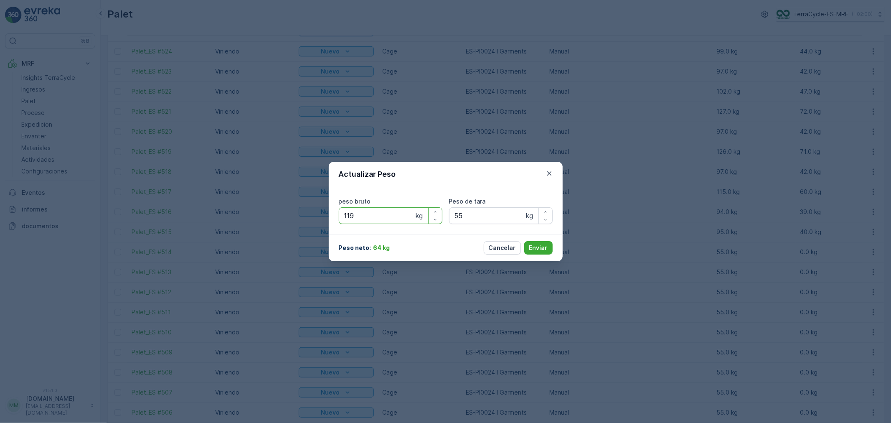
click at [524, 241] on button "Enviar" at bounding box center [538, 247] width 28 height 13
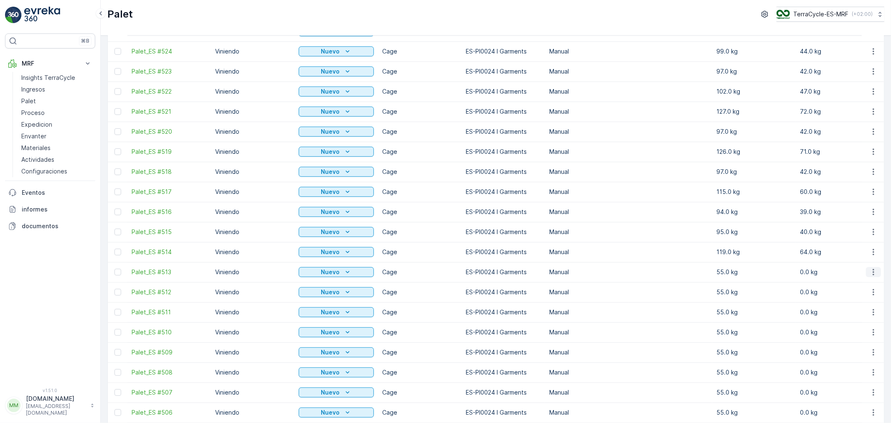
click at [872, 273] on icon "button" at bounding box center [873, 272] width 8 height 8
click at [865, 322] on span "Actualizar Peso" at bounding box center [861, 319] width 43 height 8
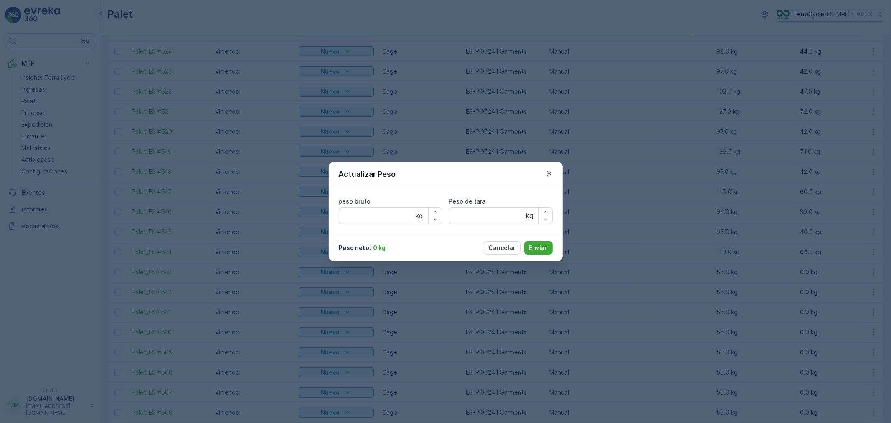
type bruto "55"
type tara "55"
drag, startPoint x: 364, startPoint y: 219, endPoint x: 282, endPoint y: 216, distance: 82.3
click at [282, 216] on div "Actualizar Peso peso bruto 55 kg Peso de tara 55 kg Peso neto : 0 kg Cancelar E…" at bounding box center [445, 211] width 891 height 423
type bruto "107"
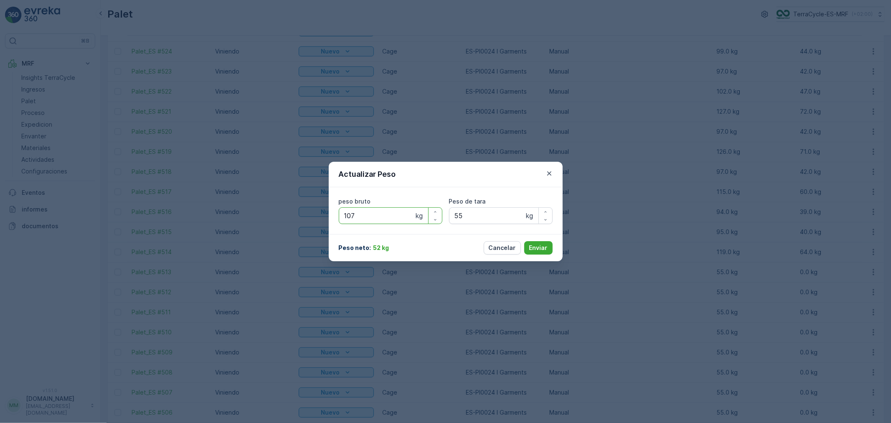
click at [524, 241] on button "Enviar" at bounding box center [538, 247] width 28 height 13
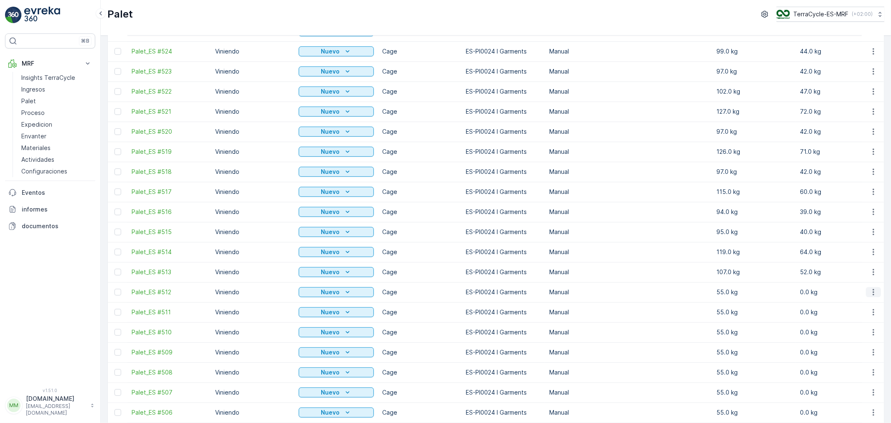
click at [871, 293] on icon "button" at bounding box center [873, 292] width 8 height 8
click at [863, 338] on span "Actualizar Peso" at bounding box center [861, 339] width 43 height 8
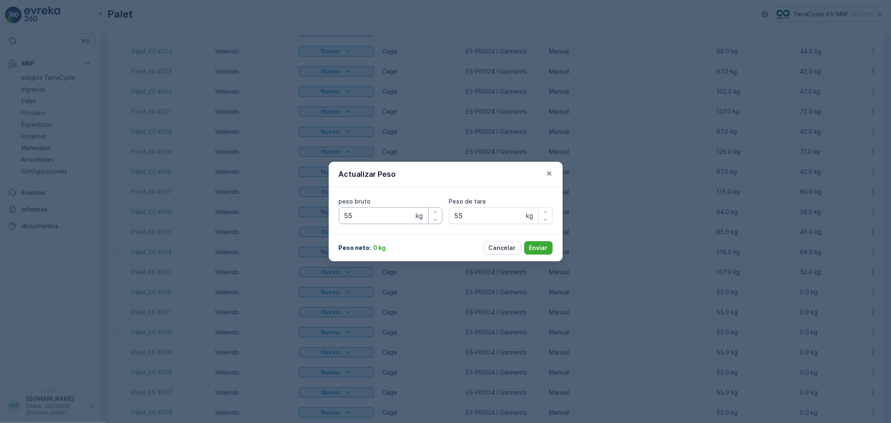
type bruto "55"
type tara "55"
drag, startPoint x: 364, startPoint y: 217, endPoint x: 284, endPoint y: 203, distance: 81.0
click at [291, 203] on div "Actualizar Peso peso bruto 55 kg Peso de tara 55 kg Peso neto : 0 kg Cancelar E…" at bounding box center [445, 211] width 891 height 423
type bruto "134"
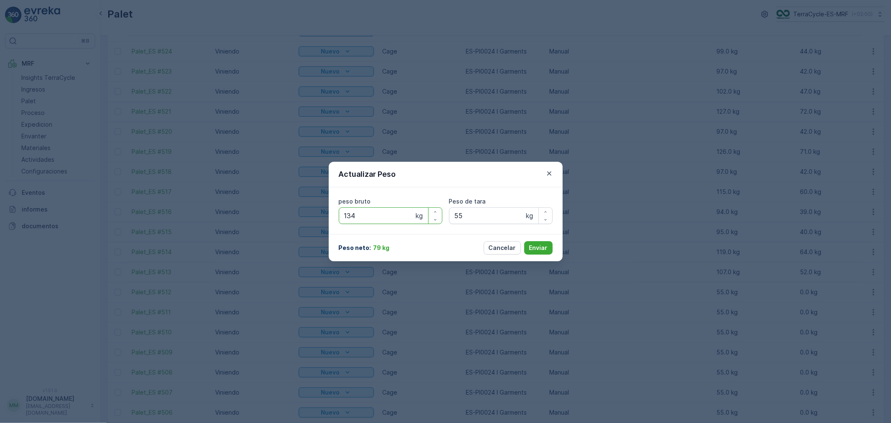
click at [524, 241] on button "Enviar" at bounding box center [538, 247] width 28 height 13
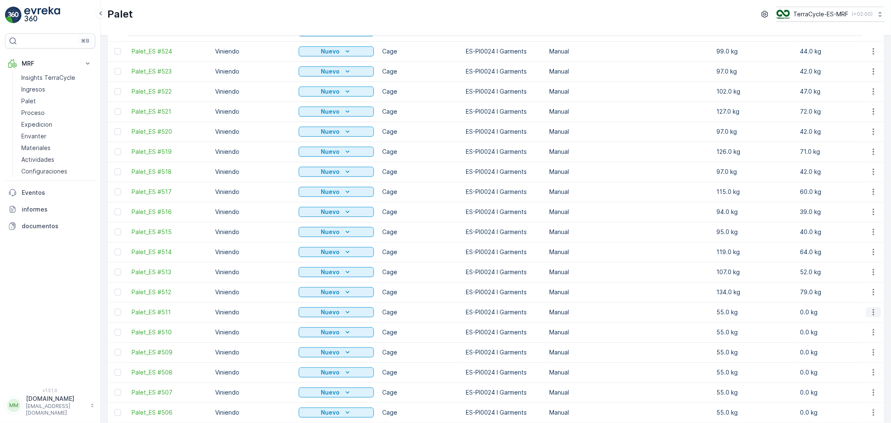
click at [873, 314] on icon "button" at bounding box center [873, 312] width 1 height 6
click at [854, 358] on span "Actualizar Peso" at bounding box center [861, 359] width 43 height 8
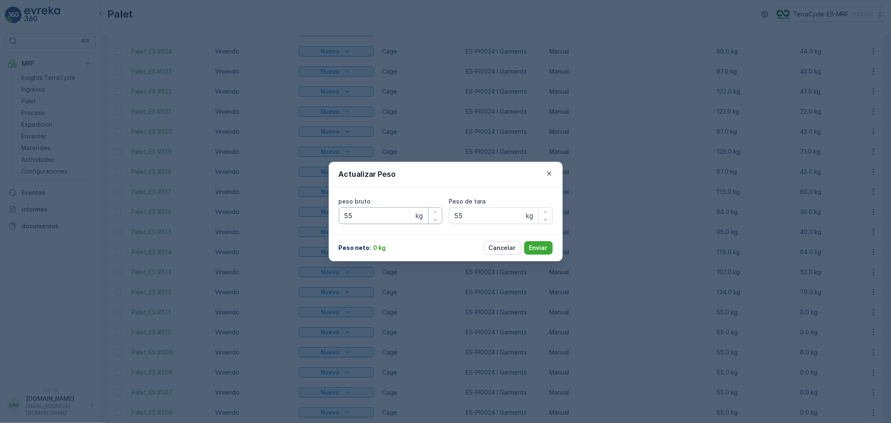
type bruto "55"
type tara "55"
drag, startPoint x: 361, startPoint y: 215, endPoint x: 301, endPoint y: 214, distance: 60.2
click at [307, 218] on div "Actualizar Peso peso bruto 55 kg Peso de tara 55 kg Peso neto : 0 kg Cancelar E…" at bounding box center [445, 211] width 891 height 423
type bruto "121"
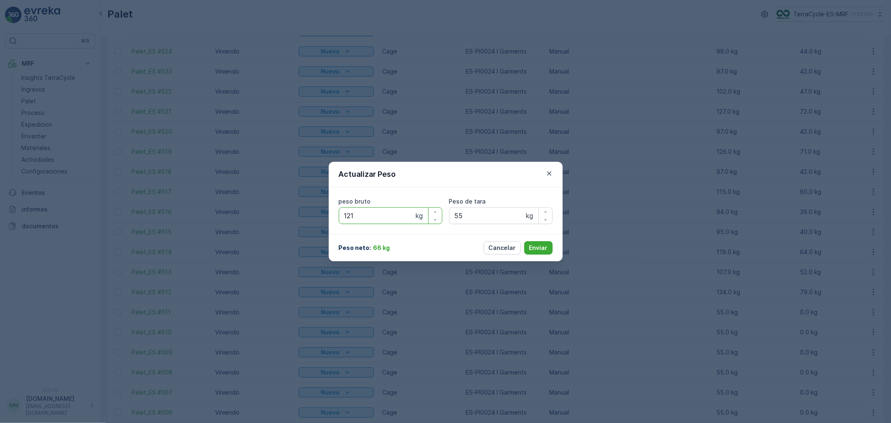
click at [524, 241] on button "Enviar" at bounding box center [538, 247] width 28 height 13
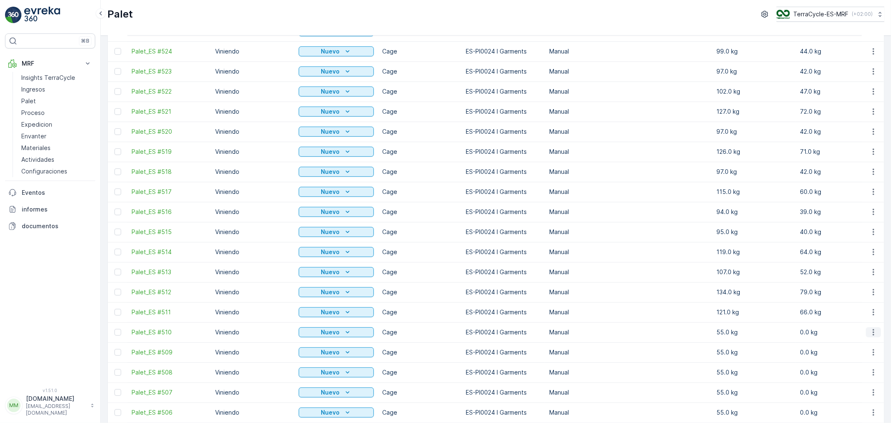
click at [874, 334] on icon "button" at bounding box center [873, 332] width 8 height 8
click at [862, 378] on span "Actualizar Peso" at bounding box center [861, 379] width 43 height 8
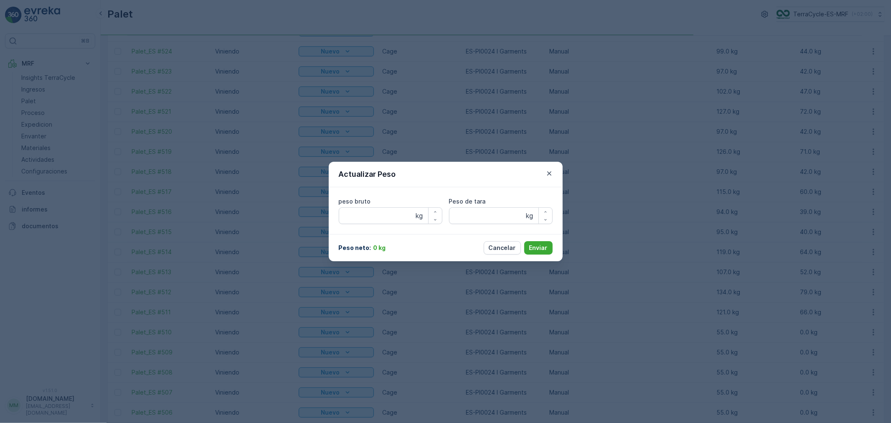
type bruto "55"
type tara "55"
drag, startPoint x: 371, startPoint y: 215, endPoint x: 218, endPoint y: 198, distance: 153.9
click at [226, 202] on div "Actualizar Peso peso bruto 55 kg Peso de tara 55 kg Peso neto : 0 kg Cancelar E…" at bounding box center [445, 211] width 891 height 423
type bruto "95"
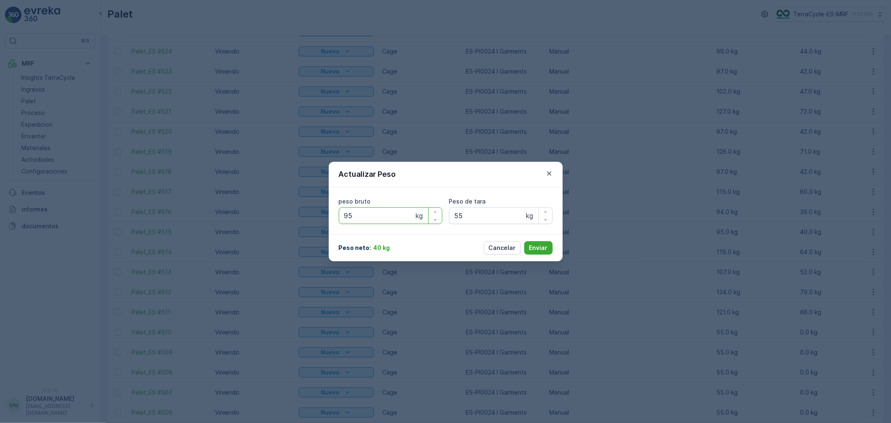
click at [524, 241] on button "Enviar" at bounding box center [538, 247] width 28 height 13
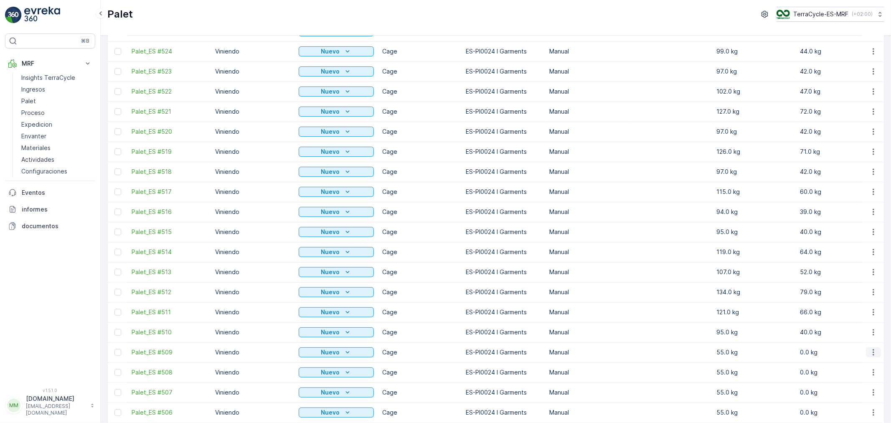
click at [873, 352] on icon "button" at bounding box center [873, 352] width 1 height 6
click at [854, 311] on span "Actualizar Peso" at bounding box center [861, 312] width 43 height 8
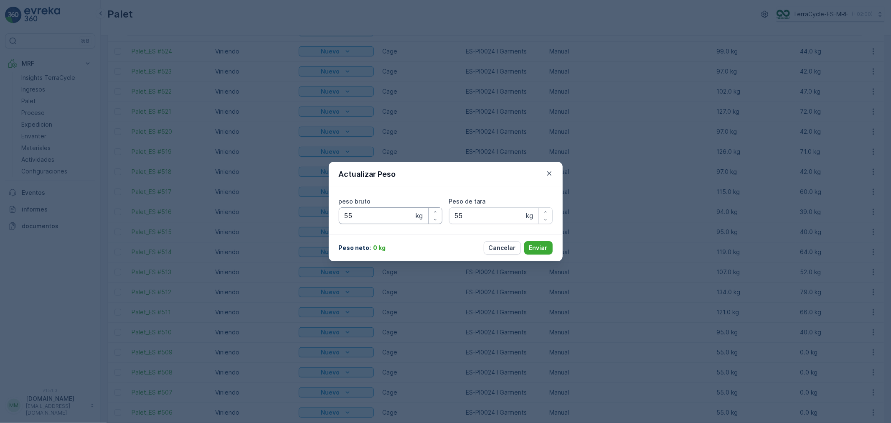
type bruto "55"
type tara "55"
drag, startPoint x: 360, startPoint y: 216, endPoint x: 304, endPoint y: 203, distance: 57.7
click at [304, 203] on div "Actualizar Peso peso bruto 55 kg Peso de tara 55 kg Peso neto : 0 kg Cancelar E…" at bounding box center [445, 211] width 891 height 423
type bruto "95"
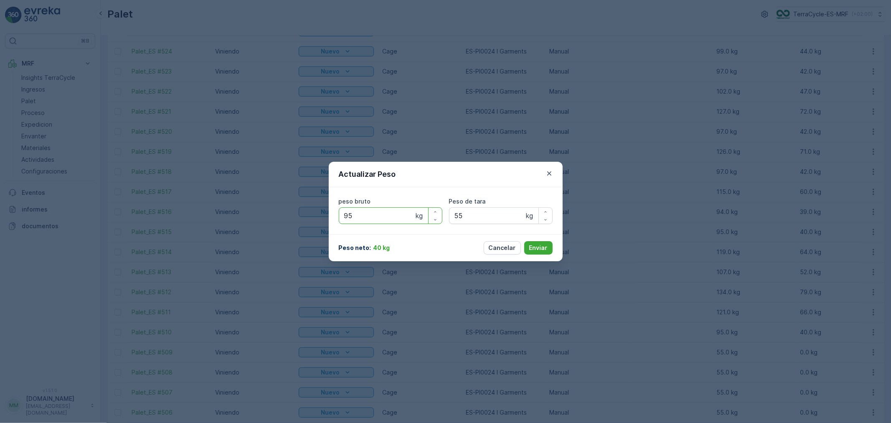
click at [524, 241] on button "Enviar" at bounding box center [538, 247] width 28 height 13
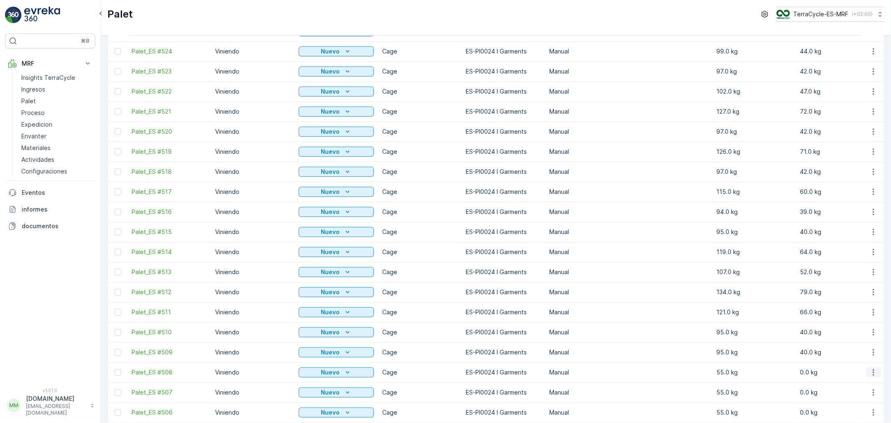
click at [871, 372] on icon "button" at bounding box center [873, 372] width 8 height 8
click at [856, 333] on span "Actualizar Peso" at bounding box center [861, 332] width 43 height 8
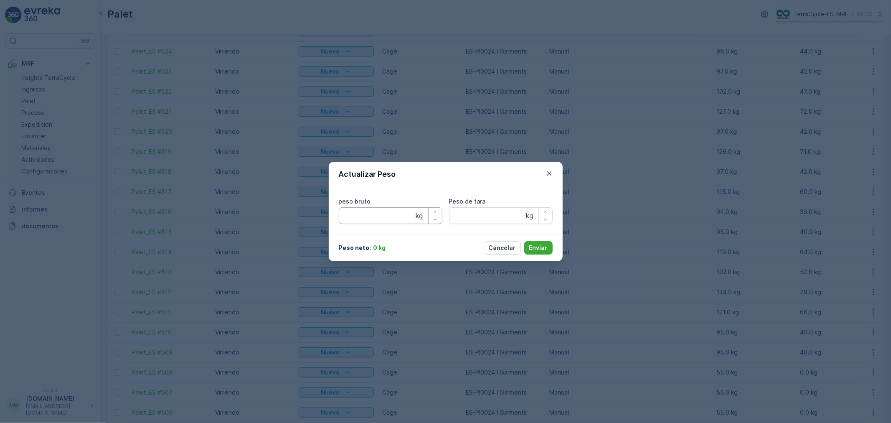
type bruto "55"
type tara "55"
drag, startPoint x: 376, startPoint y: 214, endPoint x: 235, endPoint y: 193, distance: 143.2
click at [238, 193] on div "Actualizar Peso peso bruto 55 kg Peso de tara 55 kg Peso neto : 0 kg Cancelar E…" at bounding box center [445, 211] width 891 height 423
type bruto "124"
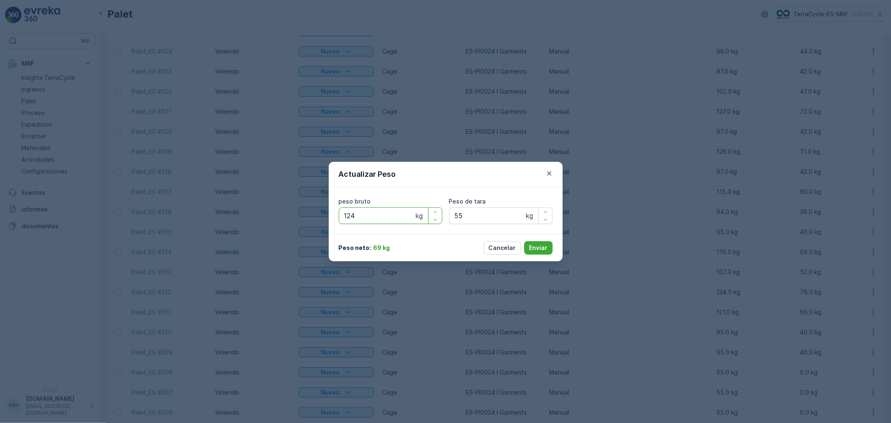
click at [524, 241] on button "Enviar" at bounding box center [538, 247] width 28 height 13
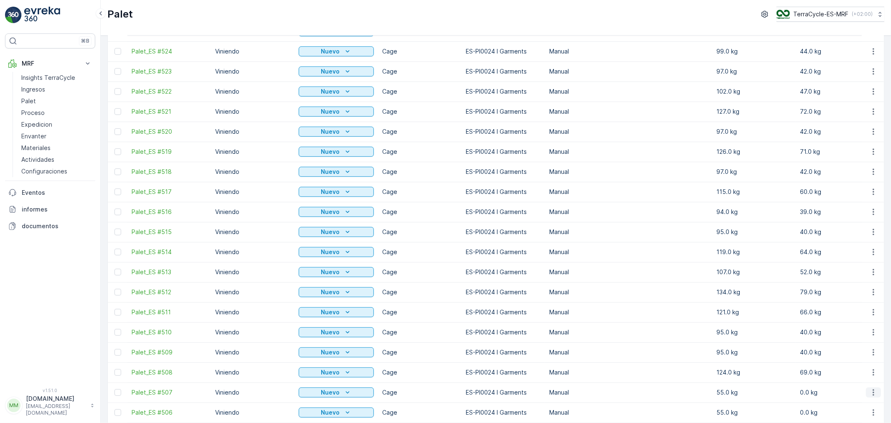
click at [873, 392] on icon "button" at bounding box center [873, 392] width 1 height 6
click at [858, 352] on span "Actualizar Peso" at bounding box center [861, 352] width 43 height 8
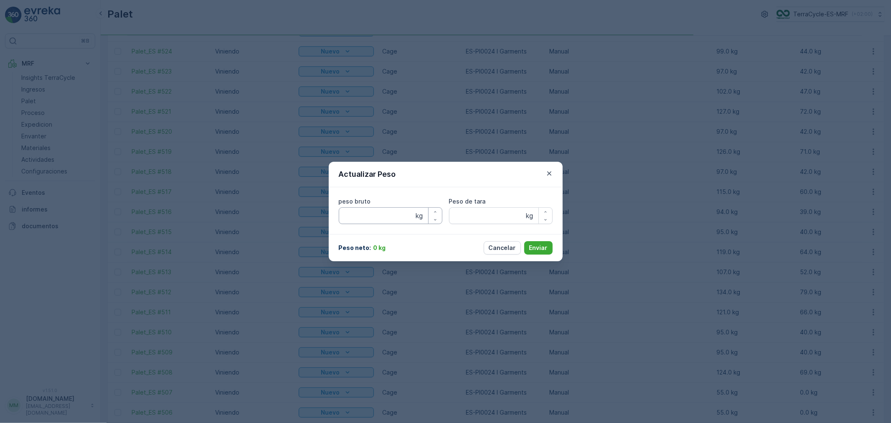
type bruto "55"
type tara "55"
drag, startPoint x: 368, startPoint y: 216, endPoint x: 312, endPoint y: 212, distance: 56.1
click at [312, 212] on div "Actualizar Peso peso bruto 55 kg Peso de tara 55 kg Peso neto : 0 kg Cancelar E…" at bounding box center [445, 211] width 891 height 423
type bruto "167"
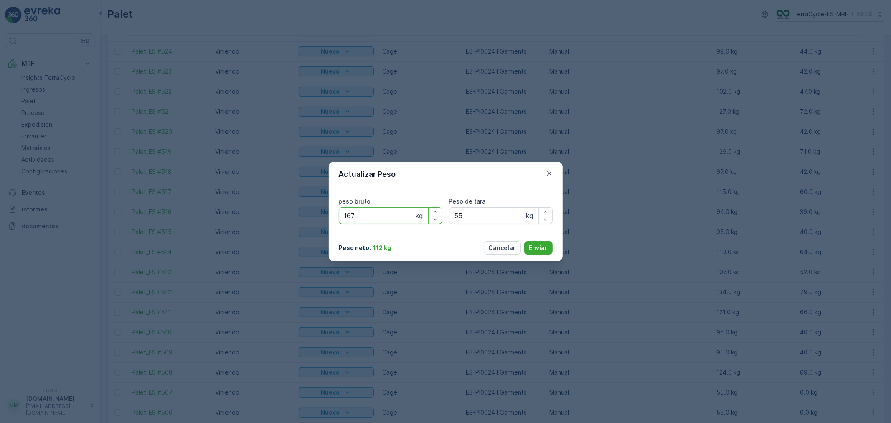
click at [524, 241] on button "Enviar" at bounding box center [538, 247] width 28 height 13
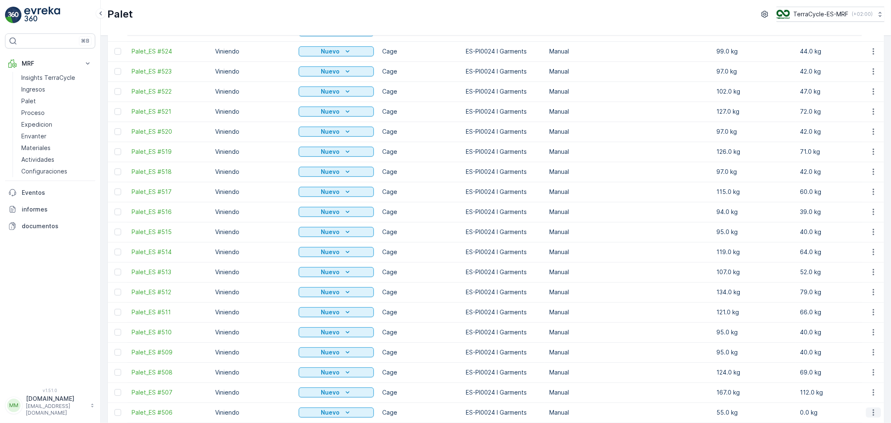
click at [872, 408] on icon "button" at bounding box center [873, 412] width 8 height 8
click at [865, 373] on span "Actualizar Peso" at bounding box center [861, 372] width 43 height 8
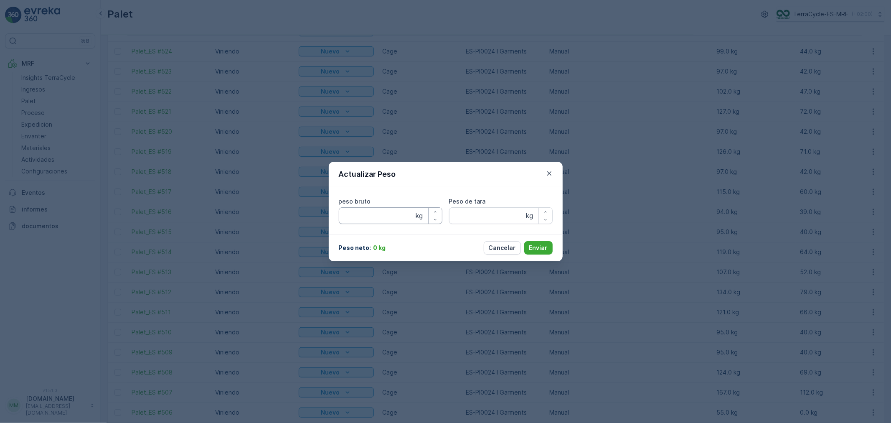
type bruto "55"
type tara "55"
drag, startPoint x: 373, startPoint y: 216, endPoint x: 290, endPoint y: 214, distance: 82.7
click at [290, 214] on div "Actualizar Peso peso bruto 55 kg Peso de tara 55 kg Peso neto : 0 kg Cancelar E…" at bounding box center [445, 211] width 891 height 423
type bruto "104"
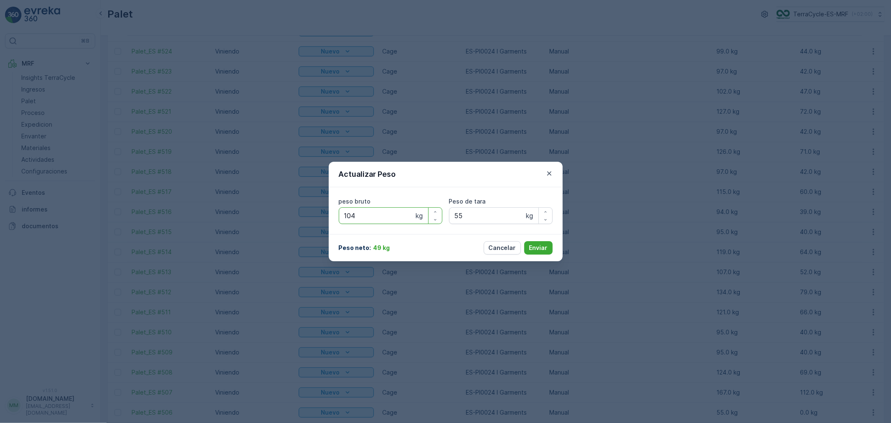
click at [524, 241] on button "Enviar" at bounding box center [538, 247] width 28 height 13
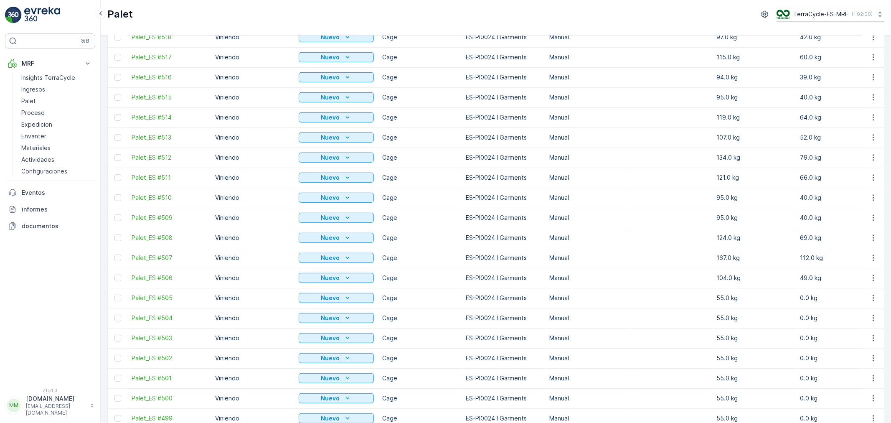
scroll to position [427, 0]
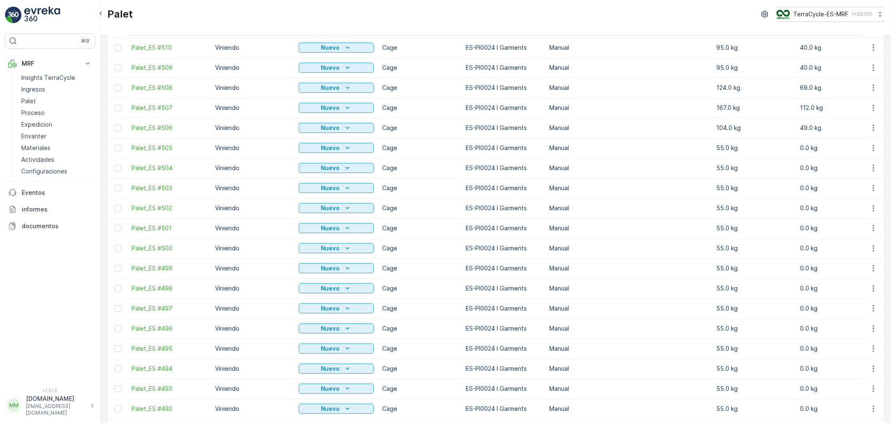
scroll to position [510, 0]
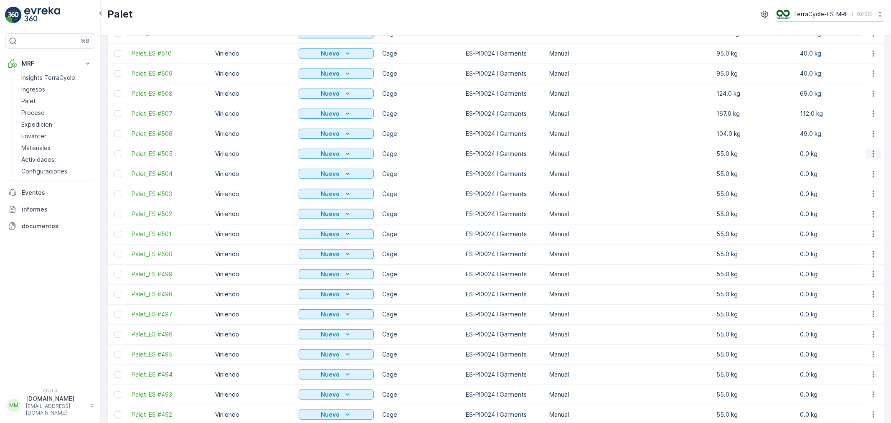
click at [874, 155] on icon "button" at bounding box center [873, 154] width 8 height 8
click at [862, 200] on span "Actualizar Peso" at bounding box center [861, 201] width 43 height 8
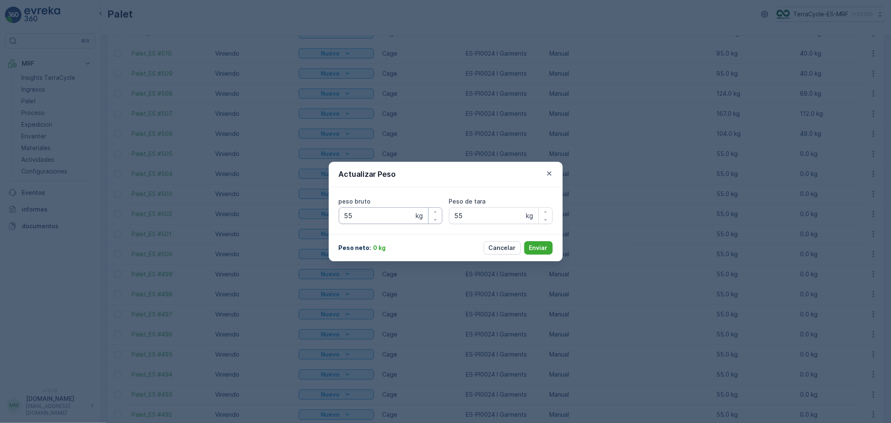
type bruto "55"
type tara "55"
drag, startPoint x: 361, startPoint y: 220, endPoint x: 304, endPoint y: 203, distance: 60.0
click at [308, 211] on div "Actualizar Peso peso bruto 55 kg Peso de tara 55 kg Peso neto : 0 kg Cancelar E…" at bounding box center [445, 211] width 891 height 423
type bruto "124"
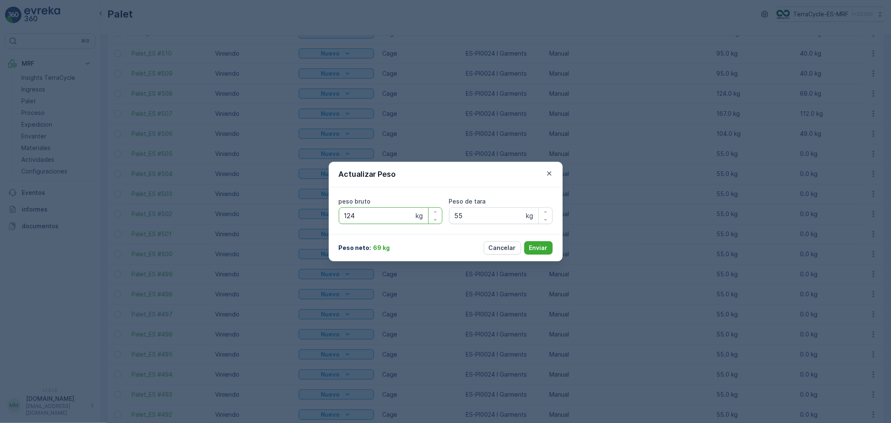
click at [524, 241] on button "Enviar" at bounding box center [538, 247] width 28 height 13
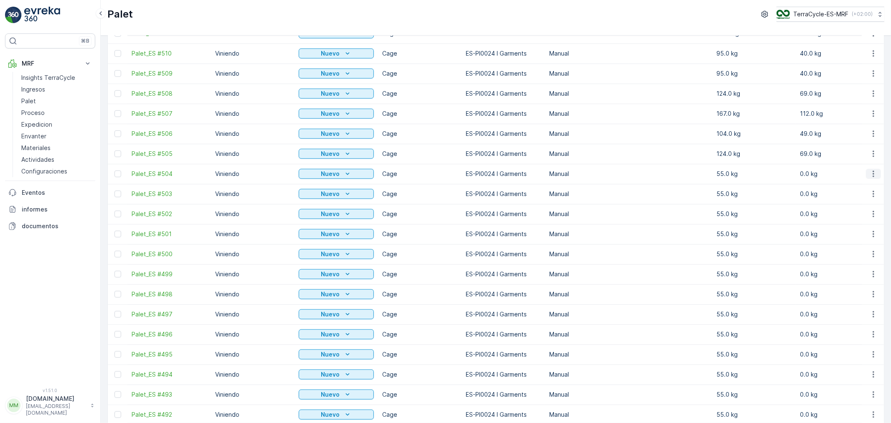
click at [873, 174] on icon "button" at bounding box center [873, 174] width 1 height 6
click at [860, 219] on span "Actualizar Peso" at bounding box center [861, 221] width 43 height 8
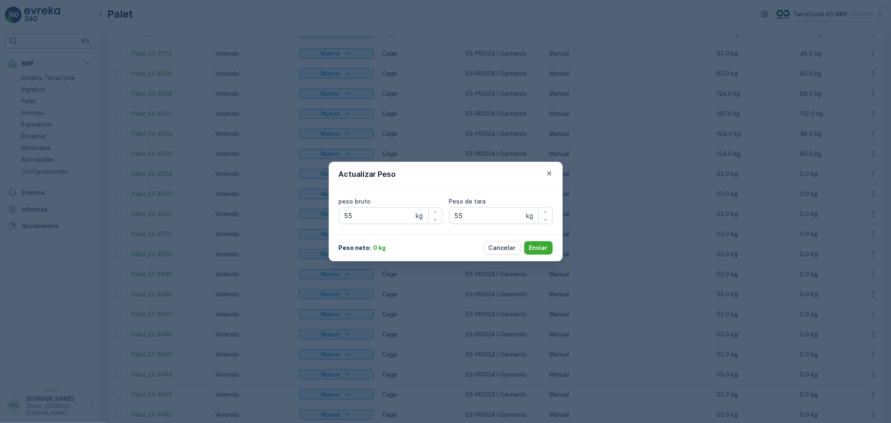
type bruto "55"
type tara "55"
drag, startPoint x: 355, startPoint y: 211, endPoint x: 310, endPoint y: 218, distance: 45.7
click at [310, 218] on div "Actualizar Peso peso bruto 55 kg Peso de tara 55 kg Peso neto : 0 kg Cancelar E…" at bounding box center [445, 211] width 891 height 423
type bruto "98"
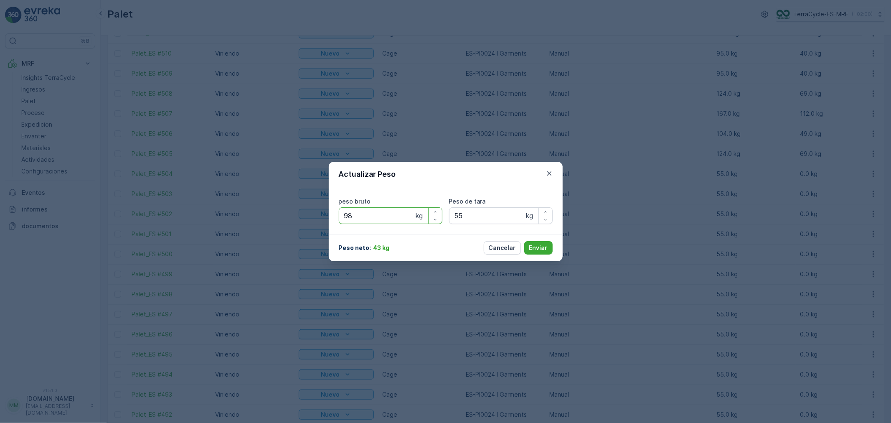
click at [524, 241] on button "Enviar" at bounding box center [538, 247] width 28 height 13
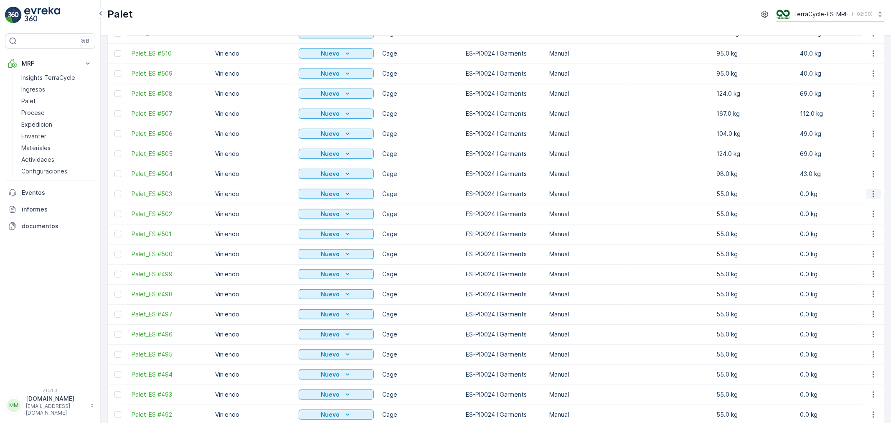
click at [873, 194] on icon "button" at bounding box center [873, 194] width 8 height 8
click at [865, 239] on span "Actualizar Peso" at bounding box center [861, 241] width 43 height 8
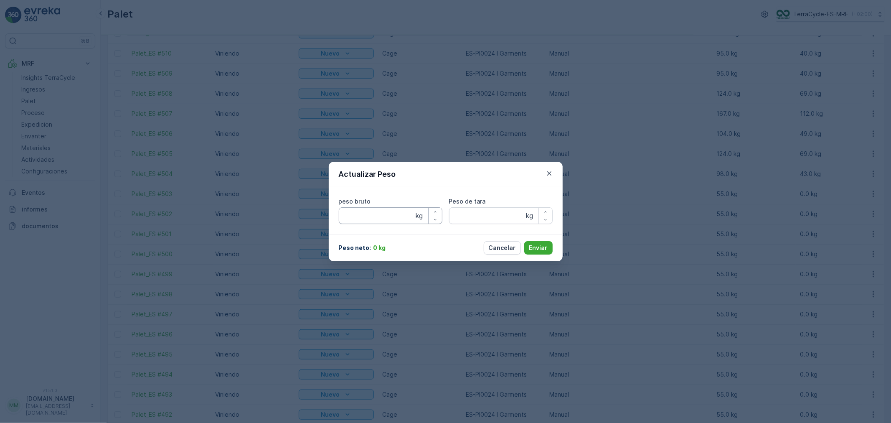
type bruto "55"
type tara "55"
drag, startPoint x: 379, startPoint y: 216, endPoint x: 216, endPoint y: 211, distance: 163.4
click at [251, 215] on div "Actualizar Peso peso bruto 55 kg Peso de tara 55 kg Peso neto : 0 kg Cancelar E…" at bounding box center [445, 211] width 891 height 423
type bruto "94"
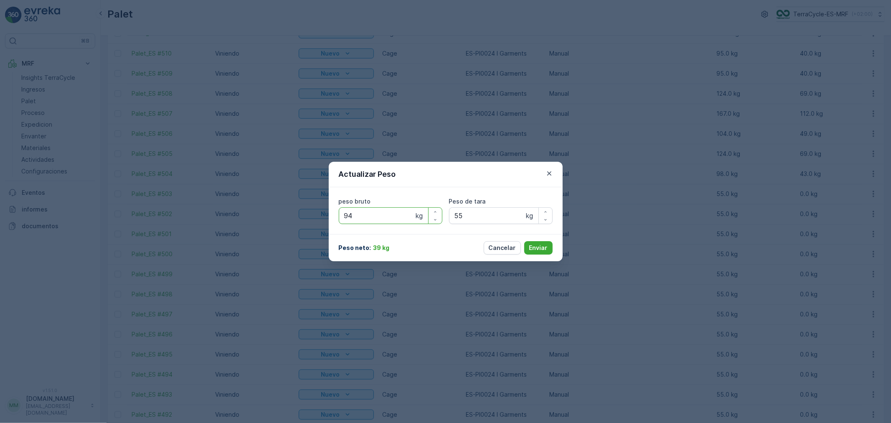
click at [524, 241] on button "Enviar" at bounding box center [538, 247] width 28 height 13
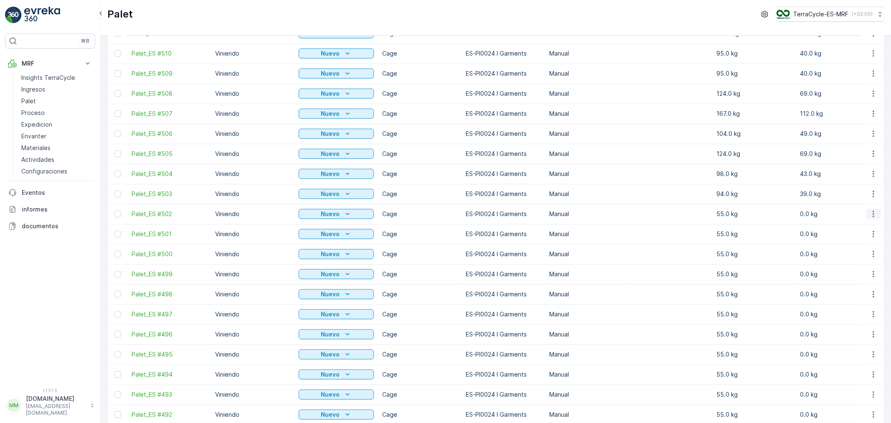
click at [874, 216] on icon "button" at bounding box center [873, 214] width 8 height 8
click at [868, 257] on span "Actualizar Peso" at bounding box center [861, 261] width 43 height 8
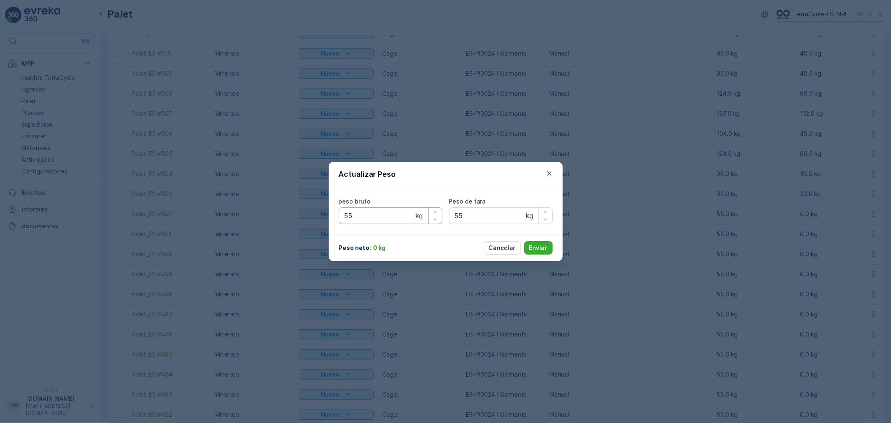
type bruto "55"
type tara "55"
drag, startPoint x: 376, startPoint y: 218, endPoint x: 215, endPoint y: 206, distance: 162.1
click at [261, 216] on div "Actualizar Peso peso bruto 55 kg Peso de tara 55 kg Peso neto : 0 kg Cancelar E…" at bounding box center [445, 211] width 891 height 423
type bruto "95"
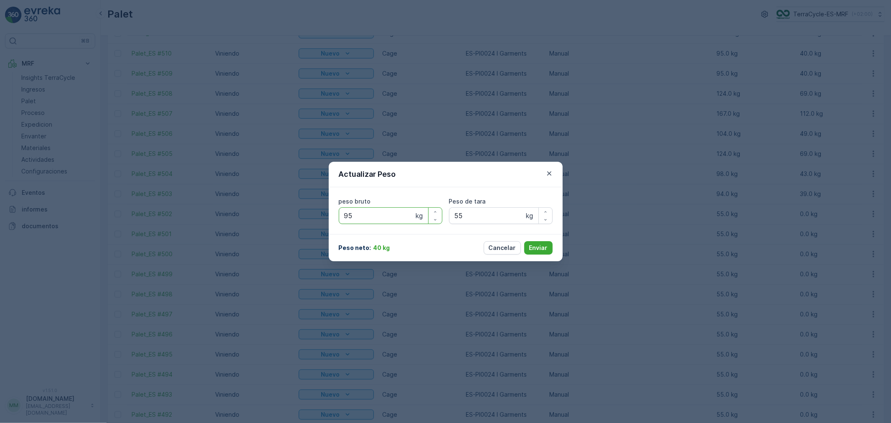
click at [524, 241] on button "Enviar" at bounding box center [538, 247] width 28 height 13
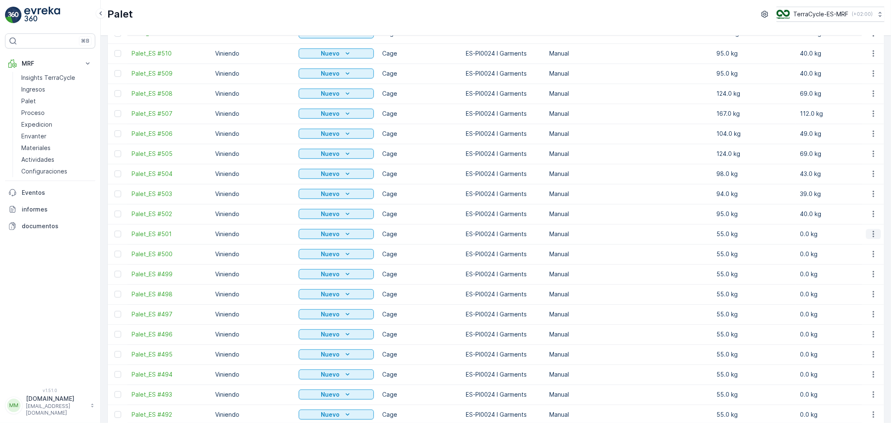
click at [872, 233] on icon "button" at bounding box center [873, 234] width 8 height 8
click at [855, 282] on span "Actualizar Peso" at bounding box center [861, 281] width 43 height 8
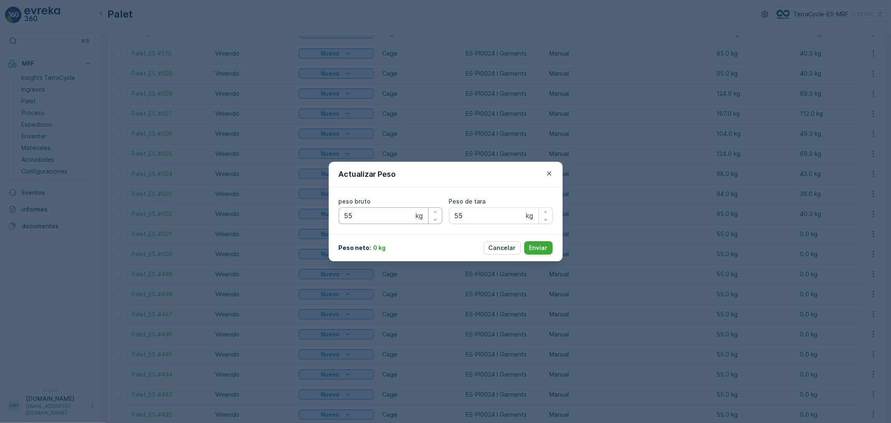
type bruto "55"
type tara "55"
drag, startPoint x: 376, startPoint y: 216, endPoint x: 289, endPoint y: 208, distance: 87.3
click at [289, 208] on div "Actualizar Peso peso bruto 55 kg Peso de tara 55 kg Peso neto : 0 kg Cancelar E…" at bounding box center [445, 211] width 891 height 423
type bruto "102"
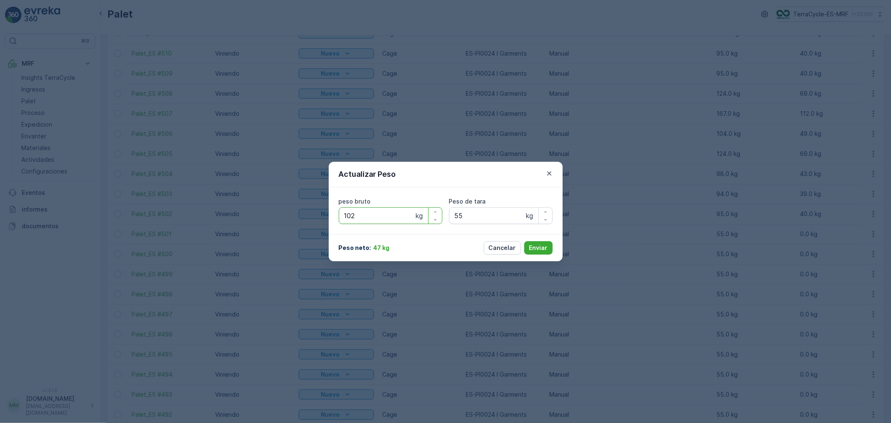
click at [524, 241] on button "Enviar" at bounding box center [538, 247] width 28 height 13
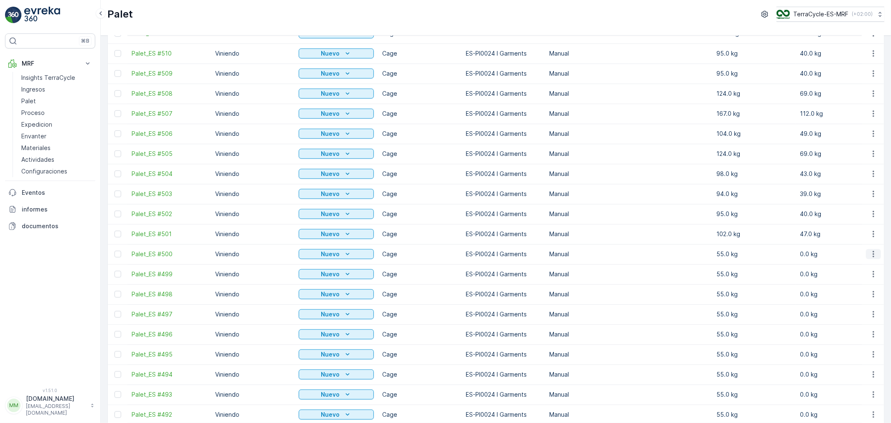
click at [870, 256] on icon "button" at bounding box center [873, 254] width 8 height 8
click at [861, 299] on span "Actualizar Peso" at bounding box center [861, 301] width 43 height 8
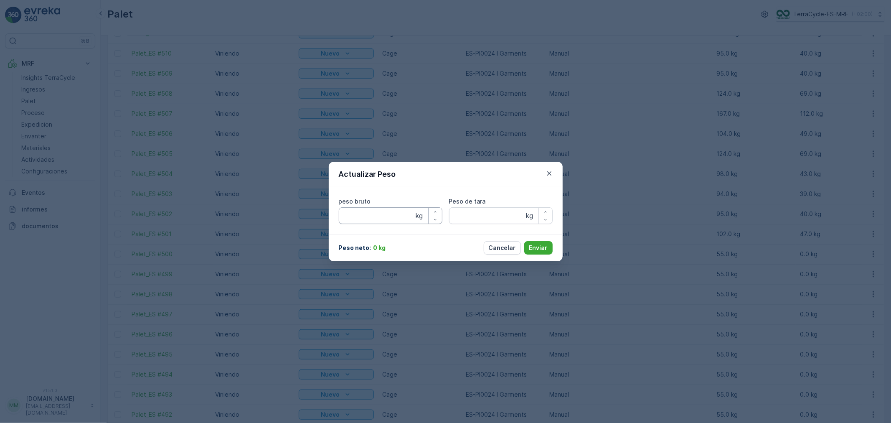
type bruto "55"
type tara "55"
drag, startPoint x: 377, startPoint y: 216, endPoint x: 243, endPoint y: 203, distance: 134.2
click at [262, 206] on div "Actualizar Peso peso bruto 55 kg Peso de tara 55 kg Peso neto : 0 kg Cancelar E…" at bounding box center [445, 211] width 891 height 423
type bruto "95"
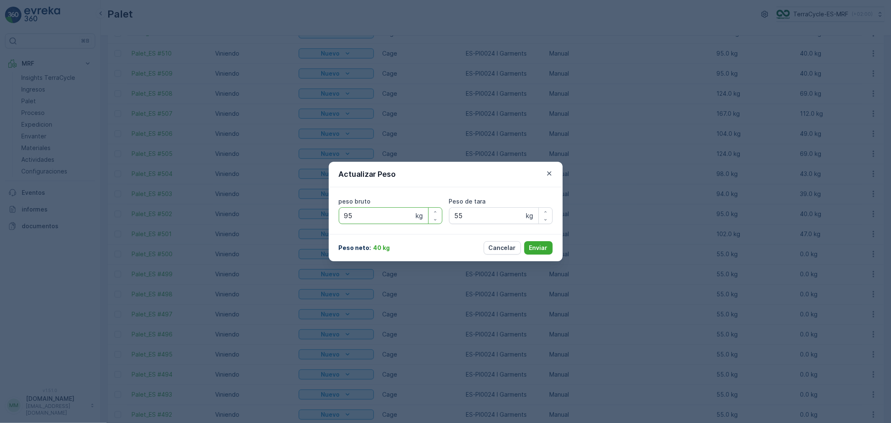
click at [524, 241] on button "Enviar" at bounding box center [538, 247] width 28 height 13
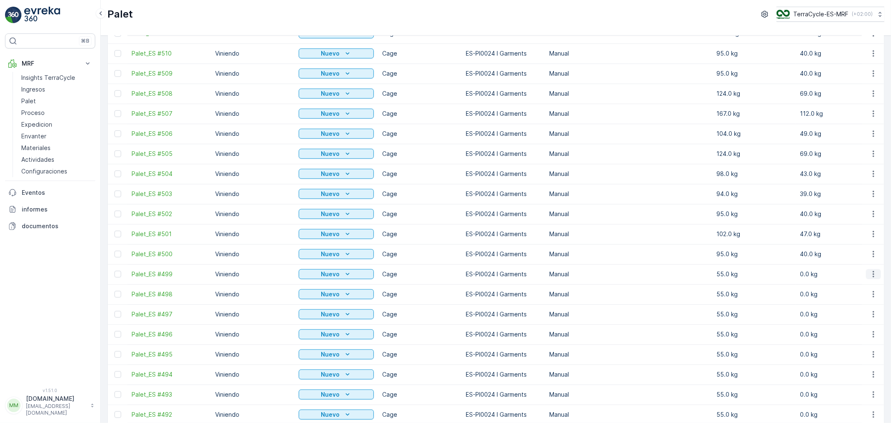
click at [873, 277] on icon "button" at bounding box center [873, 274] width 8 height 8
click at [864, 320] on span "Actualizar Peso" at bounding box center [861, 321] width 43 height 8
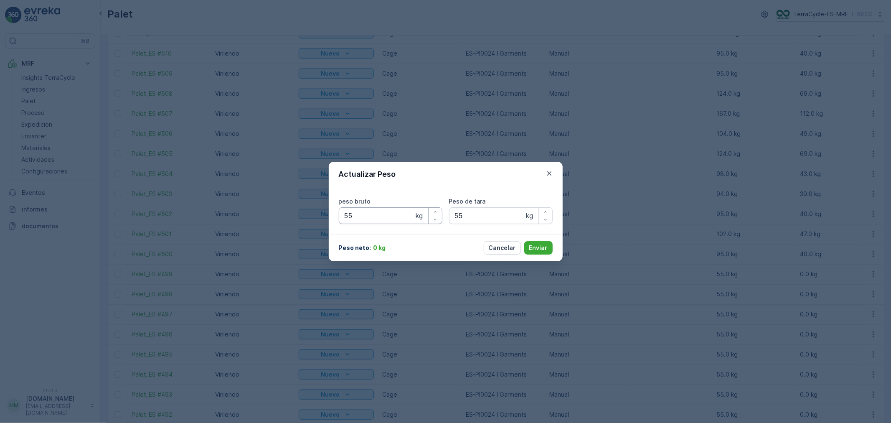
type bruto "55"
type tara "55"
drag, startPoint x: 341, startPoint y: 216, endPoint x: 295, endPoint y: 211, distance: 45.8
click at [312, 211] on div "Actualizar Peso peso bruto 55 kg Peso de tara 55 kg Peso neto : 0 kg Cancelar E…" at bounding box center [445, 211] width 891 height 423
type bruto "102"
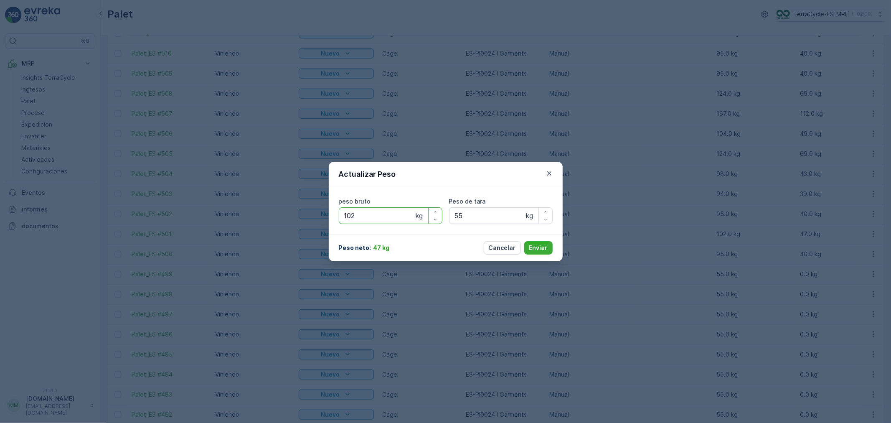
click at [524, 241] on button "Enviar" at bounding box center [538, 247] width 28 height 13
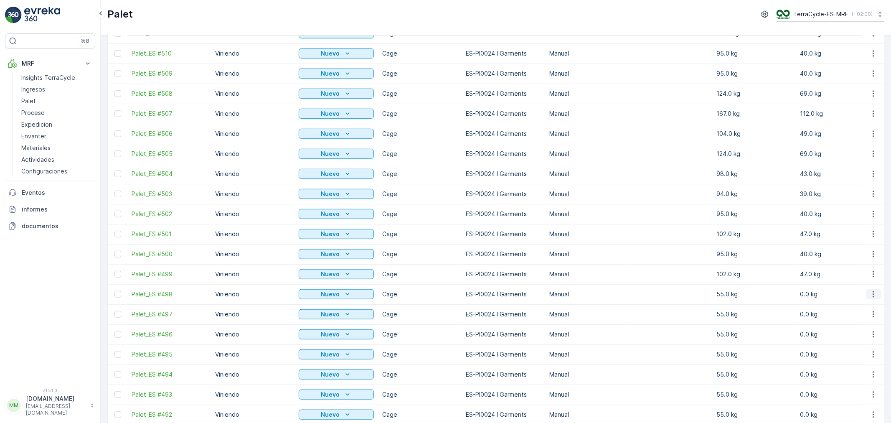
click at [870, 297] on icon "button" at bounding box center [873, 294] width 8 height 8
click at [871, 340] on span "Actualizar Peso" at bounding box center [861, 341] width 43 height 8
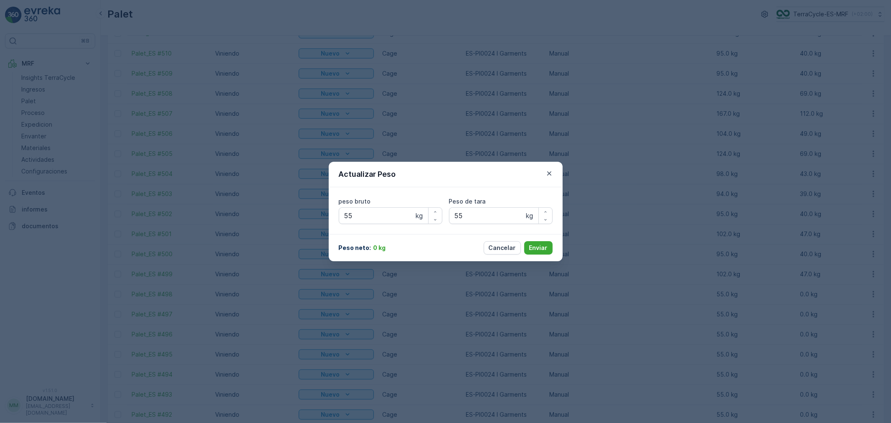
type bruto "55"
type tara "55"
drag, startPoint x: 392, startPoint y: 218, endPoint x: 124, endPoint y: 191, distance: 269.4
click at [134, 194] on div "Actualizar Peso peso bruto 55 kg Peso de tara 55 kg Peso neto : 0 kg Cancelar E…" at bounding box center [445, 211] width 891 height 423
type bruto "182"
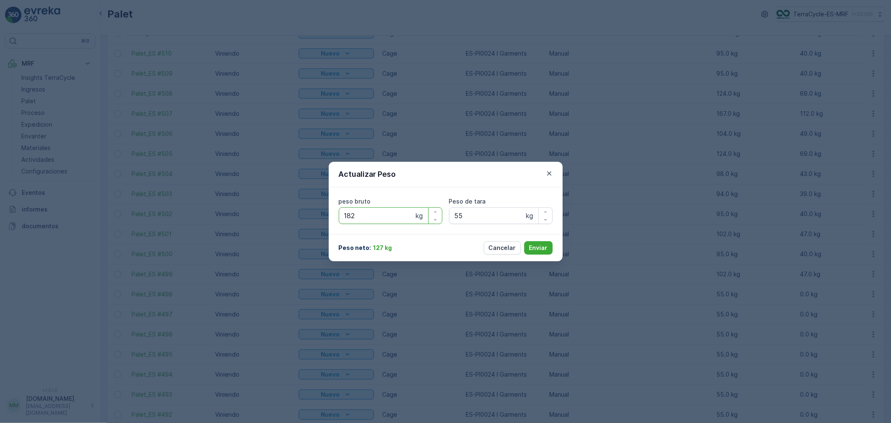
click at [524, 241] on button "Enviar" at bounding box center [538, 247] width 28 height 13
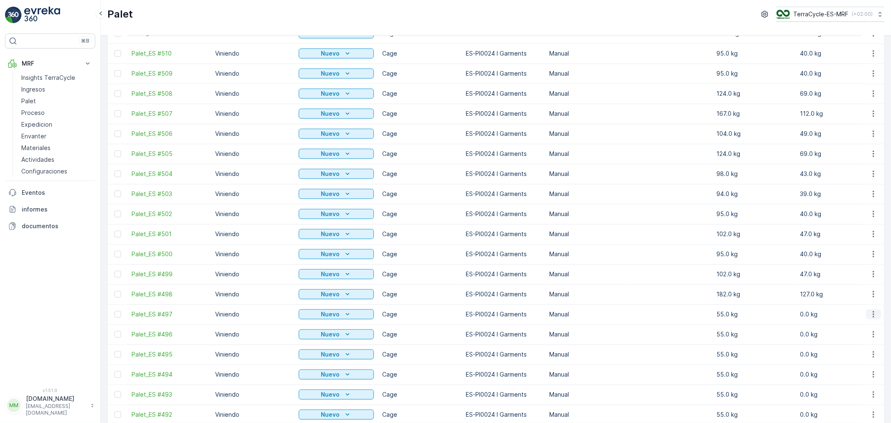
click at [872, 314] on icon "button" at bounding box center [873, 314] width 8 height 8
click at [862, 360] on span "Actualizar Peso" at bounding box center [861, 361] width 43 height 8
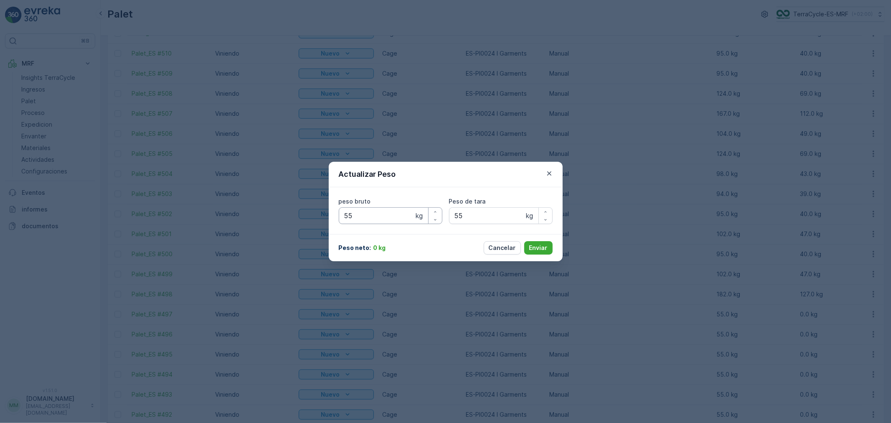
type bruto "55"
type tara "55"
drag, startPoint x: 375, startPoint y: 214, endPoint x: 277, endPoint y: 204, distance: 98.3
click at [277, 204] on div "Actualizar Peso peso bruto 55 kg Peso de tara 55 kg Peso neto : 0 kg Cancelar E…" at bounding box center [445, 211] width 891 height 423
type bruto "104"
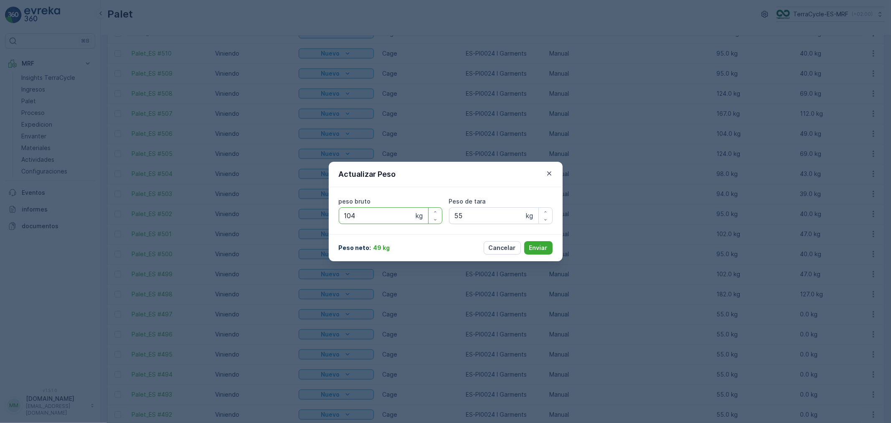
click at [524, 241] on button "Enviar" at bounding box center [538, 247] width 28 height 13
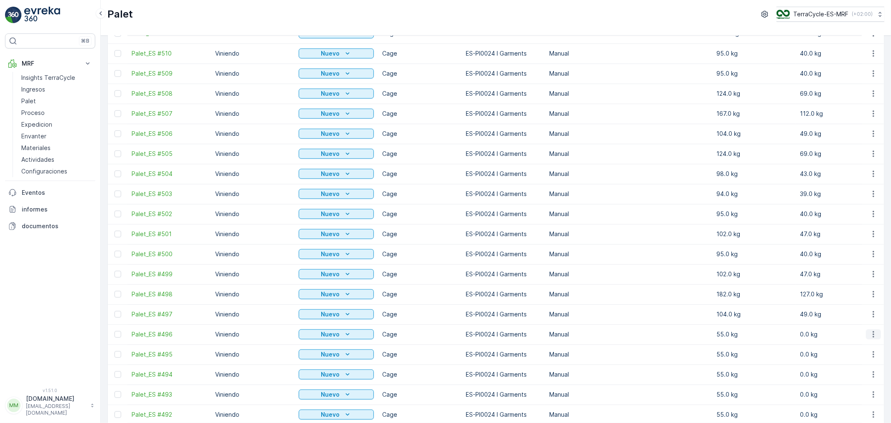
click at [871, 335] on icon "button" at bounding box center [873, 334] width 8 height 8
click at [870, 381] on span "Actualizar Peso" at bounding box center [861, 381] width 43 height 8
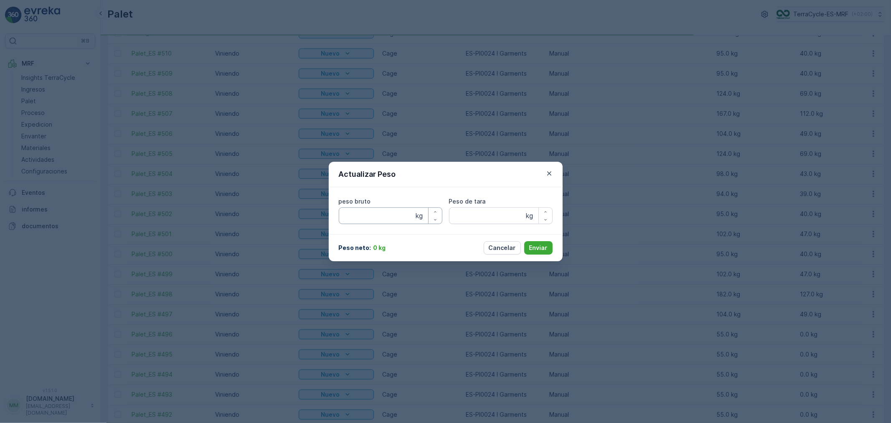
type bruto "55"
type tara "55"
drag, startPoint x: 355, startPoint y: 220, endPoint x: 304, endPoint y: 207, distance: 53.4
click at [304, 207] on div "Actualizar Peso peso bruto 55 kg Peso de tara 55 kg Peso neto : 0 kg Cancelar E…" at bounding box center [445, 211] width 891 height 423
type bruto "123"
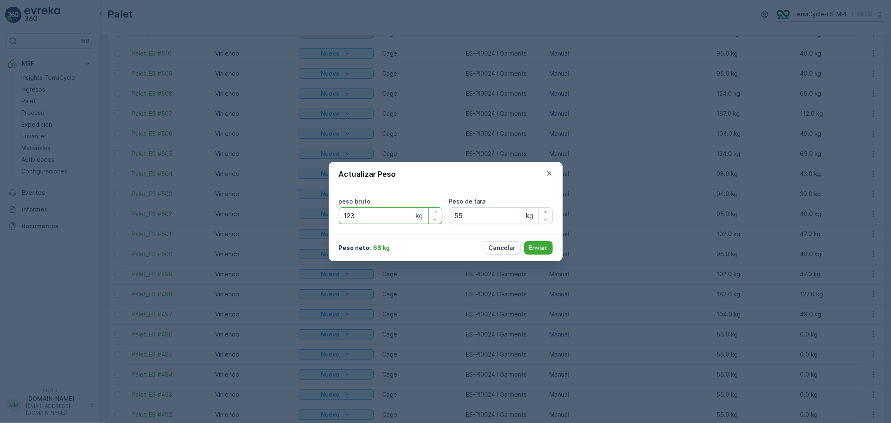
click at [524, 241] on button "Enviar" at bounding box center [538, 247] width 28 height 13
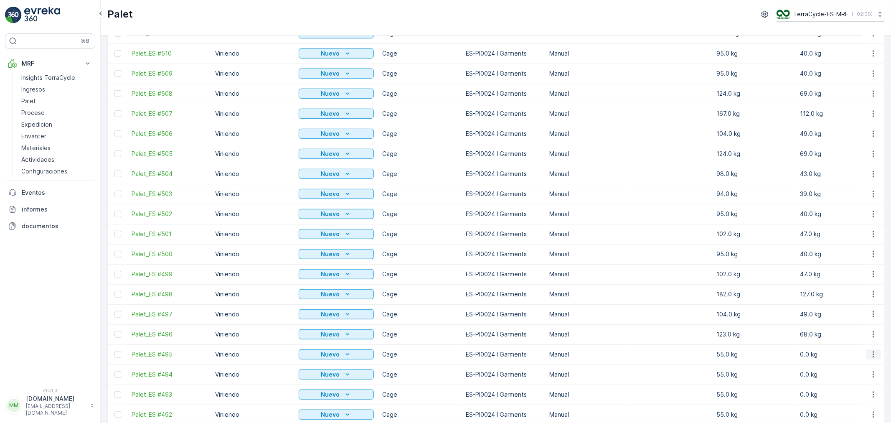
click at [871, 355] on icon "button" at bounding box center [873, 354] width 8 height 8
click at [857, 310] on span "Actualizar Peso" at bounding box center [861, 314] width 43 height 8
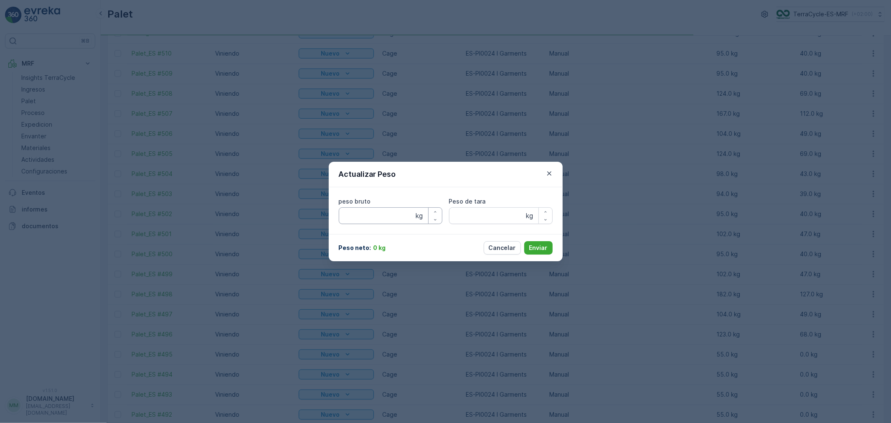
type bruto "55"
type tara "55"
drag, startPoint x: 350, startPoint y: 219, endPoint x: 320, endPoint y: 219, distance: 30.5
click at [322, 219] on div "Actualizar Peso peso bruto 55 kg Peso de tara 55 kg Peso neto : 0 kg Cancelar E…" at bounding box center [445, 211] width 891 height 423
type bruto "101"
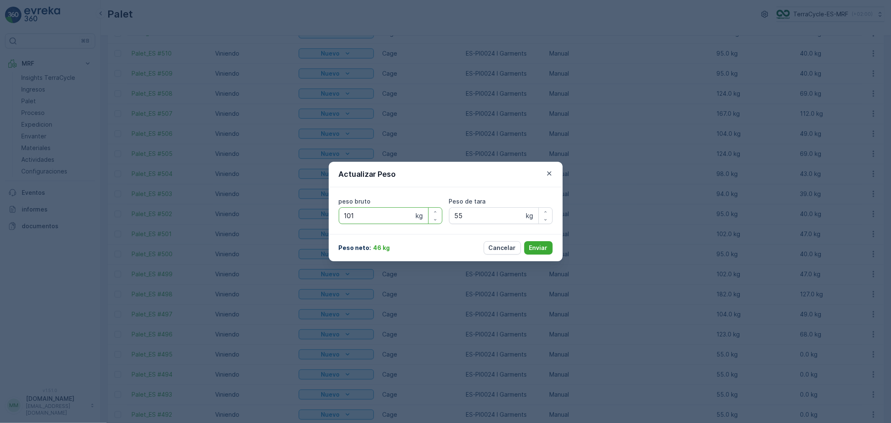
click at [524, 241] on button "Enviar" at bounding box center [538, 247] width 28 height 13
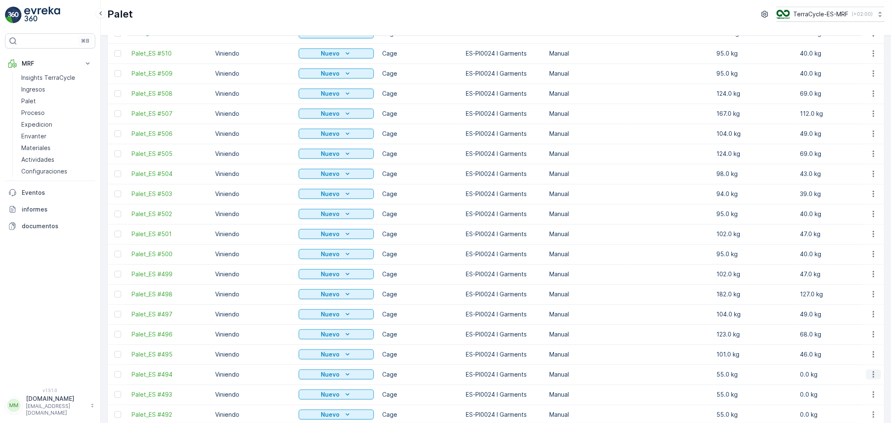
click at [873, 373] on icon "button" at bounding box center [873, 374] width 8 height 8
click at [865, 335] on span "Actualizar Peso" at bounding box center [861, 334] width 43 height 8
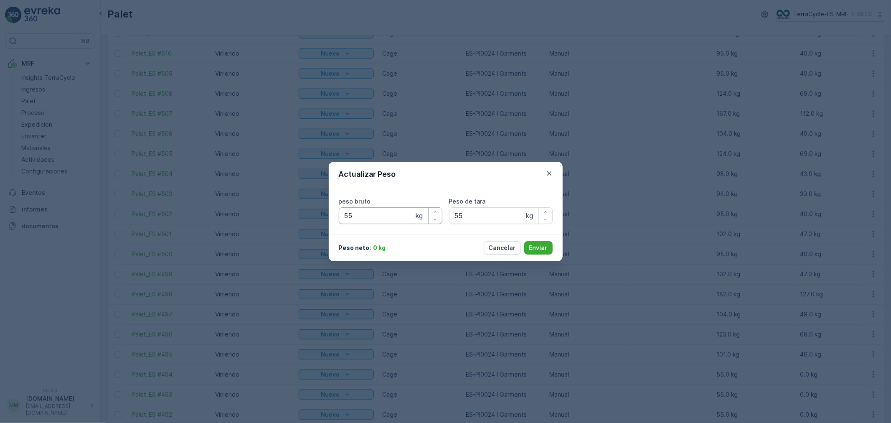
type bruto "55"
type tara "55"
drag, startPoint x: 362, startPoint y: 216, endPoint x: 295, endPoint y: 213, distance: 66.9
click at [295, 213] on div "Actualizar Peso peso bruto 55 kg Peso de tara 55 kg Peso neto : 0 kg Cancelar E…" at bounding box center [445, 211] width 891 height 423
type bruto "125"
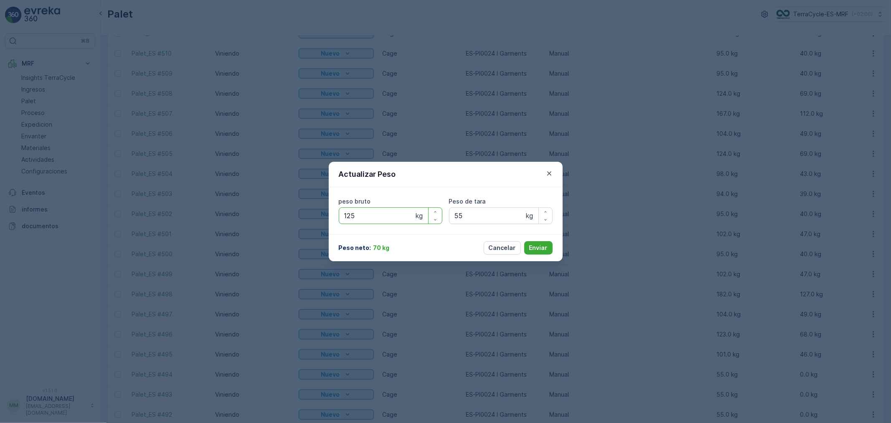
click at [524, 241] on button "Enviar" at bounding box center [538, 247] width 28 height 13
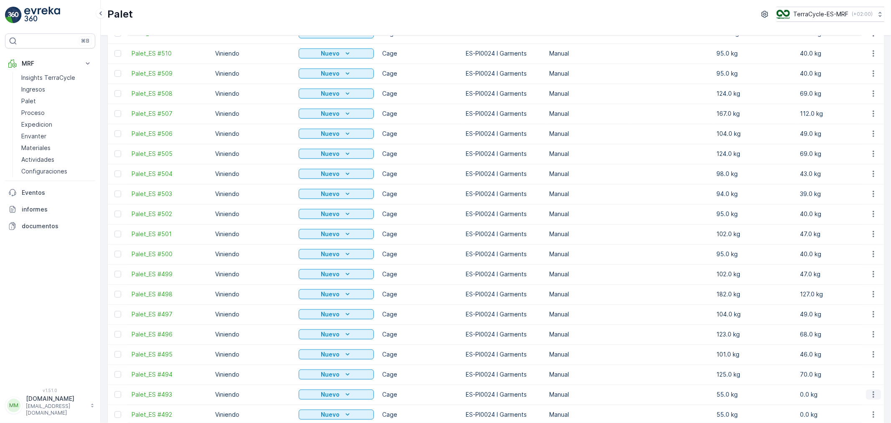
click at [873, 394] on icon "button" at bounding box center [873, 394] width 8 height 8
click at [864, 354] on span "Actualizar Peso" at bounding box center [861, 354] width 43 height 8
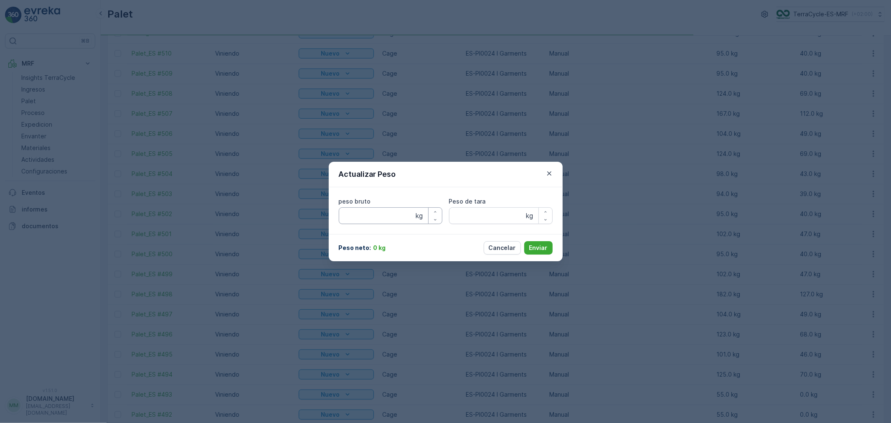
type bruto "55"
type tara "55"
drag, startPoint x: 374, startPoint y: 216, endPoint x: 269, endPoint y: 202, distance: 106.2
click at [269, 202] on div "Actualizar Peso peso bruto 55 kg Peso de tara 55 kg Peso neto : 0 kg Cancelar E…" at bounding box center [445, 211] width 891 height 423
type bruto "123"
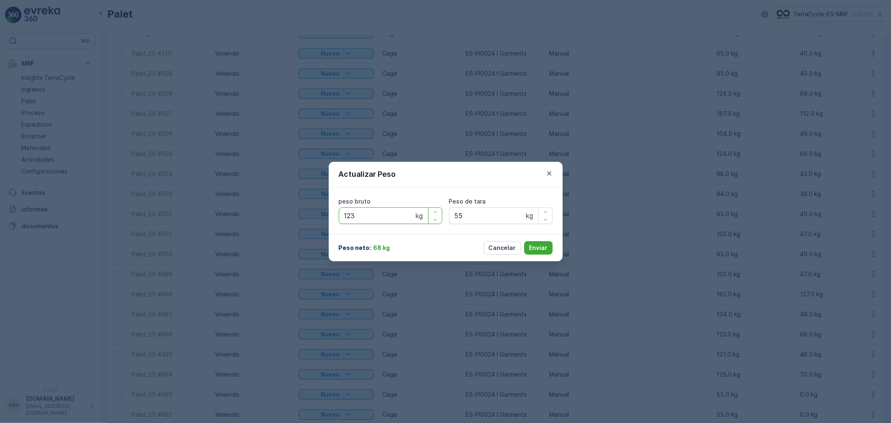
click at [524, 241] on button "Enviar" at bounding box center [538, 247] width 28 height 13
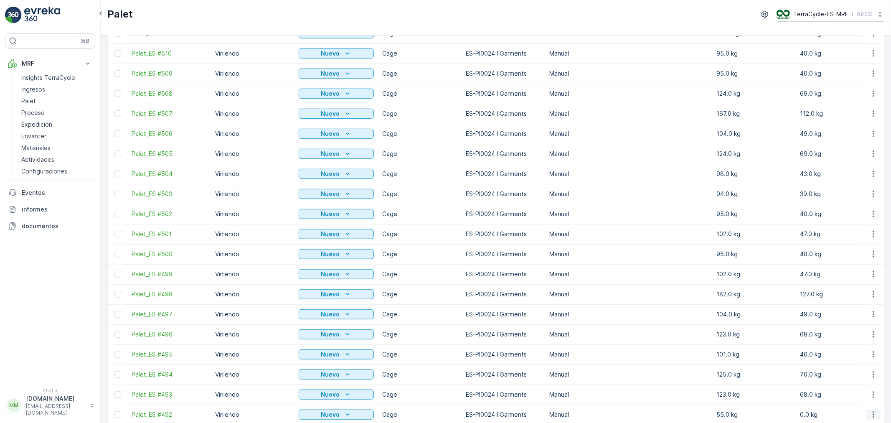
click at [872, 414] on icon "button" at bounding box center [873, 414] width 8 height 8
click at [853, 376] on span "Actualizar Peso" at bounding box center [861, 374] width 43 height 8
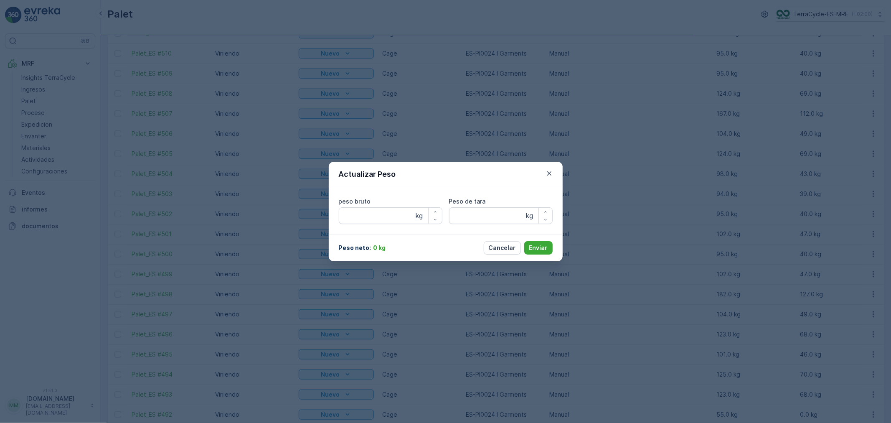
type bruto "55"
type tara "55"
drag, startPoint x: 368, startPoint y: 217, endPoint x: 281, endPoint y: 216, distance: 86.5
click at [287, 218] on div "Actualizar Peso peso bruto 55 kg Peso de tara 55 kg Peso neto : 0 kg Cancelar E…" at bounding box center [445, 211] width 891 height 423
type bruto "123"
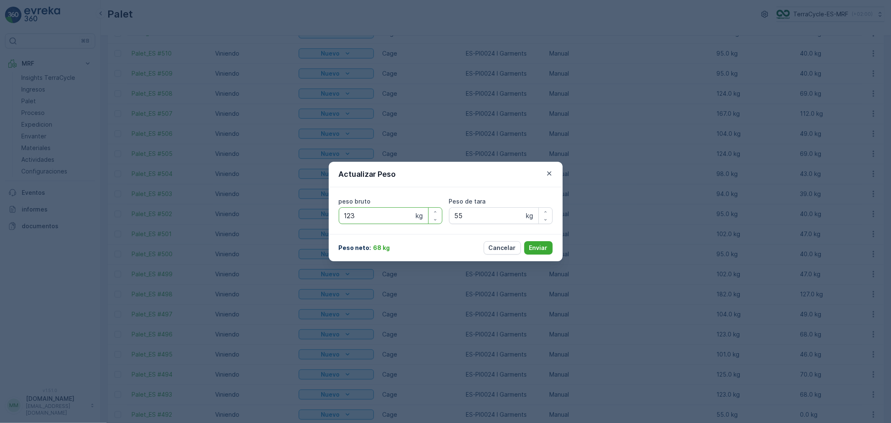
click at [524, 241] on button "Enviar" at bounding box center [538, 247] width 28 height 13
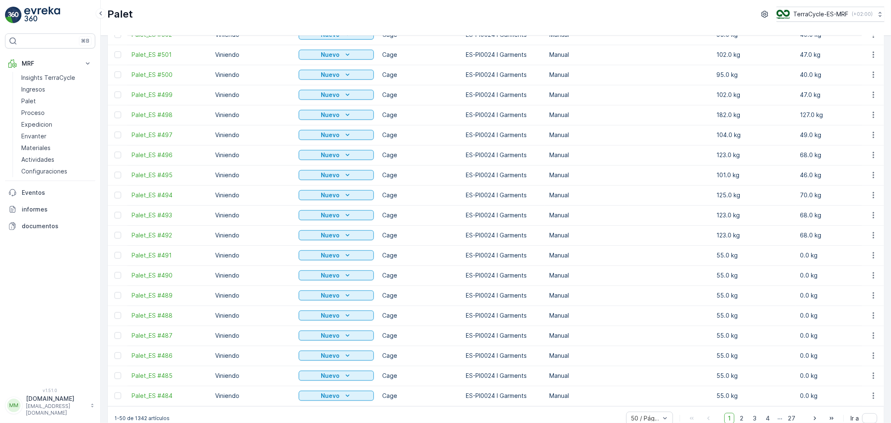
scroll to position [696, 0]
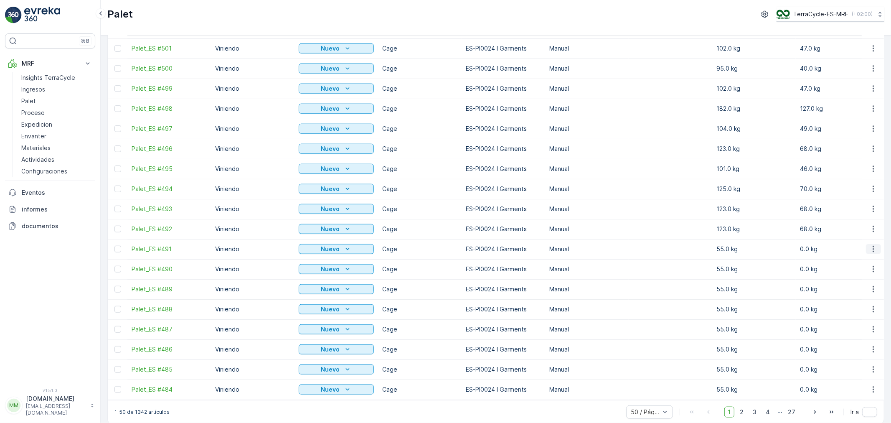
click at [870, 251] on icon "button" at bounding box center [873, 249] width 8 height 8
click at [868, 293] on span "Actualizar Peso" at bounding box center [861, 296] width 43 height 8
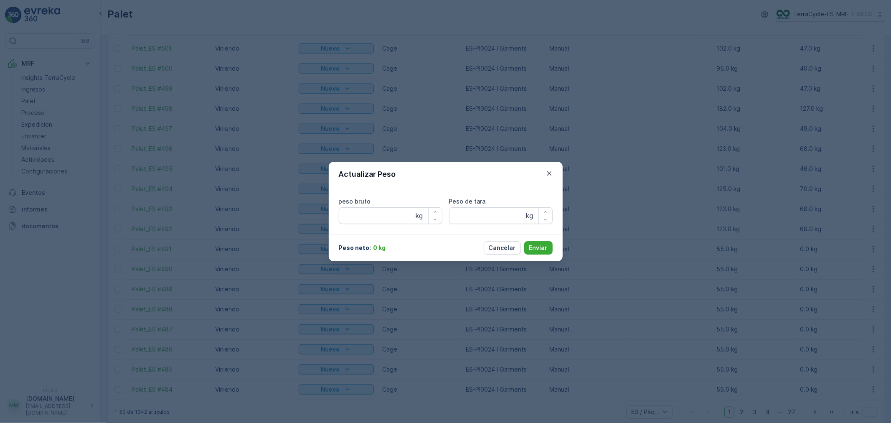
type bruto "55"
type tara "55"
drag, startPoint x: 370, startPoint y: 211, endPoint x: 288, endPoint y: 221, distance: 82.9
click at [294, 221] on div "Actualizar Peso peso bruto 55 kg Peso de tara 55 kg Peso neto : 0 kg Cancelar E…" at bounding box center [445, 211] width 891 height 423
type bruto "136"
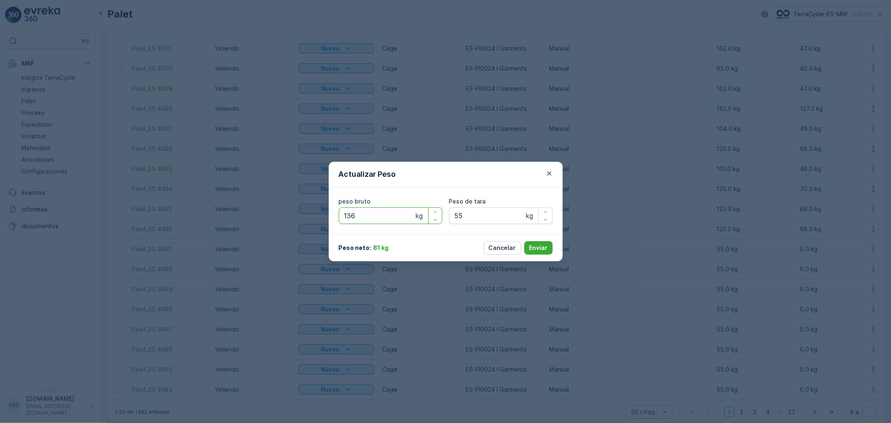
click at [524, 241] on button "Enviar" at bounding box center [538, 247] width 28 height 13
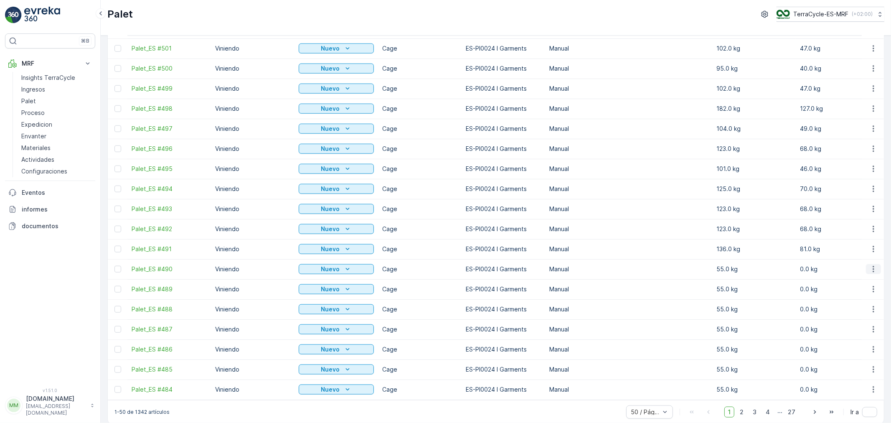
click at [871, 270] on icon "button" at bounding box center [873, 269] width 8 height 8
click at [872, 314] on span "Actualizar Peso" at bounding box center [861, 316] width 43 height 8
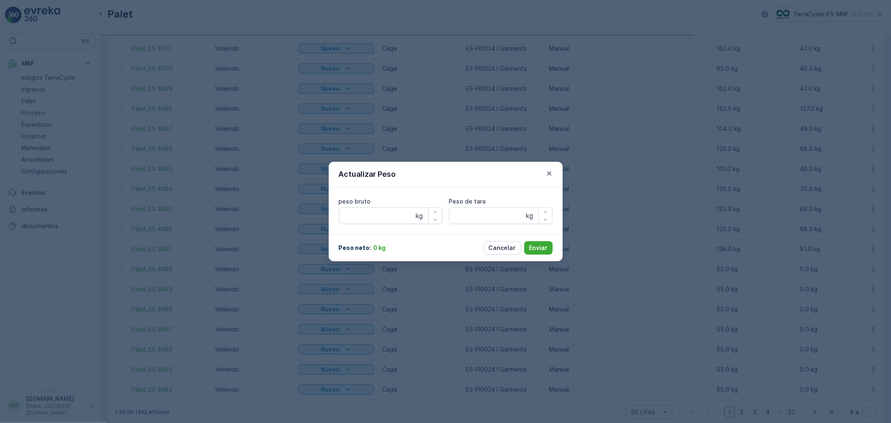
type bruto "55"
type tara "55"
drag, startPoint x: 364, startPoint y: 214, endPoint x: 272, endPoint y: 205, distance: 92.3
click at [279, 215] on div "Actualizar Peso peso bruto 55 kg Peso de tara 55 kg Peso neto : 0 kg Cancelar E…" at bounding box center [445, 211] width 891 height 423
type bruto "108"
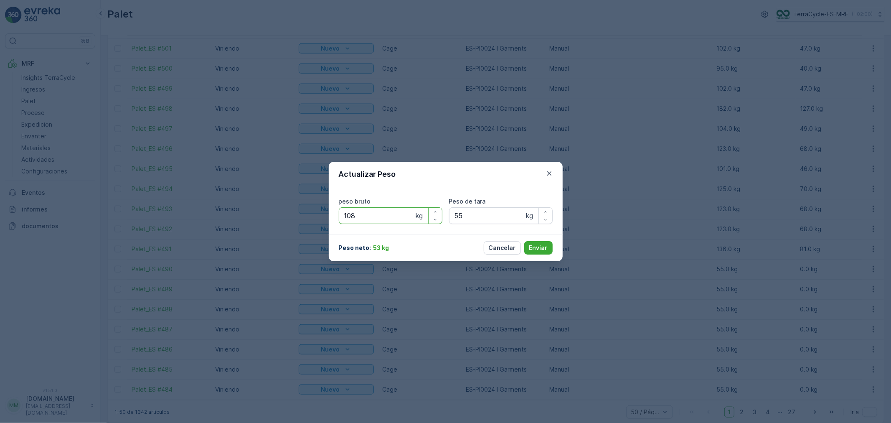
click at [524, 241] on button "Enviar" at bounding box center [538, 247] width 28 height 13
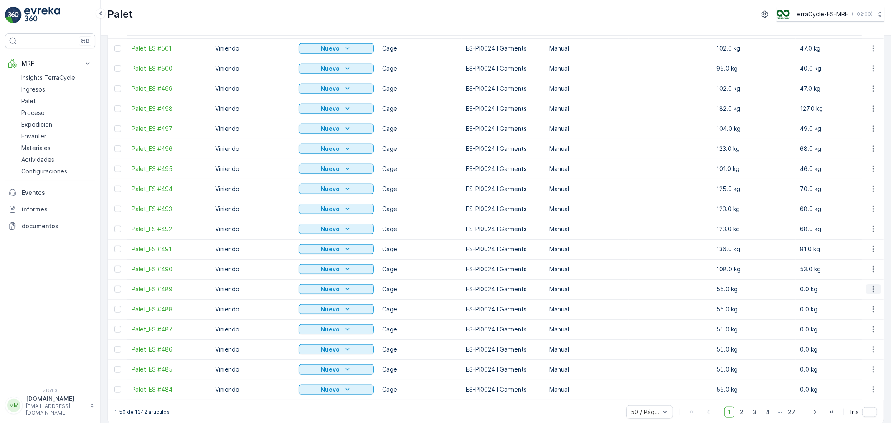
click at [872, 291] on icon "button" at bounding box center [873, 289] width 8 height 8
click at [860, 336] on span "Actualizar Peso" at bounding box center [861, 336] width 43 height 8
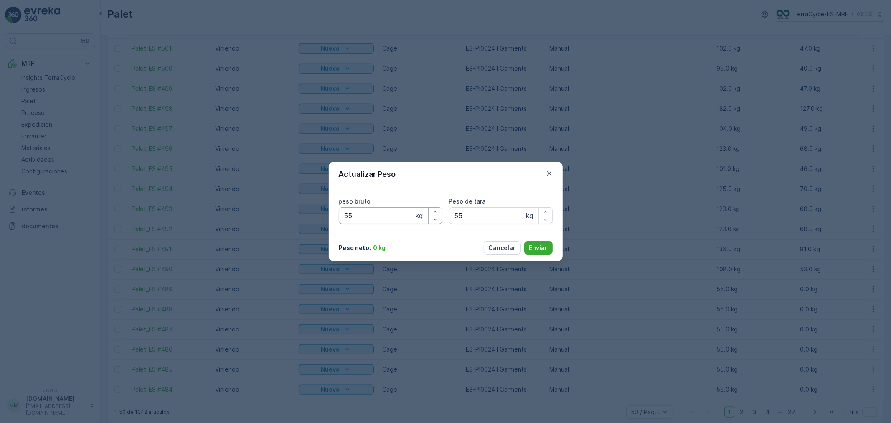
type bruto "55"
type tara "55"
drag, startPoint x: 368, startPoint y: 221, endPoint x: 223, endPoint y: 213, distance: 145.5
click at [223, 213] on div "Actualizar Peso peso bruto 55 kg Peso de tara 55 kg Peso neto : 0 kg Cancelar E…" at bounding box center [445, 211] width 891 height 423
type bruto "111"
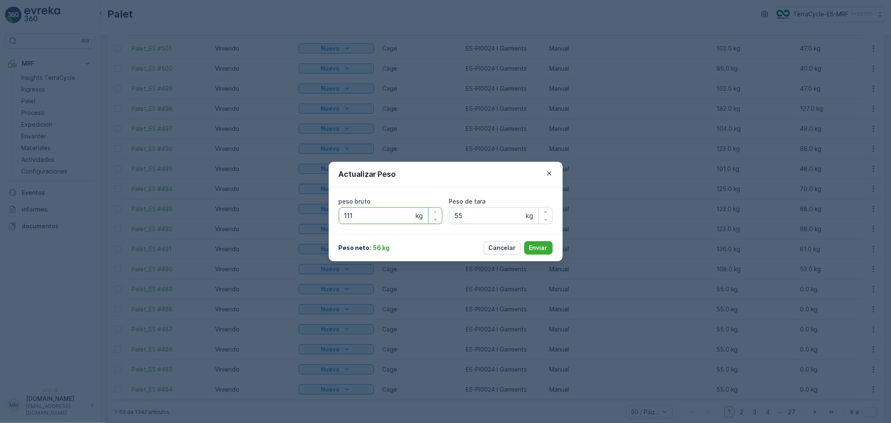
click at [524, 241] on button "Enviar" at bounding box center [538, 247] width 28 height 13
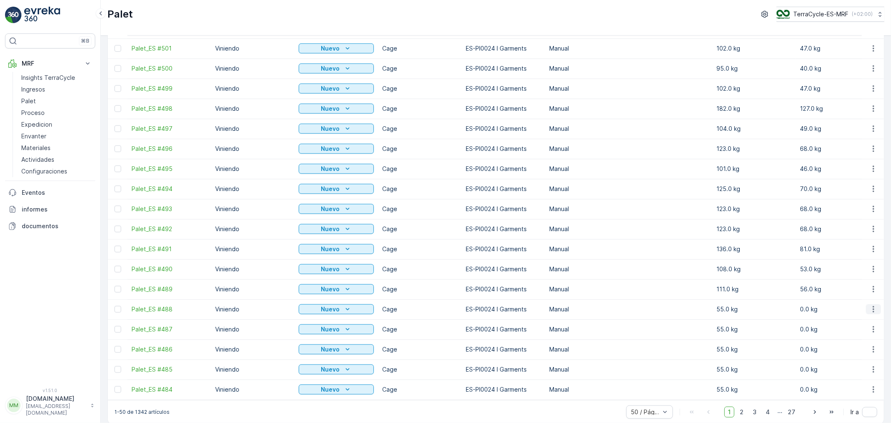
click at [872, 312] on icon "button" at bounding box center [873, 309] width 8 height 8
click at [864, 358] on span "Actualizar Peso" at bounding box center [861, 356] width 43 height 8
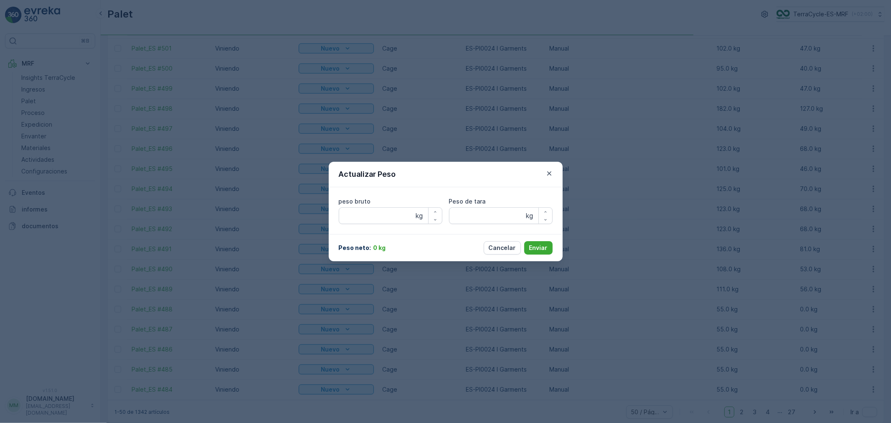
type bruto "55"
type tara "55"
drag, startPoint x: 377, startPoint y: 213, endPoint x: 269, endPoint y: 195, distance: 109.6
click at [274, 202] on div "Actualizar Peso peso bruto 55 kg Peso de tara 55 kg Peso neto : 0 kg Cancelar E…" at bounding box center [445, 211] width 891 height 423
type bruto "101"
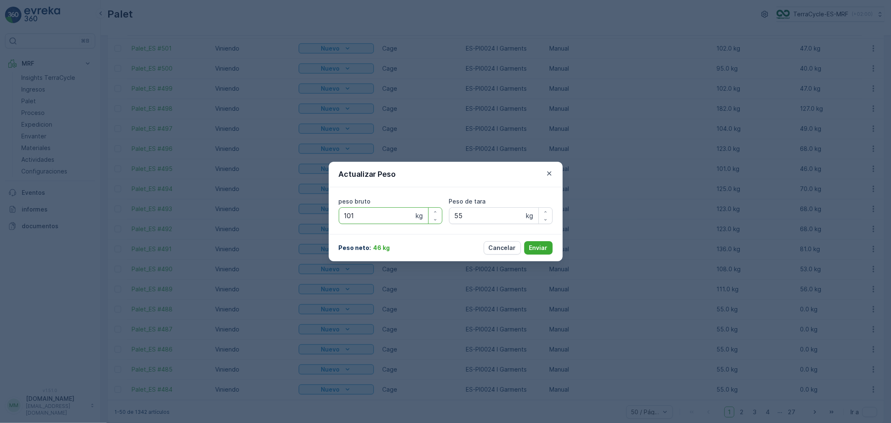
click at [524, 241] on button "Enviar" at bounding box center [538, 247] width 28 height 13
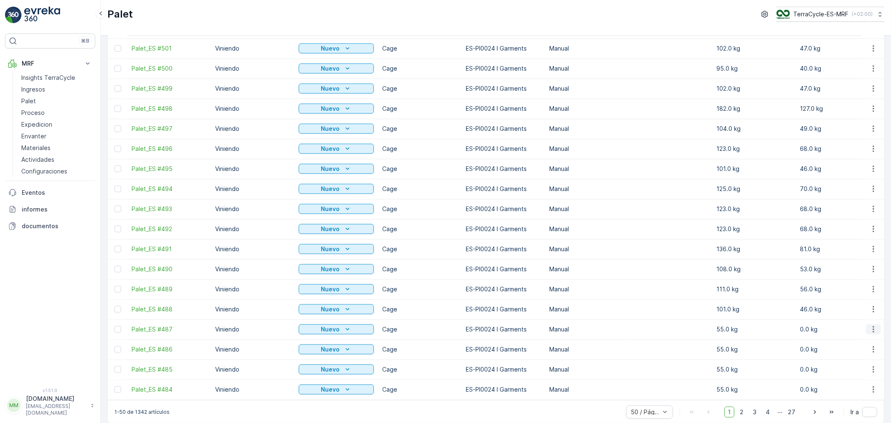
click at [872, 329] on icon "button" at bounding box center [873, 329] width 8 height 8
click at [866, 377] on span "Actualizar Peso" at bounding box center [861, 376] width 43 height 8
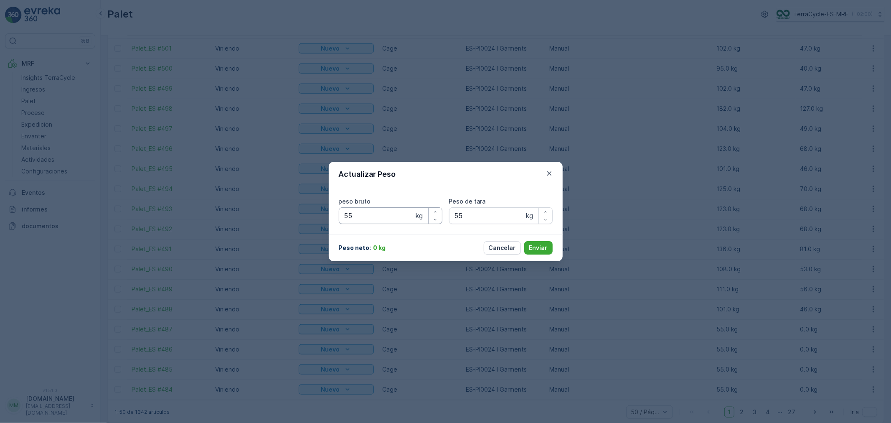
type bruto "55"
type tara "55"
drag, startPoint x: 355, startPoint y: 216, endPoint x: 292, endPoint y: 207, distance: 64.6
click at [294, 207] on div "Actualizar Peso peso bruto 55 kg Peso de tara 55 kg Peso neto : 0 kg Cancelar E…" at bounding box center [445, 211] width 891 height 423
type bruto "182"
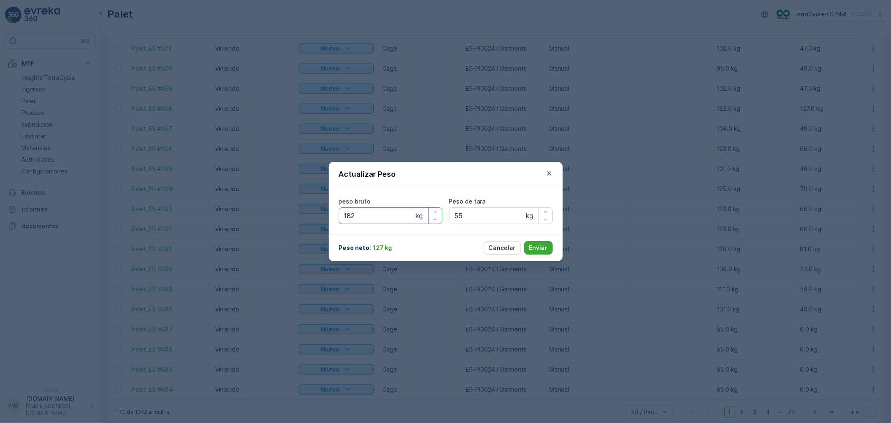
click at [524, 241] on button "Enviar" at bounding box center [538, 247] width 28 height 13
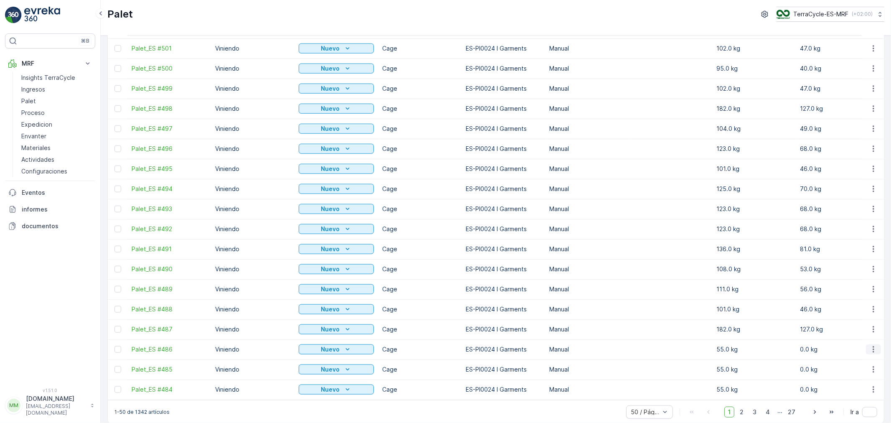
click at [873, 352] on icon "button" at bounding box center [873, 349] width 8 height 8
click at [855, 306] on span "Actualizar Peso" at bounding box center [861, 309] width 43 height 8
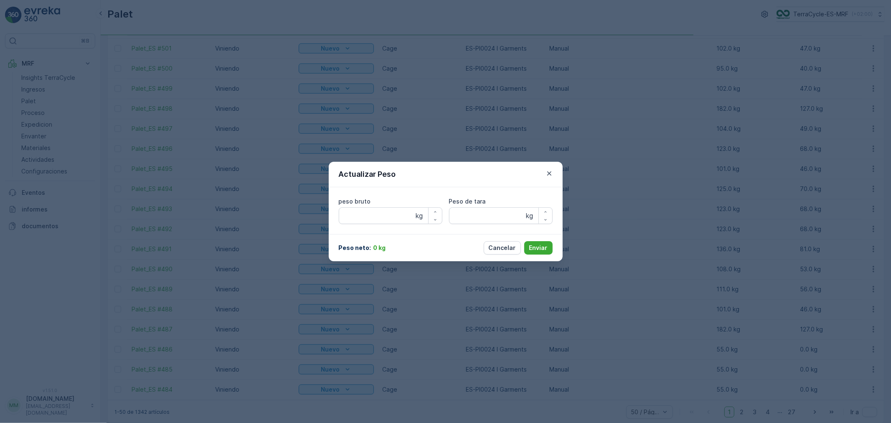
type bruto "55"
type tara "55"
drag, startPoint x: 377, startPoint y: 221, endPoint x: 288, endPoint y: 208, distance: 89.9
click at [293, 208] on div "Actualizar Peso peso bruto 55 kg Peso de tara 55 kg Peso neto : 0 kg Cancelar E…" at bounding box center [445, 211] width 891 height 423
type bruto "91"
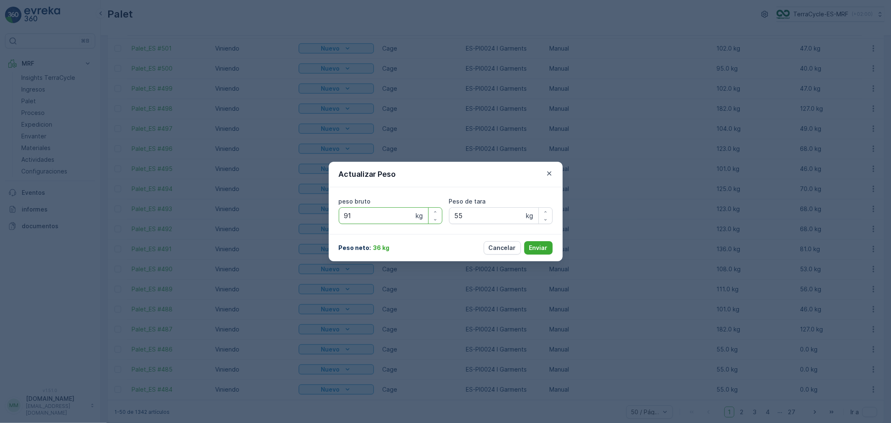
click at [524, 241] on button "Enviar" at bounding box center [538, 247] width 28 height 13
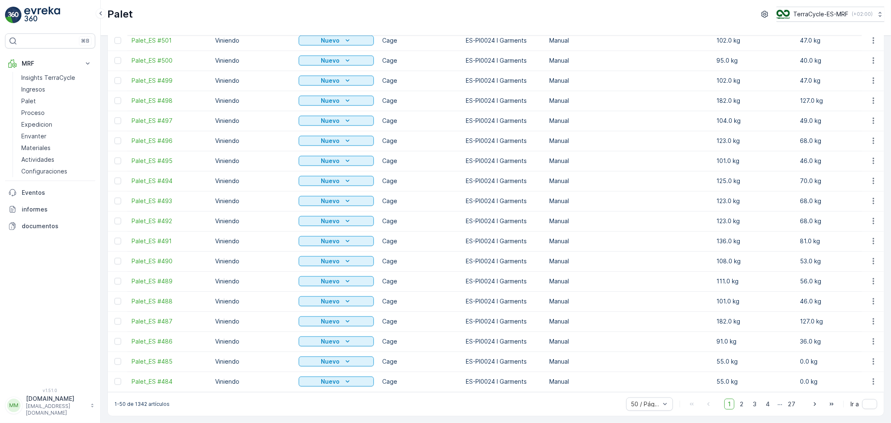
scroll to position [708, 0]
click at [872, 357] on icon "button" at bounding box center [873, 361] width 8 height 8
click at [863, 315] on span "Actualizar Peso" at bounding box center [861, 317] width 43 height 8
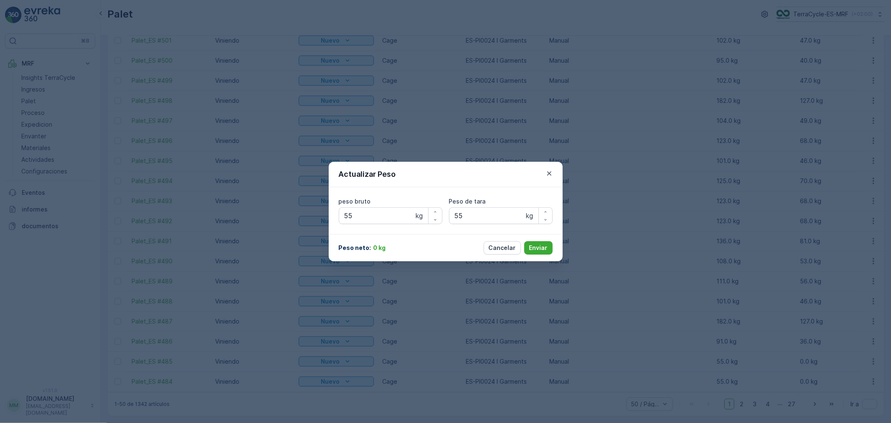
type bruto "55"
type tara "55"
drag, startPoint x: 374, startPoint y: 213, endPoint x: 292, endPoint y: 211, distance: 82.3
click at [292, 211] on div "Actualizar Peso peso bruto 55 kg Peso de tara 55 kg Peso neto : 0 kg Cancelar E…" at bounding box center [445, 211] width 891 height 423
type bruto "125"
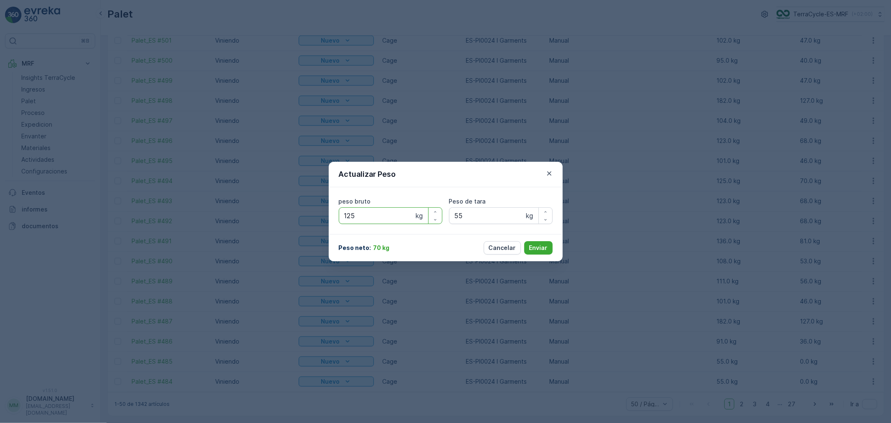
click at [524, 241] on button "Enviar" at bounding box center [538, 247] width 28 height 13
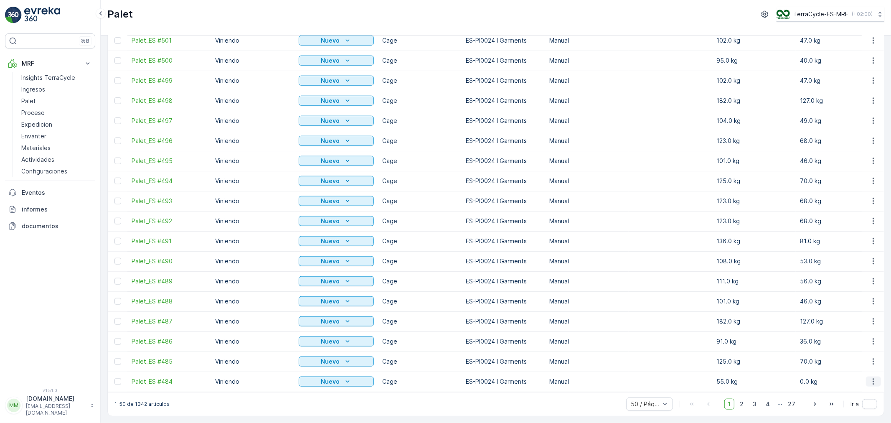
click at [874, 378] on icon "button" at bounding box center [873, 381] width 8 height 8
click at [863, 336] on span "Actualizar Peso" at bounding box center [861, 337] width 43 height 8
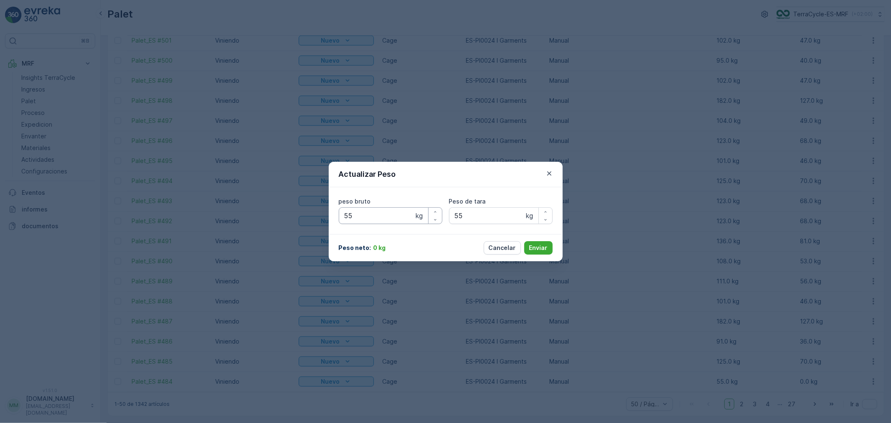
type bruto "55"
type tara "55"
drag, startPoint x: 373, startPoint y: 216, endPoint x: 195, endPoint y: 195, distance: 178.4
click at [195, 195] on div "Actualizar Peso peso bruto 55 kg Peso de tara 55 kg Peso neto : 0 kg Cancelar E…" at bounding box center [445, 211] width 891 height 423
type bruto "91"
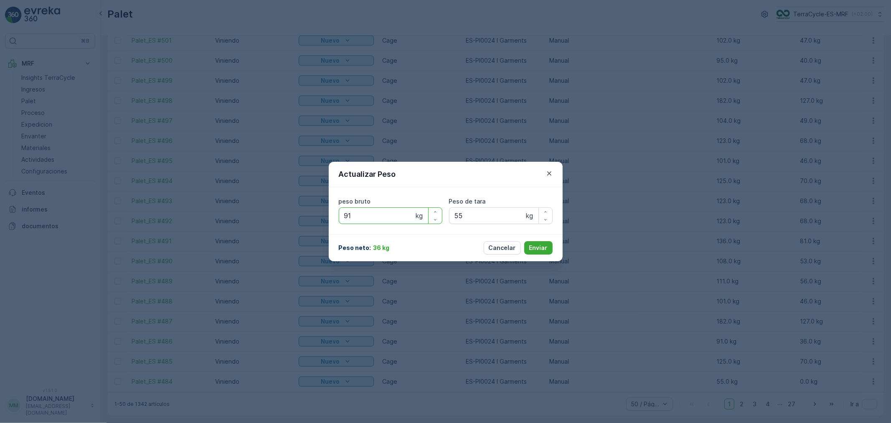
click at [524, 241] on button "Enviar" at bounding box center [538, 247] width 28 height 13
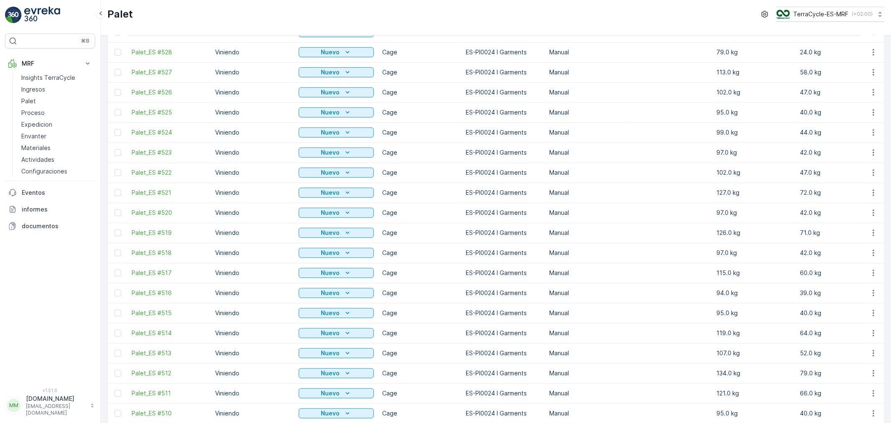
scroll to position [0, 0]
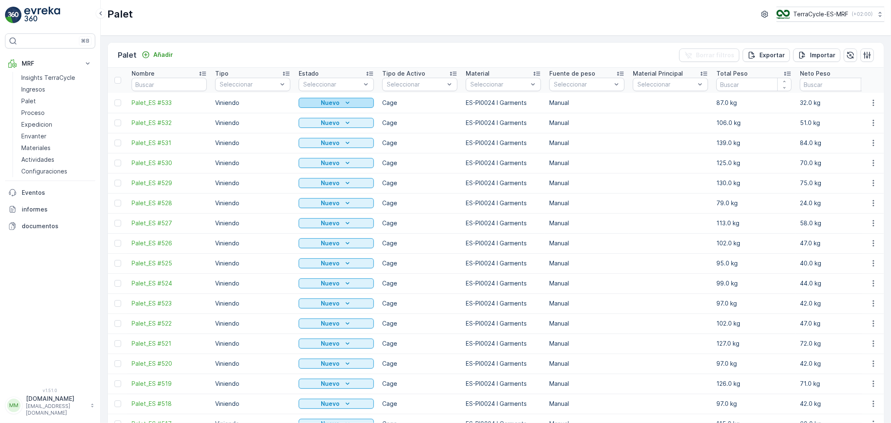
click at [348, 101] on icon "Nuevo" at bounding box center [347, 103] width 8 height 8
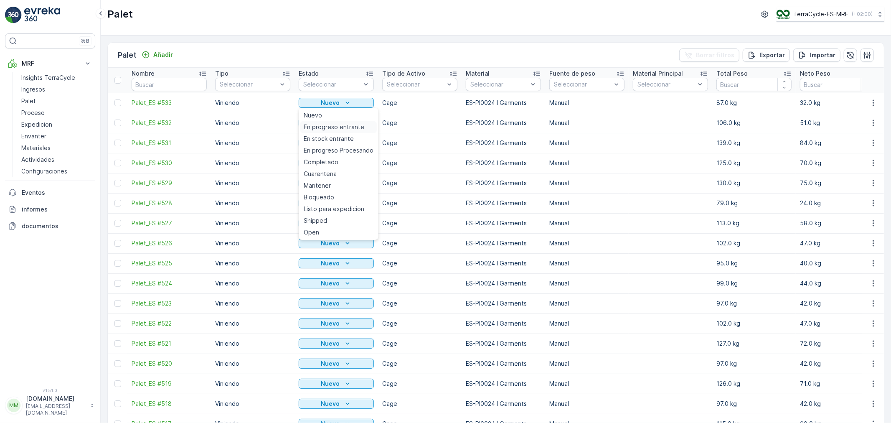
click at [344, 128] on span "En progreso entrante" at bounding box center [334, 127] width 61 height 8
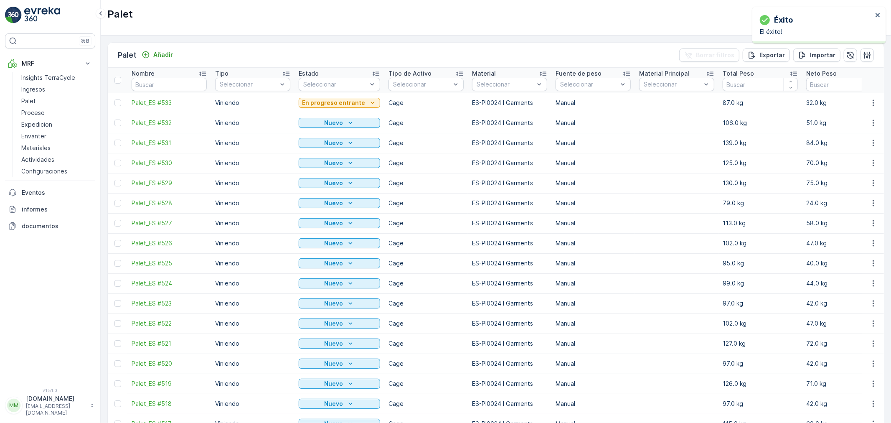
click at [350, 105] on p "En progreso entrante" at bounding box center [333, 103] width 63 height 8
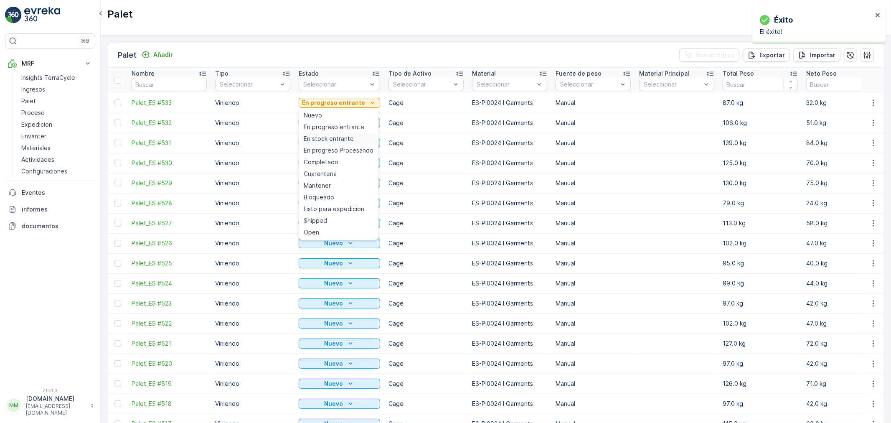
click at [344, 140] on span "En stock entrante" at bounding box center [329, 138] width 50 height 8
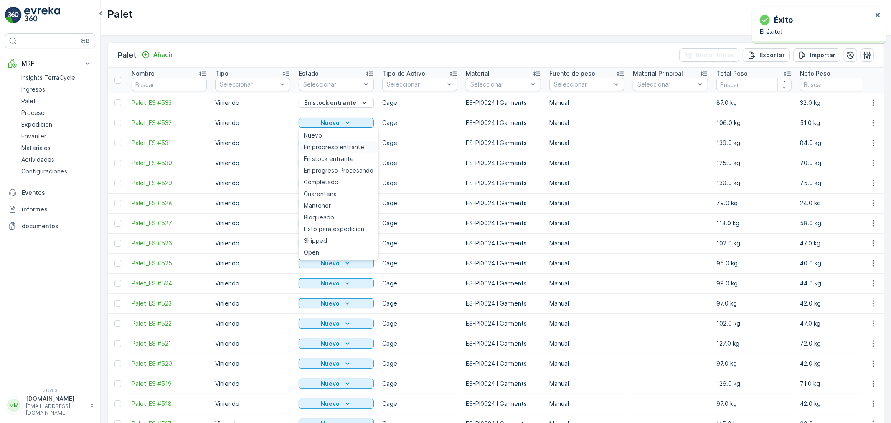
click at [348, 147] on span "En progreso entrante" at bounding box center [334, 147] width 61 height 8
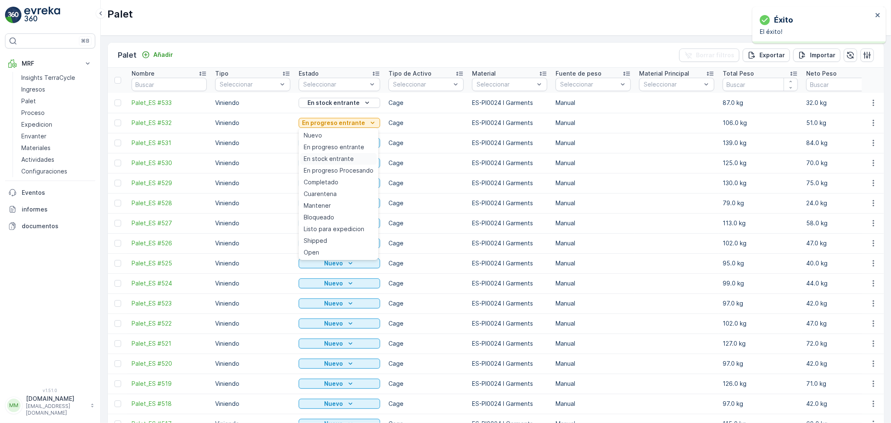
click at [339, 158] on span "En stock entrante" at bounding box center [329, 159] width 50 height 8
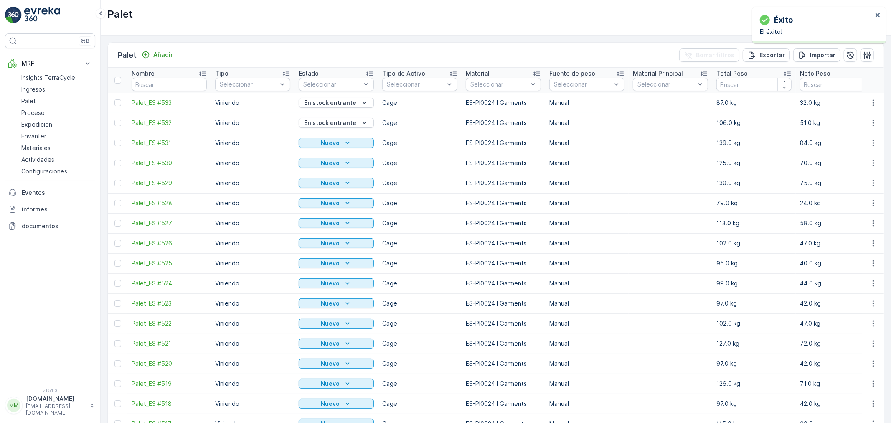
click at [362, 143] on div "Nuevo" at bounding box center [336, 143] width 68 height 8
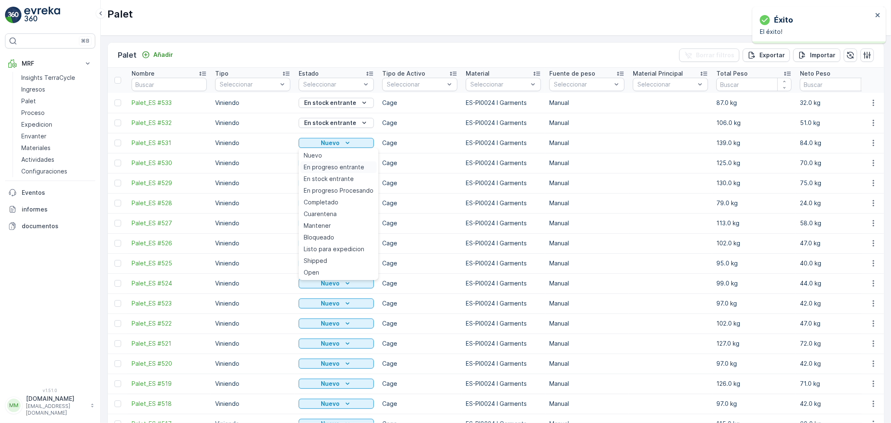
click at [346, 165] on span "En progreso entrante" at bounding box center [334, 167] width 61 height 8
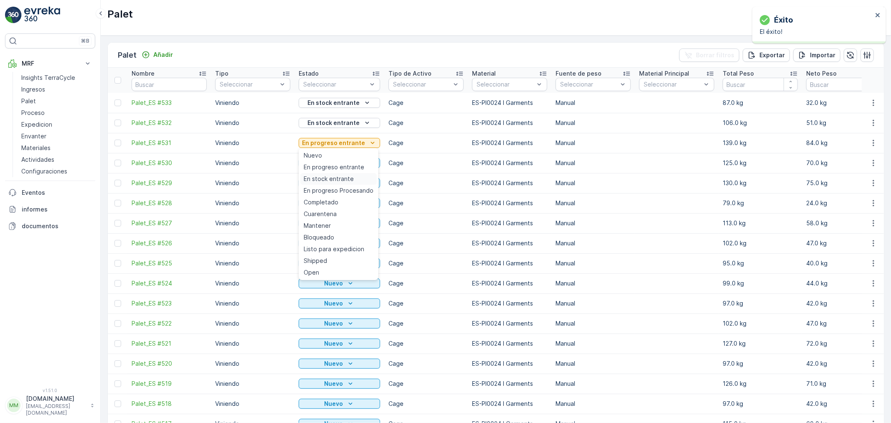
click at [343, 176] on span "En stock entrante" at bounding box center [329, 179] width 50 height 8
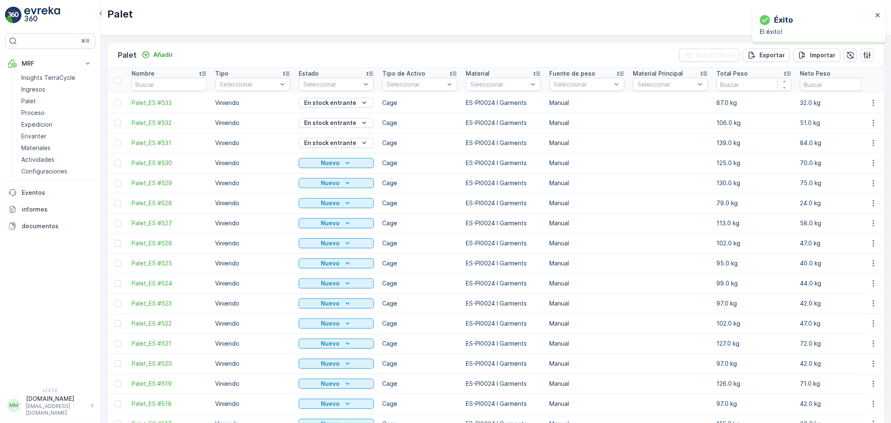
click at [348, 163] on icon "Nuevo" at bounding box center [347, 163] width 4 height 2
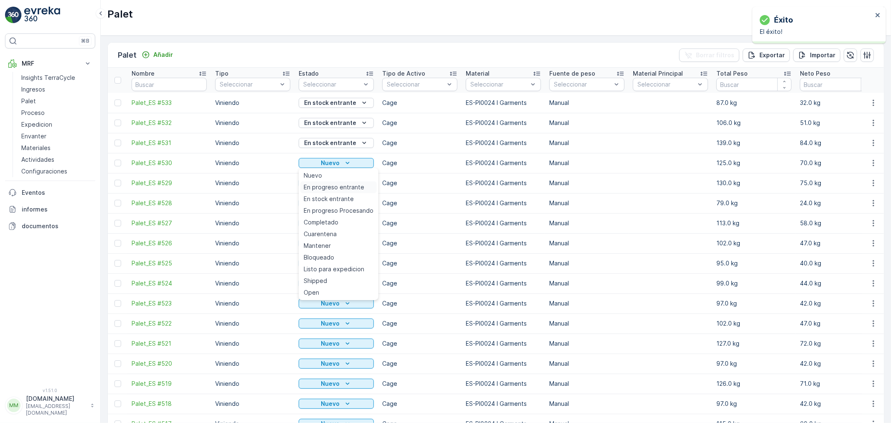
click at [340, 187] on span "En progreso entrante" at bounding box center [334, 187] width 61 height 8
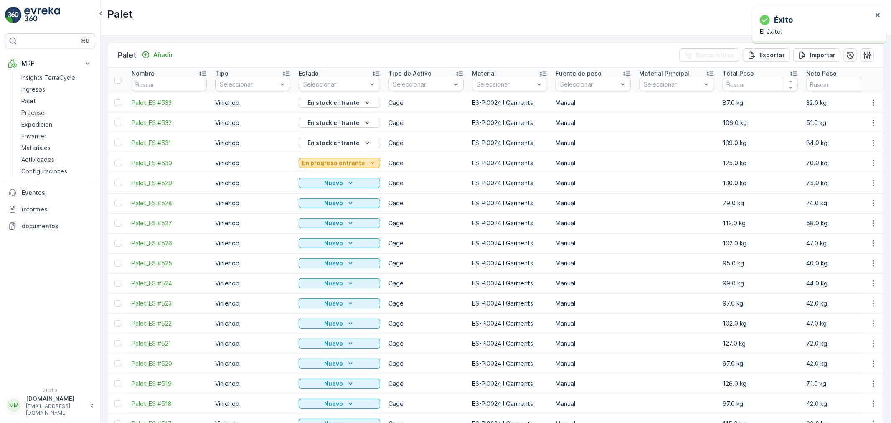
click at [357, 162] on p "En progreso entrante" at bounding box center [333, 163] width 63 height 8
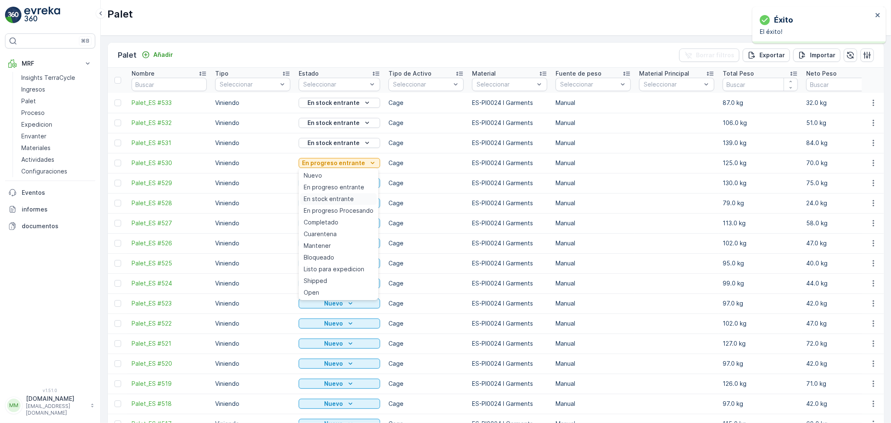
click at [342, 196] on span "En stock entrante" at bounding box center [329, 199] width 50 height 8
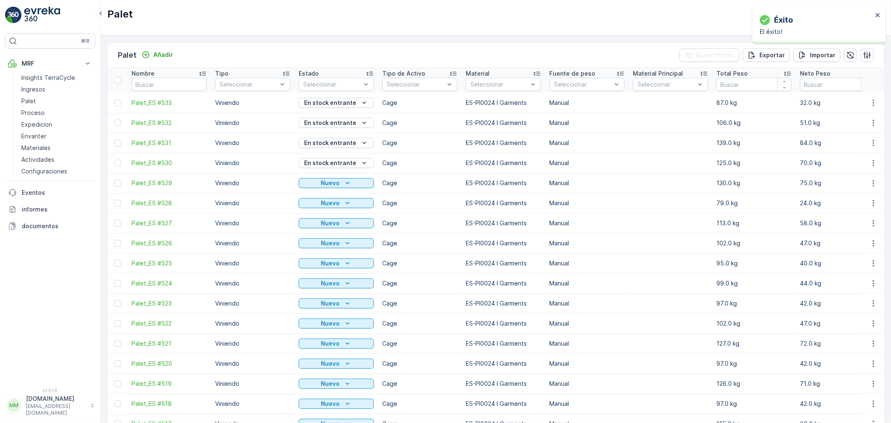
click at [348, 181] on icon "Nuevo" at bounding box center [347, 183] width 8 height 8
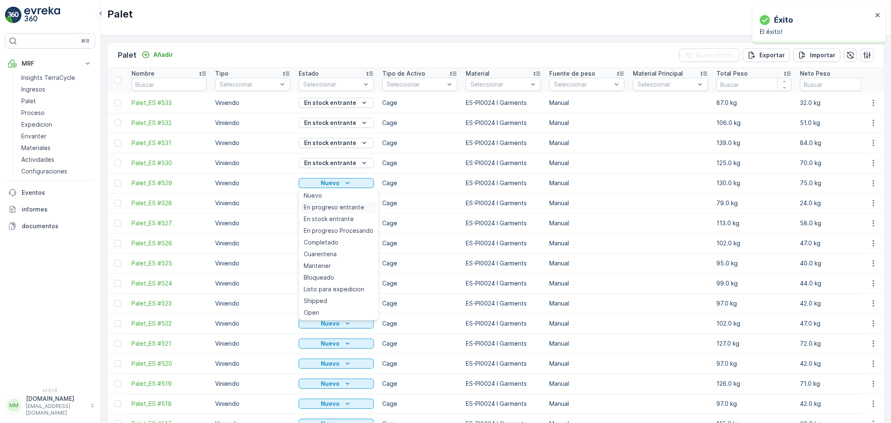
click at [338, 203] on span "En progreso entrante" at bounding box center [334, 207] width 61 height 8
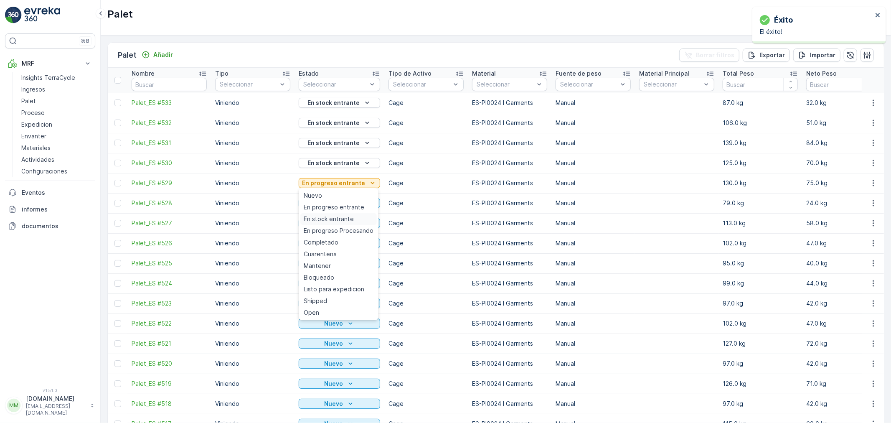
click at [340, 216] on span "En stock entrante" at bounding box center [329, 219] width 50 height 8
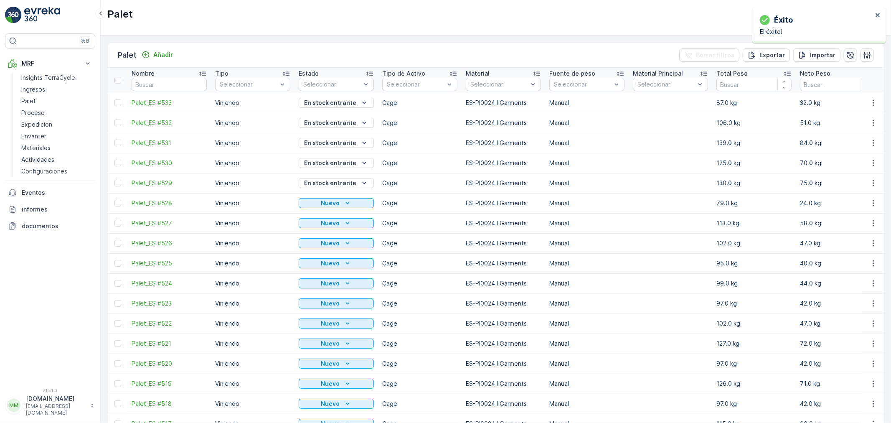
click at [349, 204] on icon "Nuevo" at bounding box center [347, 203] width 8 height 8
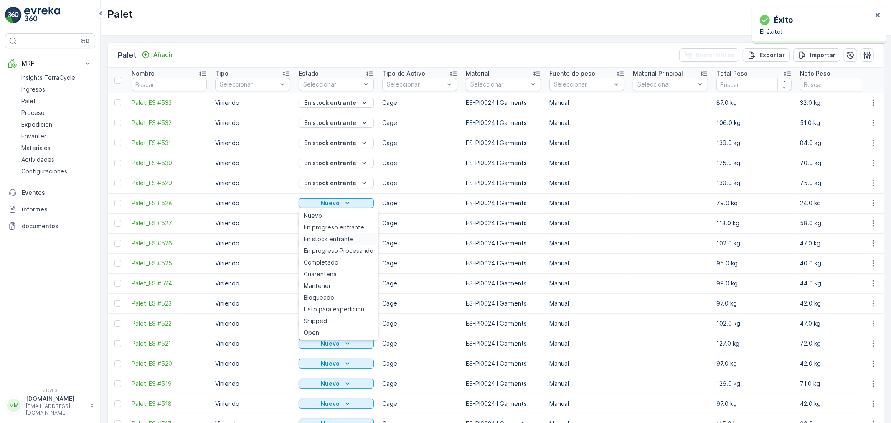
click at [344, 235] on span "En stock entrante" at bounding box center [329, 239] width 50 height 8
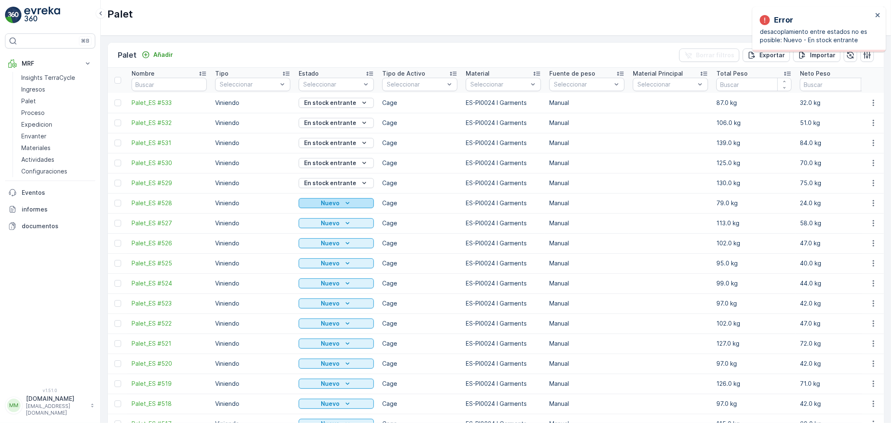
click at [352, 201] on div "Nuevo" at bounding box center [336, 203] width 68 height 8
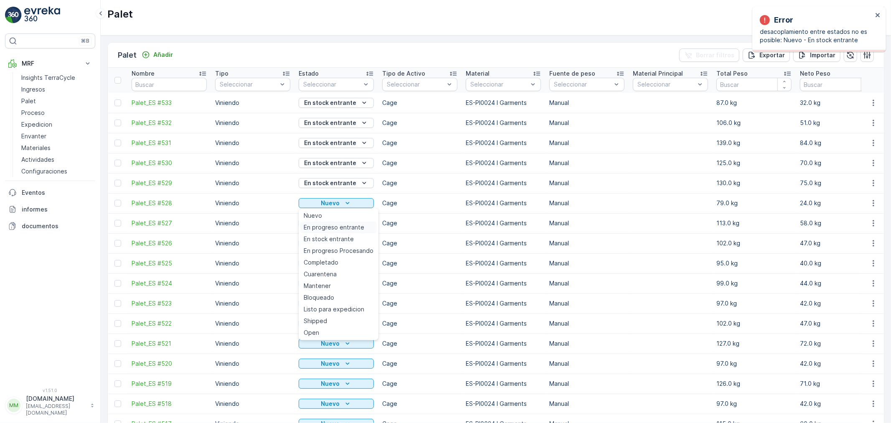
click at [340, 226] on span "En progreso entrante" at bounding box center [334, 227] width 61 height 8
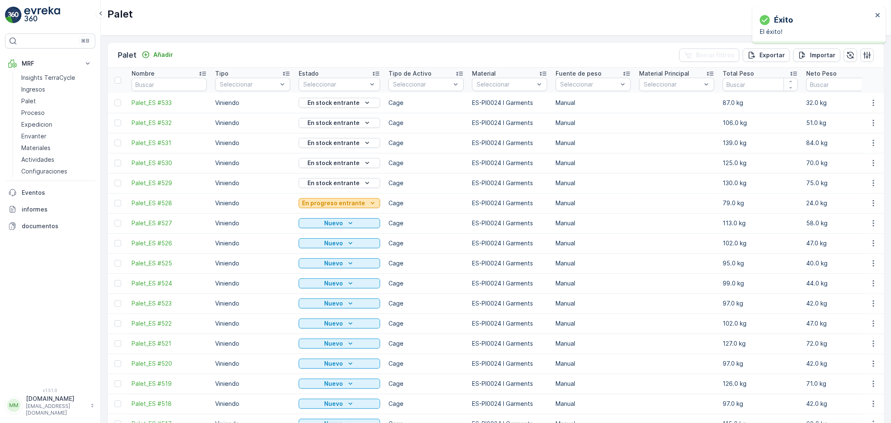
click at [352, 202] on p "En progreso entrante" at bounding box center [333, 203] width 63 height 8
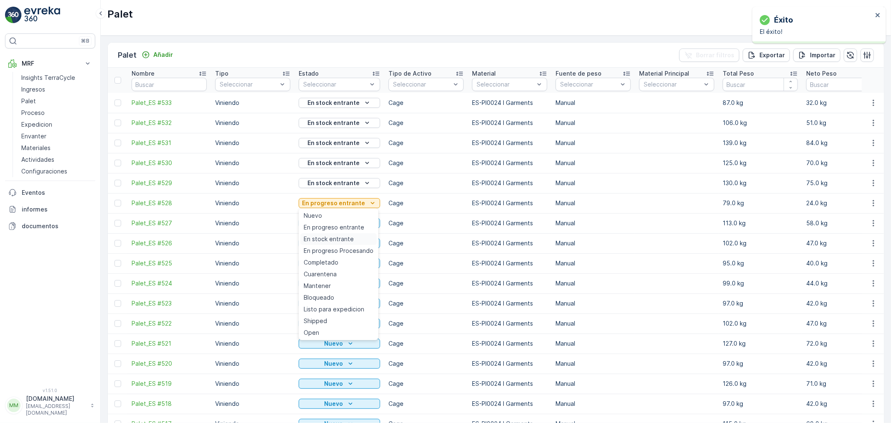
click at [337, 239] on span "En stock entrante" at bounding box center [329, 239] width 50 height 8
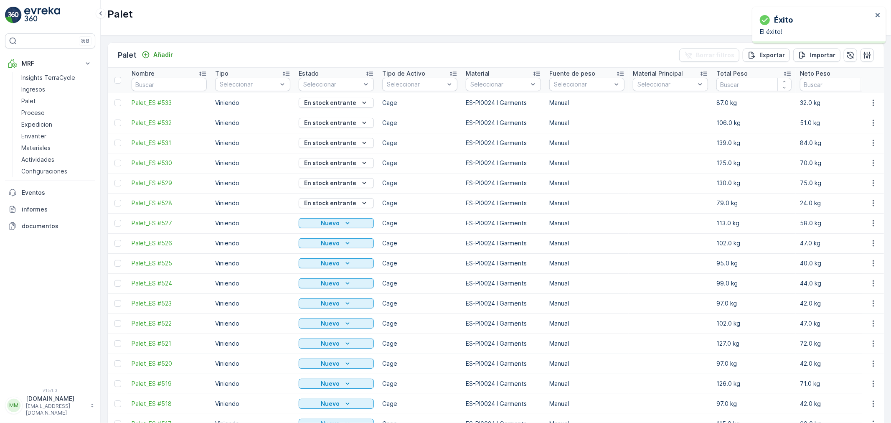
drag, startPoint x: 116, startPoint y: 244, endPoint x: 123, endPoint y: 261, distance: 18.9
click at [116, 244] on div at bounding box center [117, 243] width 7 height 7
click at [114, 240] on input "checkbox" at bounding box center [114, 240] width 0 height 0
click at [120, 262] on div at bounding box center [117, 263] width 7 height 7
click at [114, 260] on input "checkbox" at bounding box center [114, 260] width 0 height 0
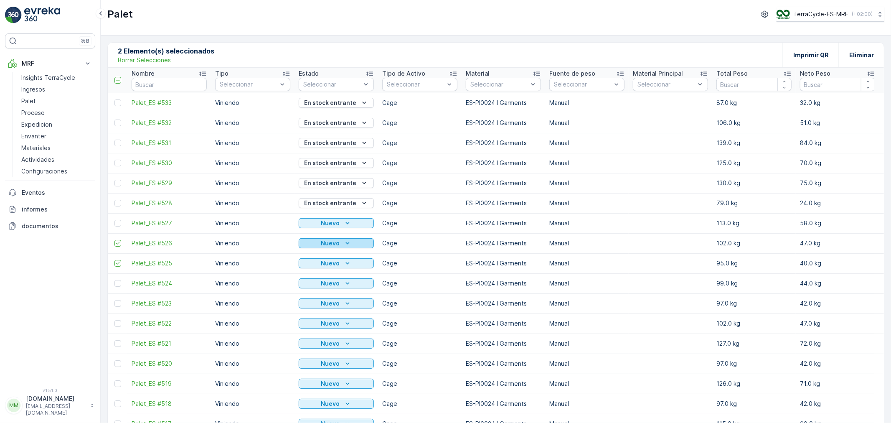
click at [365, 244] on div "Nuevo" at bounding box center [336, 243] width 68 height 8
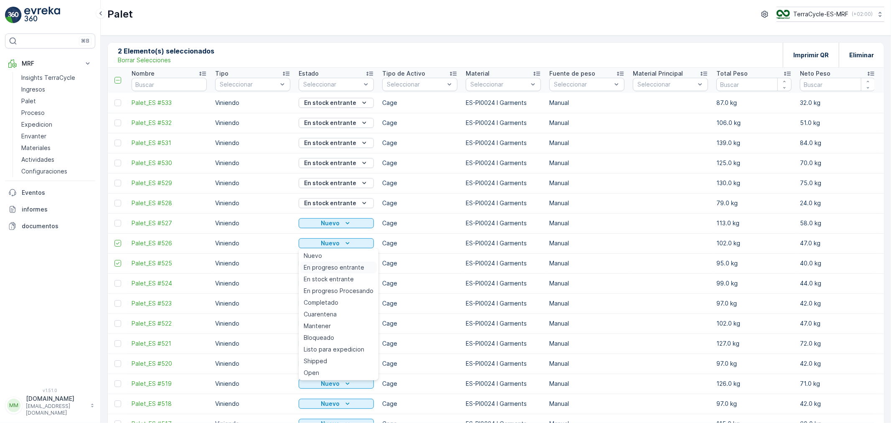
click at [353, 266] on span "En progreso entrante" at bounding box center [334, 267] width 61 height 8
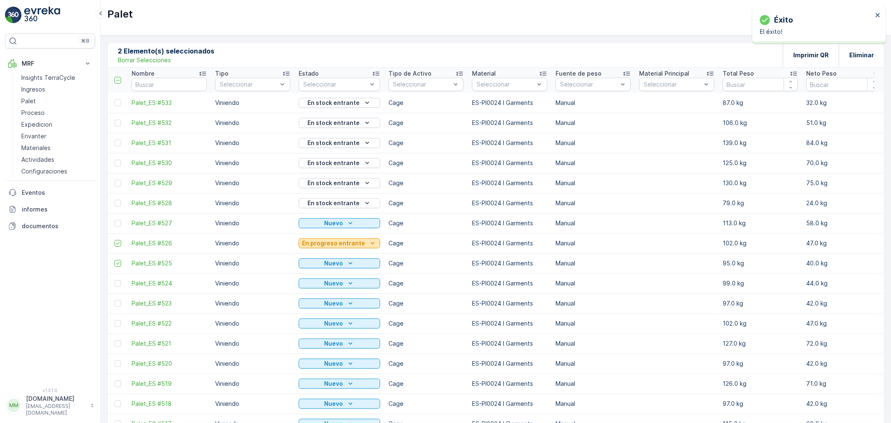
click at [359, 246] on p "En progreso entrante" at bounding box center [333, 243] width 63 height 8
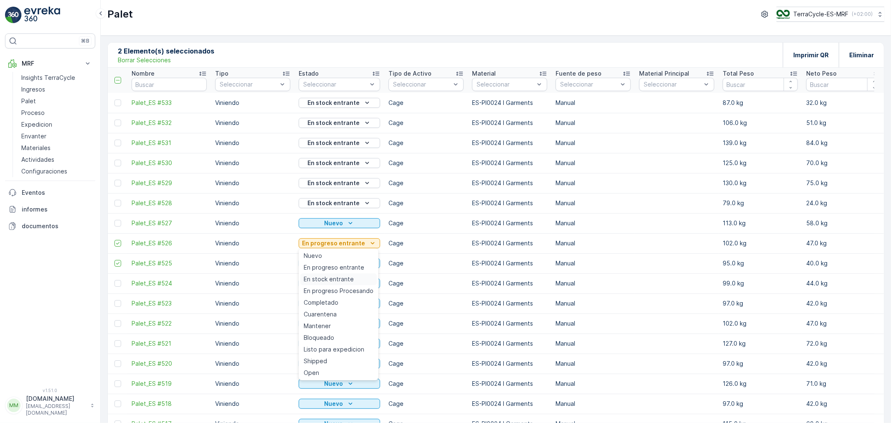
click at [348, 276] on span "En stock entrante" at bounding box center [329, 279] width 50 height 8
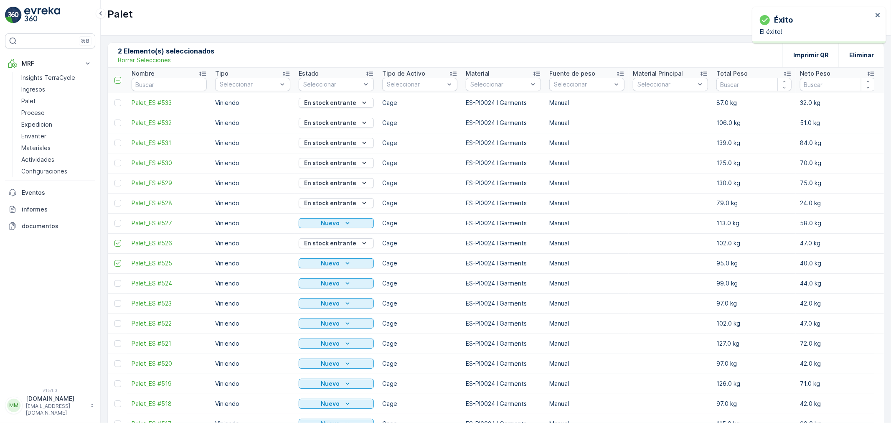
click at [362, 223] on div "Nuevo" at bounding box center [336, 223] width 68 height 8
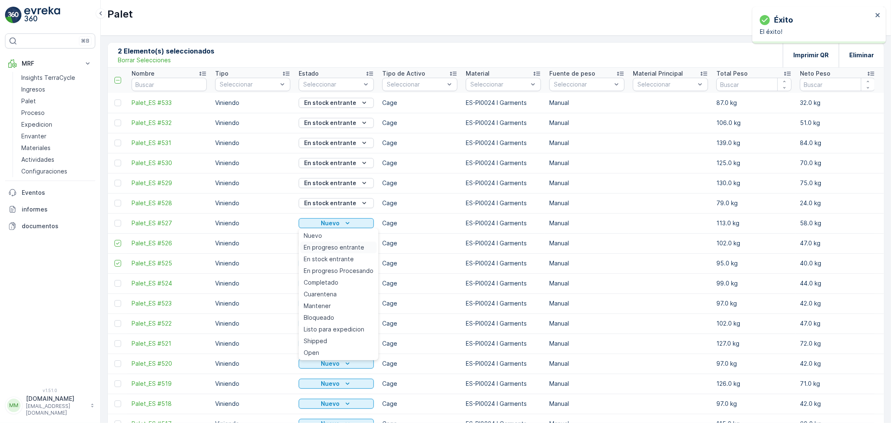
click at [352, 251] on span "En progreso entrante" at bounding box center [334, 247] width 61 height 8
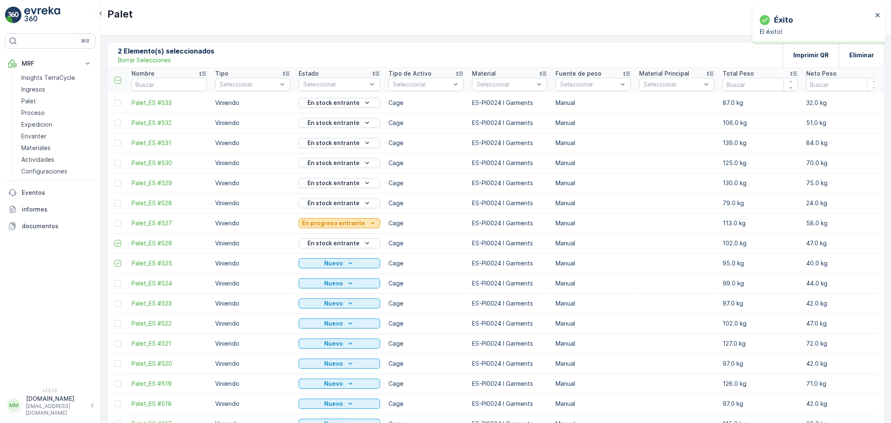
click at [358, 223] on p "En progreso entrante" at bounding box center [333, 223] width 63 height 8
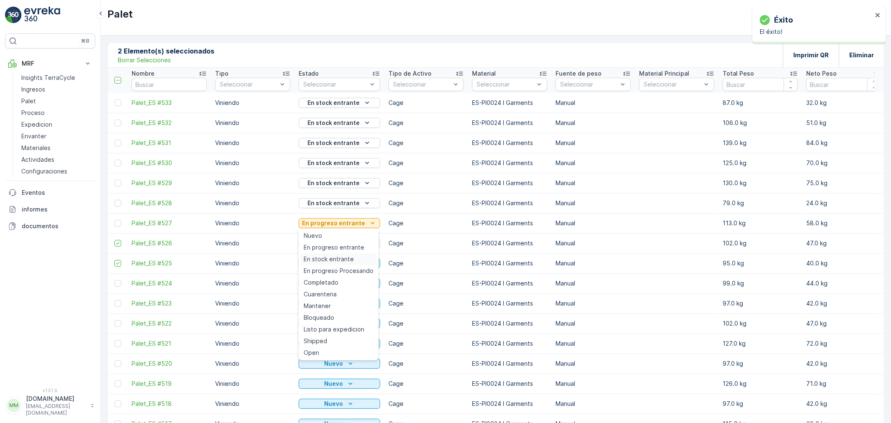
click at [349, 261] on span "En stock entrante" at bounding box center [329, 259] width 50 height 8
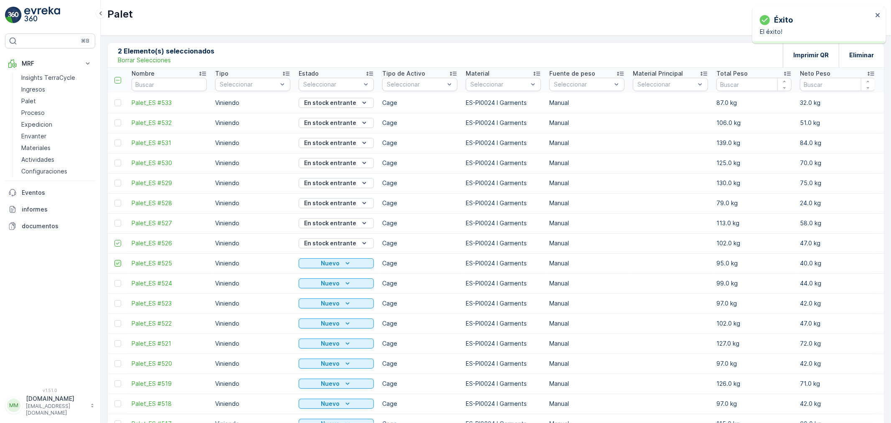
drag, startPoint x: 118, startPoint y: 244, endPoint x: 117, endPoint y: 262, distance: 18.4
click at [118, 244] on icon at bounding box center [118, 243] width 6 height 6
click at [114, 240] on input "checkbox" at bounding box center [114, 240] width 0 height 0
click at [118, 282] on div at bounding box center [117, 283] width 7 height 7
click at [114, 280] on input "checkbox" at bounding box center [114, 280] width 0 height 0
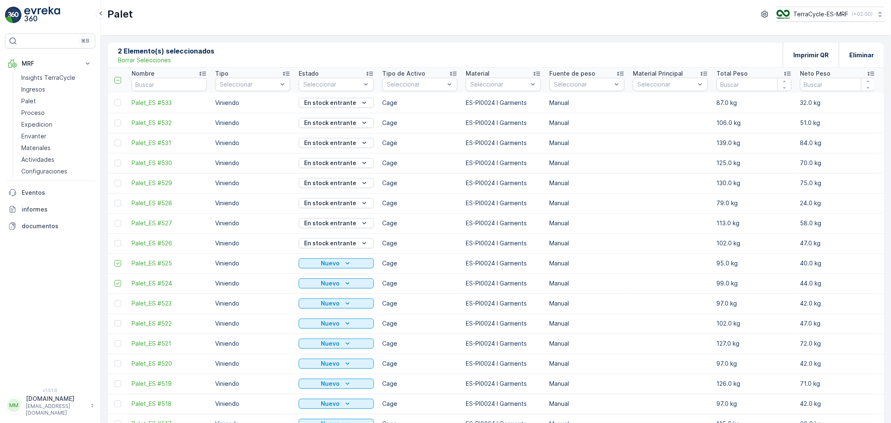
click at [118, 279] on td at bounding box center [118, 283] width 20 height 20
click at [118, 267] on td at bounding box center [118, 263] width 20 height 20
drag, startPoint x: 118, startPoint y: 266, endPoint x: 118, endPoint y: 278, distance: 11.7
click at [118, 266] on div at bounding box center [117, 263] width 7 height 7
click at [114, 260] on input "checkbox" at bounding box center [114, 260] width 0 height 0
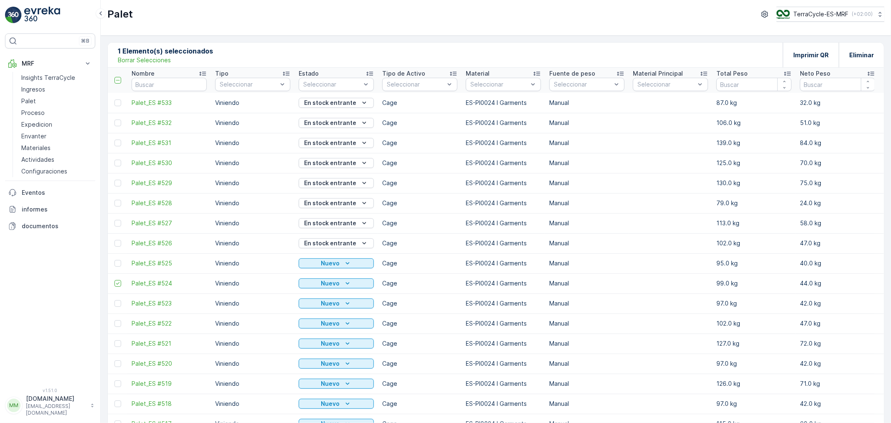
click at [118, 278] on td at bounding box center [118, 283] width 20 height 20
click at [114, 285] on td at bounding box center [118, 283] width 20 height 20
click at [117, 284] on icon at bounding box center [117, 283] width 3 height 3
click at [114, 280] on input "checkbox" at bounding box center [114, 280] width 0 height 0
click at [336, 264] on p "Nuevo" at bounding box center [330, 263] width 19 height 8
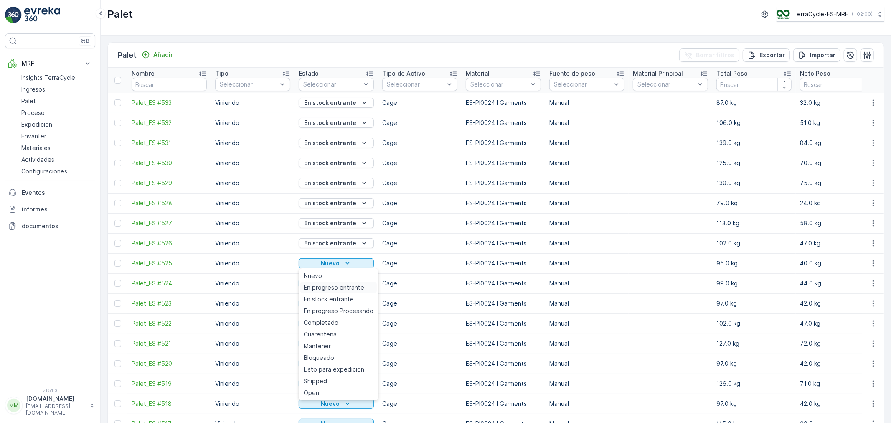
click at [339, 284] on span "En progreso entrante" at bounding box center [334, 287] width 61 height 8
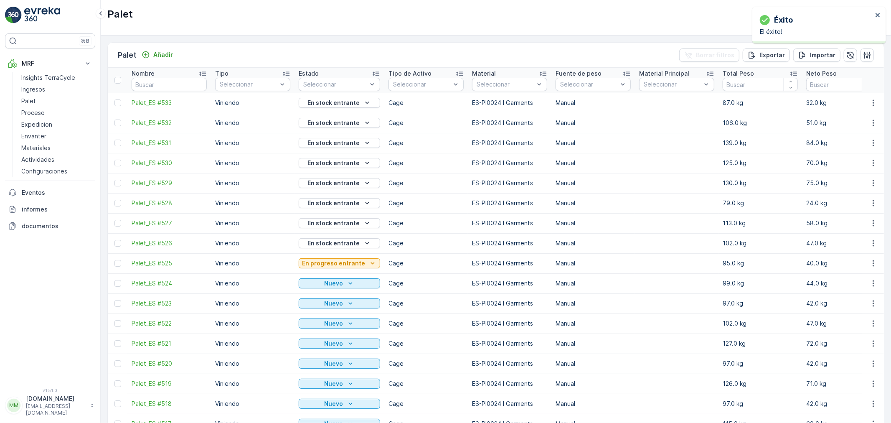
click at [352, 265] on p "En progreso entrante" at bounding box center [333, 263] width 63 height 8
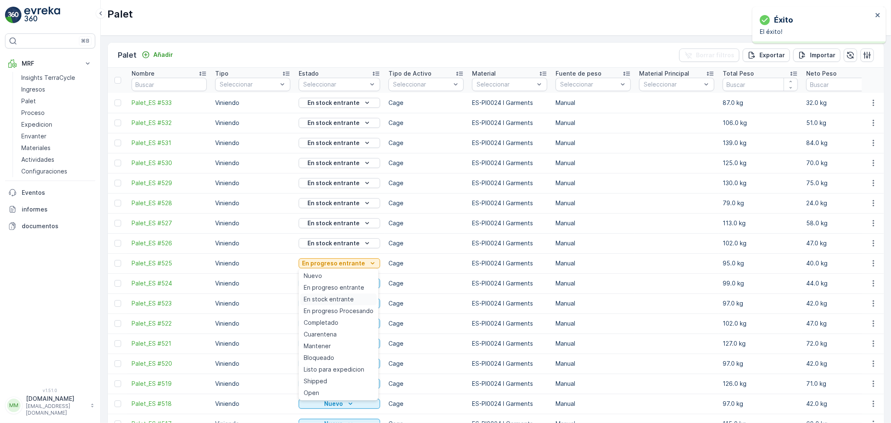
click at [344, 297] on span "En stock entrante" at bounding box center [329, 299] width 50 height 8
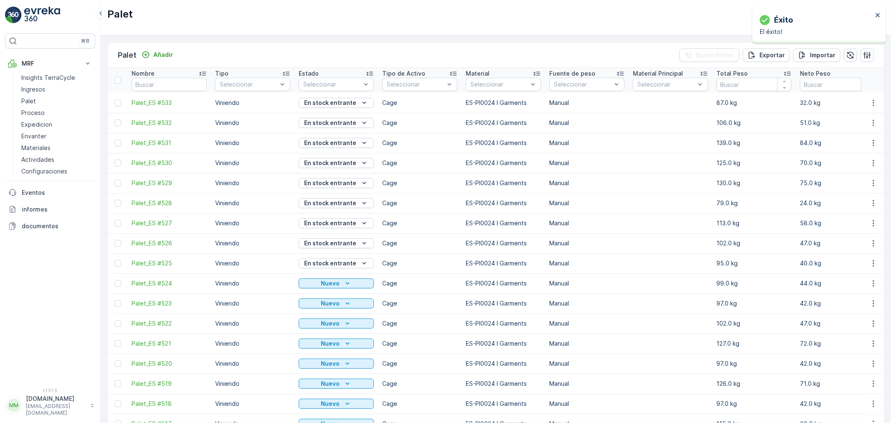
click at [353, 286] on div "Nuevo" at bounding box center [336, 283] width 68 height 8
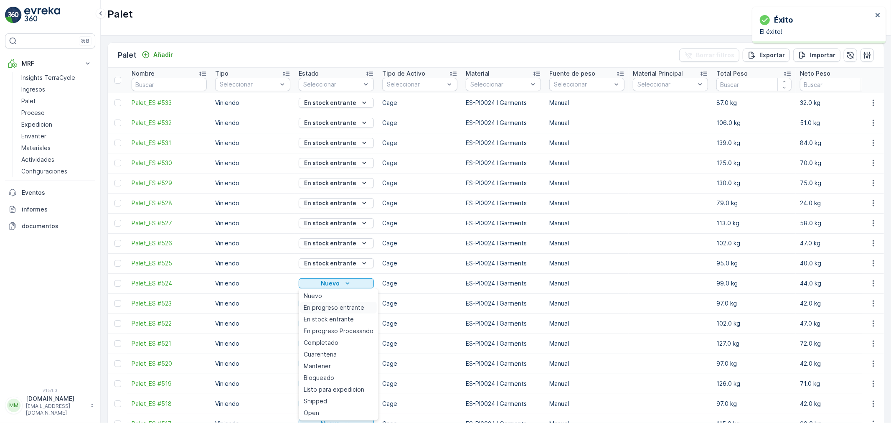
click at [345, 304] on span "En progreso entrante" at bounding box center [334, 307] width 61 height 8
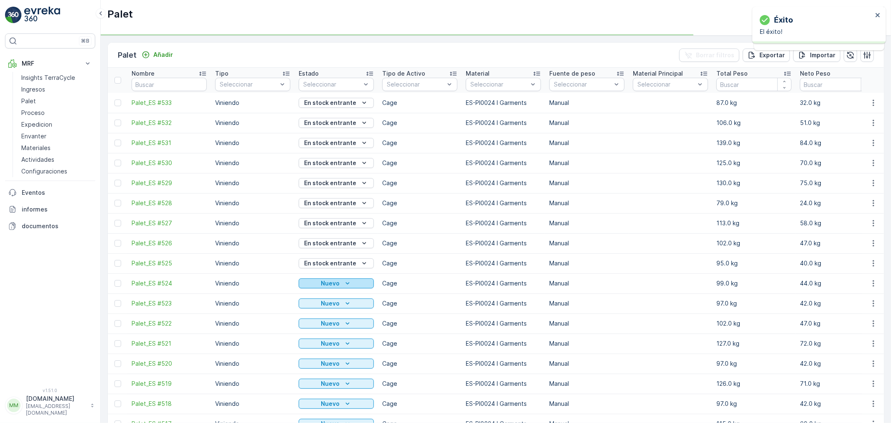
click at [352, 284] on div "Nuevo" at bounding box center [336, 283] width 68 height 8
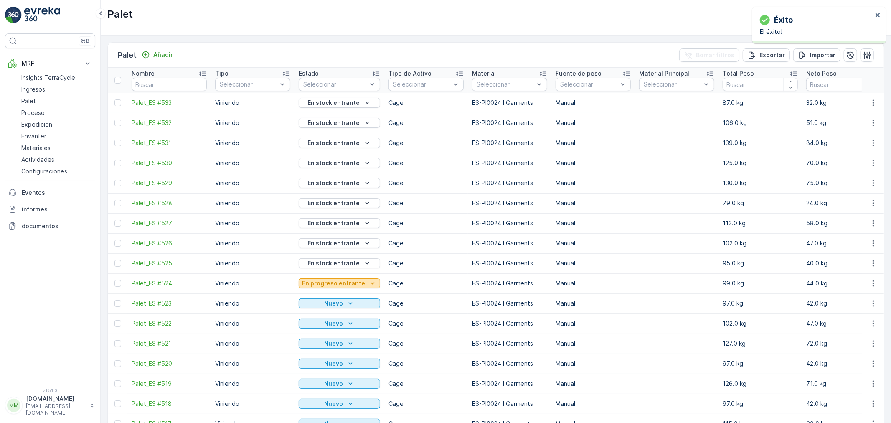
click at [349, 288] on button "En progreso entrante" at bounding box center [339, 283] width 81 height 10
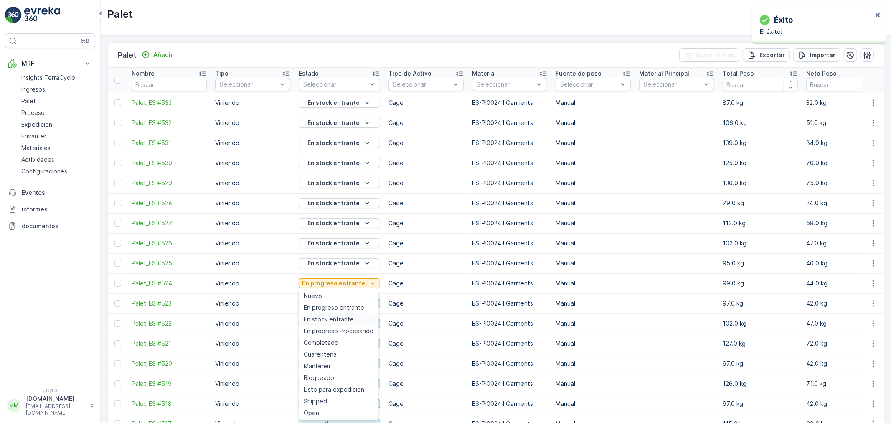
click at [336, 318] on span "En stock entrante" at bounding box center [329, 319] width 50 height 8
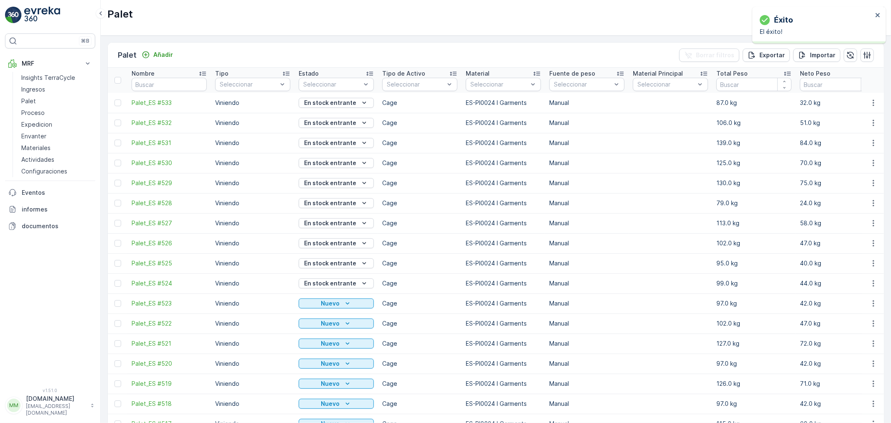
click at [338, 303] on p "Nuevo" at bounding box center [330, 303] width 19 height 8
click at [347, 186] on span "En progreso entrante" at bounding box center [334, 186] width 61 height 8
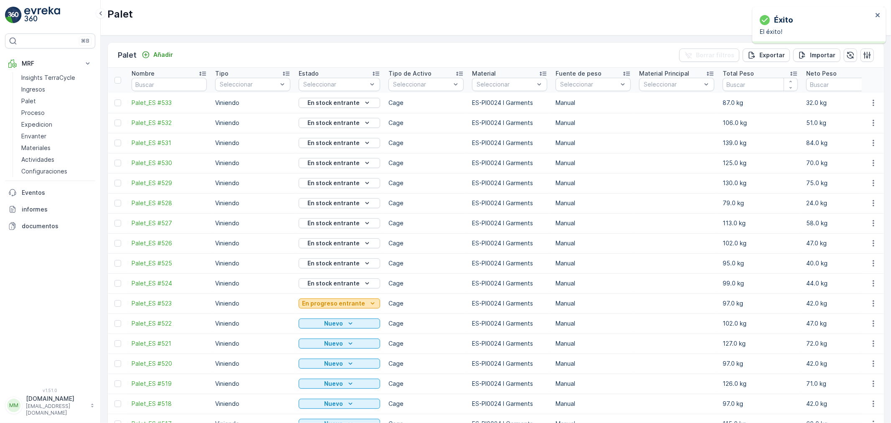
click at [331, 302] on p "En progreso entrante" at bounding box center [333, 303] width 63 height 8
click at [334, 195] on span "En stock entrante" at bounding box center [329, 197] width 50 height 8
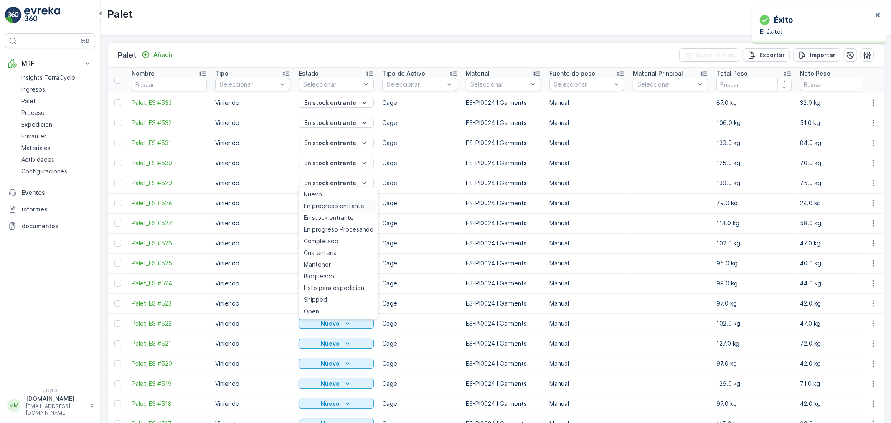
click at [333, 208] on span "En progreso entrante" at bounding box center [334, 206] width 61 height 8
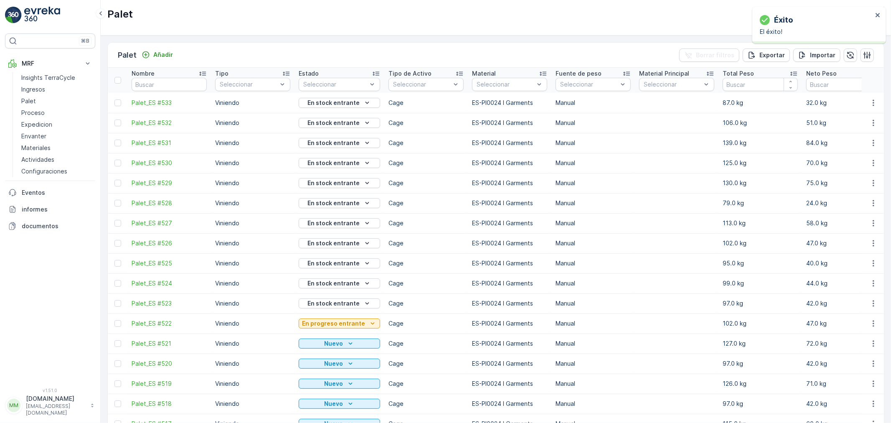
click at [330, 323] on p "En progreso entrante" at bounding box center [333, 323] width 63 height 8
click at [332, 216] on span "En stock entrante" at bounding box center [329, 217] width 50 height 8
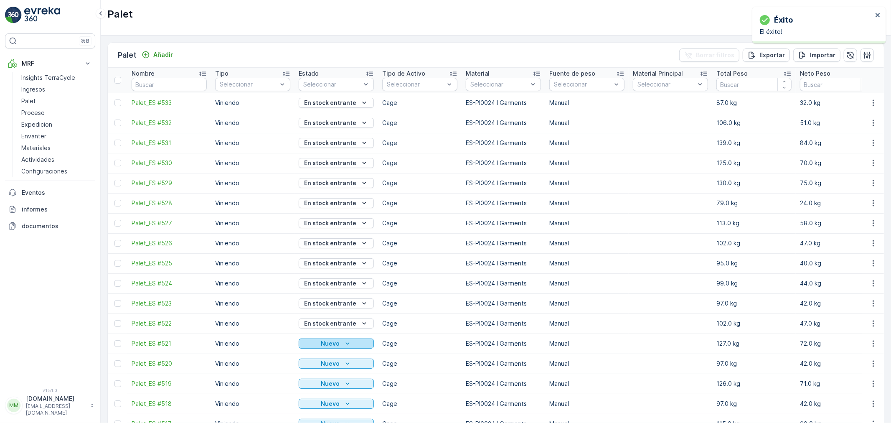
click at [337, 342] on p "Nuevo" at bounding box center [330, 343] width 19 height 8
click at [337, 228] on span "En progreso entrante" at bounding box center [334, 225] width 61 height 8
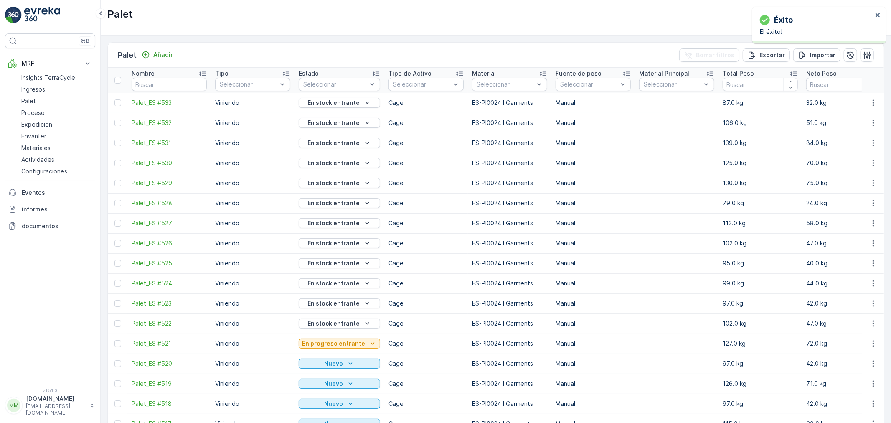
click at [350, 344] on p "En progreso entrante" at bounding box center [333, 343] width 63 height 8
click at [343, 237] on span "En stock entrante" at bounding box center [329, 237] width 50 height 8
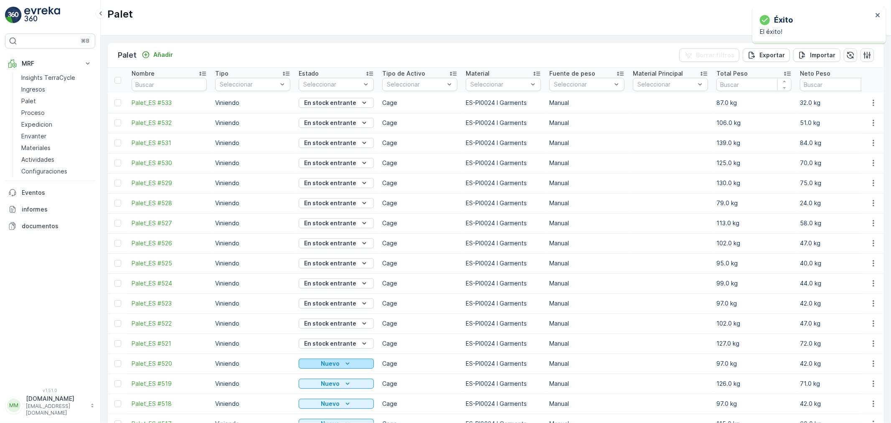
click at [348, 363] on icon "Nuevo" at bounding box center [347, 363] width 8 height 8
click at [357, 248] on span "En progreso entrante" at bounding box center [334, 245] width 61 height 8
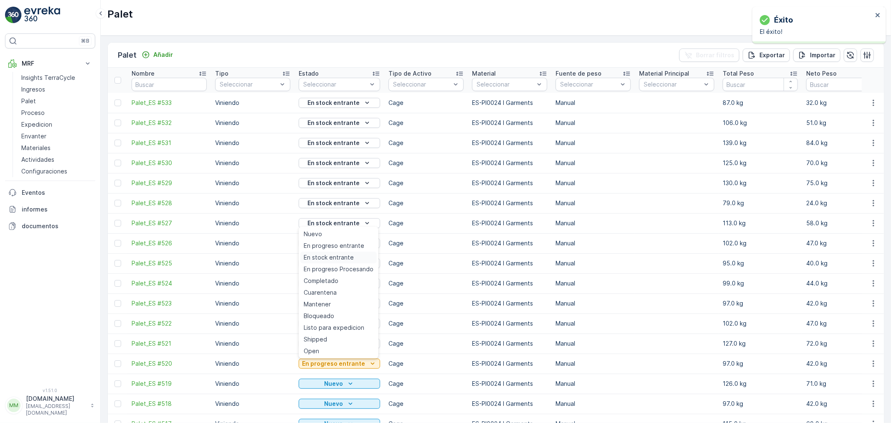
click at [341, 256] on span "En stock entrante" at bounding box center [329, 257] width 50 height 8
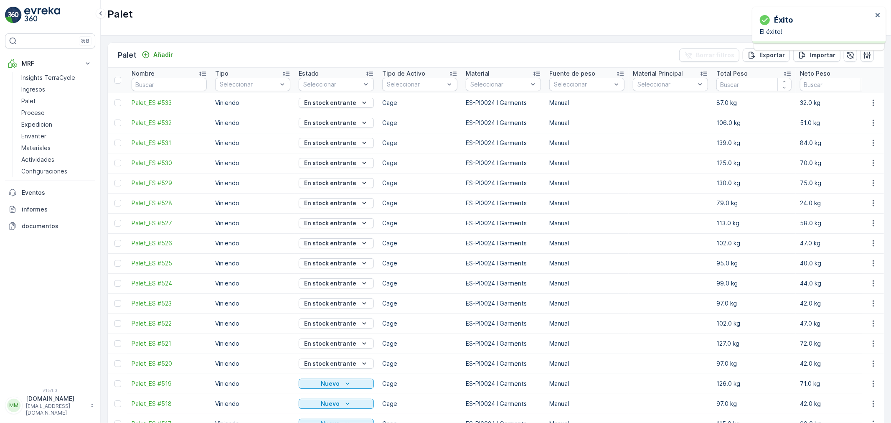
click at [341, 386] on div "Nuevo" at bounding box center [336, 383] width 68 height 8
click at [339, 264] on span "En progreso entrante" at bounding box center [334, 265] width 61 height 8
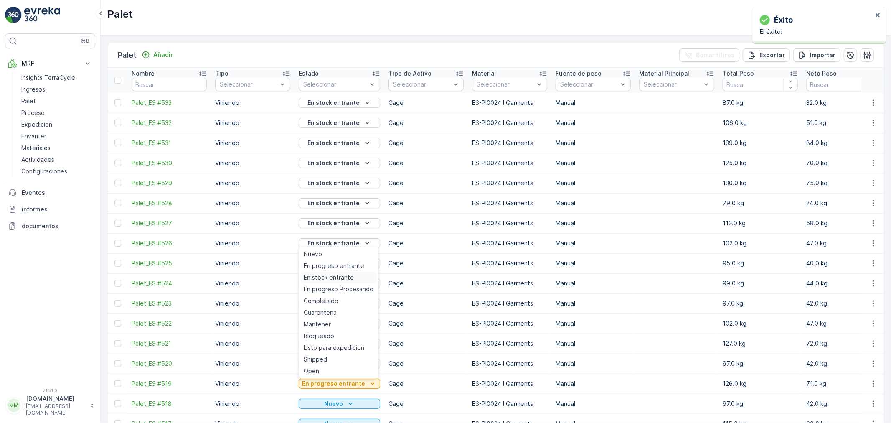
click at [341, 274] on span "En stock entrante" at bounding box center [329, 277] width 50 height 8
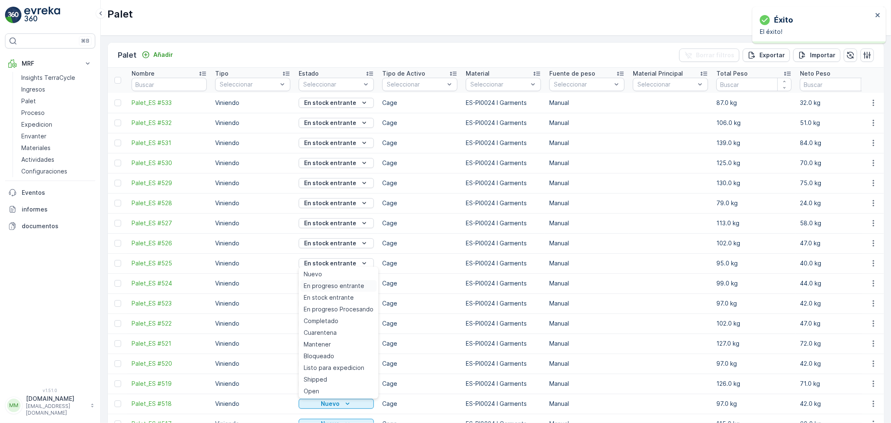
click at [345, 284] on span "En progreso entrante" at bounding box center [334, 286] width 61 height 8
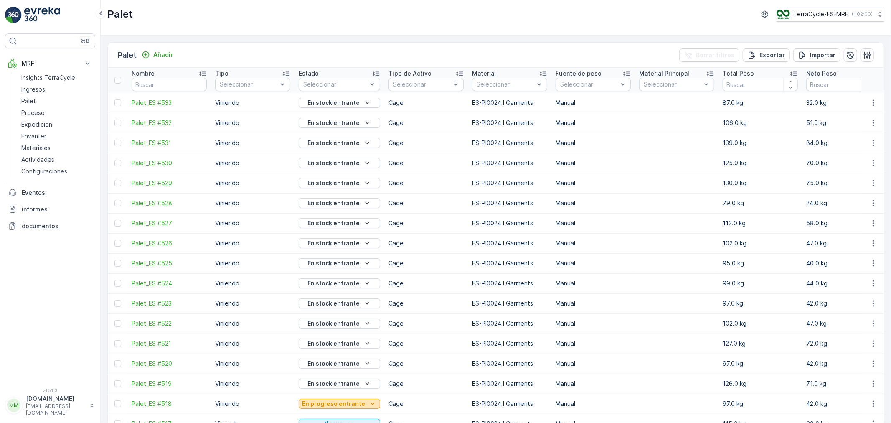
click at [340, 404] on p "En progreso entrante" at bounding box center [333, 403] width 63 height 8
click at [345, 300] on span "En stock entrante" at bounding box center [329, 297] width 50 height 8
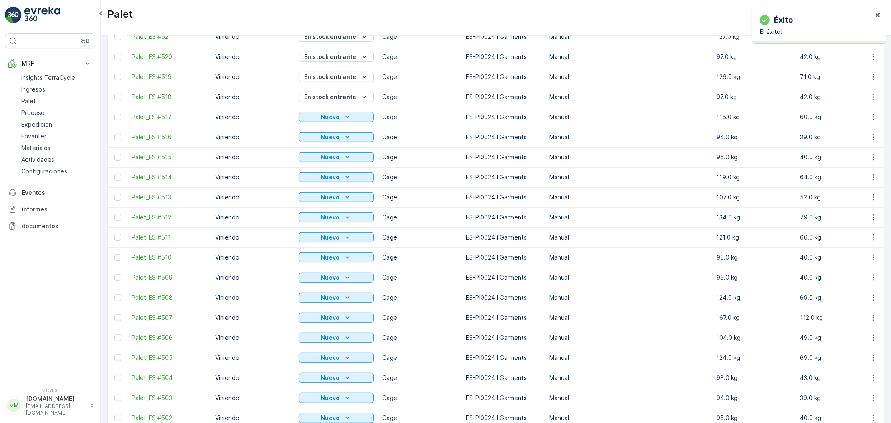
scroll to position [325, 0]
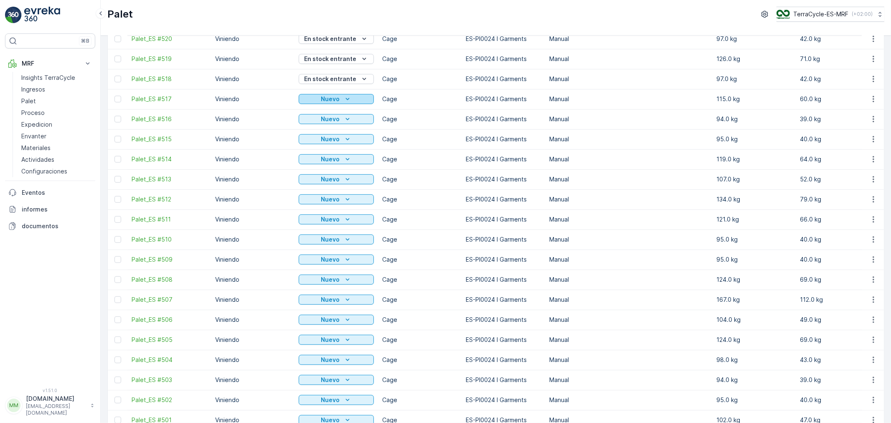
click at [337, 101] on p "Nuevo" at bounding box center [330, 99] width 19 height 8
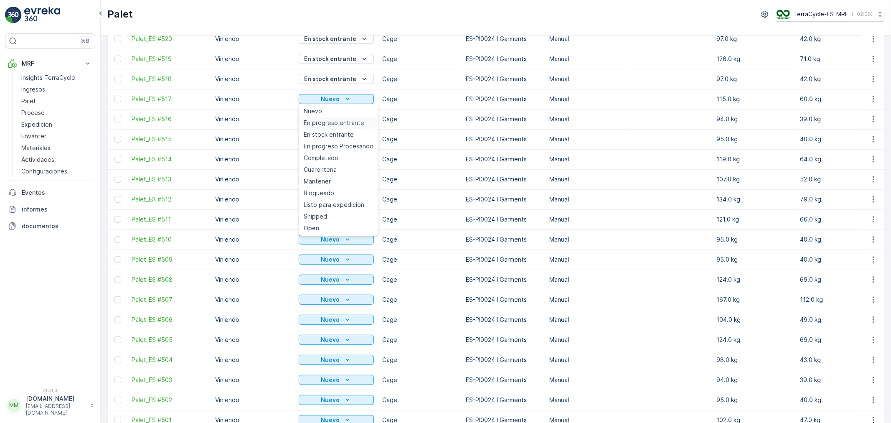
click at [332, 119] on span "En progreso entrante" at bounding box center [334, 123] width 61 height 8
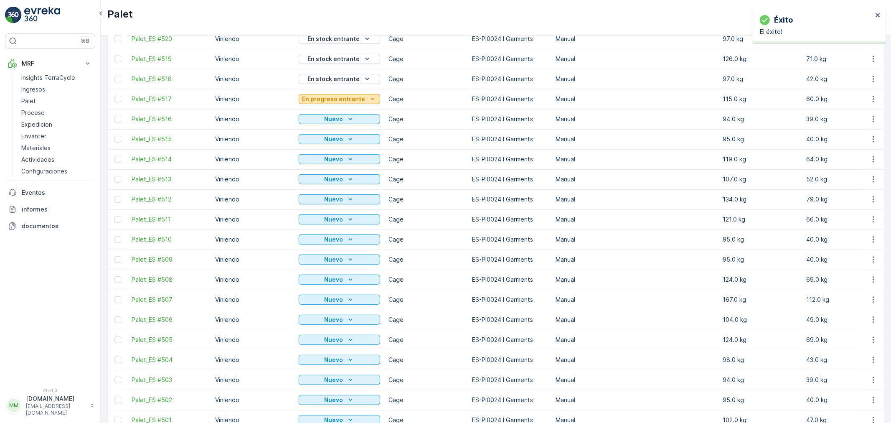
click at [340, 101] on p "En progreso entrante" at bounding box center [333, 99] width 63 height 8
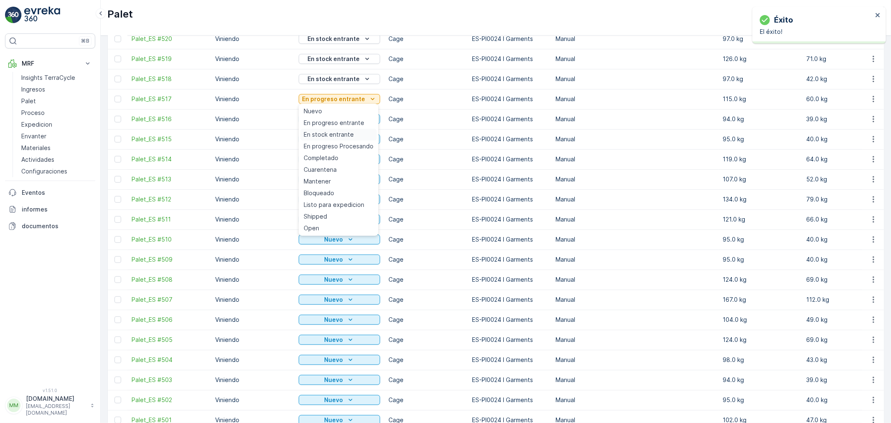
click at [329, 135] on span "En stock entrante" at bounding box center [329, 134] width 50 height 8
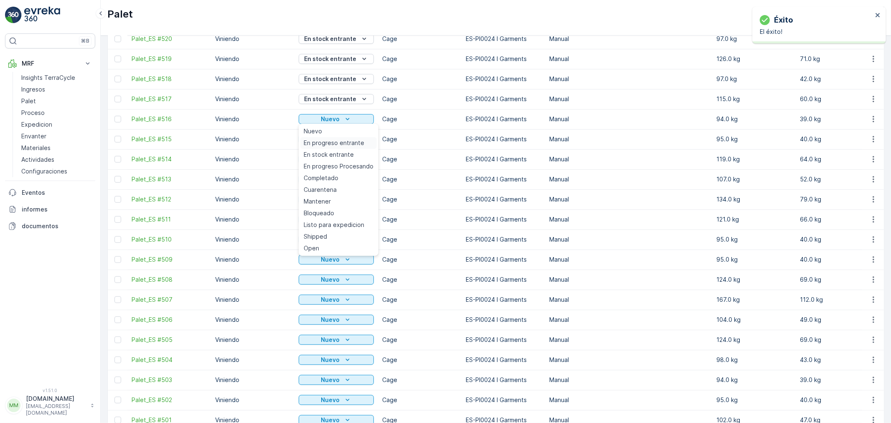
click at [335, 140] on span "En progreso entrante" at bounding box center [334, 143] width 61 height 8
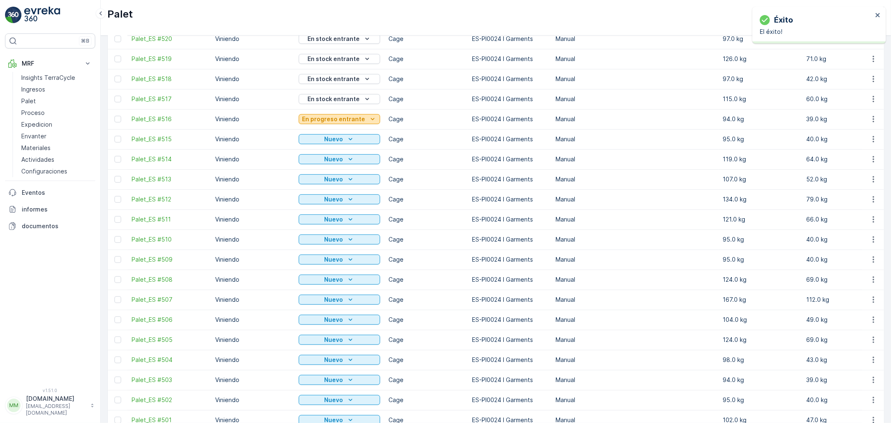
click at [339, 119] on p "En progreso entrante" at bounding box center [333, 119] width 63 height 8
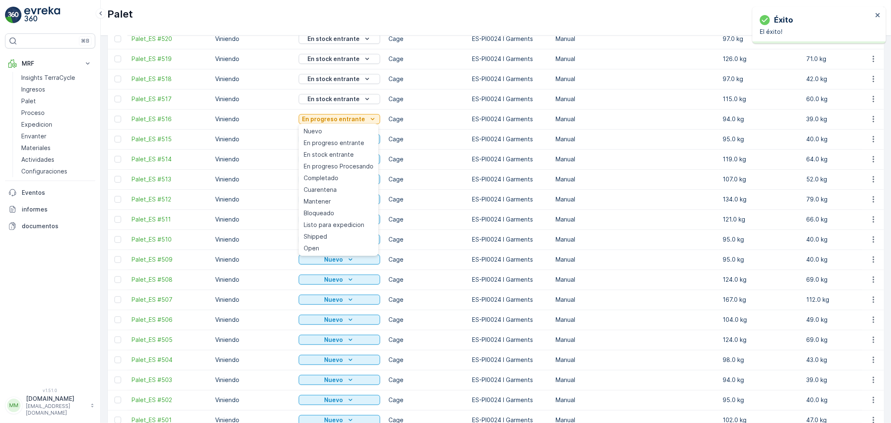
click at [335, 152] on span "En stock entrante" at bounding box center [329, 154] width 50 height 8
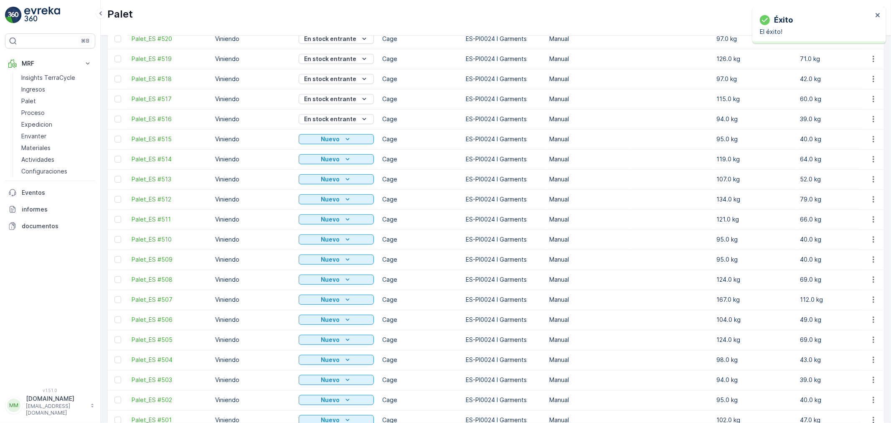
click at [339, 140] on p "Nuevo" at bounding box center [330, 139] width 19 height 8
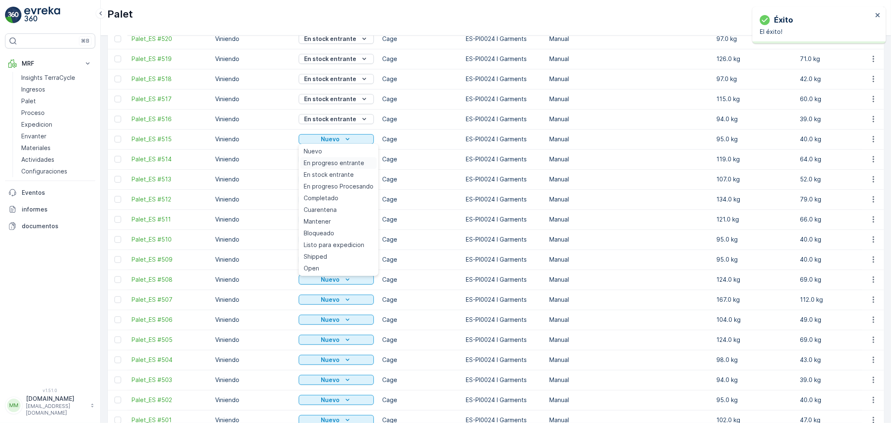
click at [330, 163] on span "En progreso entrante" at bounding box center [334, 163] width 61 height 8
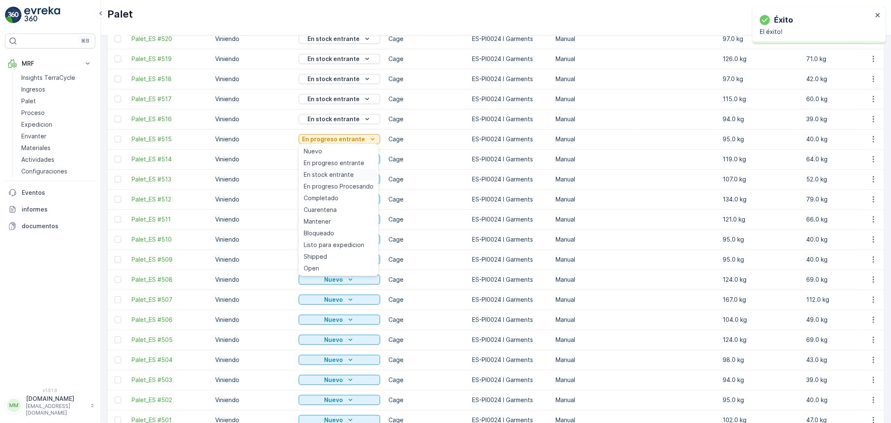
click at [335, 172] on span "En stock entrante" at bounding box center [329, 174] width 50 height 8
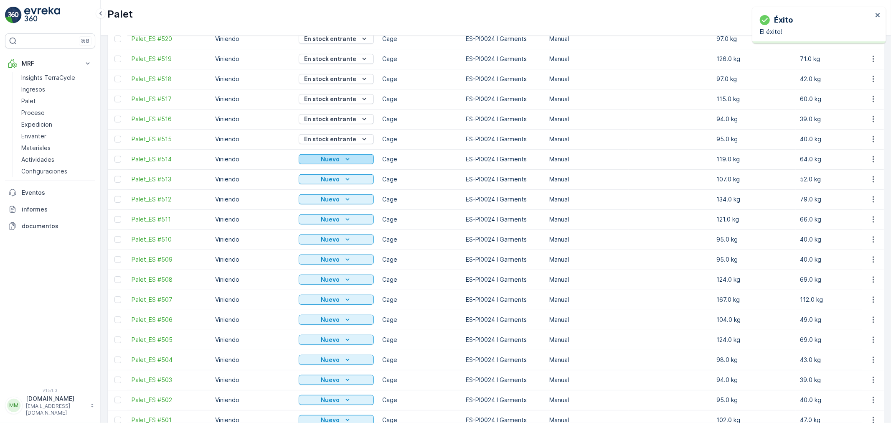
click at [339, 160] on p "Nuevo" at bounding box center [330, 159] width 19 height 8
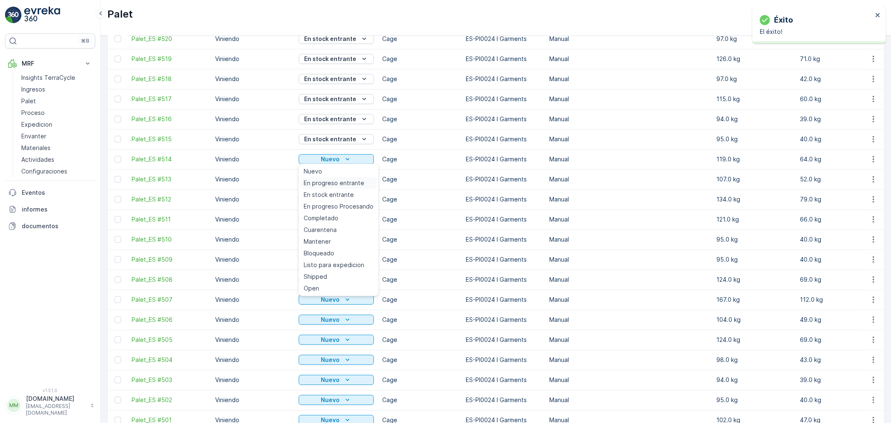
click at [333, 182] on span "En progreso entrante" at bounding box center [334, 183] width 61 height 8
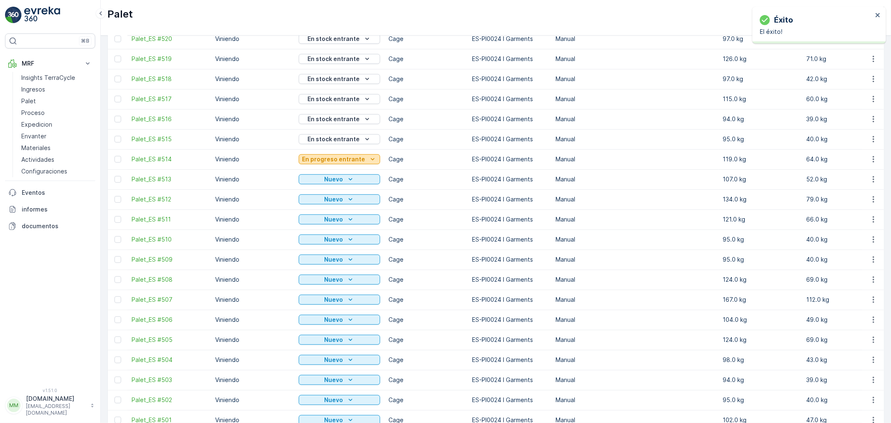
click at [354, 160] on p "En progreso entrante" at bounding box center [333, 159] width 63 height 8
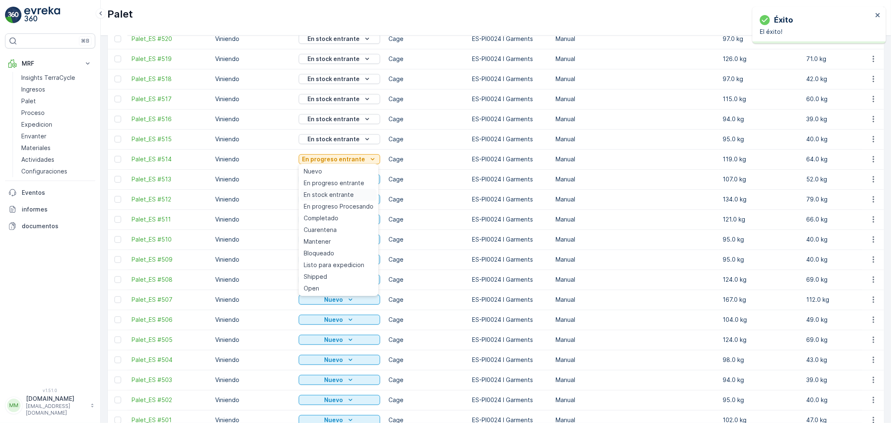
click at [342, 193] on span "En stock entrante" at bounding box center [329, 194] width 50 height 8
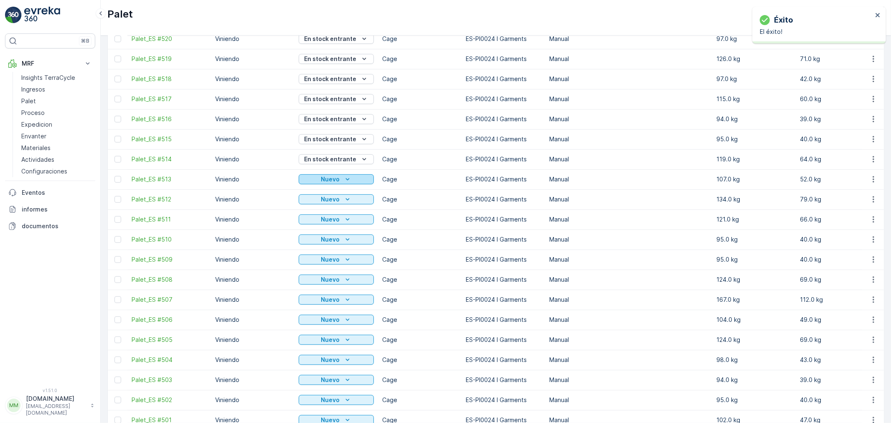
click at [348, 182] on icon "Nuevo" at bounding box center [347, 179] width 8 height 8
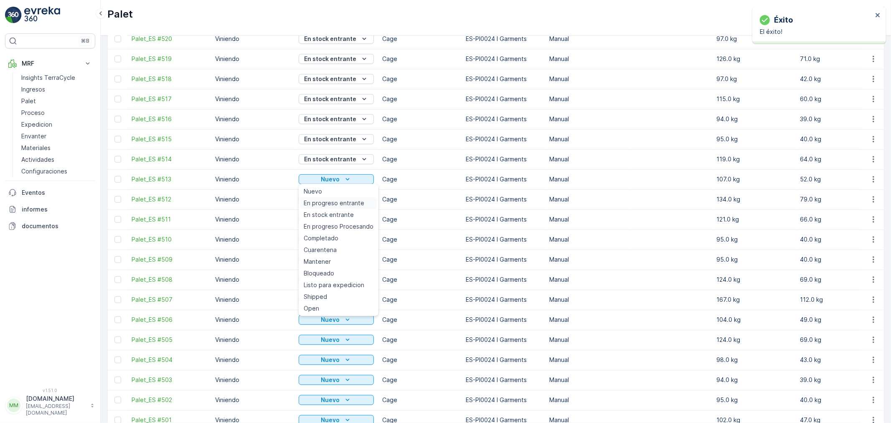
click at [344, 200] on span "En progreso entrante" at bounding box center [334, 203] width 61 height 8
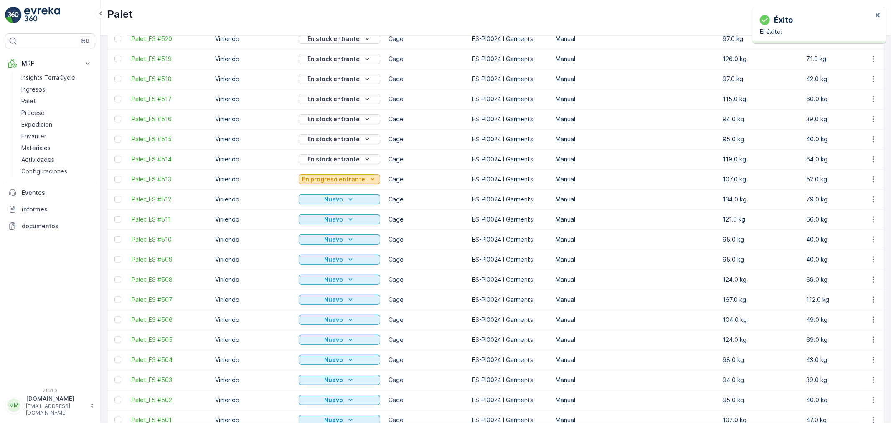
click at [353, 183] on button "En progreso entrante" at bounding box center [339, 179] width 81 height 10
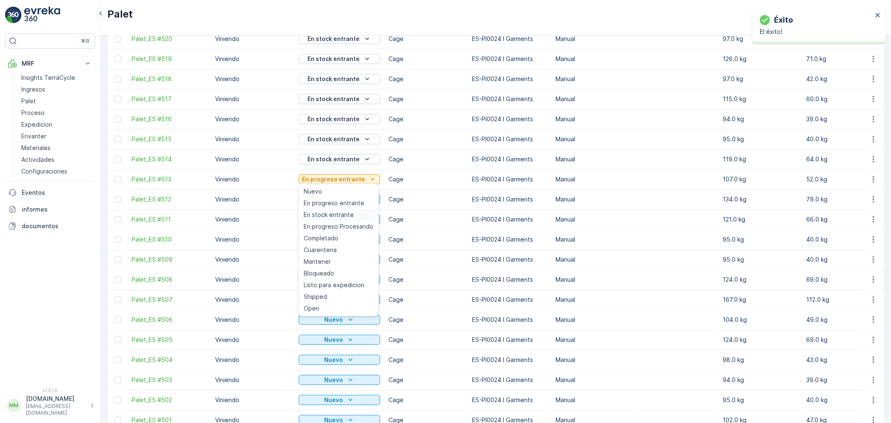
click at [341, 216] on span "En stock entrante" at bounding box center [329, 215] width 50 height 8
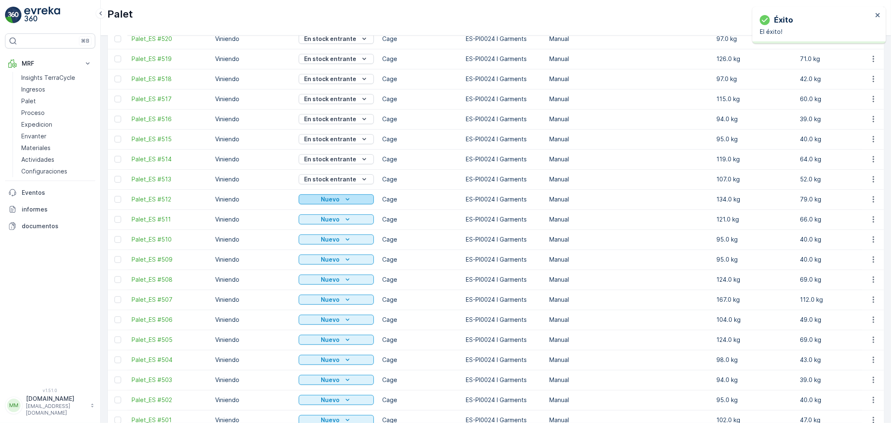
click at [343, 198] on icon "Nuevo" at bounding box center [347, 199] width 8 height 8
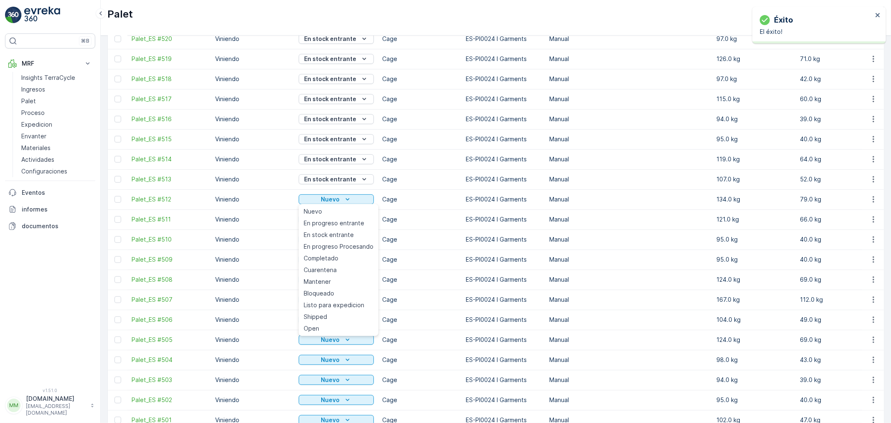
click at [332, 222] on span "En progreso entrante" at bounding box center [334, 223] width 61 height 8
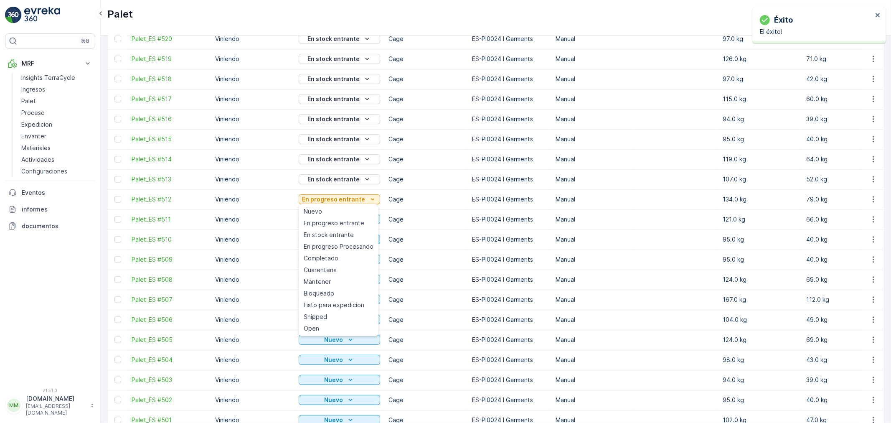
click at [335, 235] on span "En stock entrante" at bounding box center [329, 235] width 50 height 8
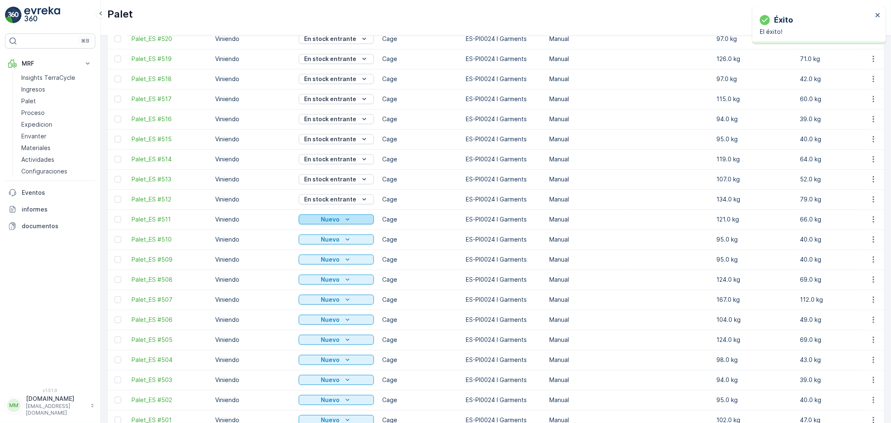
click at [340, 220] on div "Nuevo" at bounding box center [336, 219] width 68 height 8
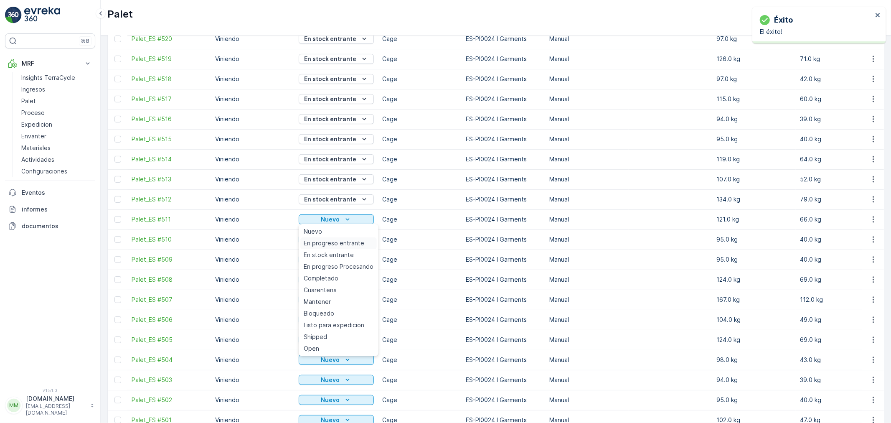
click at [328, 241] on span "En progreso entrante" at bounding box center [334, 243] width 61 height 8
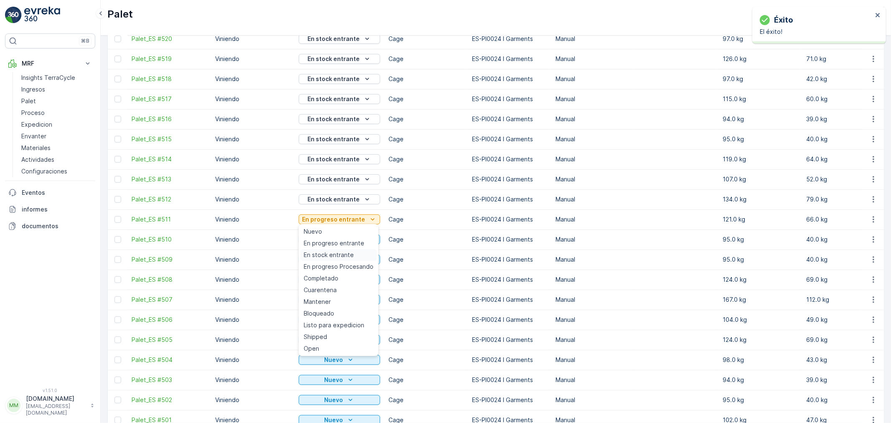
click at [329, 253] on span "En stock entrante" at bounding box center [329, 255] width 50 height 8
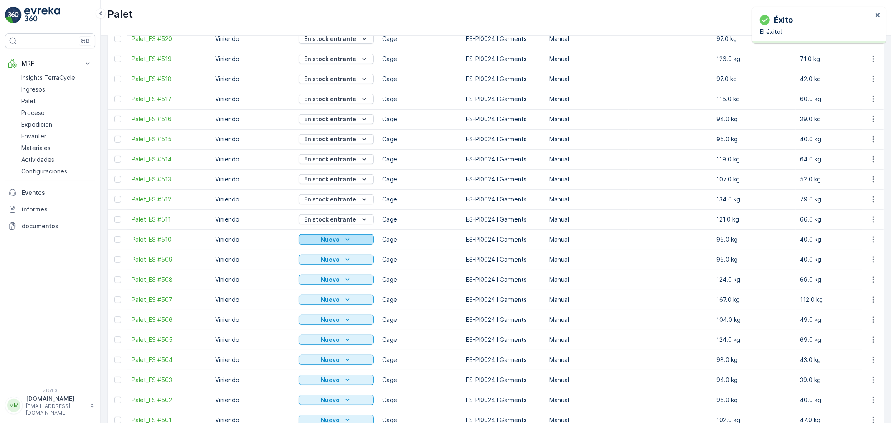
click at [332, 238] on p "Nuevo" at bounding box center [330, 239] width 19 height 8
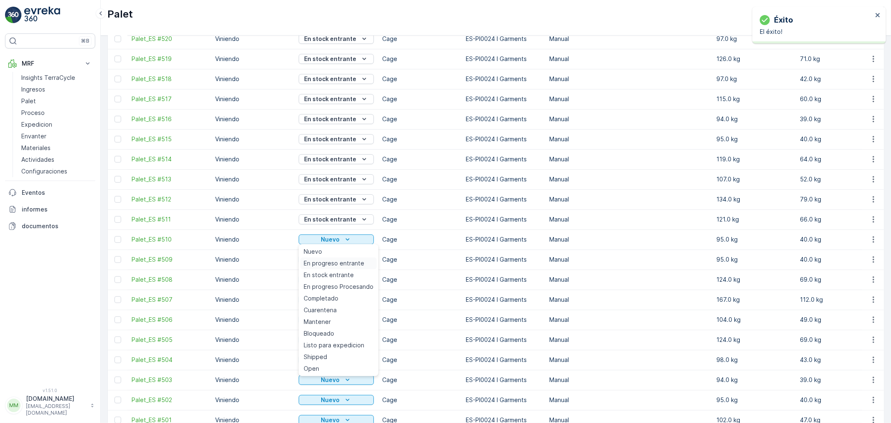
click at [324, 261] on span "En progreso entrante" at bounding box center [334, 263] width 61 height 8
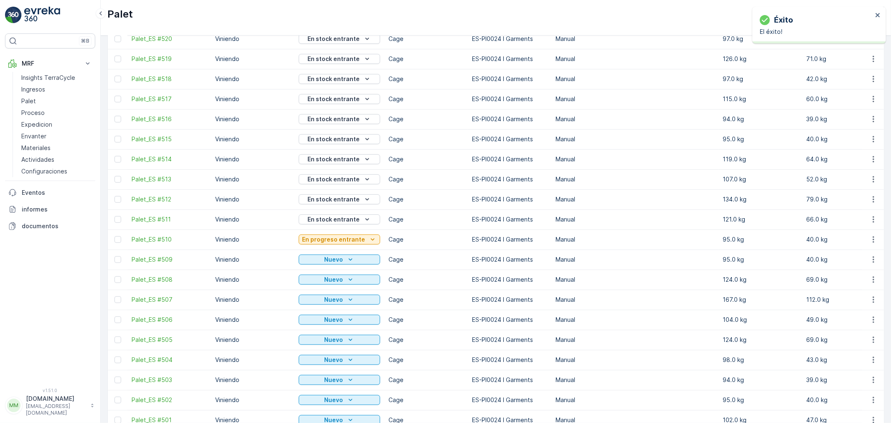
click at [345, 239] on p "En progreso entrante" at bounding box center [333, 239] width 63 height 8
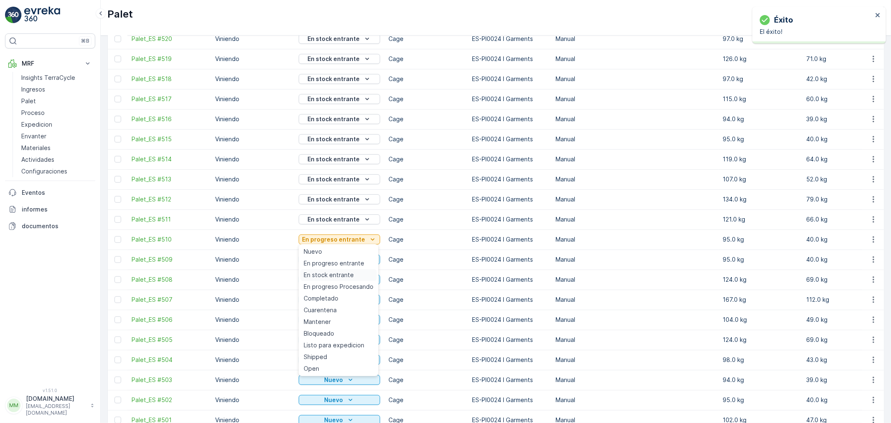
click at [333, 276] on span "En stock entrante" at bounding box center [329, 275] width 50 height 8
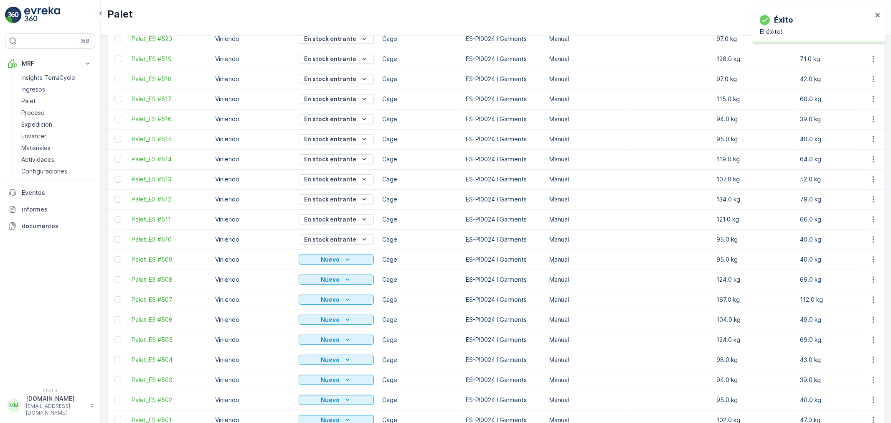
click at [336, 259] on p "Nuevo" at bounding box center [330, 259] width 19 height 8
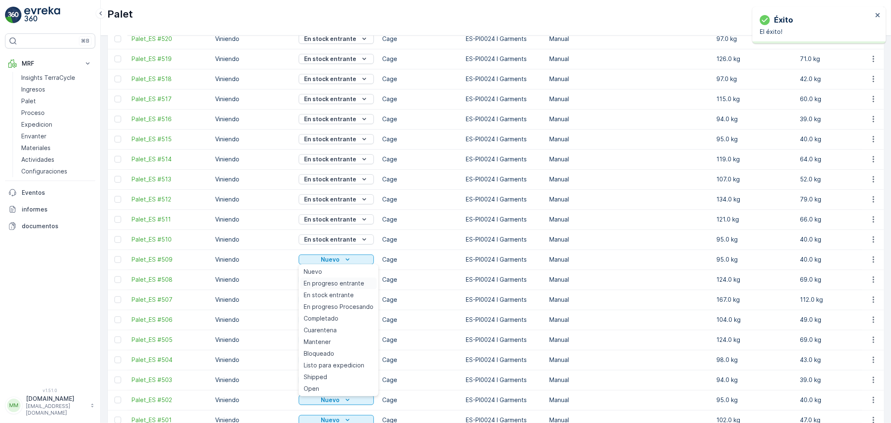
click at [330, 283] on span "En progreso entrante" at bounding box center [334, 283] width 61 height 8
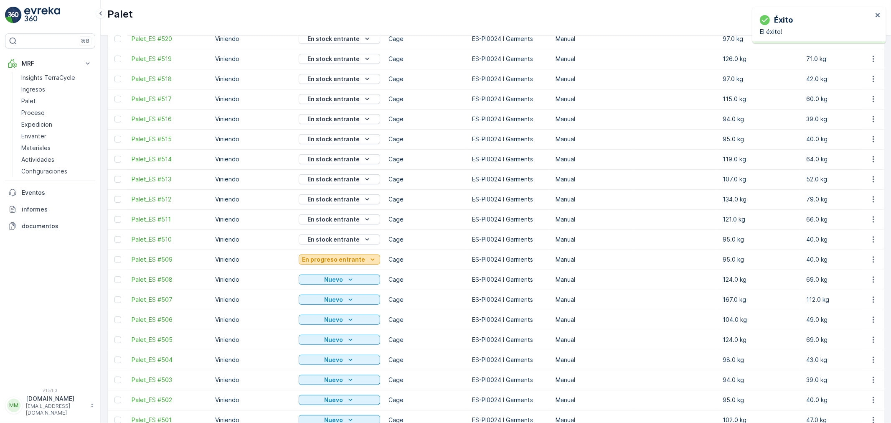
click at [332, 260] on p "En progreso entrante" at bounding box center [333, 259] width 63 height 8
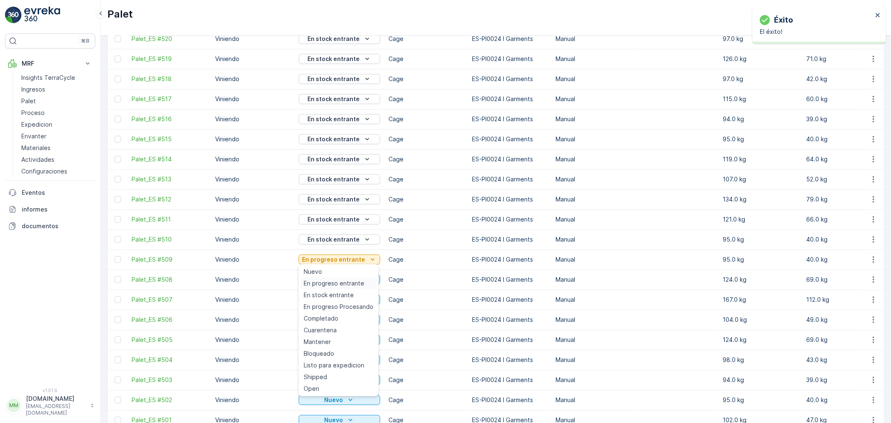
click at [328, 281] on span "En progreso entrante" at bounding box center [334, 283] width 61 height 8
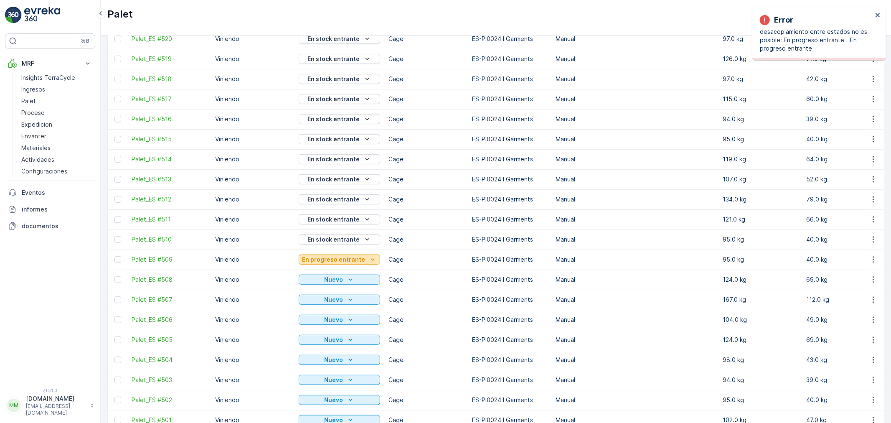
click at [339, 258] on p "En progreso entrante" at bounding box center [333, 259] width 63 height 8
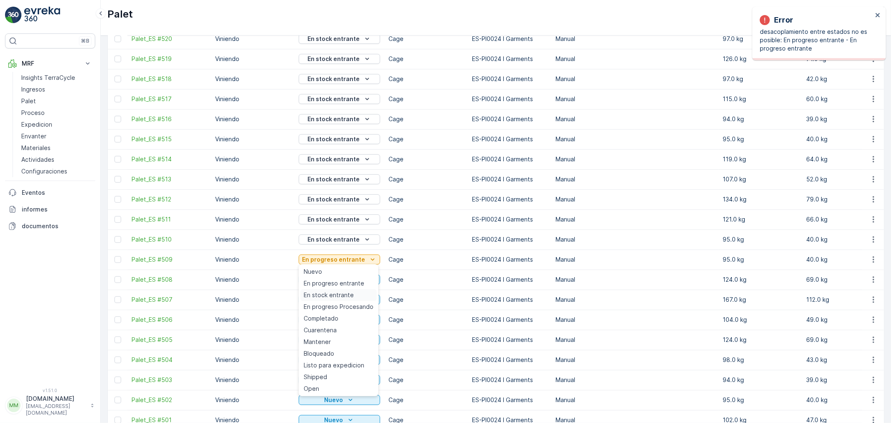
click at [327, 292] on span "En stock entrante" at bounding box center [329, 295] width 50 height 8
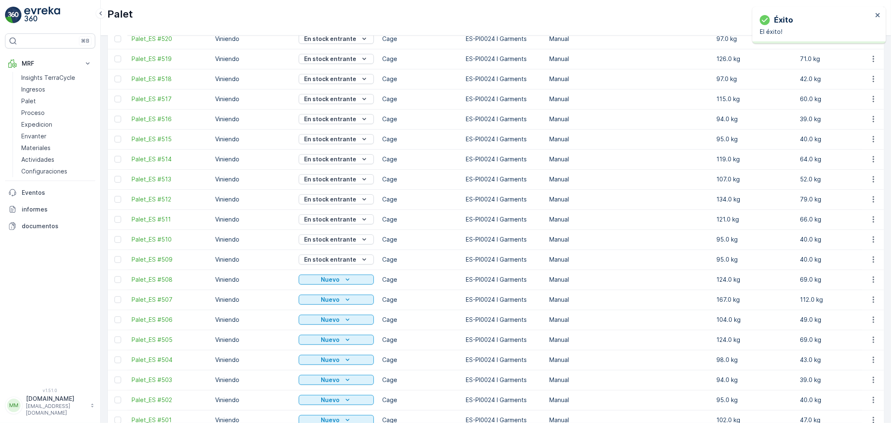
click at [345, 281] on icon "Nuevo" at bounding box center [347, 279] width 8 height 8
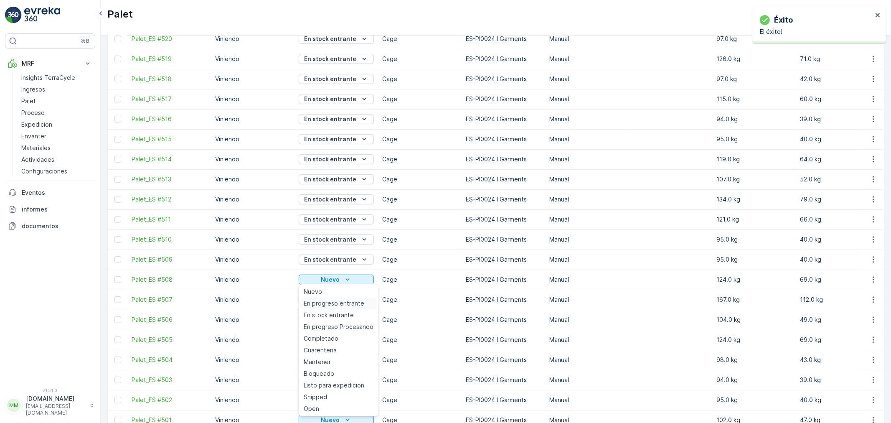
click at [330, 305] on span "En progreso entrante" at bounding box center [334, 303] width 61 height 8
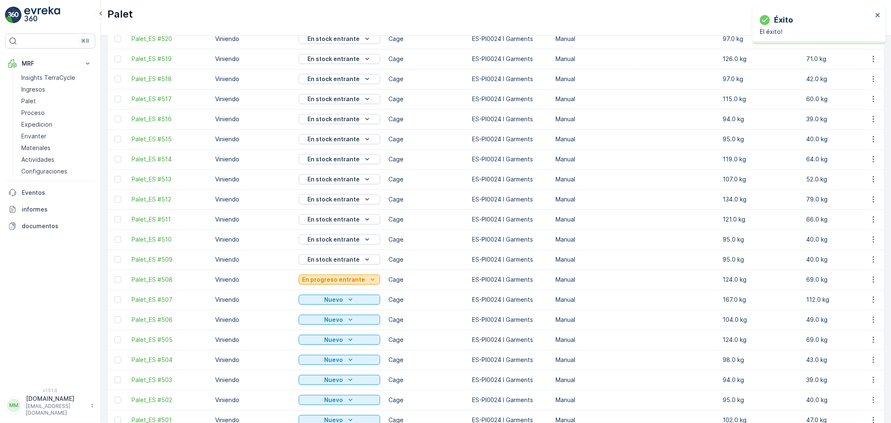
click at [345, 280] on p "En progreso entrante" at bounding box center [333, 279] width 63 height 8
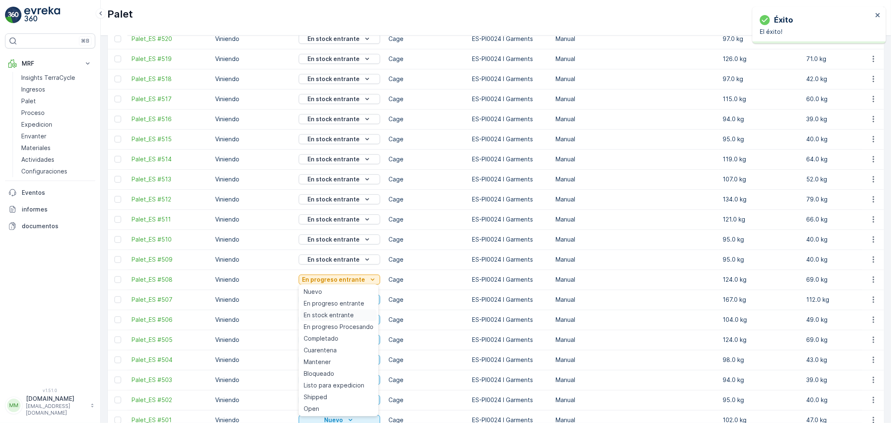
click at [333, 311] on span "En stock entrante" at bounding box center [329, 315] width 50 height 8
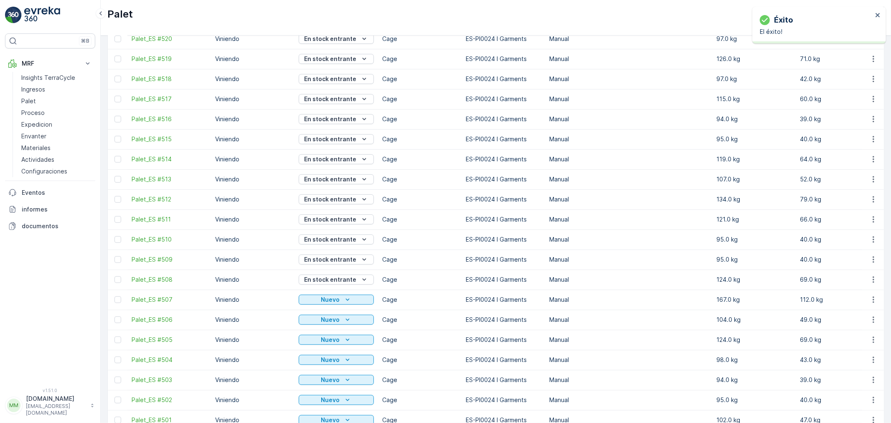
click at [336, 302] on p "Nuevo" at bounding box center [330, 299] width 19 height 8
click at [352, 181] on span "En progreso entrante" at bounding box center [334, 182] width 61 height 8
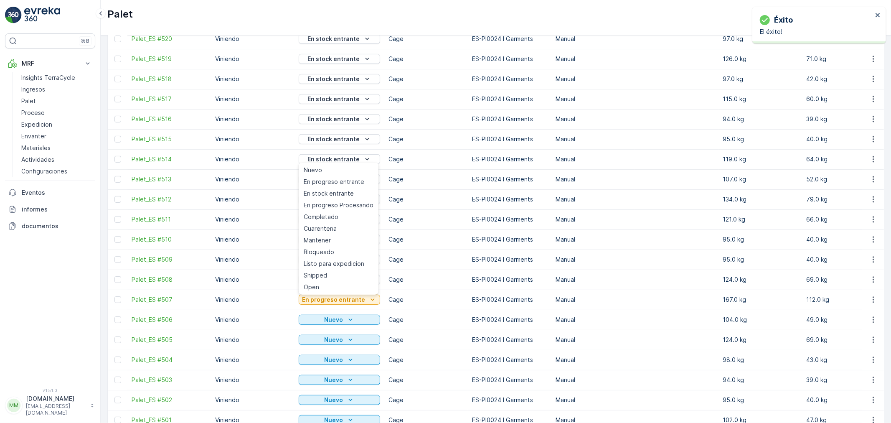
click at [348, 194] on span "En stock entrante" at bounding box center [329, 193] width 50 height 8
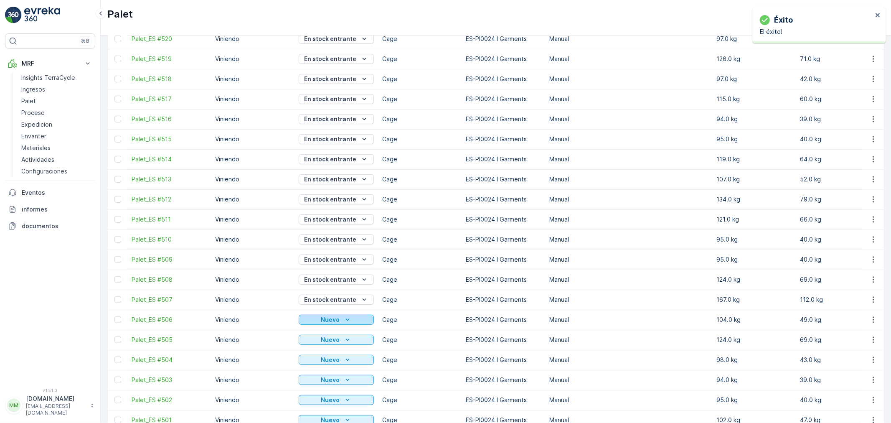
click at [329, 318] on p "Nuevo" at bounding box center [330, 319] width 19 height 8
click at [341, 203] on span "En progreso entrante" at bounding box center [334, 202] width 61 height 8
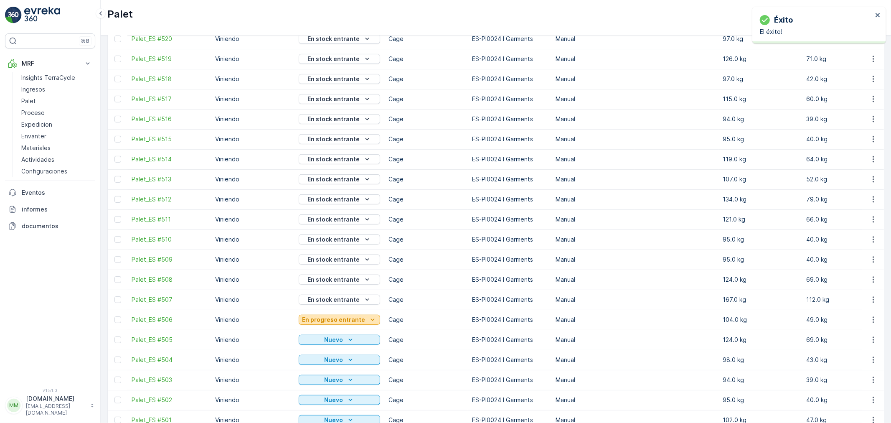
click at [335, 322] on p "En progreso entrante" at bounding box center [333, 319] width 63 height 8
click at [338, 214] on span "En stock entrante" at bounding box center [329, 213] width 50 height 8
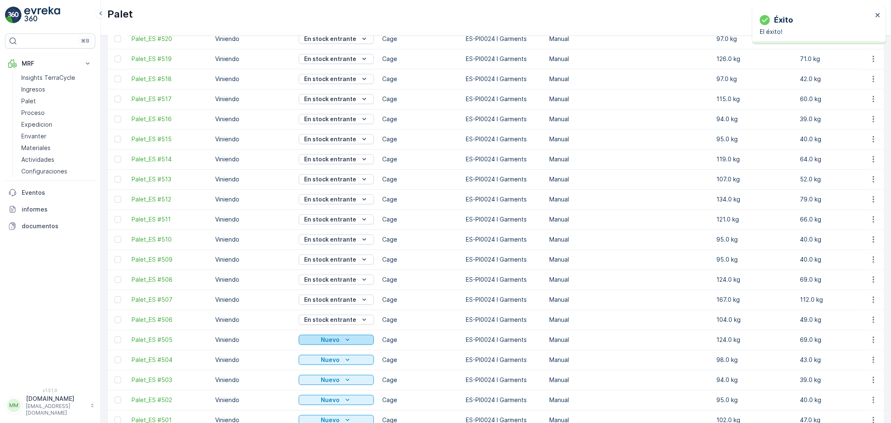
click at [347, 341] on icon "Nuevo" at bounding box center [347, 339] width 8 height 8
click at [340, 221] on span "En progreso entrante" at bounding box center [334, 221] width 61 height 8
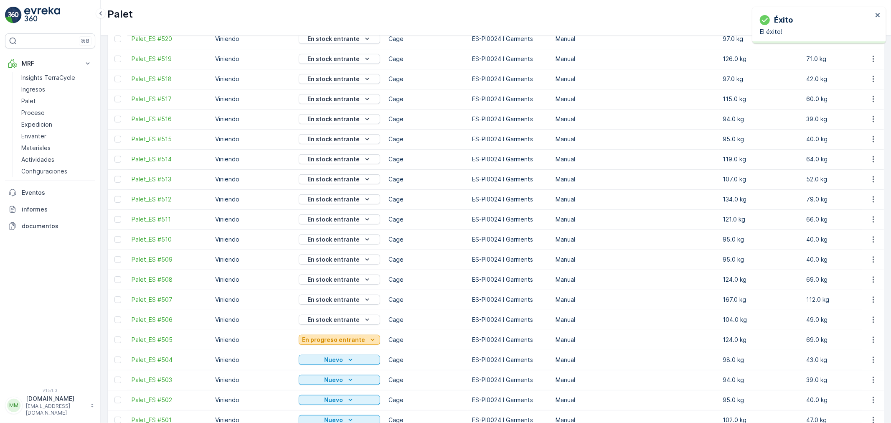
click at [336, 340] on p "En progreso entrante" at bounding box center [333, 339] width 63 height 8
click at [336, 233] on span "En stock entrante" at bounding box center [329, 233] width 50 height 8
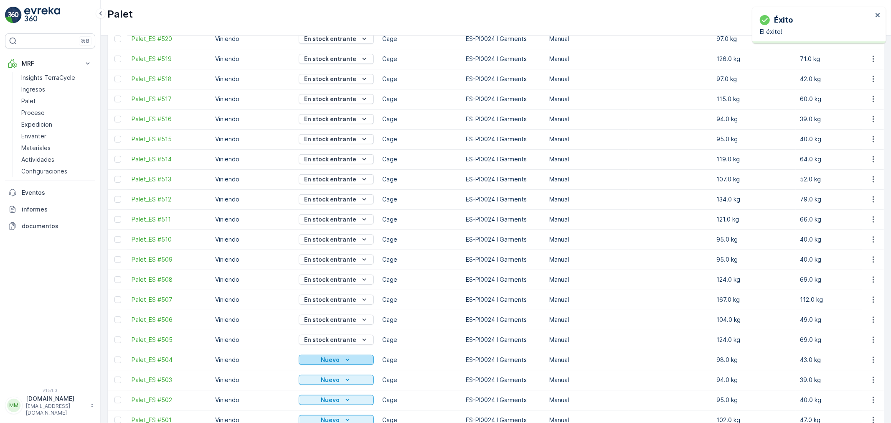
click at [335, 362] on p "Nuevo" at bounding box center [330, 359] width 19 height 8
click at [341, 244] on span "En progreso entrante" at bounding box center [334, 241] width 61 height 8
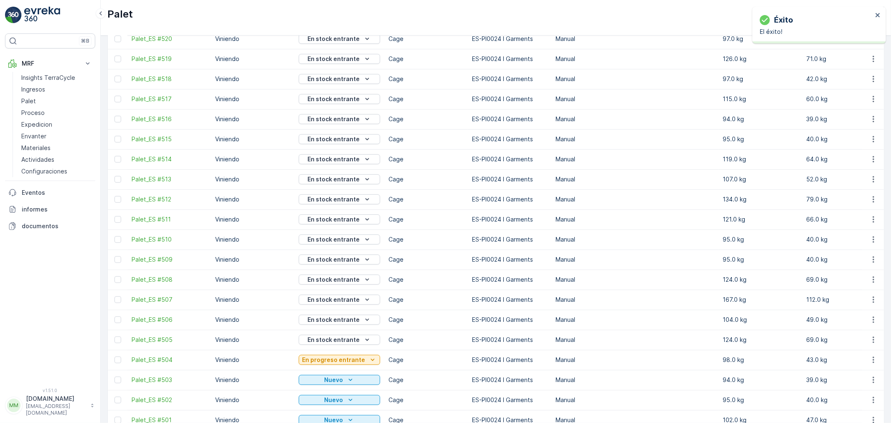
click at [340, 363] on p "En progreso entrante" at bounding box center [333, 359] width 63 height 8
click at [339, 255] on span "En stock entrante" at bounding box center [329, 253] width 50 height 8
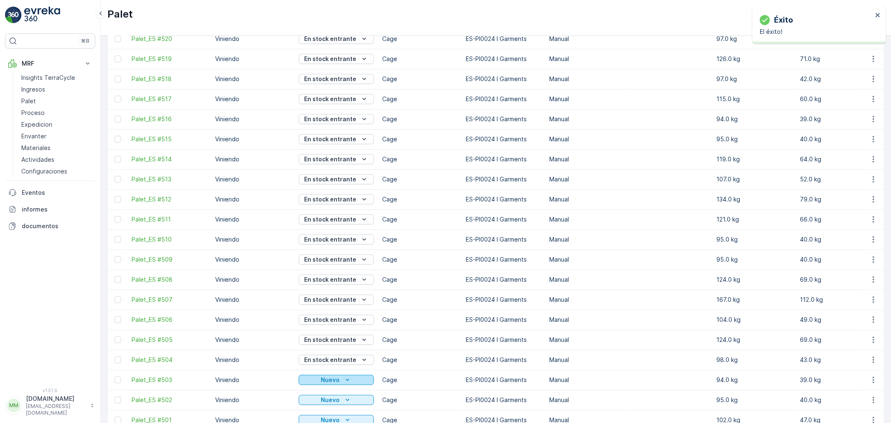
click at [349, 379] on icon "Nuevo" at bounding box center [347, 379] width 8 height 8
click at [332, 262] on span "En progreso entrante" at bounding box center [334, 261] width 61 height 8
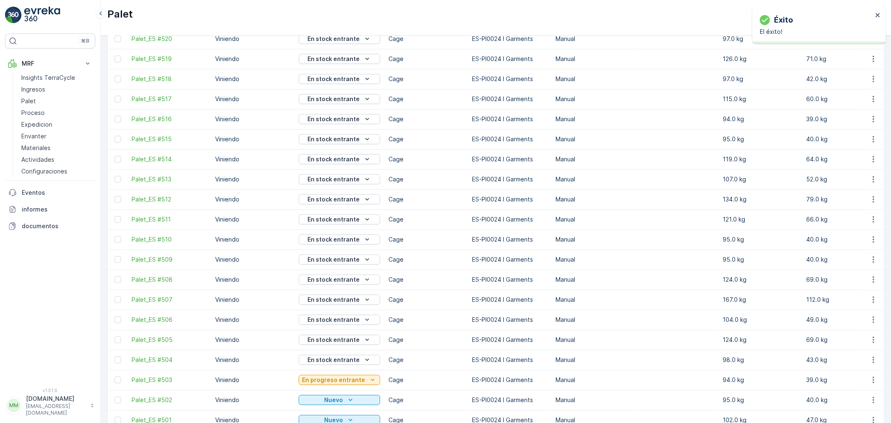
click at [337, 377] on p "En progreso entrante" at bounding box center [333, 379] width 63 height 8
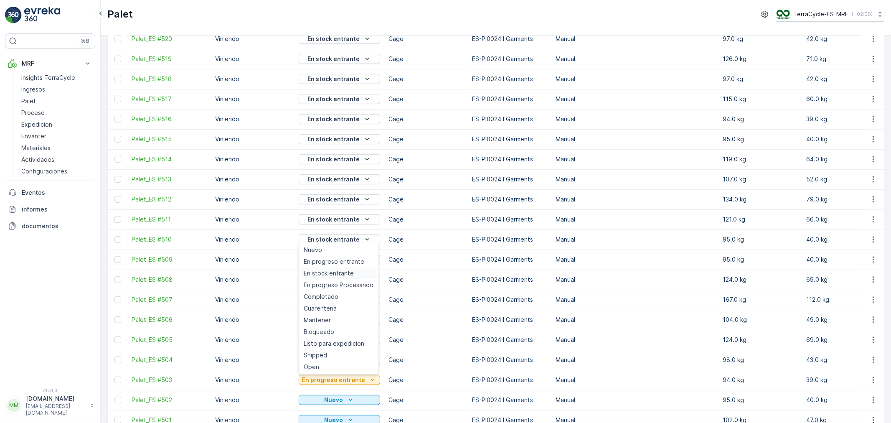
click at [339, 276] on span "En stock entrante" at bounding box center [329, 273] width 50 height 8
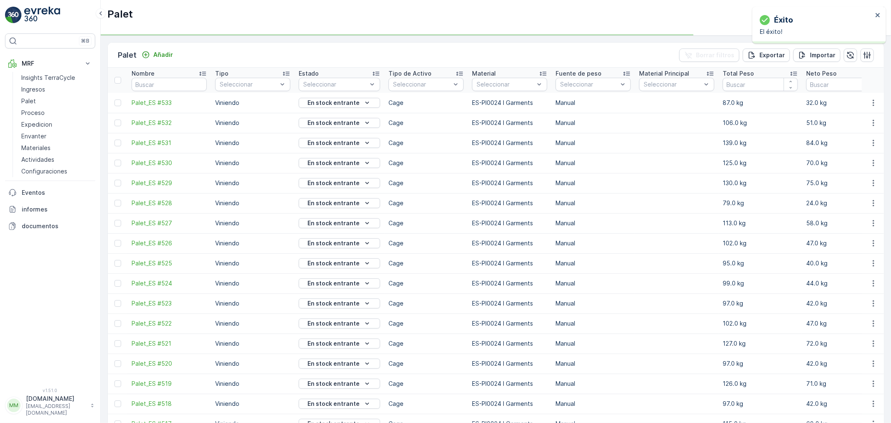
scroll to position [325, 0]
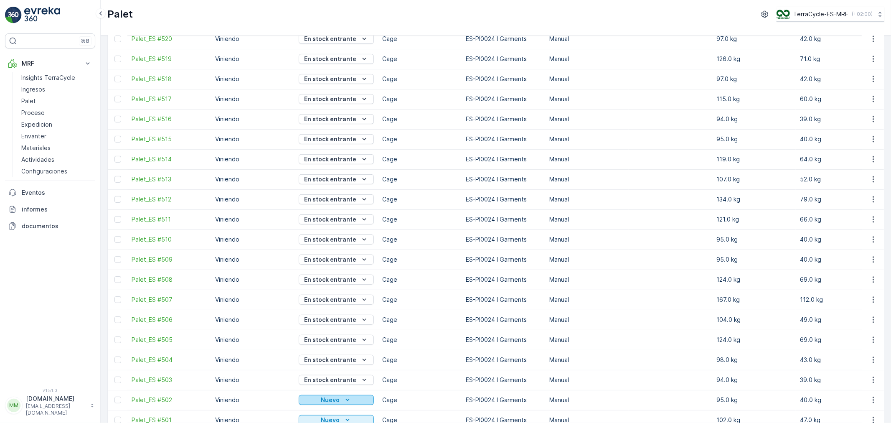
click at [333, 397] on p "Nuevo" at bounding box center [330, 400] width 19 height 8
click at [337, 283] on span "En progreso entrante" at bounding box center [334, 281] width 61 height 8
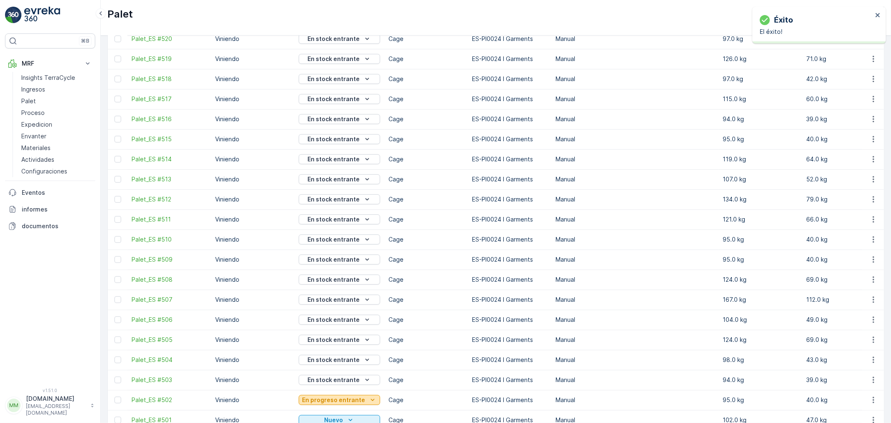
click at [342, 398] on p "En progreso entrante" at bounding box center [333, 400] width 63 height 8
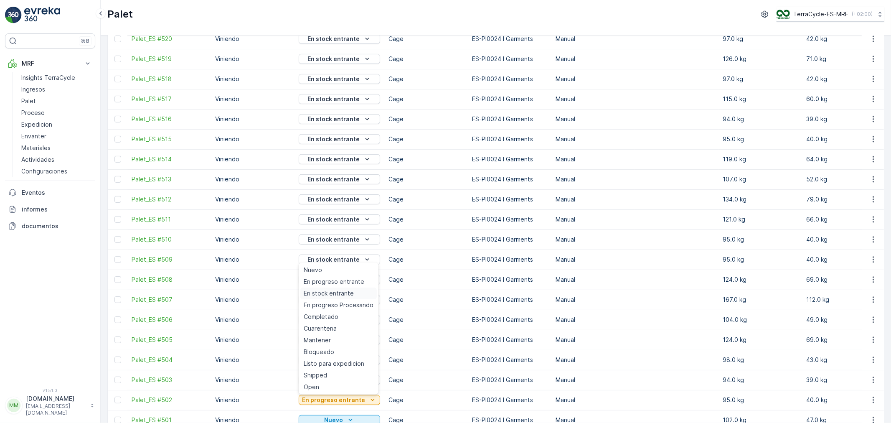
click at [331, 291] on span "En stock entrante" at bounding box center [329, 293] width 50 height 8
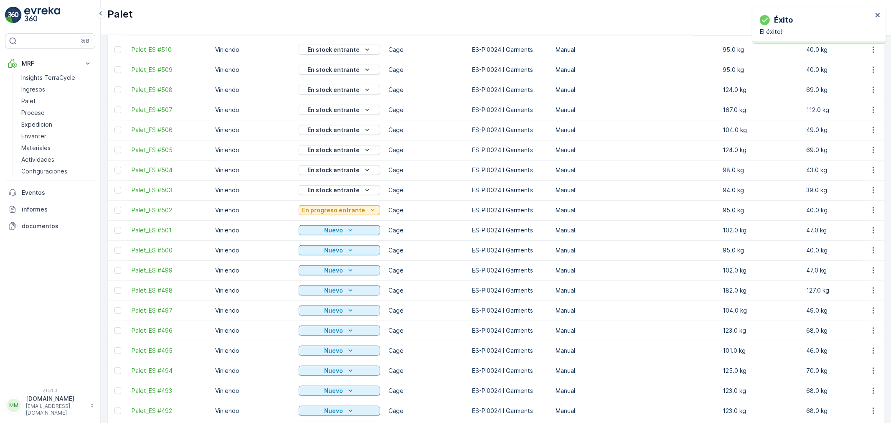
scroll to position [557, 0]
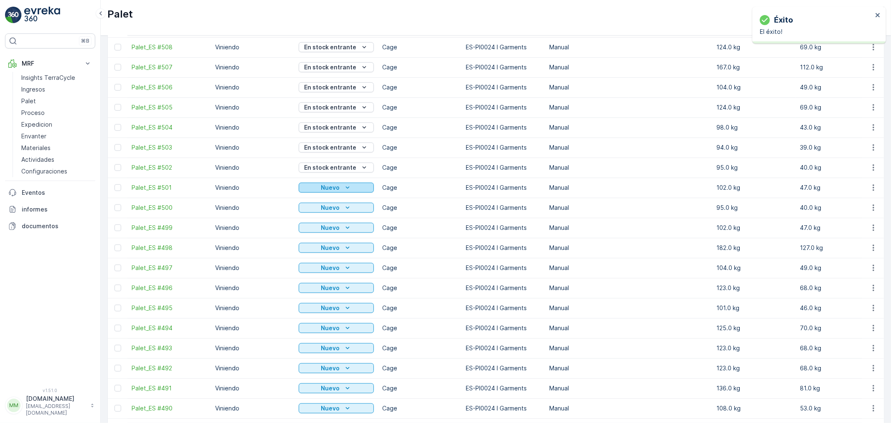
click at [348, 188] on icon "Nuevo" at bounding box center [347, 187] width 4 height 2
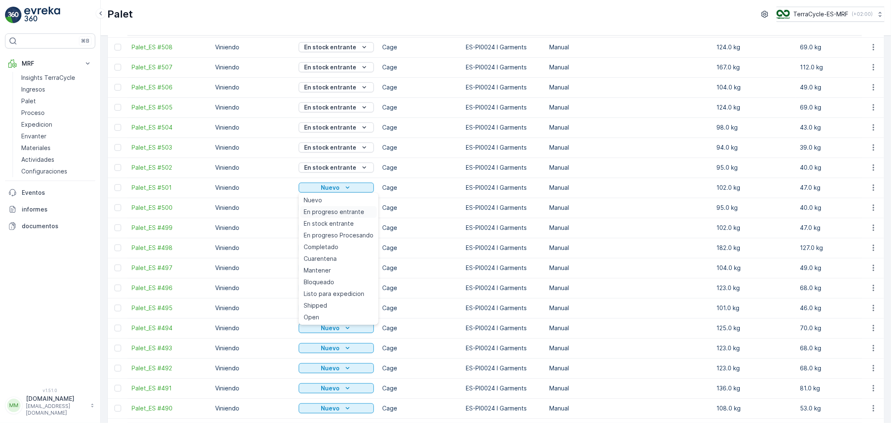
click at [345, 212] on span "En progreso entrante" at bounding box center [334, 212] width 61 height 8
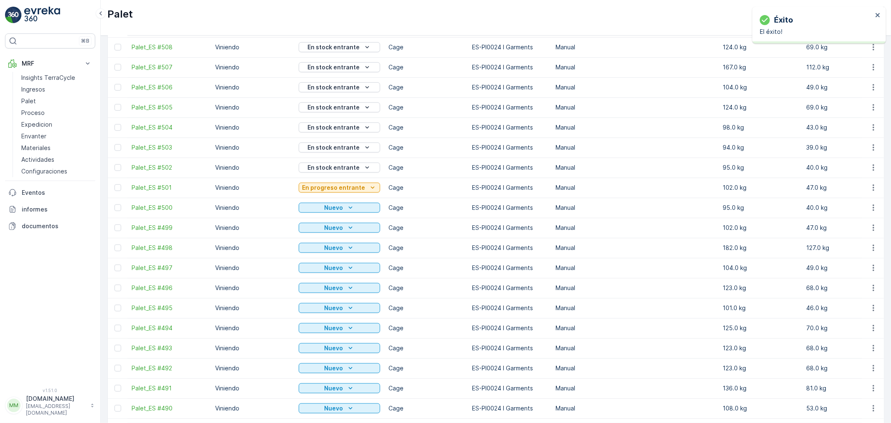
click at [355, 186] on p "En progreso entrante" at bounding box center [333, 187] width 63 height 8
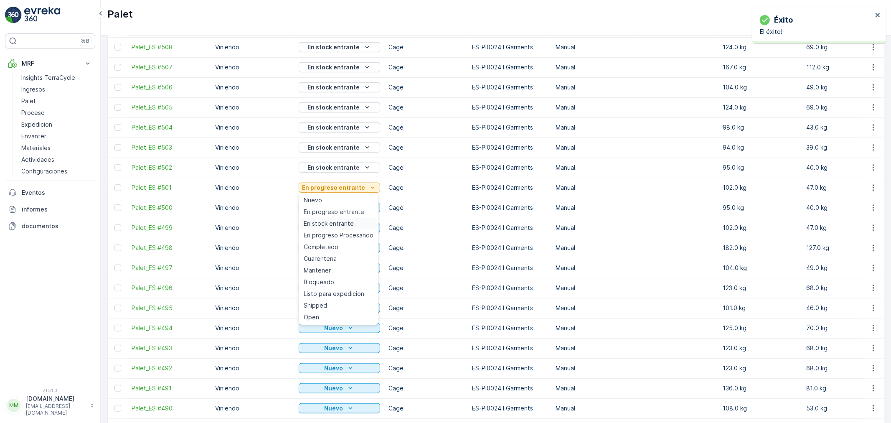
click at [350, 220] on span "En stock entrante" at bounding box center [329, 223] width 50 height 8
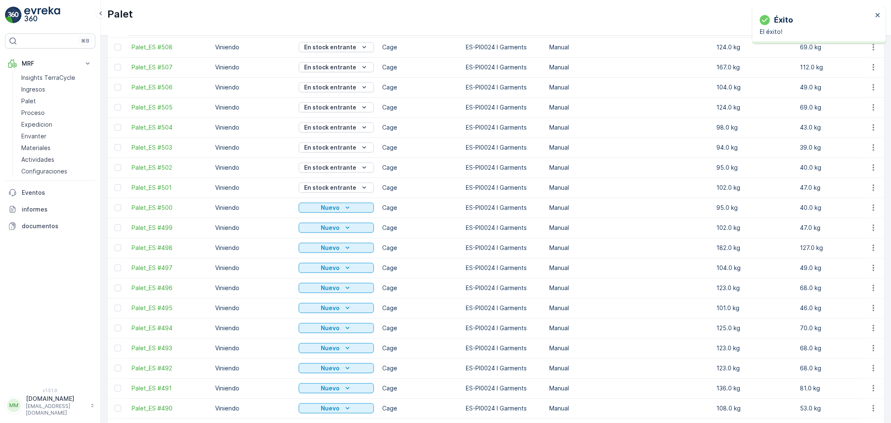
click at [345, 205] on icon "Nuevo" at bounding box center [347, 207] width 8 height 8
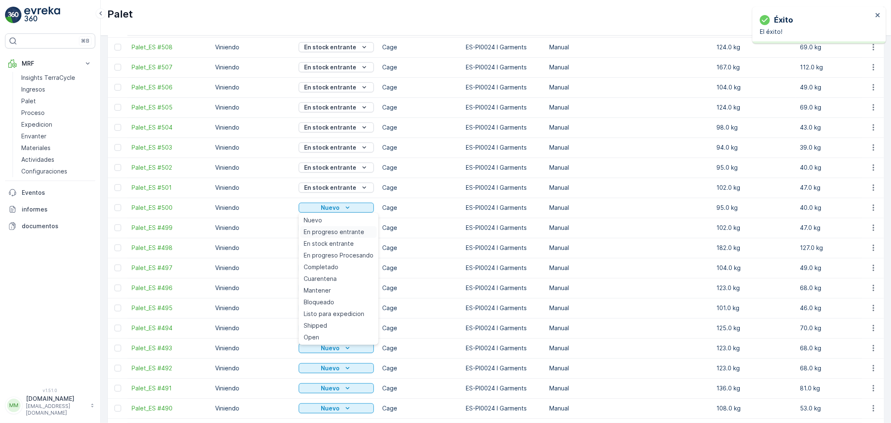
click at [343, 228] on span "En progreso entrante" at bounding box center [334, 232] width 61 height 8
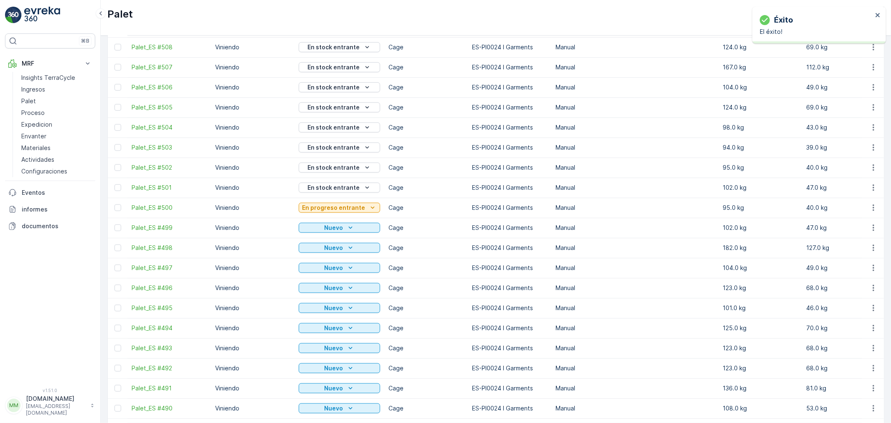
click at [350, 207] on p "En progreso entrante" at bounding box center [333, 207] width 63 height 8
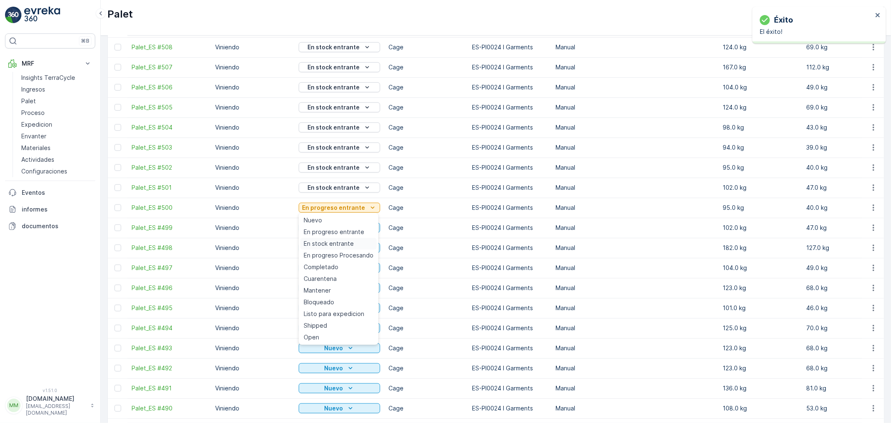
click at [343, 239] on span "En stock entrante" at bounding box center [329, 243] width 50 height 8
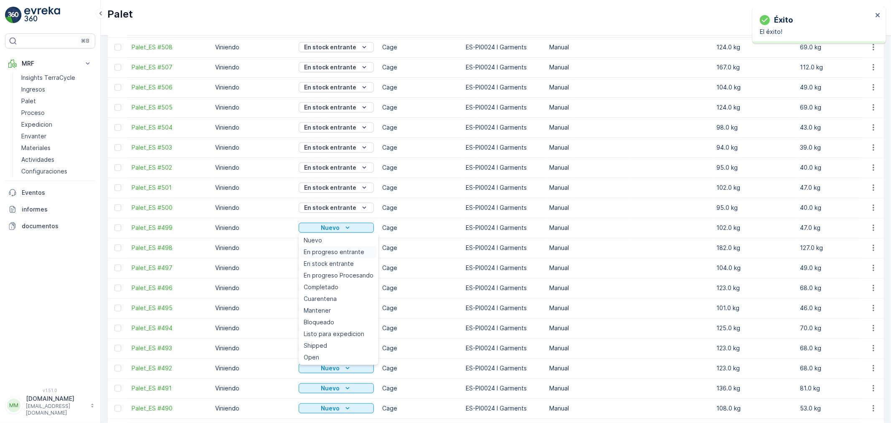
click at [335, 249] on span "En progreso entrante" at bounding box center [334, 252] width 61 height 8
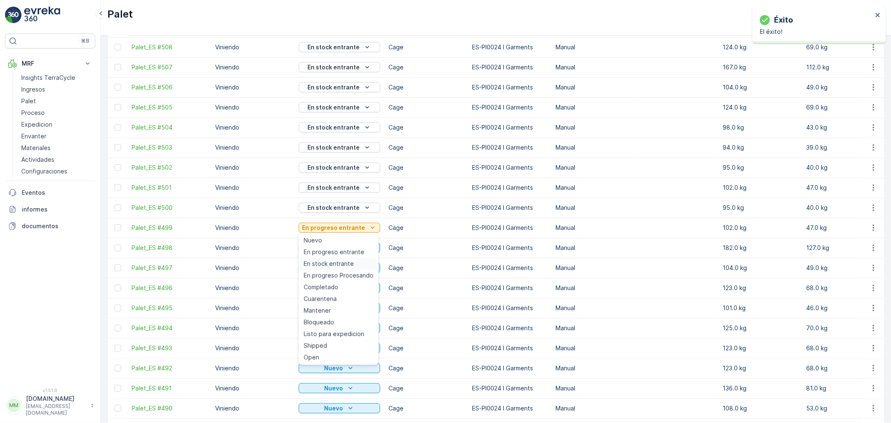
click at [341, 261] on span "En stock entrante" at bounding box center [329, 263] width 50 height 8
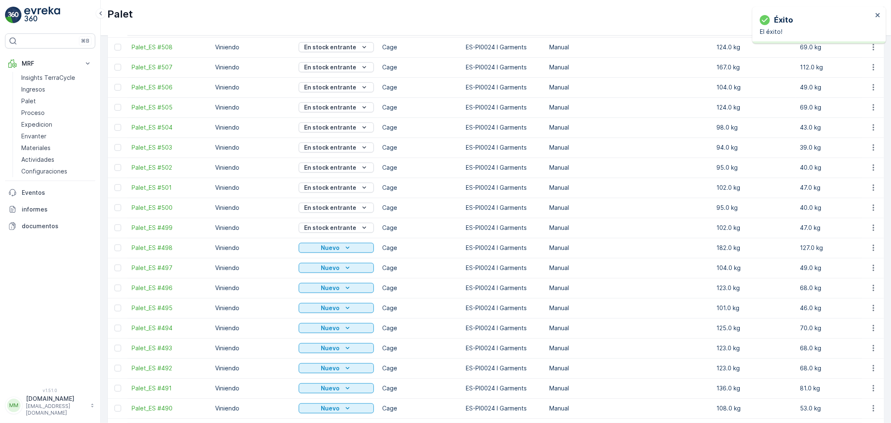
click at [345, 247] on icon "Nuevo" at bounding box center [347, 248] width 8 height 8
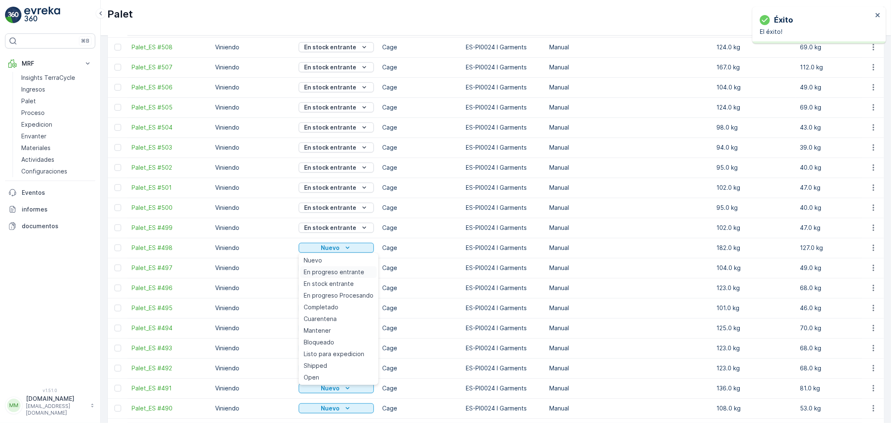
click at [342, 269] on span "En progreso entrante" at bounding box center [334, 272] width 61 height 8
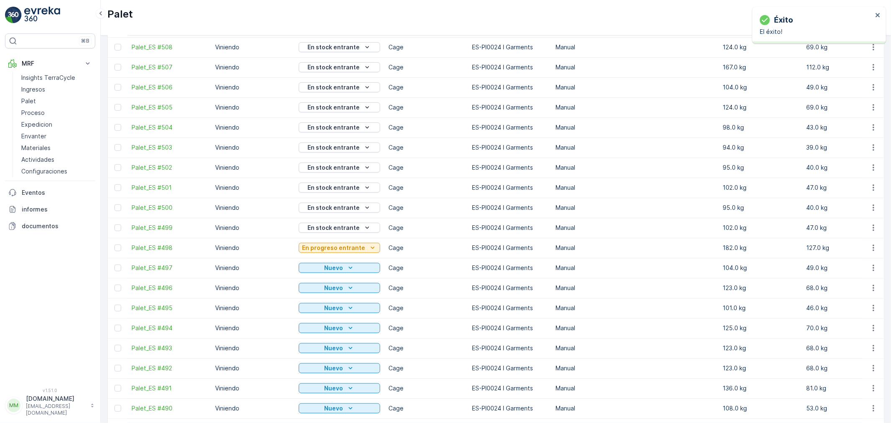
click at [345, 248] on p "En progreso entrante" at bounding box center [333, 248] width 63 height 8
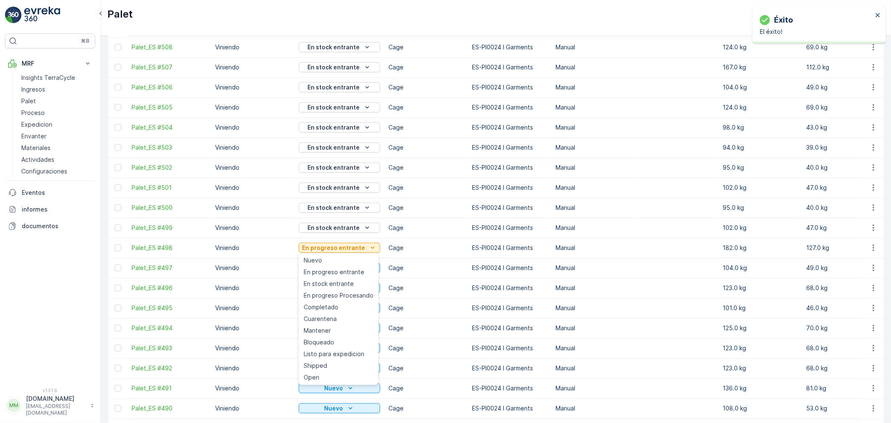
click at [338, 281] on span "En stock entrante" at bounding box center [329, 283] width 50 height 8
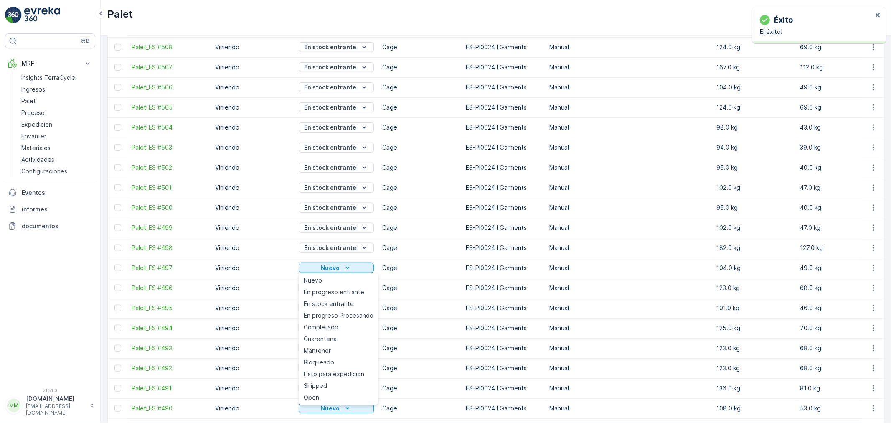
click at [340, 291] on span "En progreso entrante" at bounding box center [334, 292] width 61 height 8
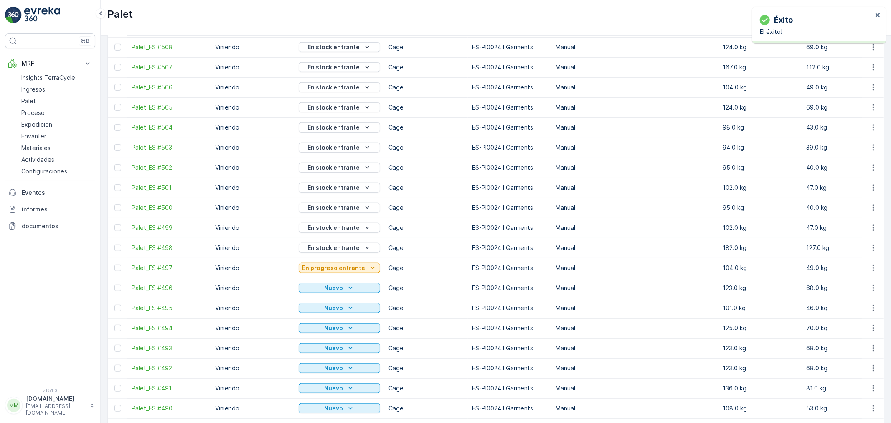
click at [347, 269] on p "En progreso entrante" at bounding box center [333, 268] width 63 height 8
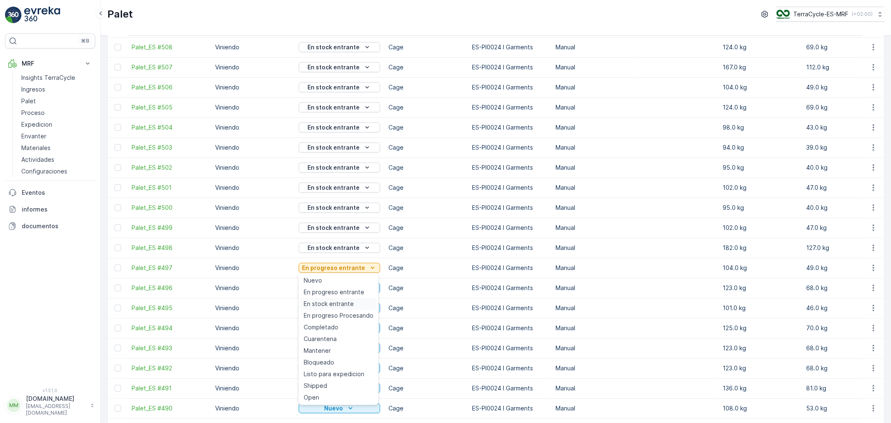
click at [339, 301] on span "En stock entrante" at bounding box center [329, 303] width 50 height 8
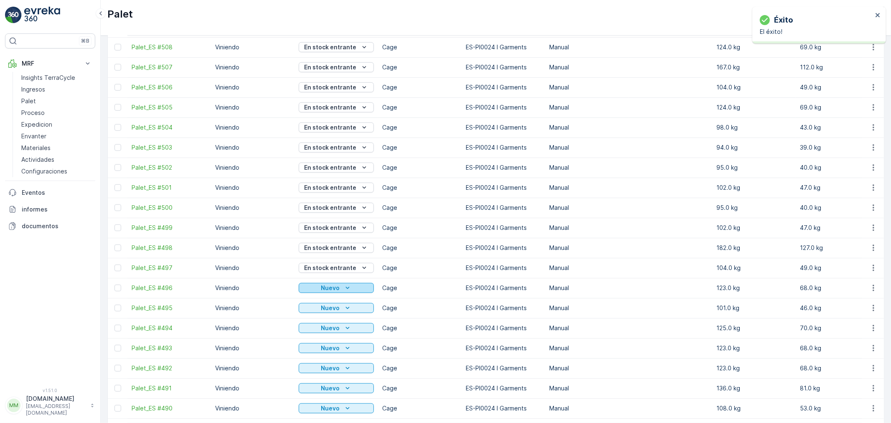
click at [343, 288] on icon "Nuevo" at bounding box center [347, 288] width 8 height 8
click at [341, 170] on span "En progreso entrante" at bounding box center [334, 170] width 61 height 8
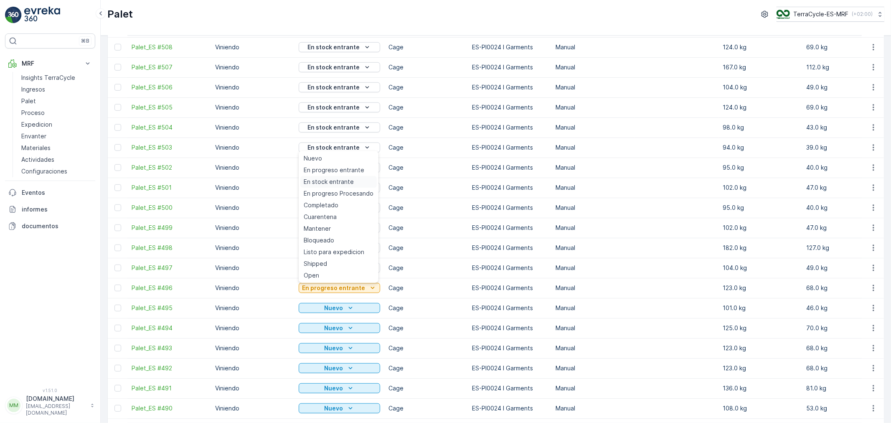
click at [348, 181] on span "En stock entrante" at bounding box center [329, 182] width 50 height 8
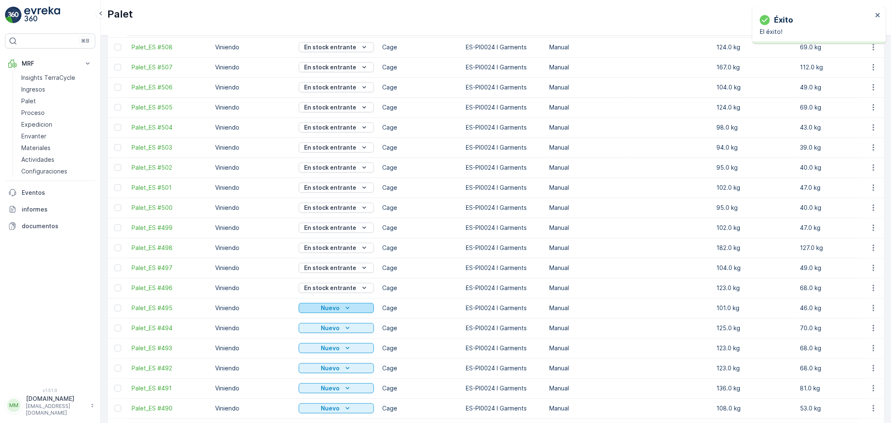
click at [337, 307] on p "Nuevo" at bounding box center [330, 308] width 19 height 8
click at [348, 189] on span "En progreso entrante" at bounding box center [334, 190] width 61 height 8
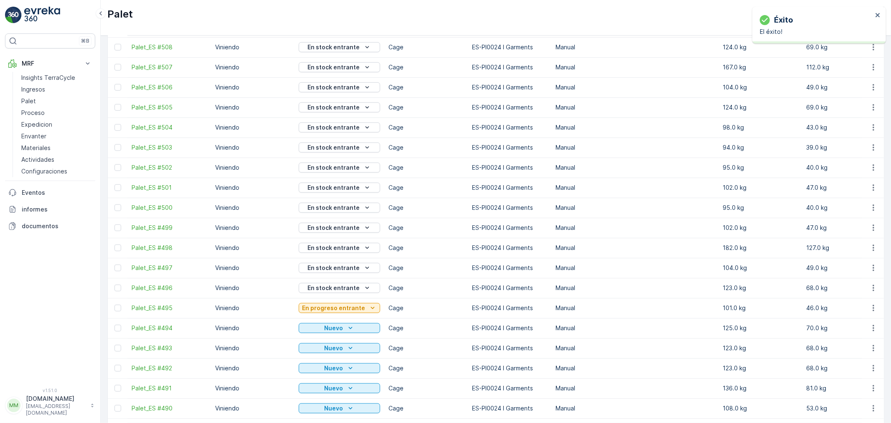
click at [332, 305] on p "En progreso entrante" at bounding box center [333, 308] width 63 height 8
click at [344, 204] on span "En stock entrante" at bounding box center [329, 202] width 50 height 8
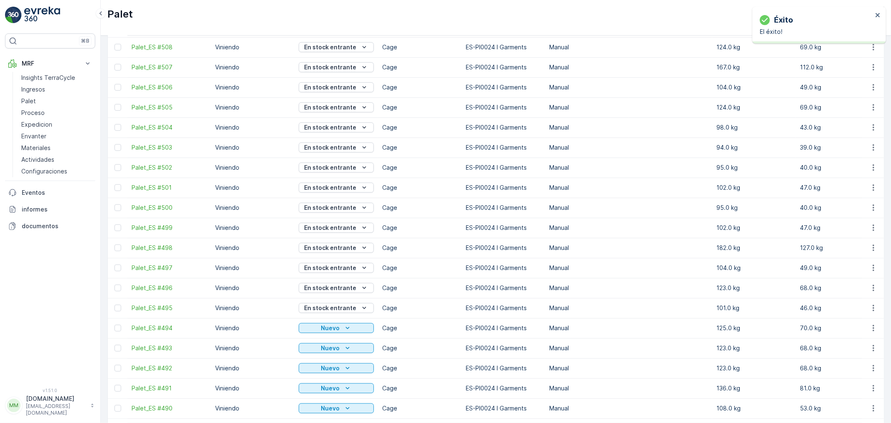
click at [331, 327] on p "Nuevo" at bounding box center [330, 328] width 19 height 8
click at [346, 213] on span "En progreso entrante" at bounding box center [334, 210] width 61 height 8
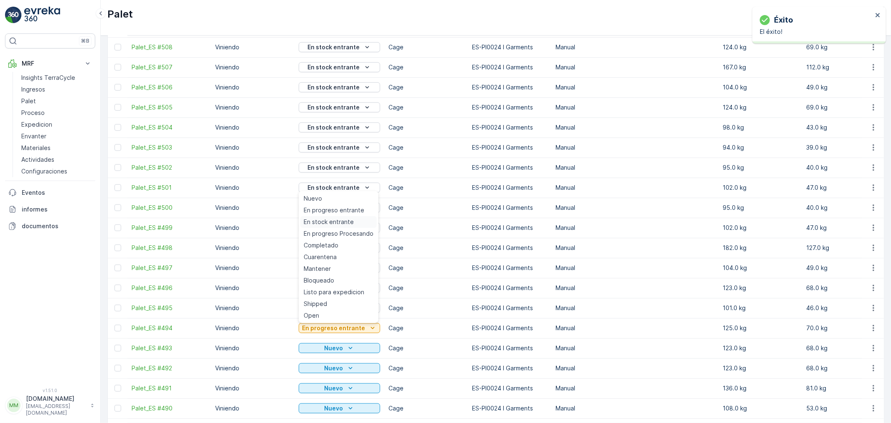
click at [352, 226] on span "En stock entrante" at bounding box center [329, 222] width 50 height 8
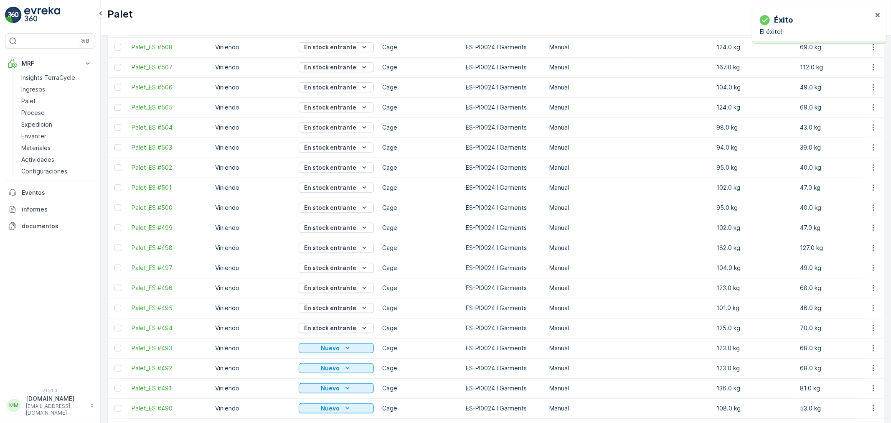
click at [328, 344] on p "Nuevo" at bounding box center [330, 348] width 19 height 8
click at [347, 225] on div "En progreso entrante" at bounding box center [338, 230] width 76 height 12
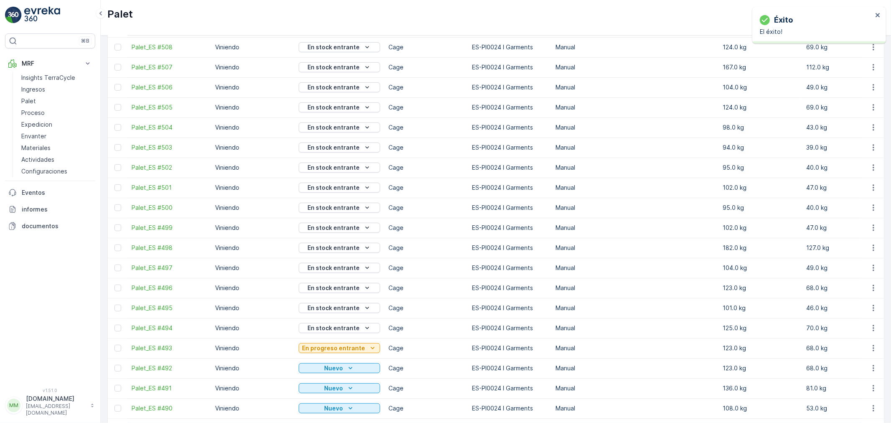
click at [334, 348] on p "En progreso entrante" at bounding box center [333, 348] width 63 height 8
click at [347, 240] on span "En stock entrante" at bounding box center [329, 242] width 50 height 8
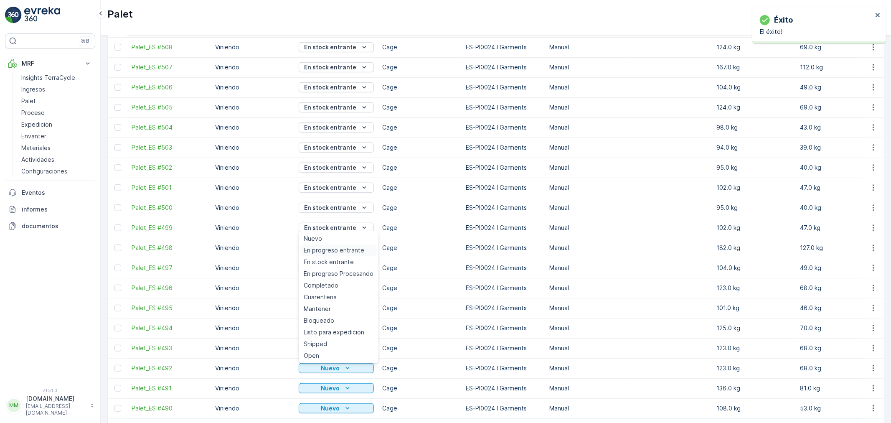
click at [348, 246] on span "En progreso entrante" at bounding box center [334, 250] width 61 height 8
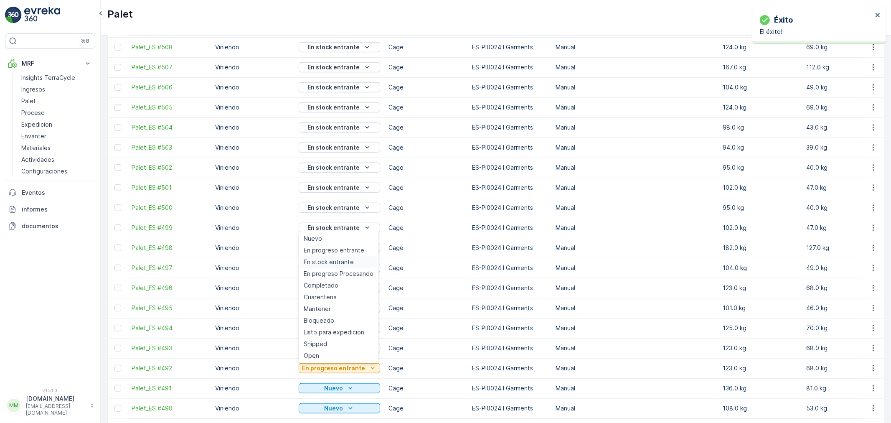
click at [344, 260] on span "En stock entrante" at bounding box center [329, 262] width 50 height 8
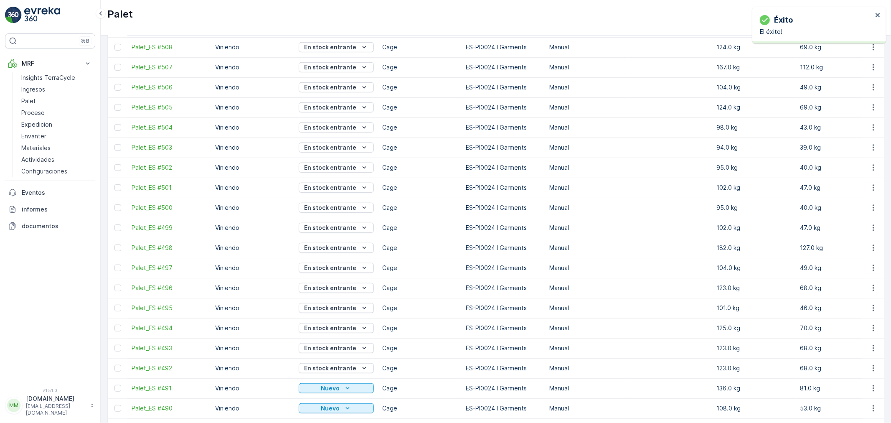
click at [339, 386] on p "Nuevo" at bounding box center [330, 388] width 19 height 8
click at [345, 271] on span "En progreso entrante" at bounding box center [334, 270] width 61 height 8
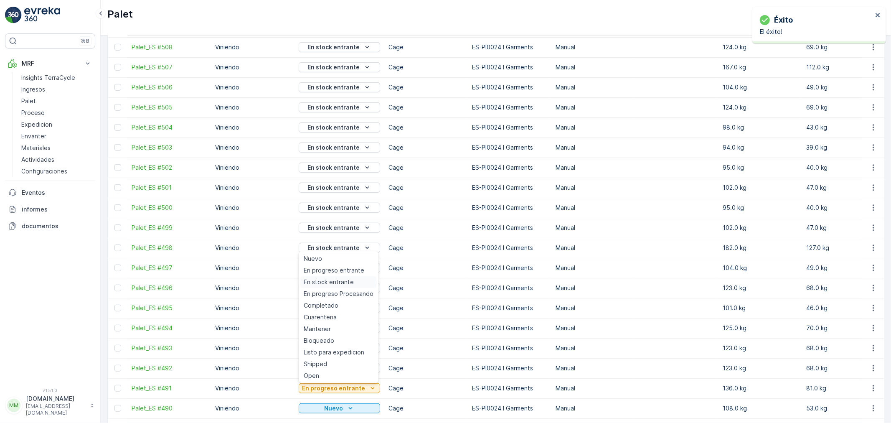
click at [338, 282] on span "En stock entrante" at bounding box center [329, 282] width 50 height 8
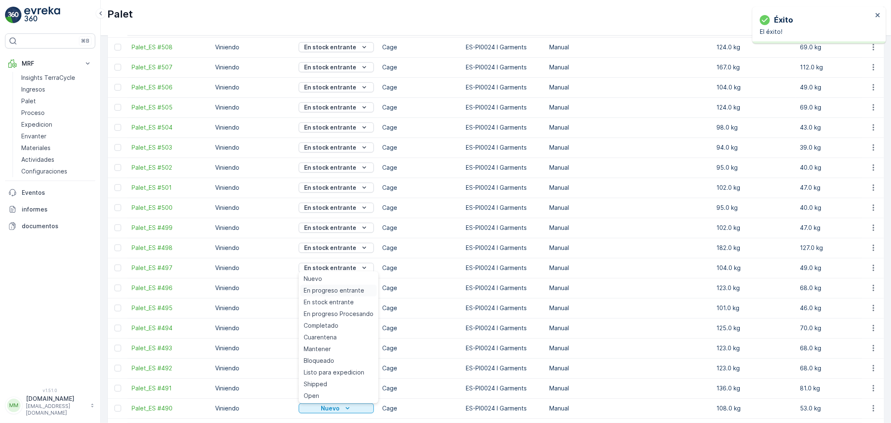
click at [345, 290] on span "En progreso entrante" at bounding box center [334, 290] width 61 height 8
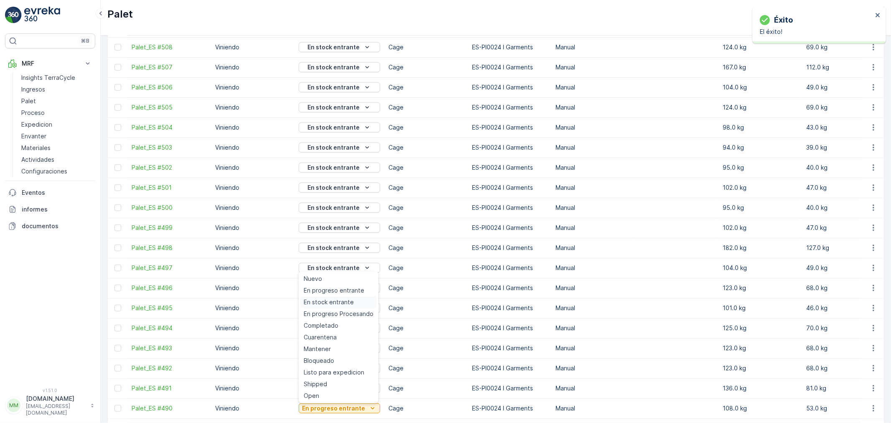
click at [350, 301] on span "En stock entrante" at bounding box center [329, 302] width 50 height 8
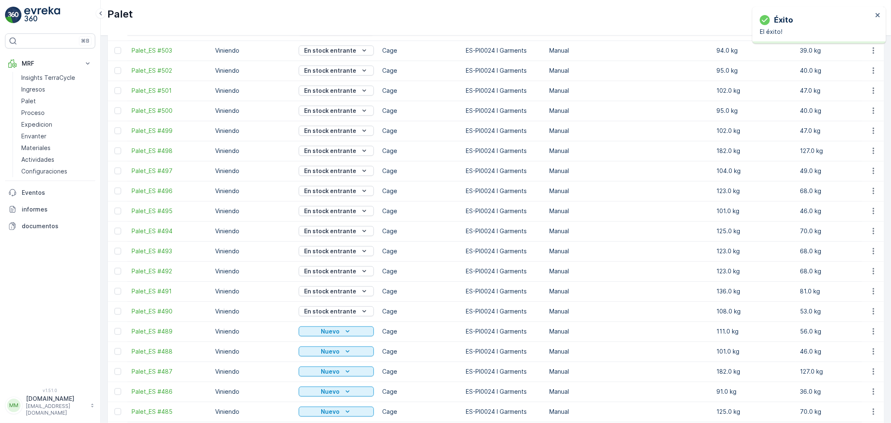
scroll to position [708, 0]
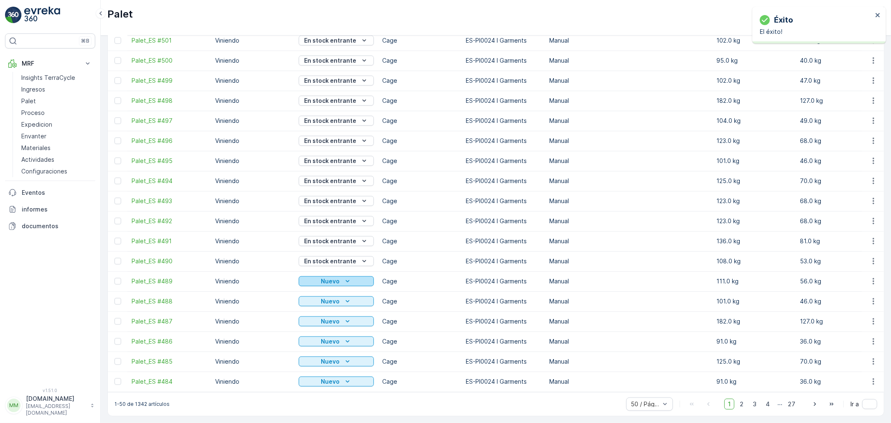
click at [351, 277] on icon "Nuevo" at bounding box center [347, 281] width 8 height 8
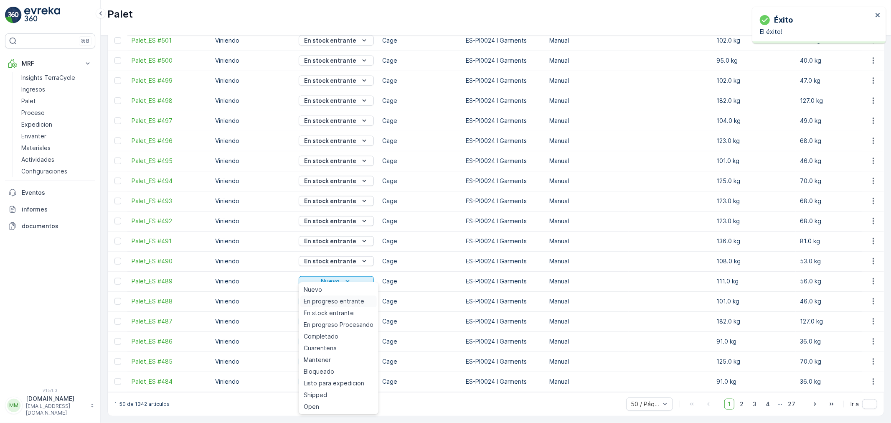
click at [343, 301] on span "En progreso entrante" at bounding box center [334, 301] width 61 height 8
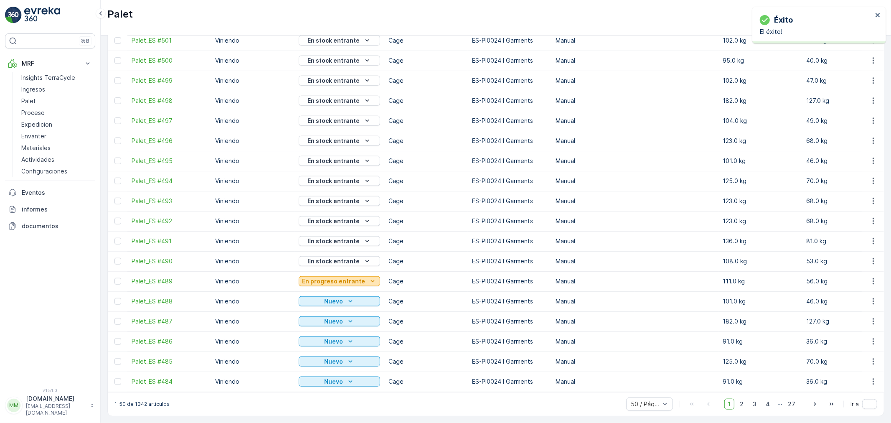
click at [352, 278] on p "En progreso entrante" at bounding box center [333, 281] width 63 height 8
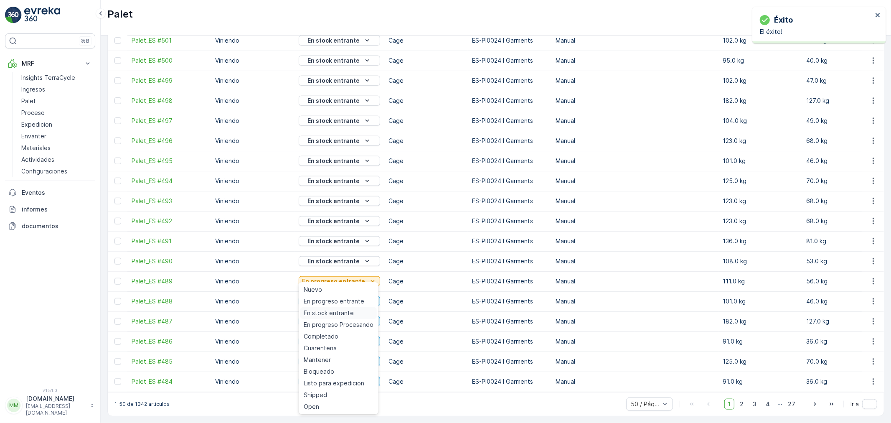
click at [337, 312] on span "En stock entrante" at bounding box center [329, 313] width 50 height 8
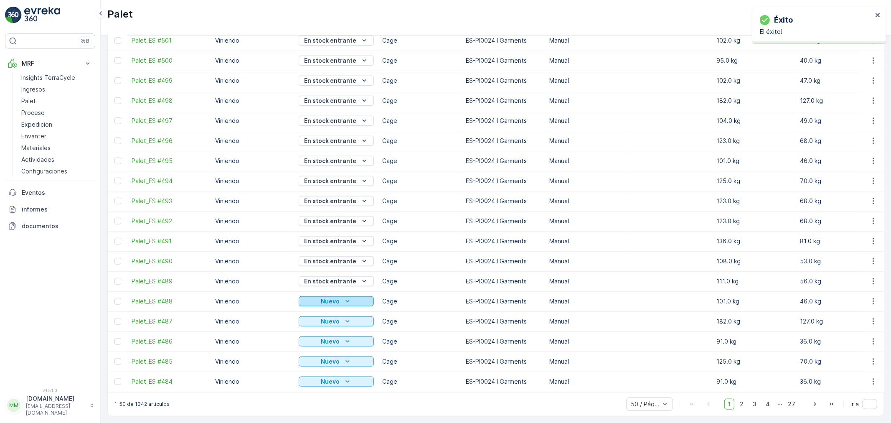
click at [348, 298] on icon "Nuevo" at bounding box center [347, 301] width 8 height 8
click at [337, 182] on span "En progreso entrante" at bounding box center [334, 179] width 61 height 8
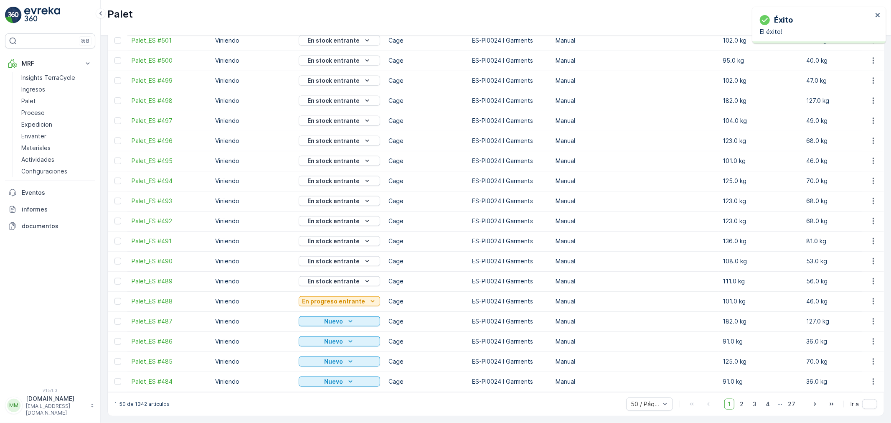
click at [340, 297] on p "En progreso entrante" at bounding box center [333, 301] width 63 height 8
click at [339, 189] on span "En stock entrante" at bounding box center [329, 191] width 50 height 8
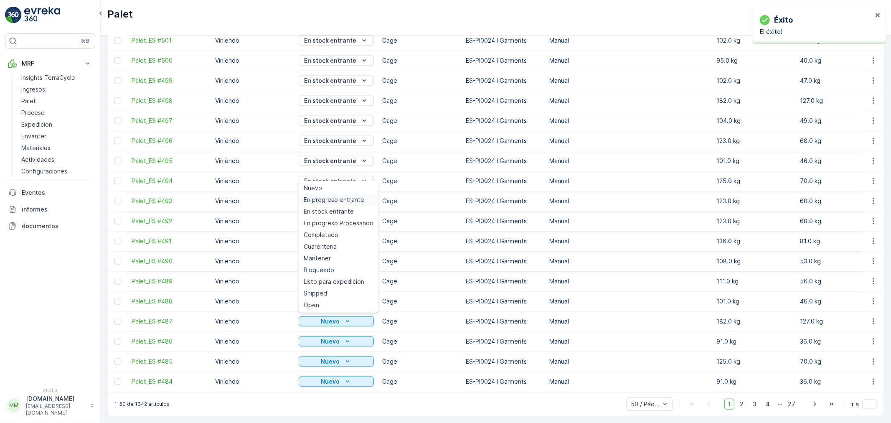
click at [349, 200] on span "En progreso entrante" at bounding box center [334, 199] width 61 height 8
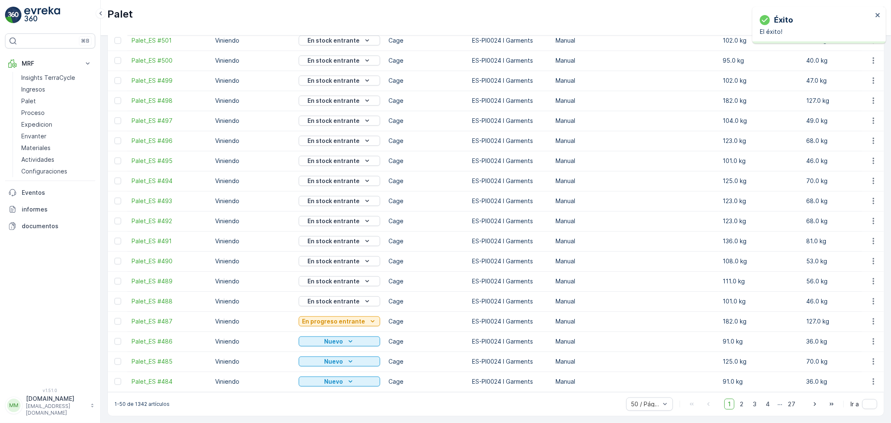
click at [337, 318] on p "En progreso entrante" at bounding box center [333, 321] width 63 height 8
click at [341, 208] on span "En stock entrante" at bounding box center [329, 211] width 50 height 8
click at [346, 339] on icon "Nuevo" at bounding box center [350, 341] width 8 height 8
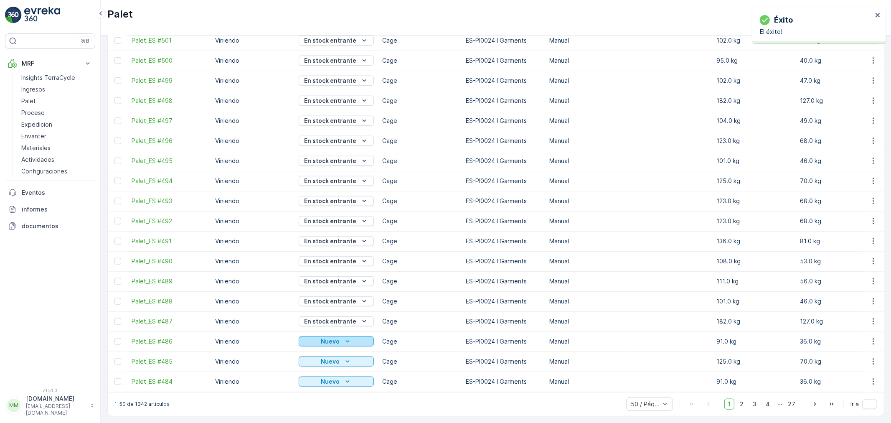
click at [334, 340] on p "Nuevo" at bounding box center [330, 341] width 19 height 8
click at [343, 216] on span "En progreso entrante" at bounding box center [334, 220] width 61 height 8
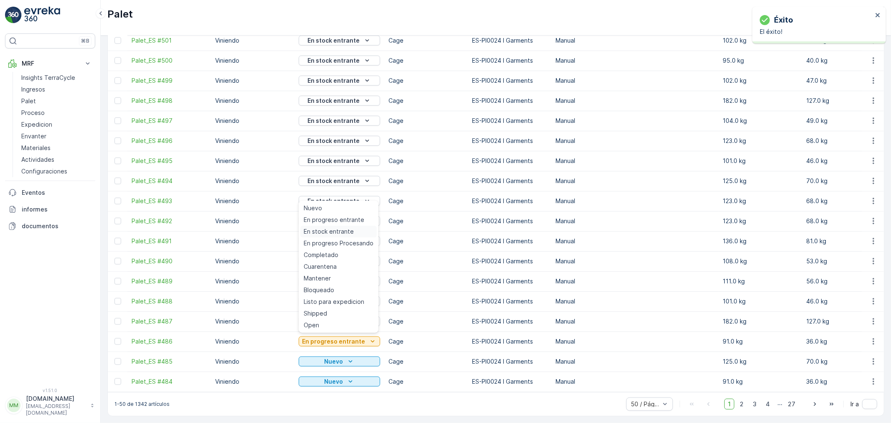
click at [336, 230] on span "En stock entrante" at bounding box center [329, 231] width 50 height 8
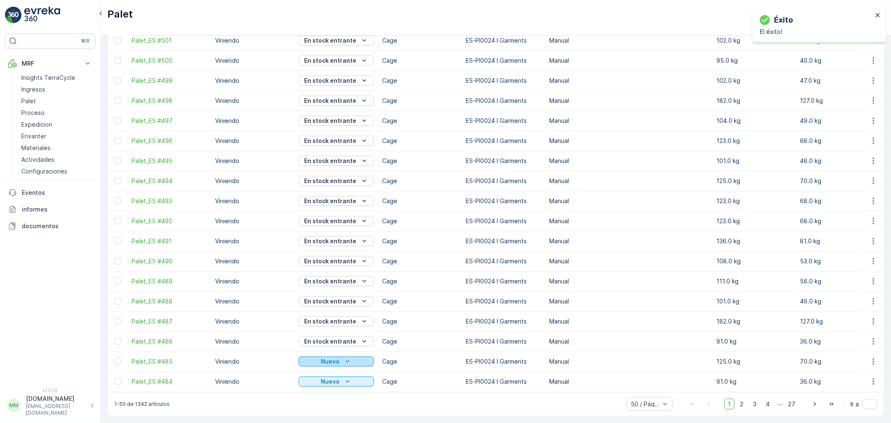
click at [332, 360] on p "Nuevo" at bounding box center [330, 361] width 19 height 8
click at [330, 238] on span "En progreso entrante" at bounding box center [334, 240] width 61 height 8
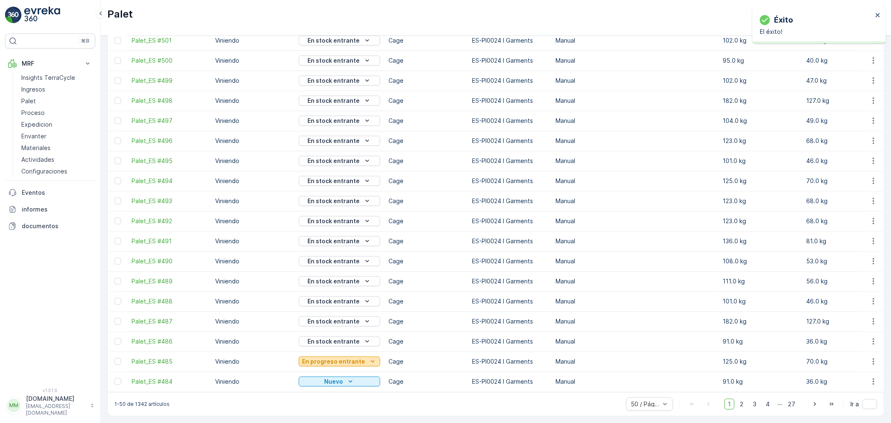
click at [346, 358] on p "En progreso entrante" at bounding box center [333, 361] width 63 height 8
click at [329, 248] on span "En stock entrante" at bounding box center [329, 251] width 50 height 8
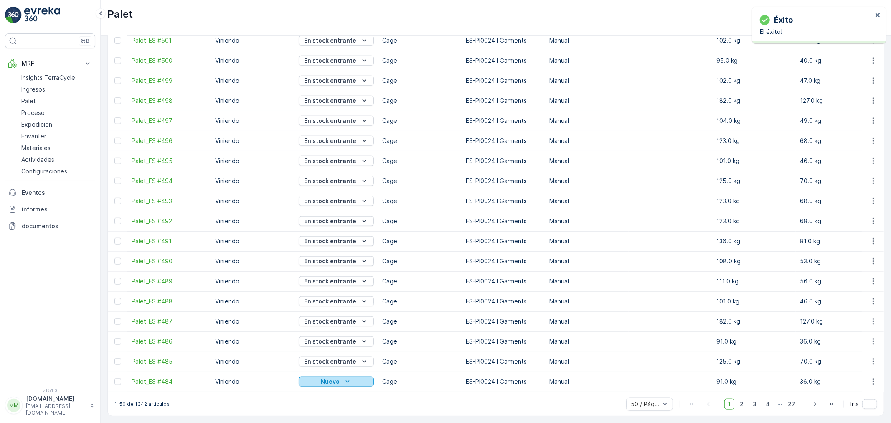
click at [349, 378] on icon "Nuevo" at bounding box center [347, 381] width 8 height 8
click at [336, 261] on span "En progreso entrante" at bounding box center [334, 260] width 61 height 8
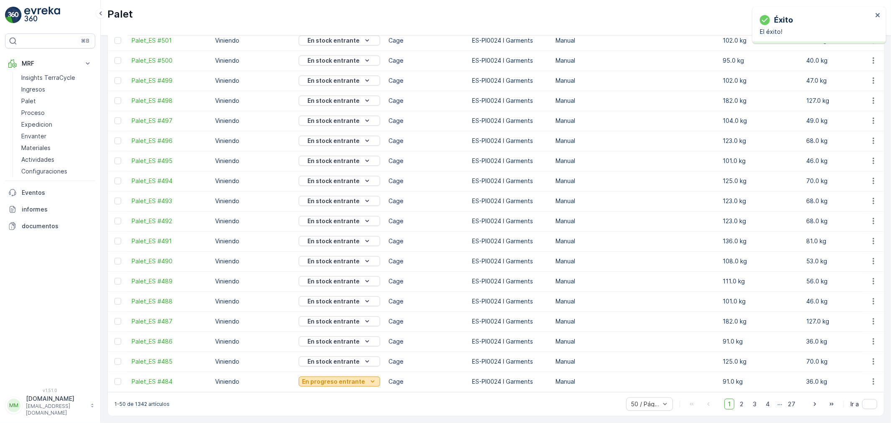
drag, startPoint x: 336, startPoint y: 261, endPoint x: 336, endPoint y: 381, distance: 119.0
click at [336, 381] on p "En progreso entrante" at bounding box center [333, 381] width 63 height 8
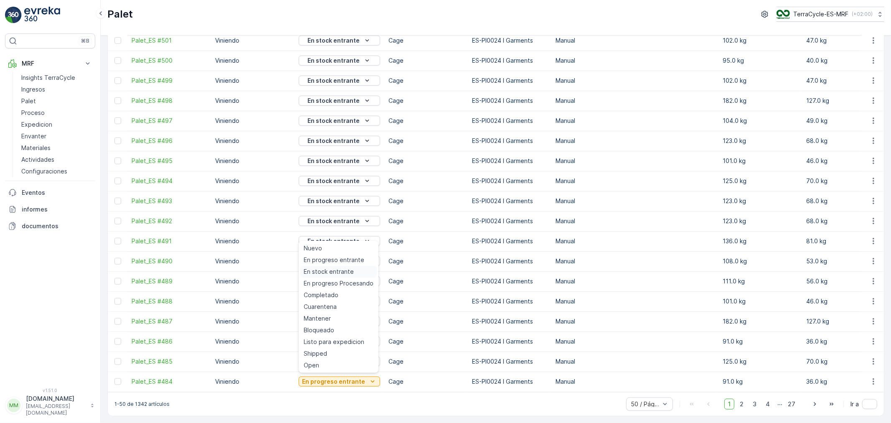
click at [348, 271] on span "En stock entrante" at bounding box center [329, 271] width 50 height 8
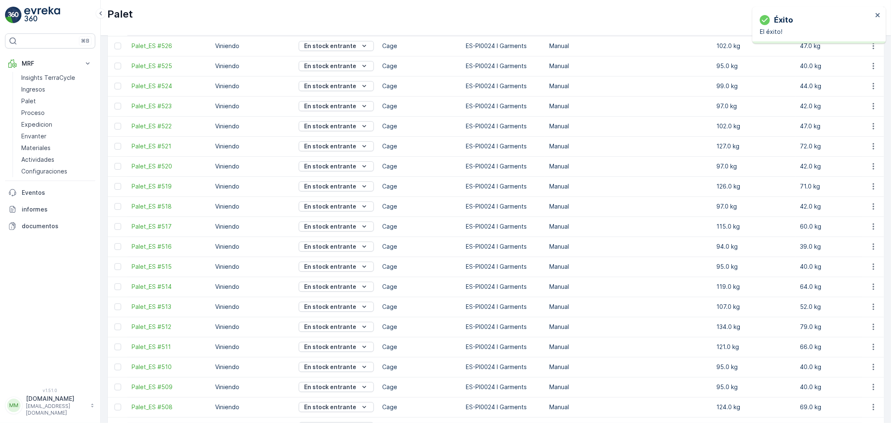
scroll to position [0, 0]
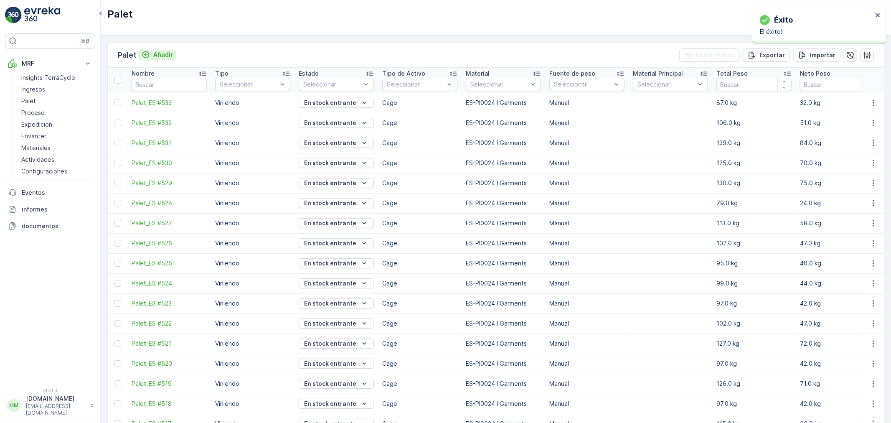
click at [160, 52] on p "Añadir" at bounding box center [163, 55] width 20 height 8
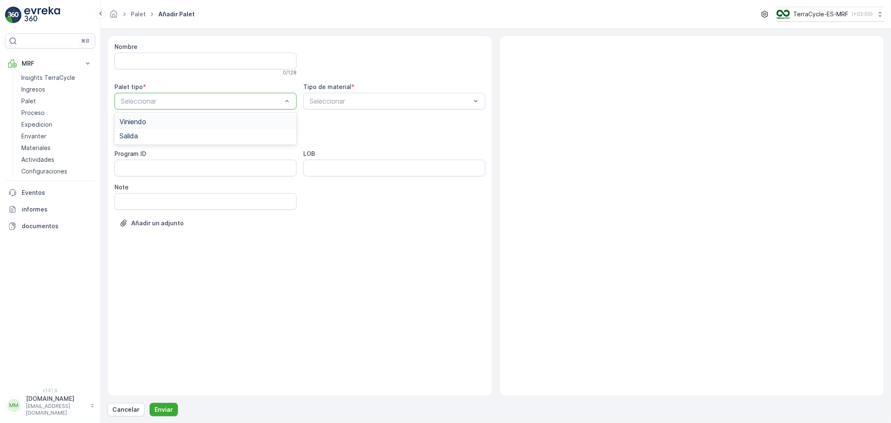
click at [152, 123] on div "Viniendo" at bounding box center [205, 122] width 172 height 8
click at [143, 181] on div "Cage" at bounding box center [205, 184] width 172 height 8
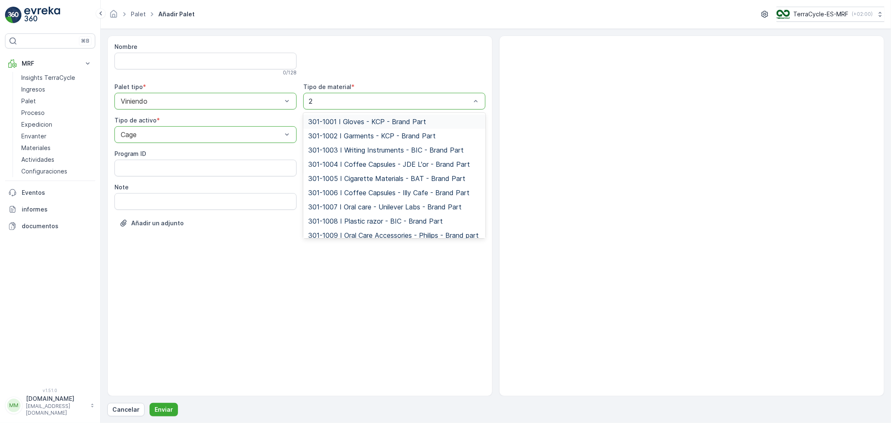
type input "22"
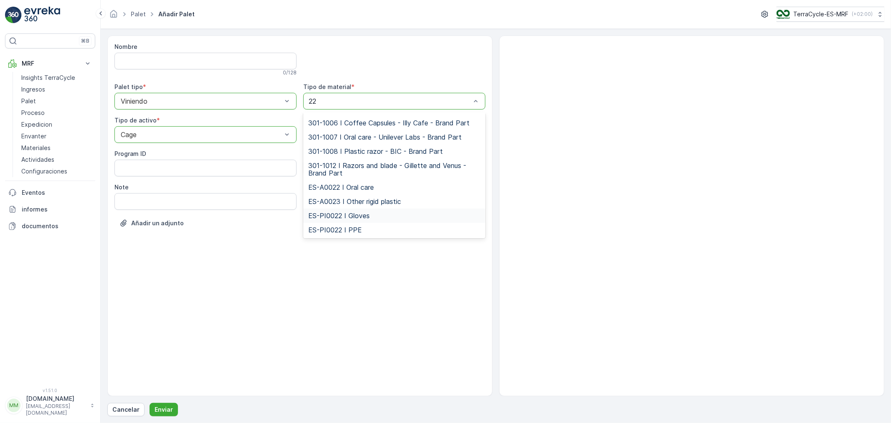
click at [367, 215] on span "ES-PI0022 I Gloves" at bounding box center [338, 216] width 61 height 8
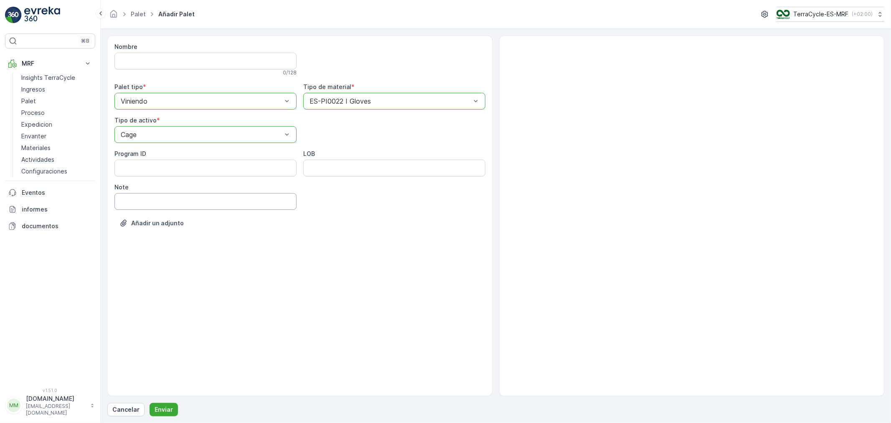
click at [149, 200] on input "Note" at bounding box center [205, 201] width 182 height 17
type input "[DATE]"
click at [162, 406] on p "Enviar" at bounding box center [164, 409] width 18 height 8
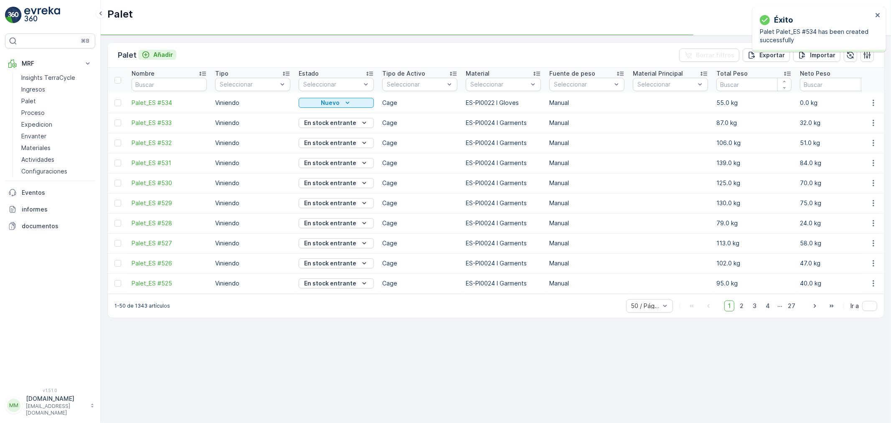
click at [170, 56] on p "Añadir" at bounding box center [163, 55] width 20 height 8
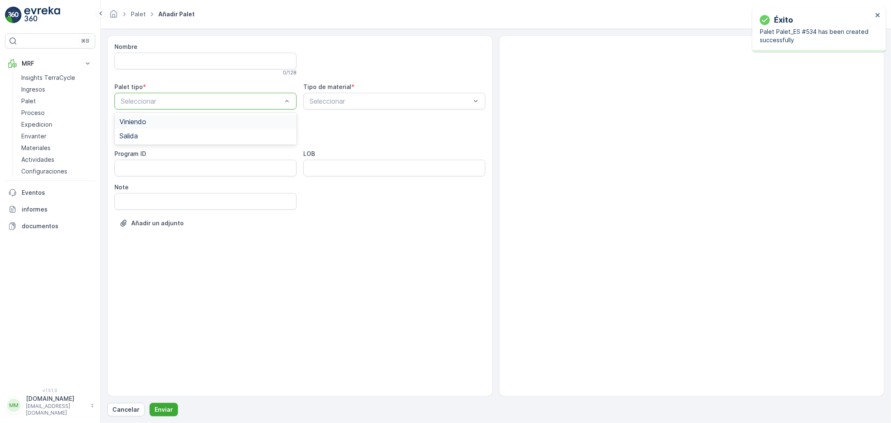
click at [143, 122] on span "Viniendo" at bounding box center [132, 122] width 27 height 8
click at [140, 187] on div "Cage" at bounding box center [205, 183] width 182 height 14
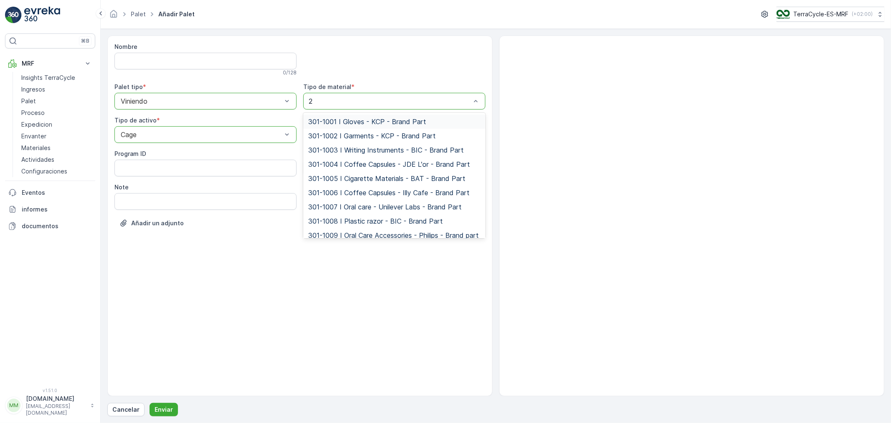
type input "22"
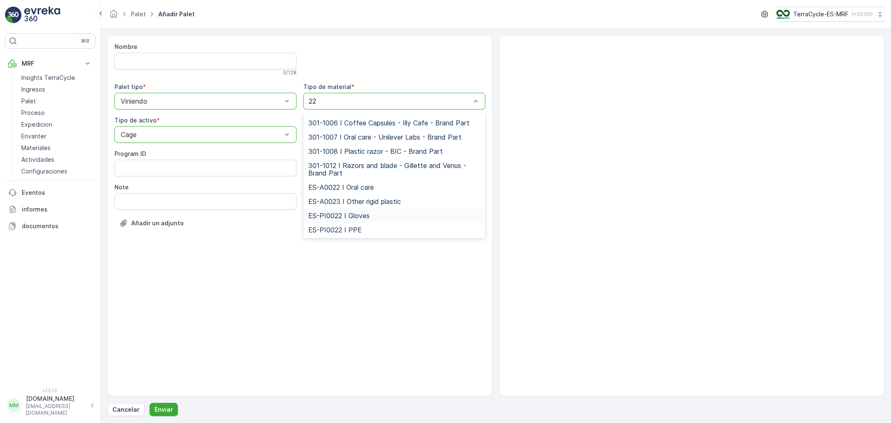
click at [352, 211] on div "ES-PI0022 I Gloves" at bounding box center [394, 215] width 182 height 14
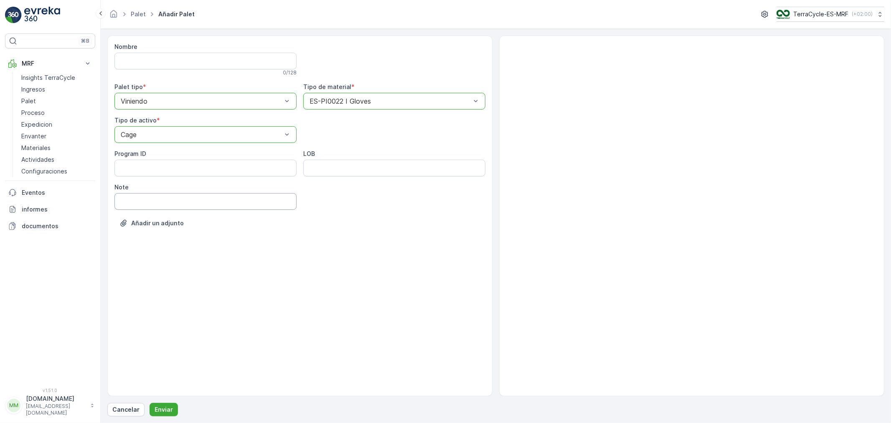
click at [158, 205] on input "Note" at bounding box center [205, 201] width 182 height 17
type input "[DATE]"
click at [162, 407] on p "Enviar" at bounding box center [164, 409] width 18 height 8
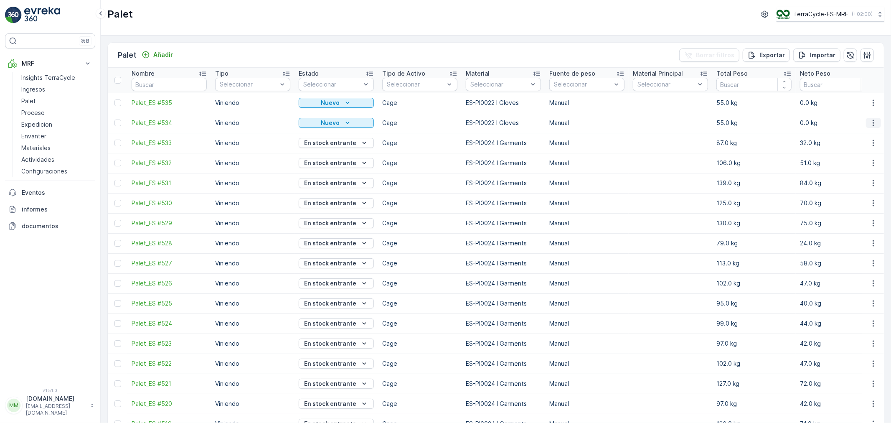
click at [872, 121] on icon "button" at bounding box center [873, 123] width 8 height 8
click at [869, 168] on span "Actualizar Peso" at bounding box center [861, 170] width 43 height 8
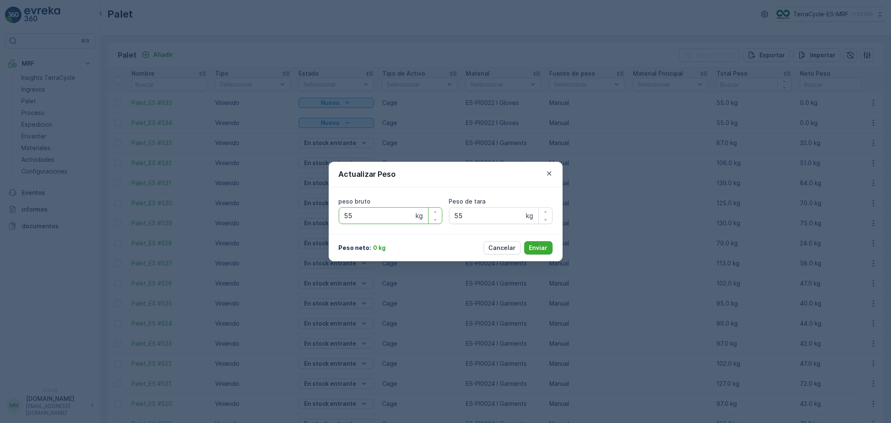
drag, startPoint x: 381, startPoint y: 219, endPoint x: 258, endPoint y: 209, distance: 123.7
click at [279, 211] on div "Actualizar Peso peso bruto 55 kg Peso de tara 55 kg Peso neto : 0 kg Cancelar E…" at bounding box center [445, 211] width 891 height 423
type bruto "164"
click at [524, 241] on button "Enviar" at bounding box center [538, 247] width 28 height 13
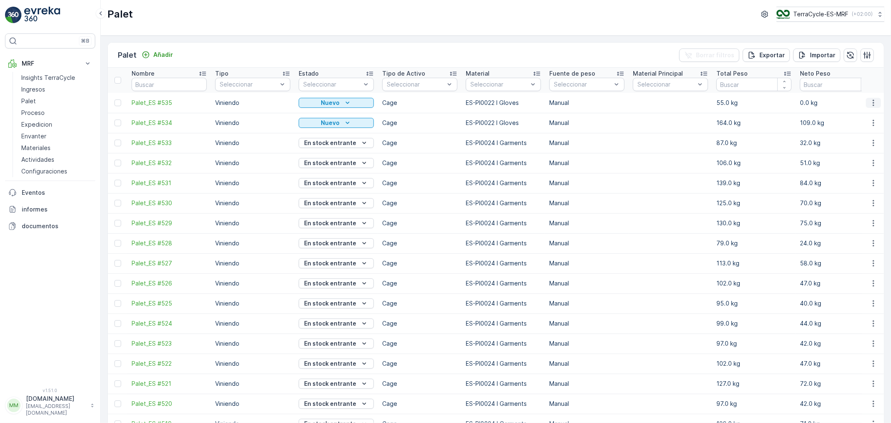
click at [869, 101] on icon "button" at bounding box center [873, 103] width 8 height 8
click at [872, 147] on span "Actualizar Peso" at bounding box center [861, 150] width 43 height 8
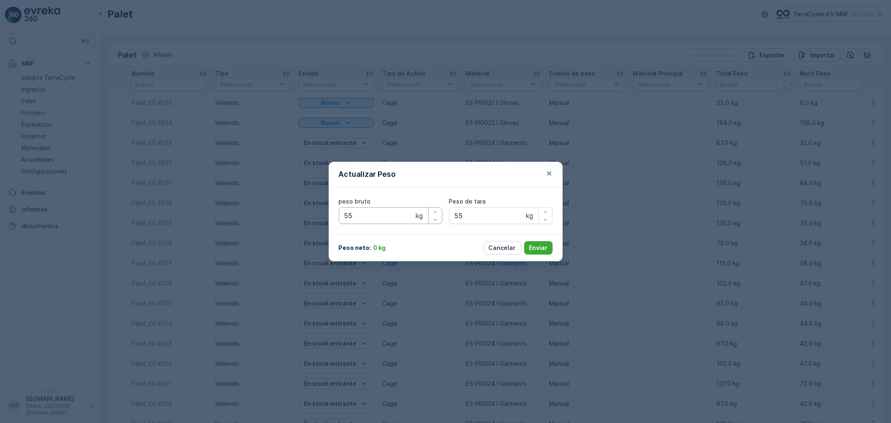
type bruto "55"
type tara "55"
drag, startPoint x: 376, startPoint y: 216, endPoint x: 251, endPoint y: 216, distance: 125.3
click at [251, 216] on div "Actualizar Peso peso bruto 55 kg Peso de tara 55 kg Peso neto : 0 kg Cancelar E…" at bounding box center [445, 211] width 891 height 423
type bruto "199"
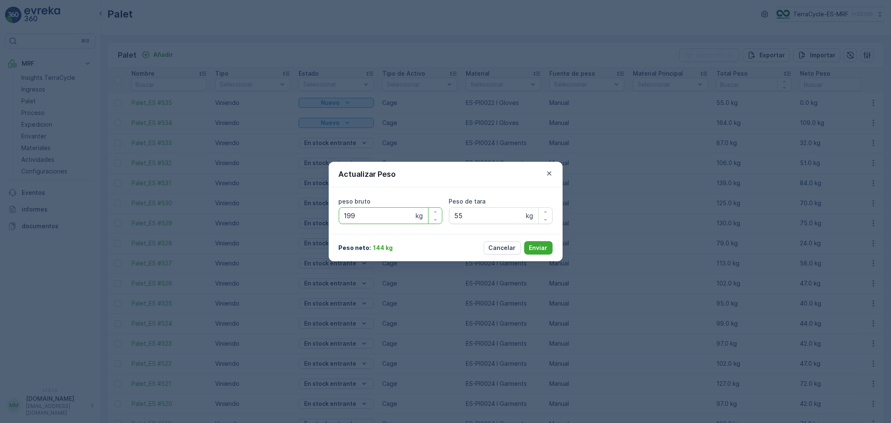
click at [524, 241] on button "Enviar" at bounding box center [538, 247] width 28 height 13
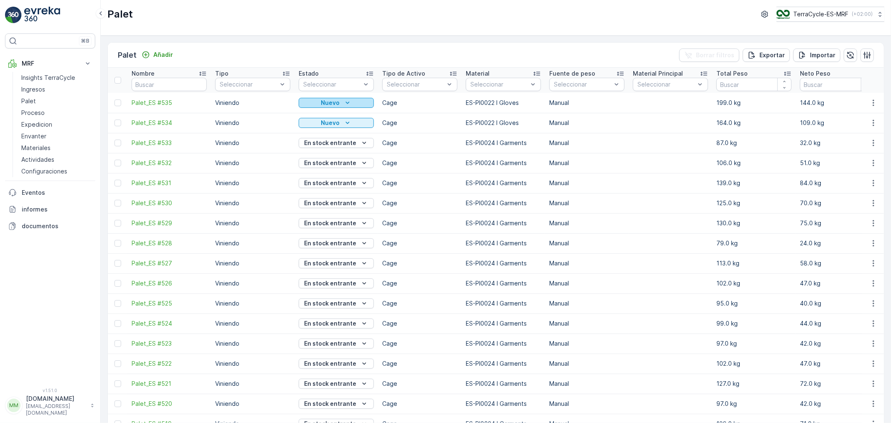
click at [341, 104] on div "Nuevo" at bounding box center [336, 103] width 68 height 8
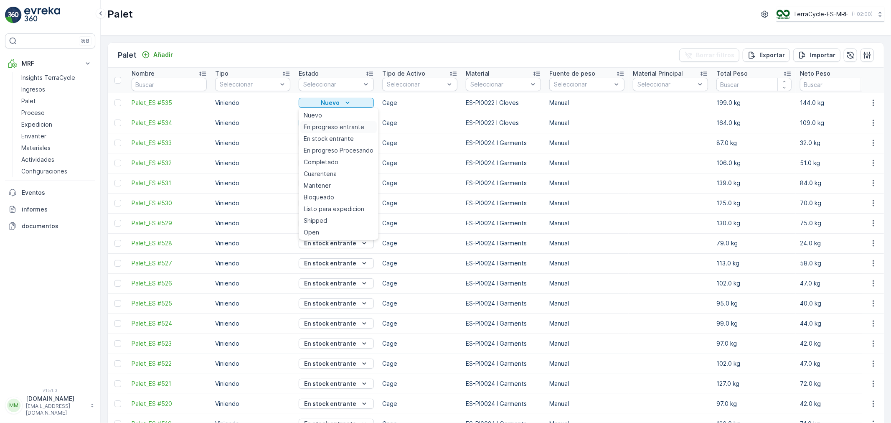
click at [330, 128] on span "En progreso entrante" at bounding box center [334, 127] width 61 height 8
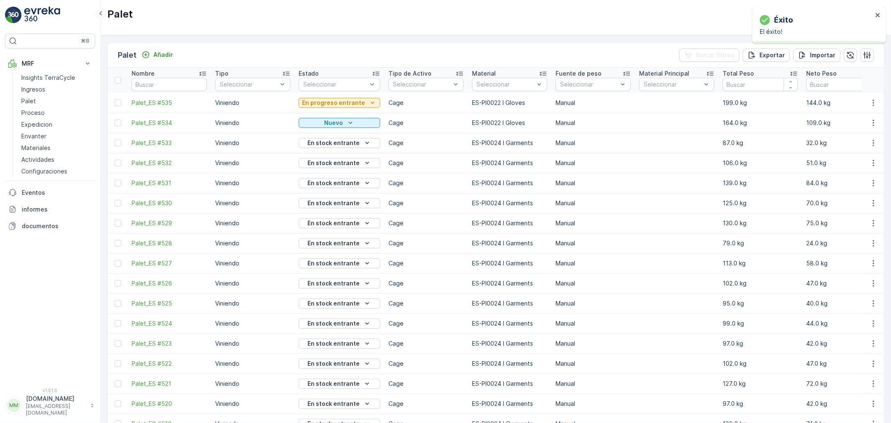
click at [361, 103] on p "En progreso entrante" at bounding box center [333, 103] width 63 height 8
click at [335, 140] on span "En stock entrante" at bounding box center [329, 138] width 50 height 8
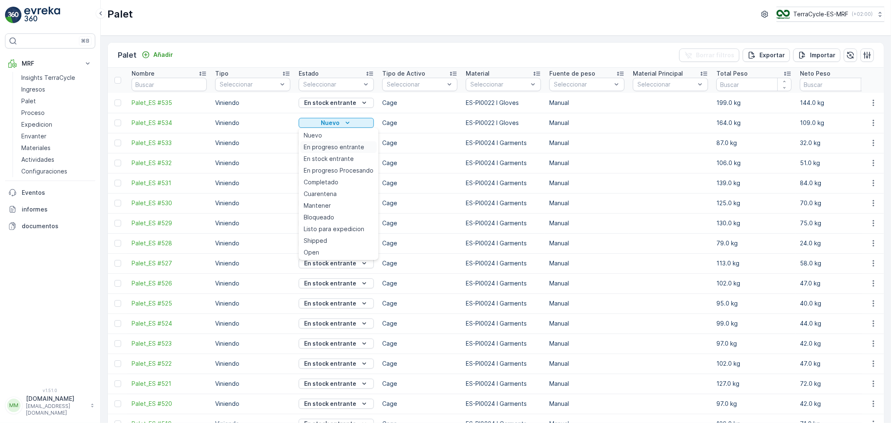
click at [333, 146] on span "En progreso entrante" at bounding box center [334, 147] width 61 height 8
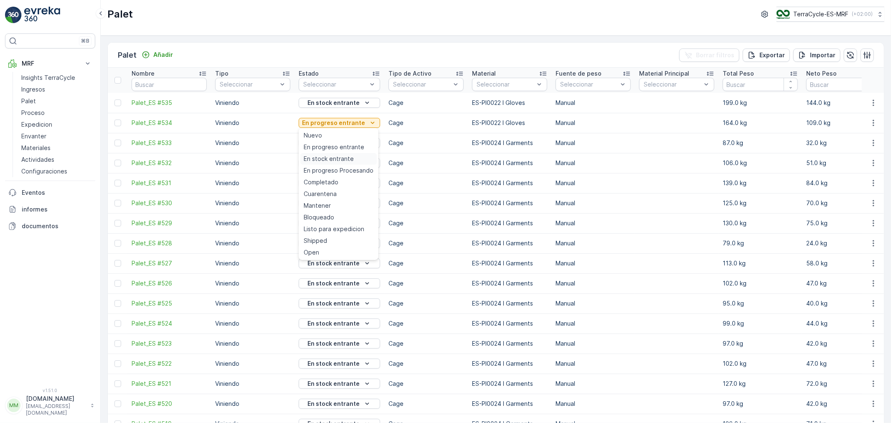
click at [336, 160] on span "En stock entrante" at bounding box center [329, 159] width 50 height 8
